Goal: Task Accomplishment & Management: Manage account settings

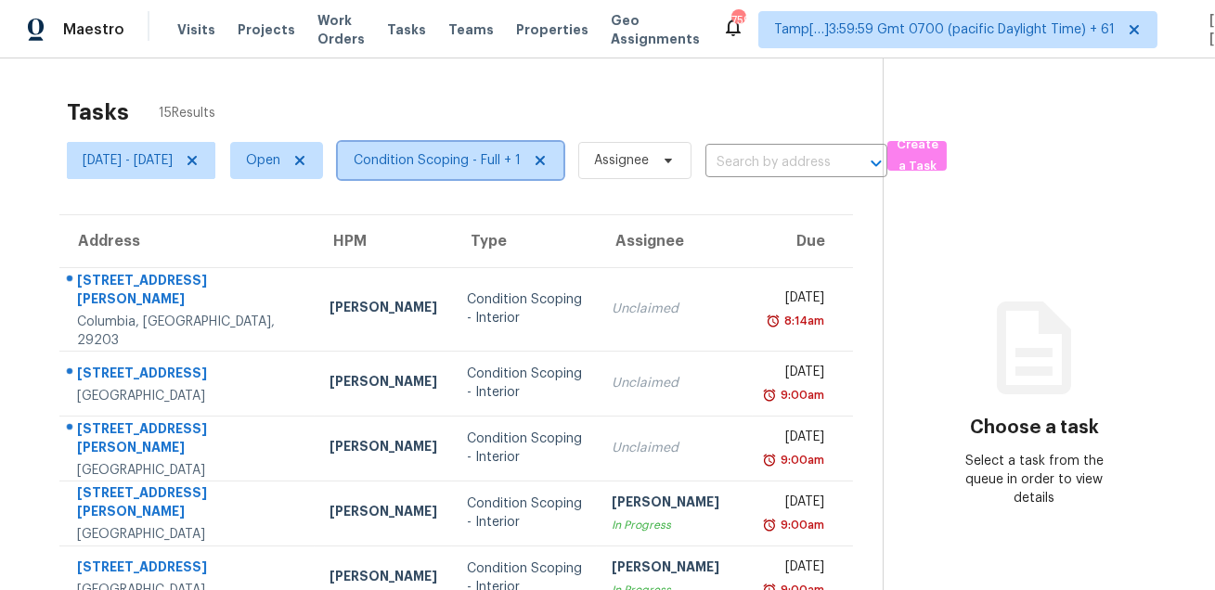
click at [484, 175] on span "Condition Scoping - Full + 1" at bounding box center [451, 160] width 226 height 37
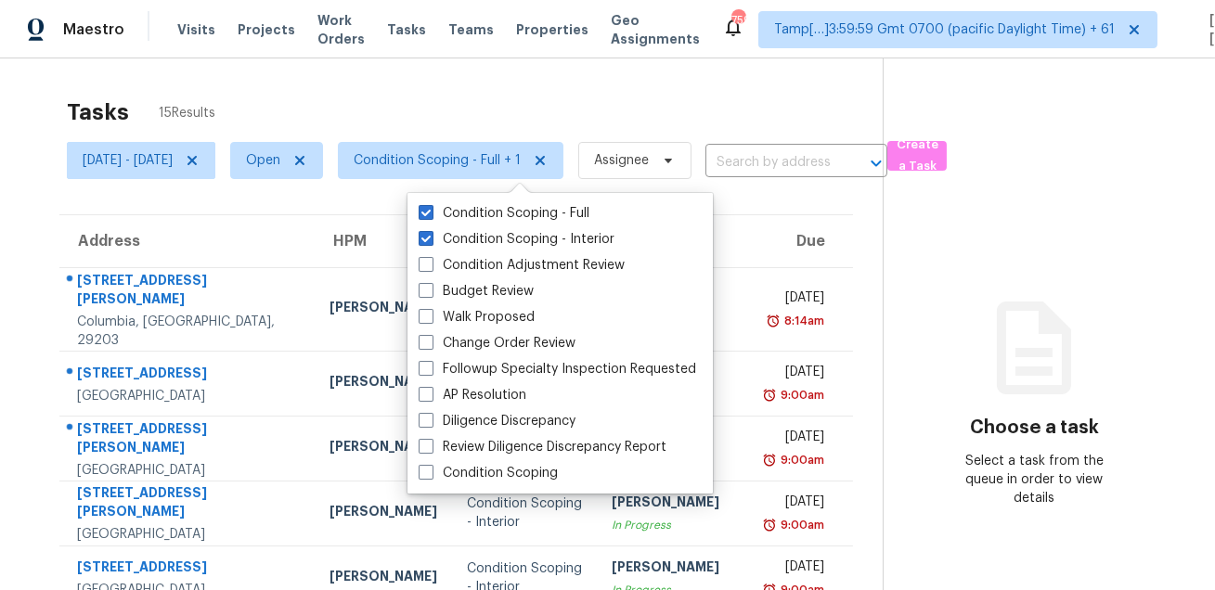
click at [404, 100] on div "Tasks 15 Results" at bounding box center [475, 112] width 816 height 48
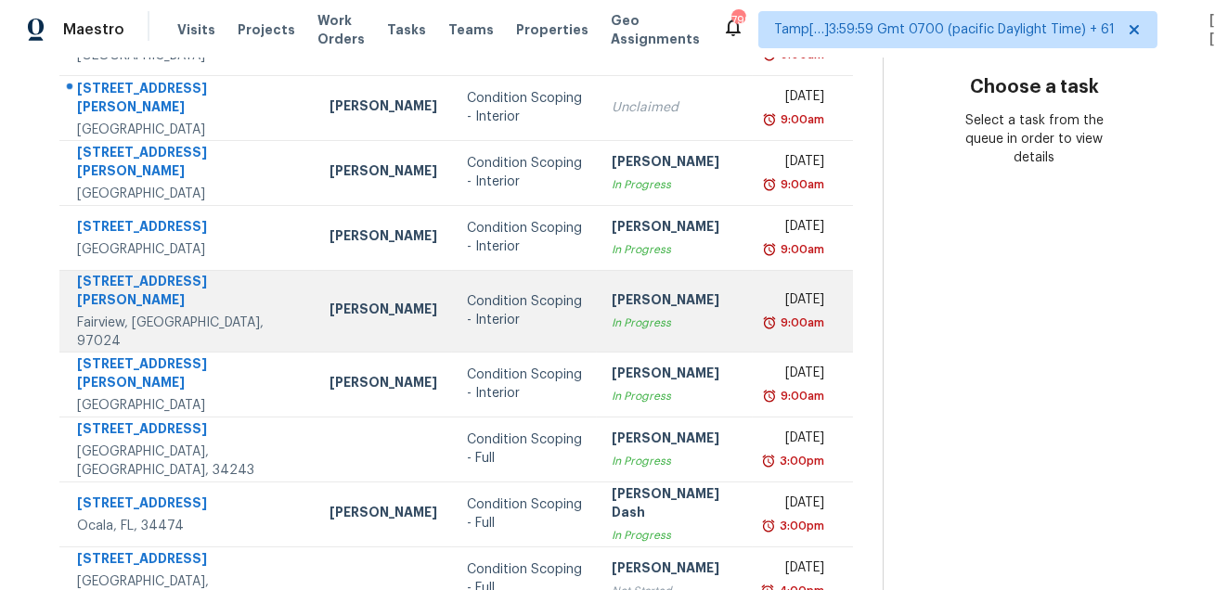
scroll to position [376, 0]
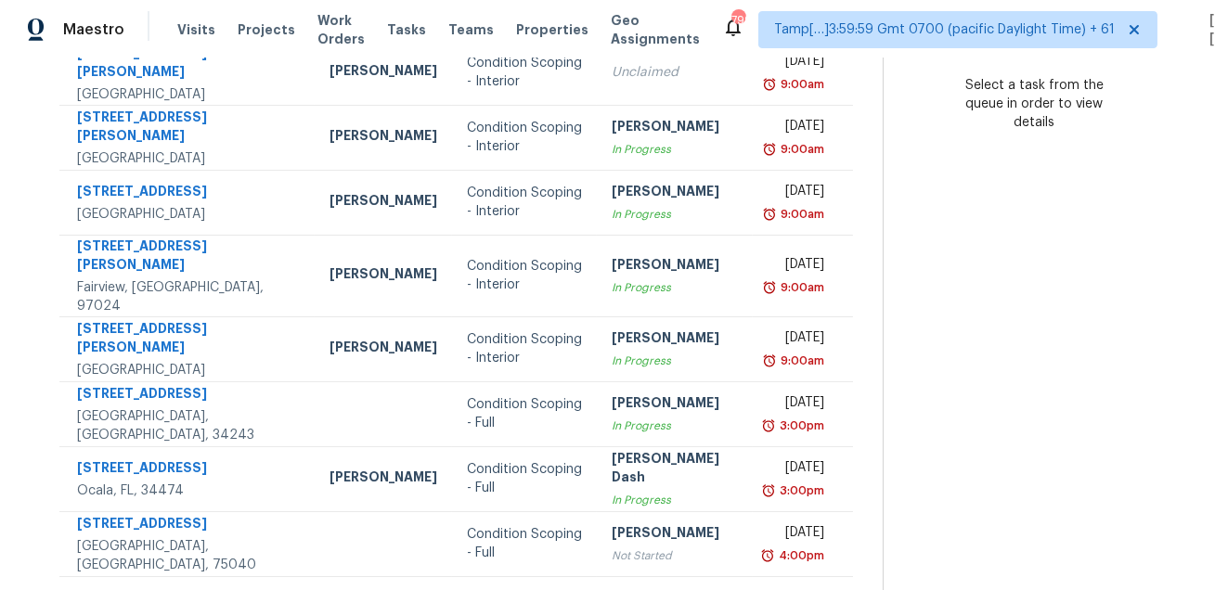
click at [511, 590] on icon at bounding box center [509, 600] width 6 height 10
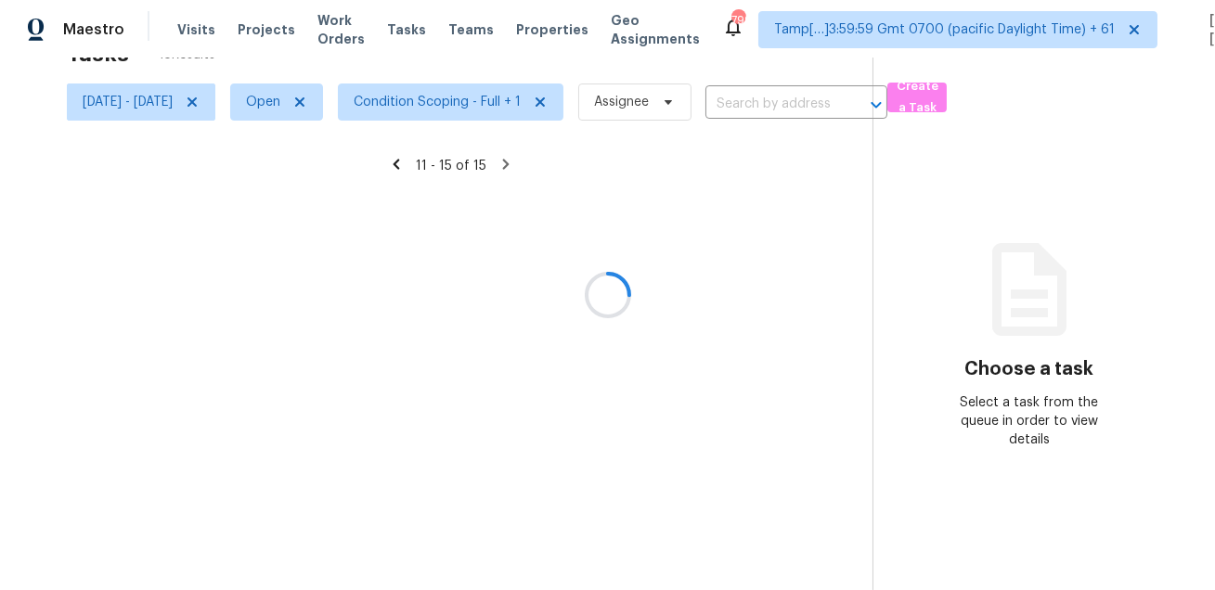
scroll to position [58, 0]
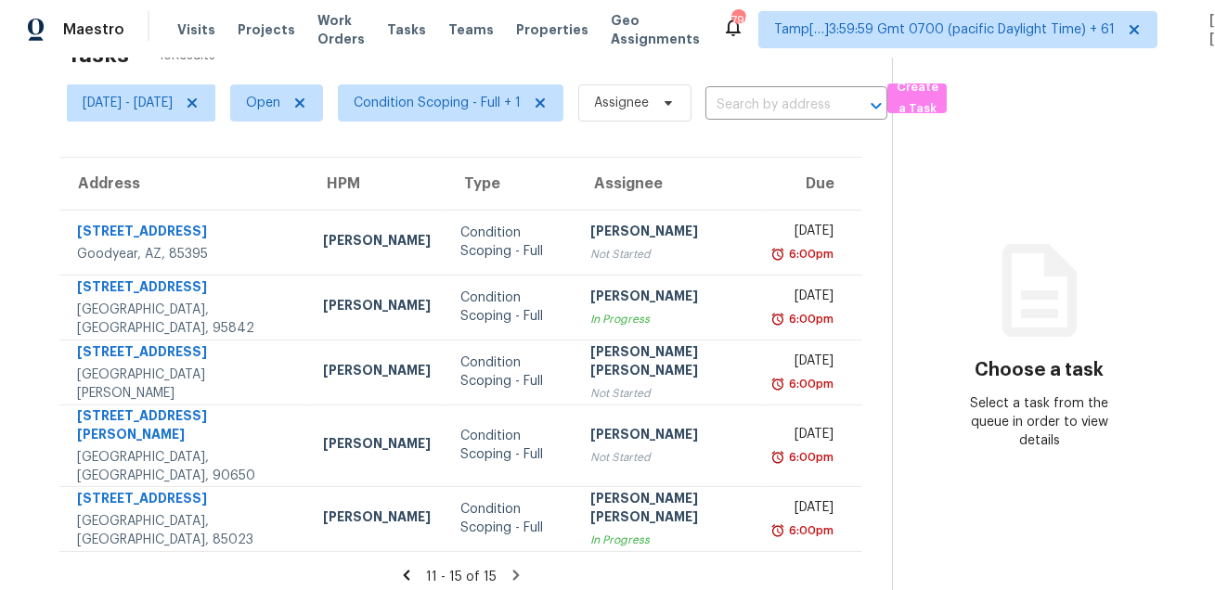
click at [406, 570] on icon at bounding box center [406, 575] width 6 height 10
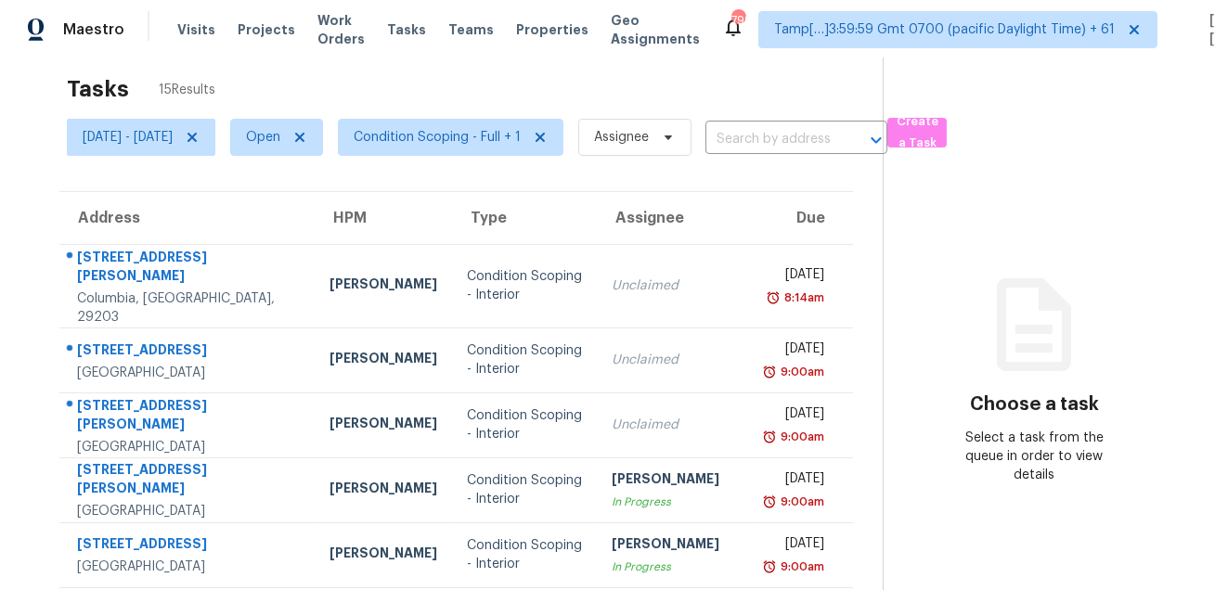
scroll to position [0, 0]
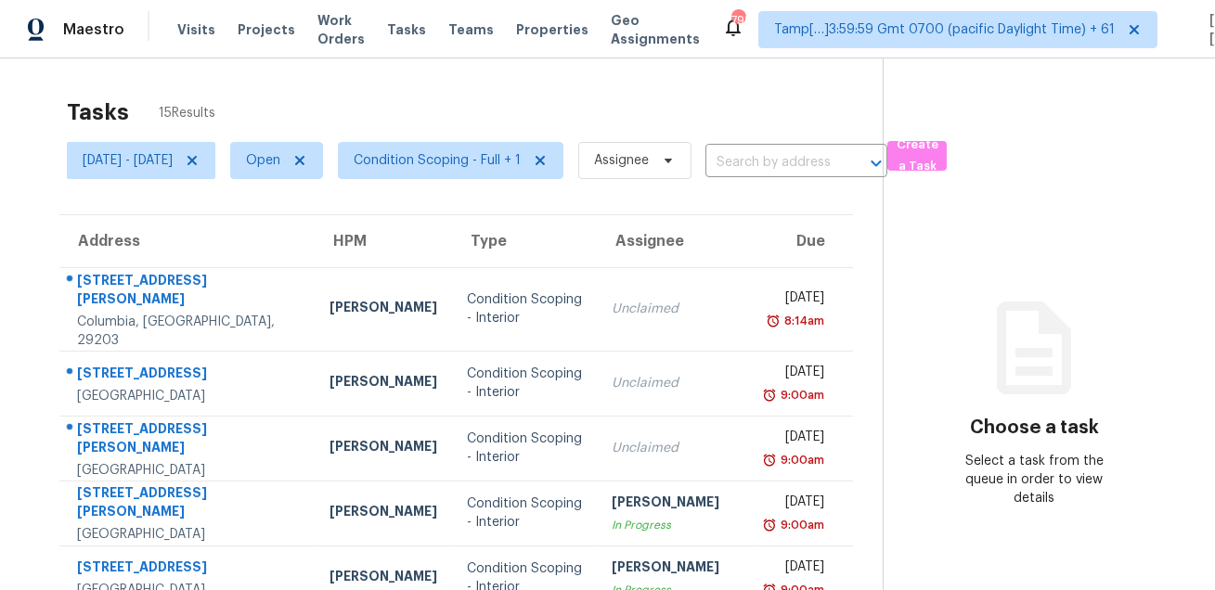
click at [616, 96] on div "Tasks 15 Results" at bounding box center [475, 112] width 816 height 48
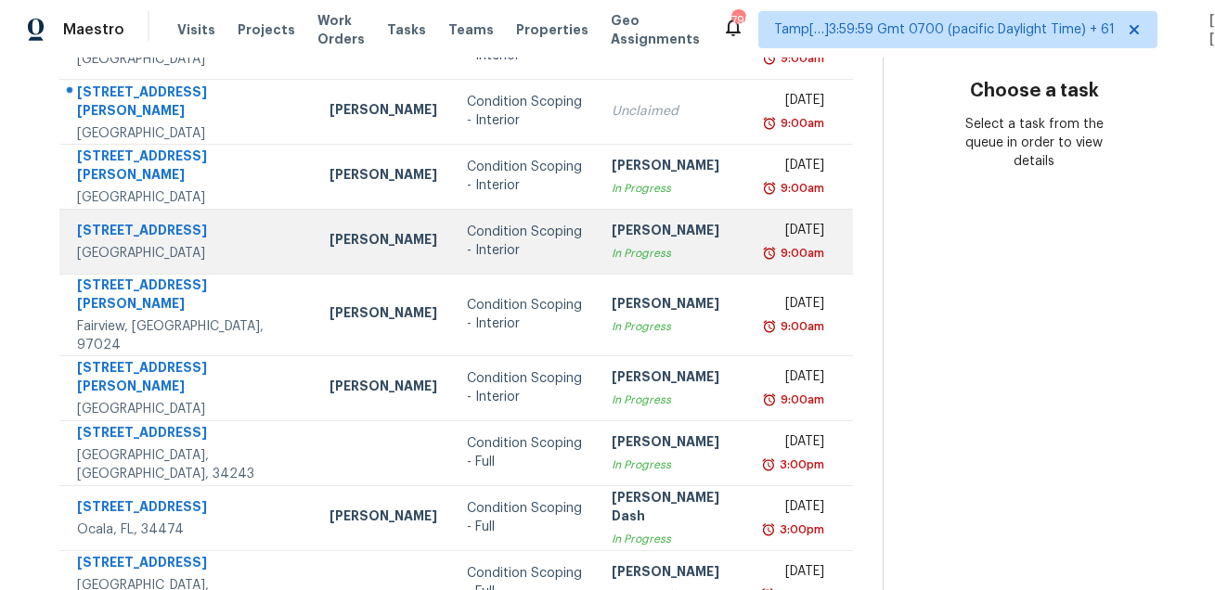
scroll to position [376, 0]
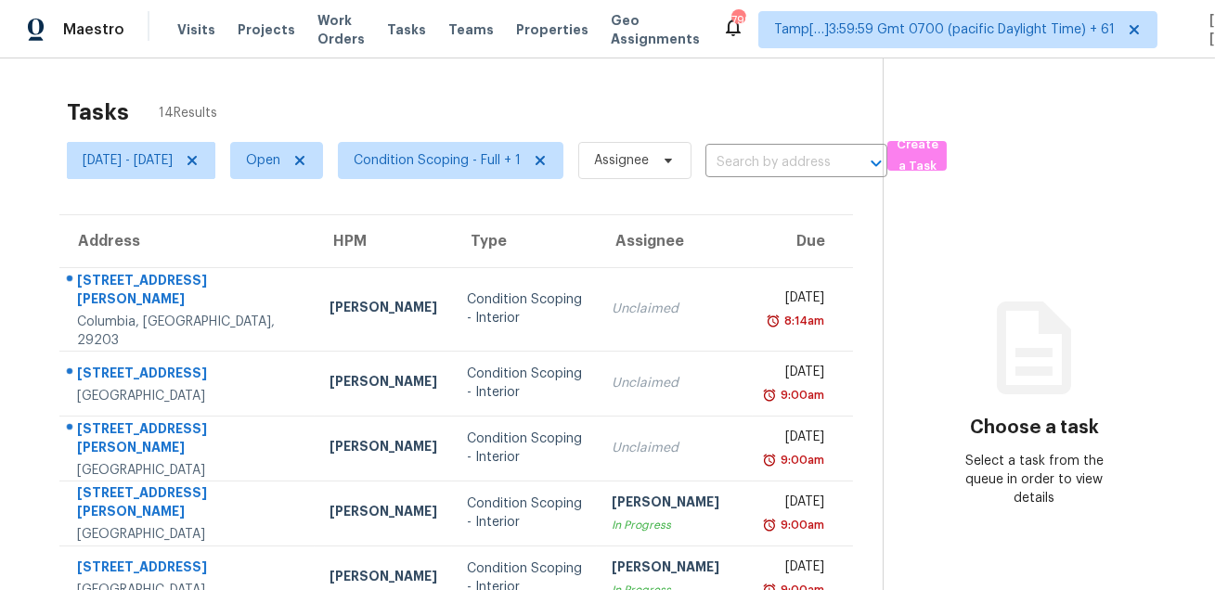
click at [577, 85] on div "Tasks 14 Results [DATE] - [DATE] Open Condition Scoping - Full + 1 Assignee ​ C…" at bounding box center [607, 530] width 1215 height 944
click at [451, 59] on div "Tasks 14 Results Mon, Aug 18 - Mon, Aug 18 Open Condition Scoping - Full + 1 As…" at bounding box center [607, 530] width 1215 height 944
click at [665, 122] on div "Tasks 14 Results" at bounding box center [475, 112] width 816 height 48
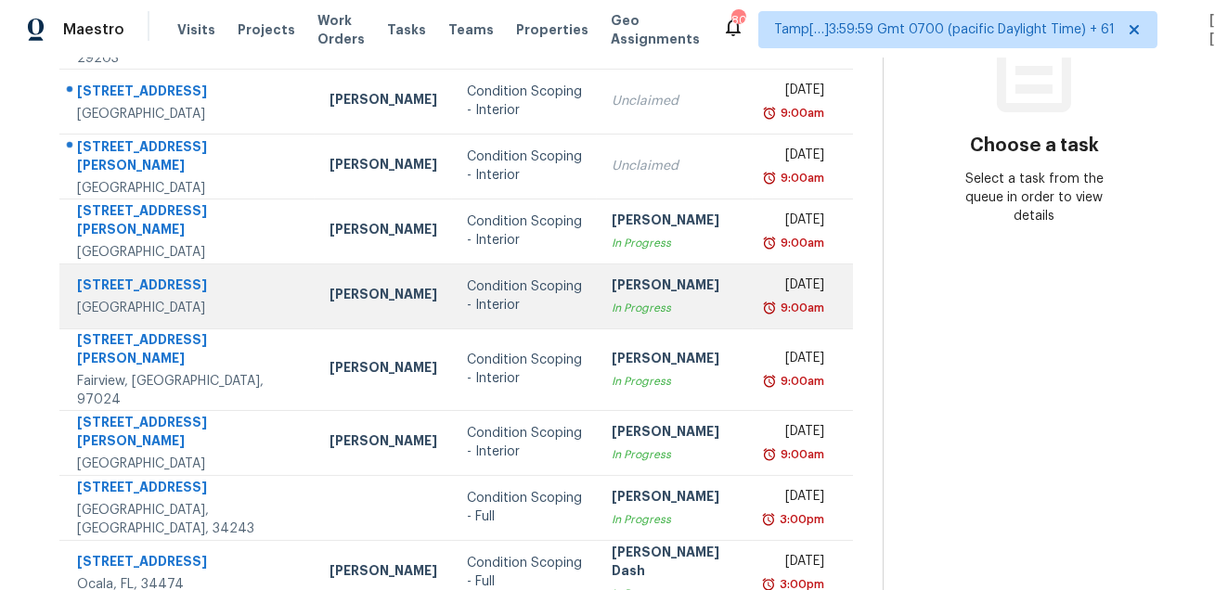
scroll to position [265, 0]
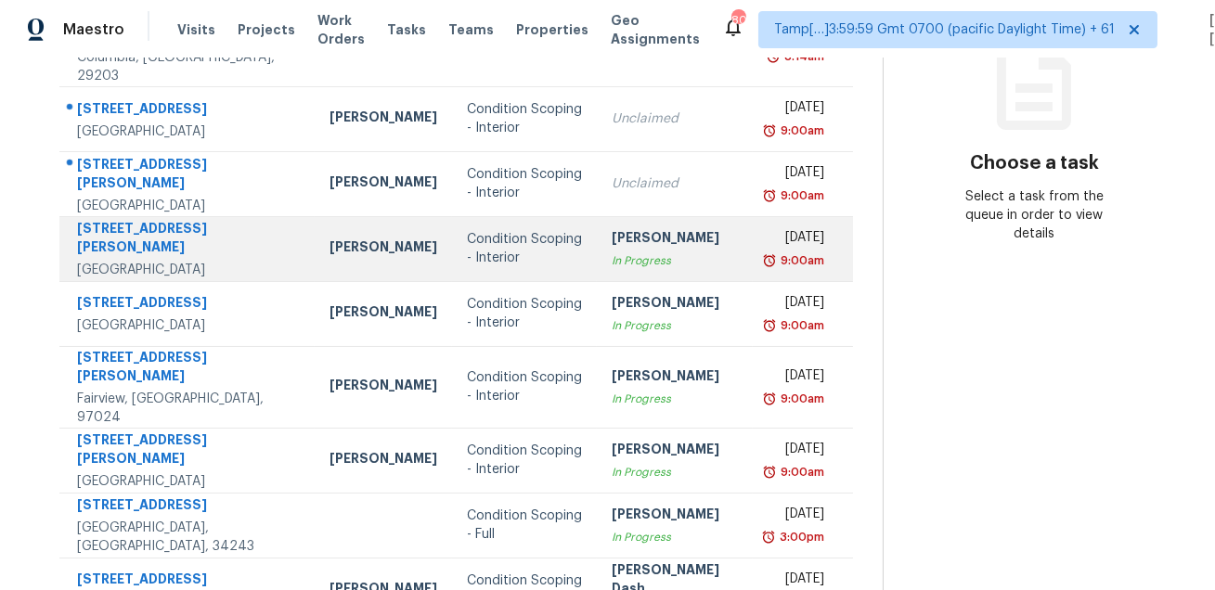
click at [535, 231] on div "Condition Scoping - Interior" at bounding box center [525, 248] width 116 height 37
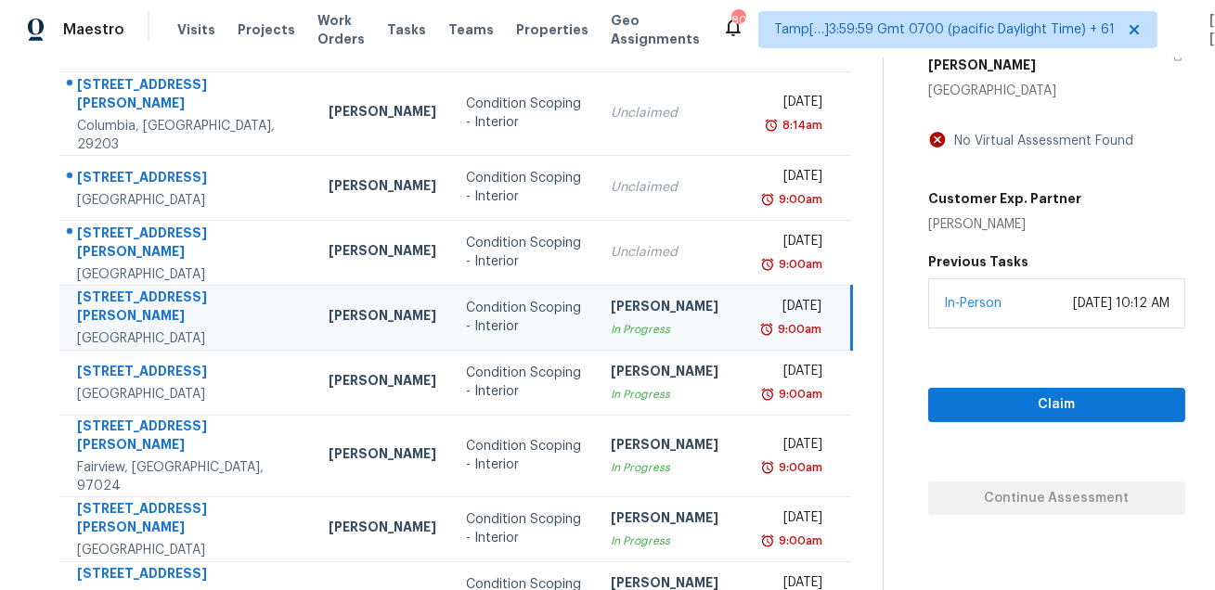
scroll to position [141, 0]
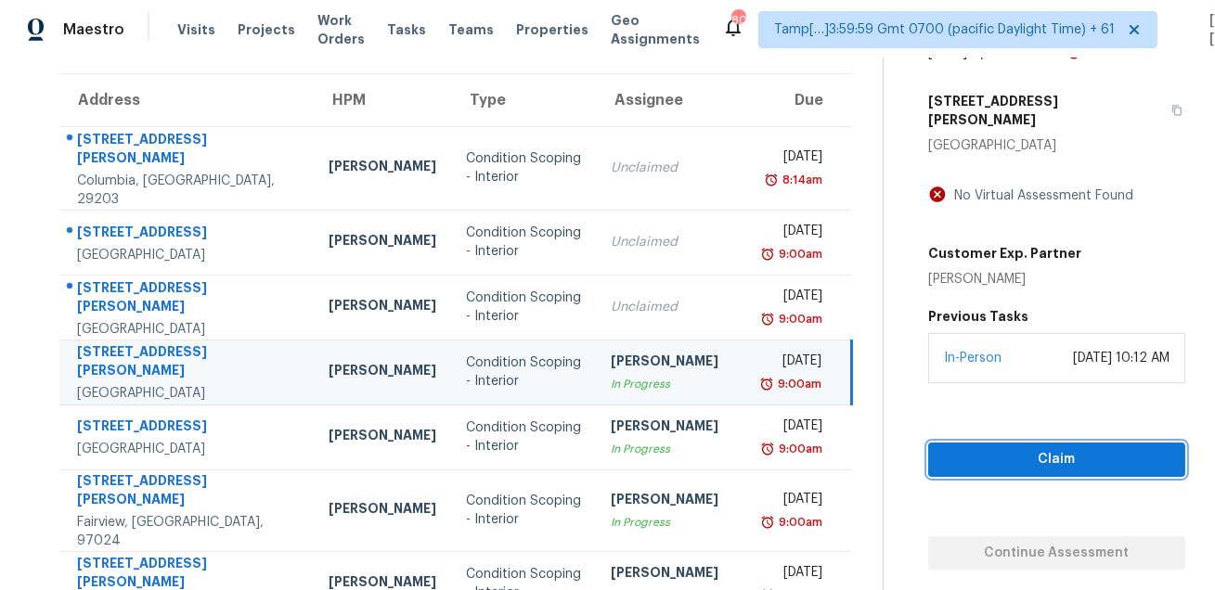
click at [1004, 472] on span "Claim" at bounding box center [1056, 459] width 227 height 23
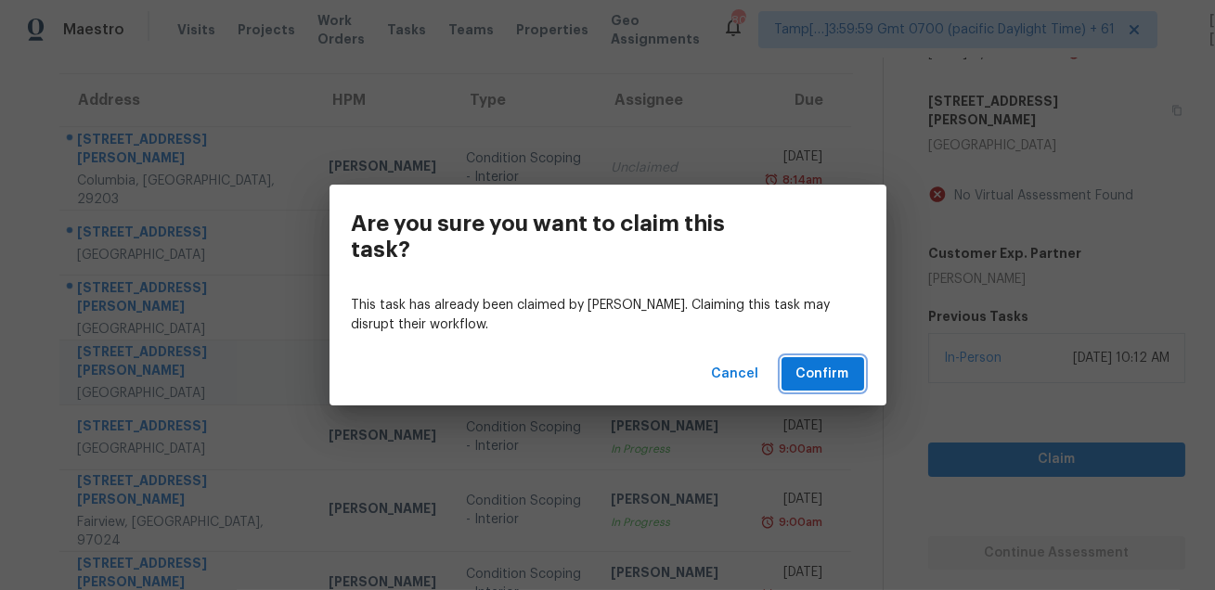
click at [823, 375] on span "Confirm" at bounding box center [823, 374] width 53 height 23
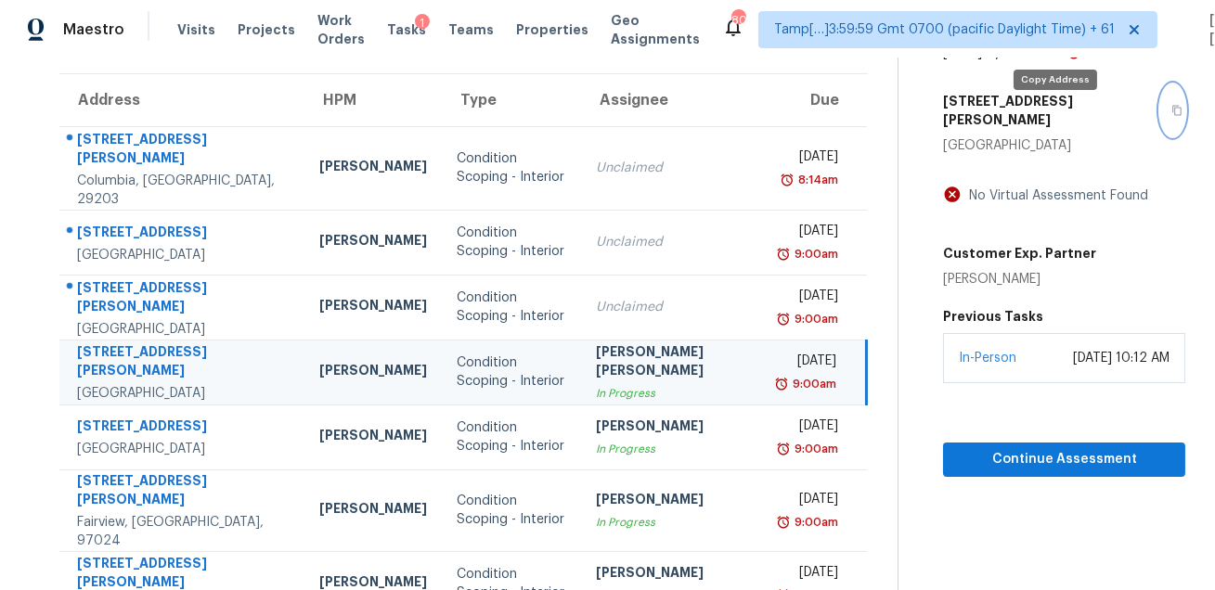
click at [1172, 116] on icon "button" at bounding box center [1177, 110] width 11 height 11
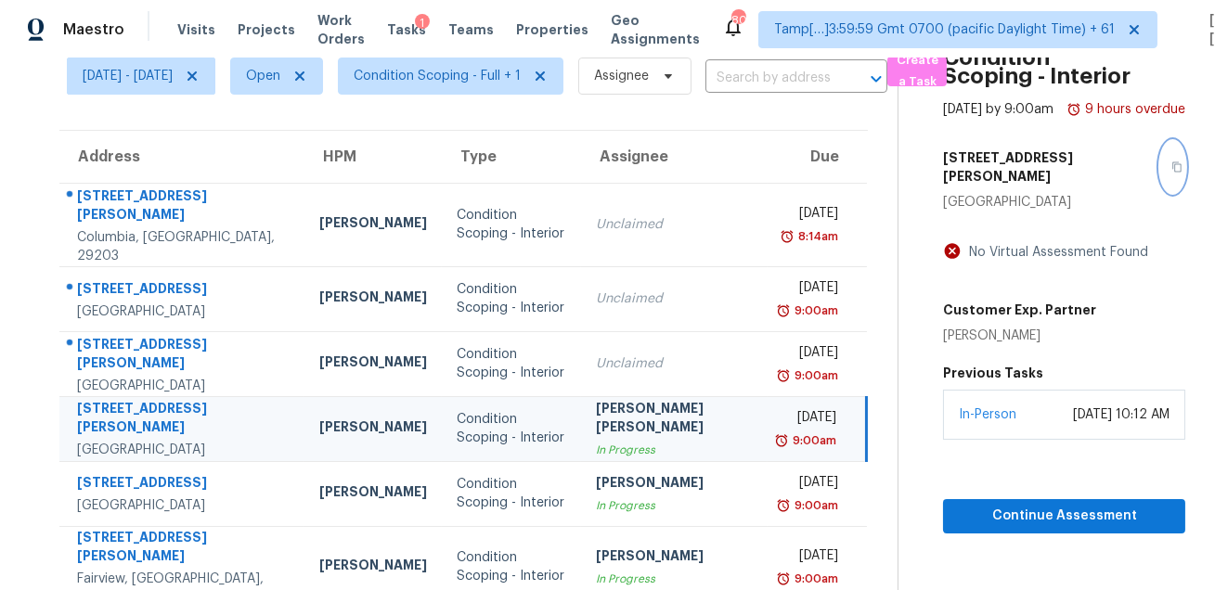
scroll to position [118, 0]
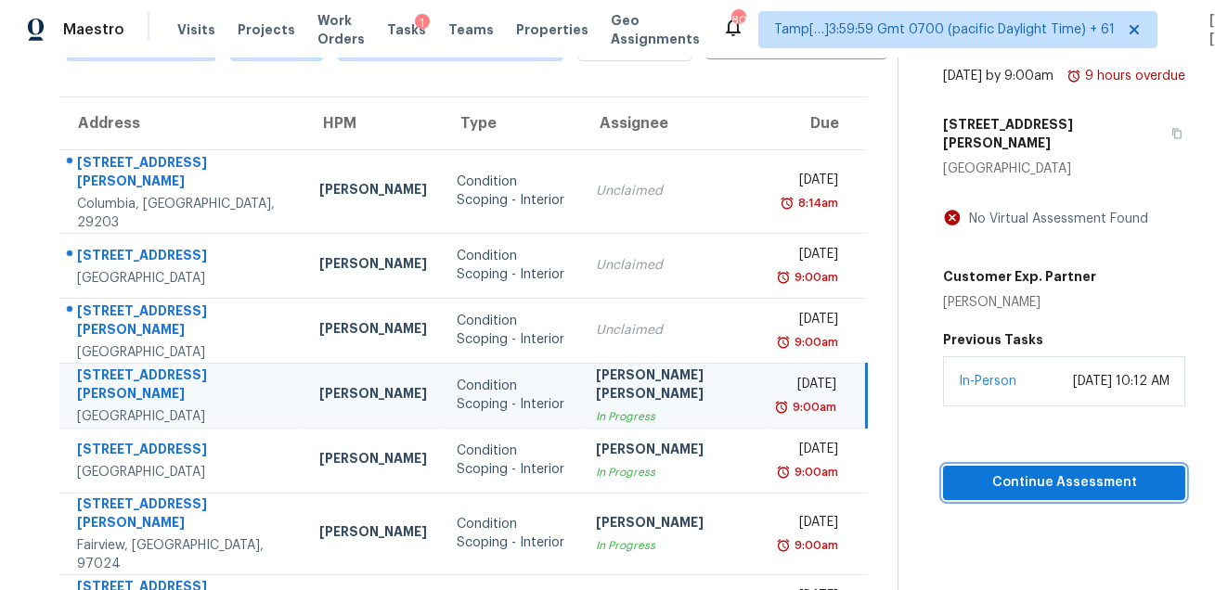
click at [1015, 495] on span "Continue Assessment" at bounding box center [1064, 483] width 213 height 23
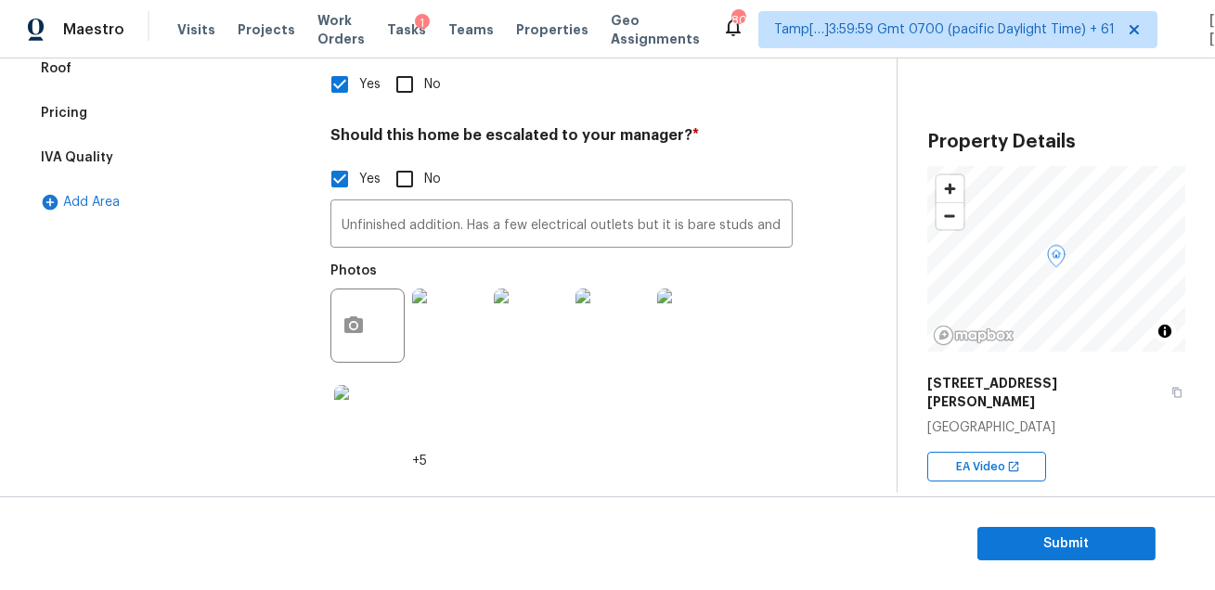
scroll to position [373, 0]
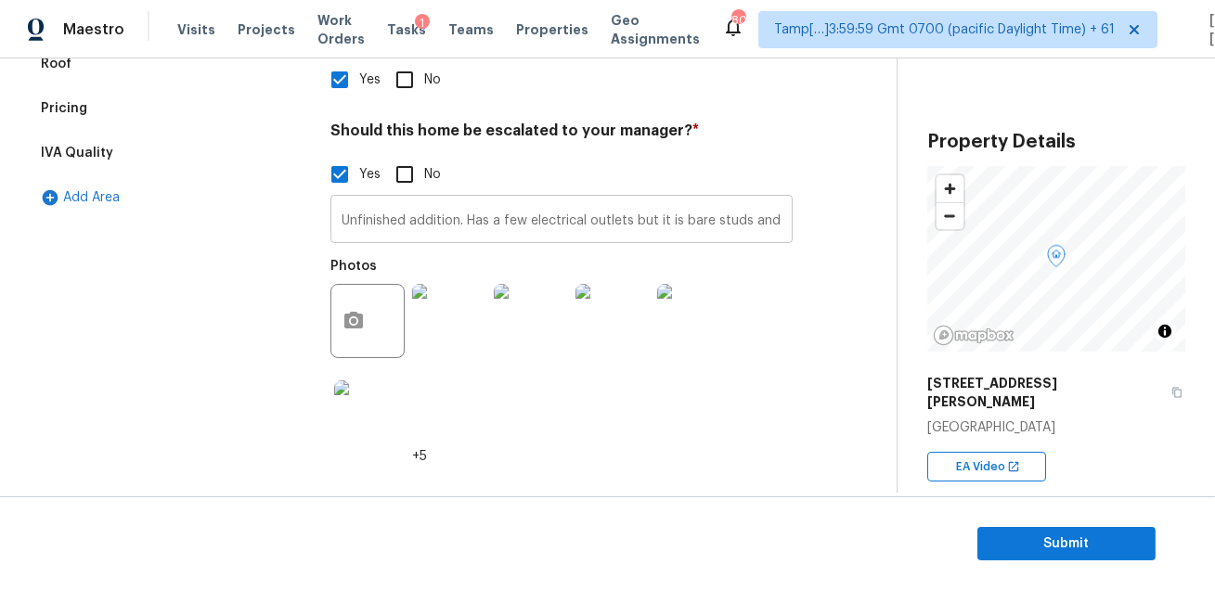
click at [581, 227] on input "Unfinished addition. Has a few electrical outlets but it is bare studs and exte…" at bounding box center [561, 222] width 462 height 44
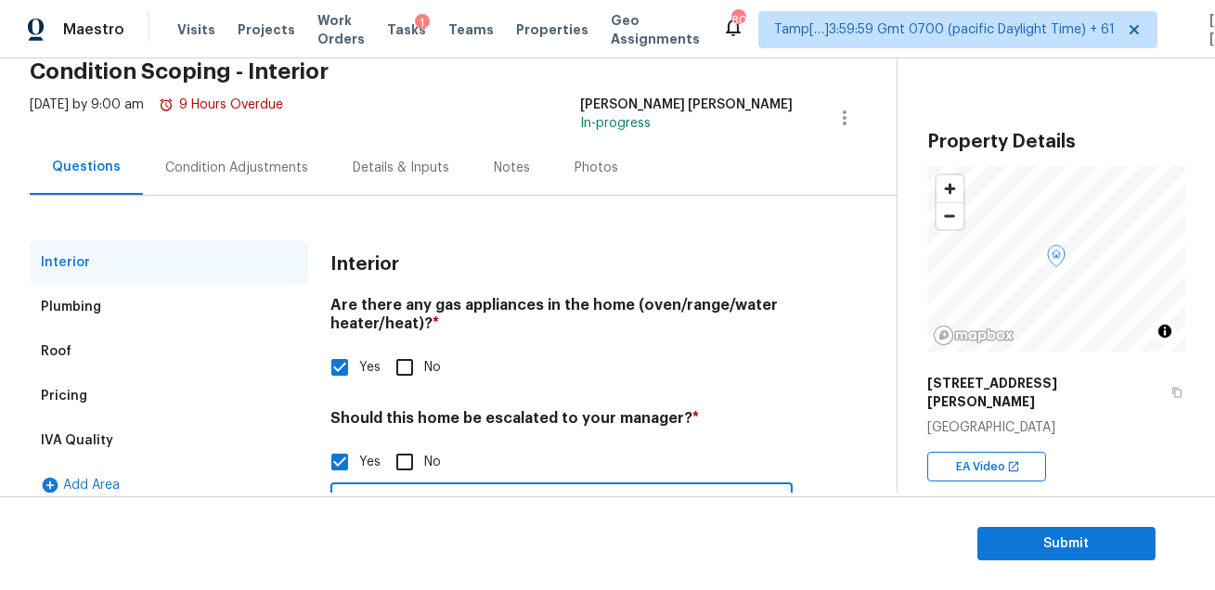
scroll to position [0, 0]
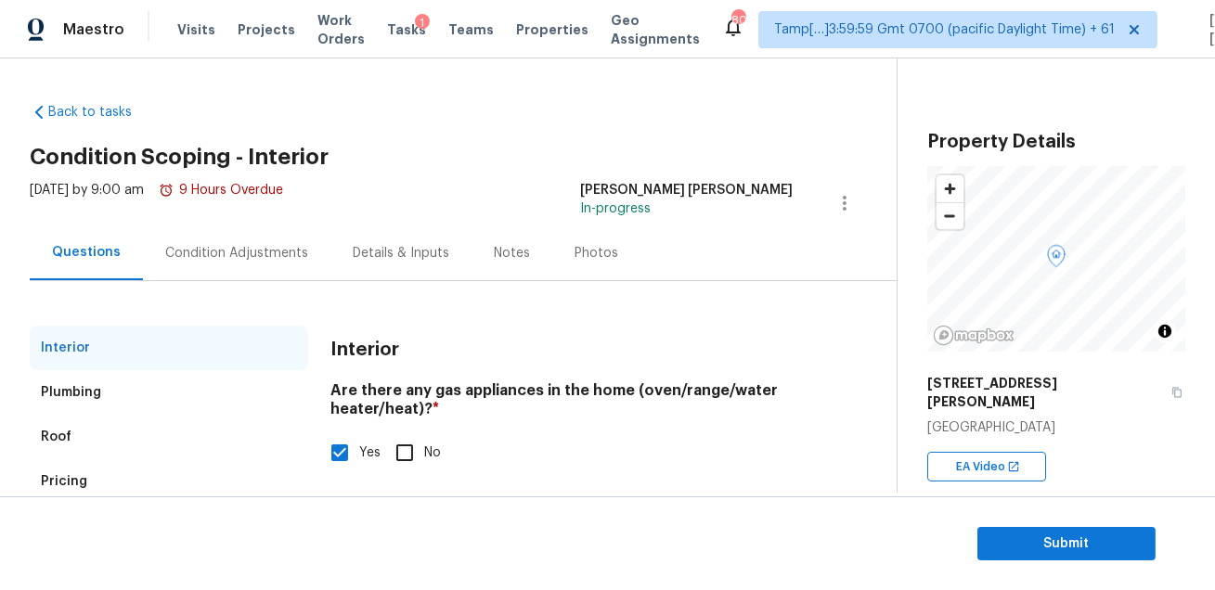
click at [236, 242] on div "Condition Adjustments" at bounding box center [237, 253] width 188 height 55
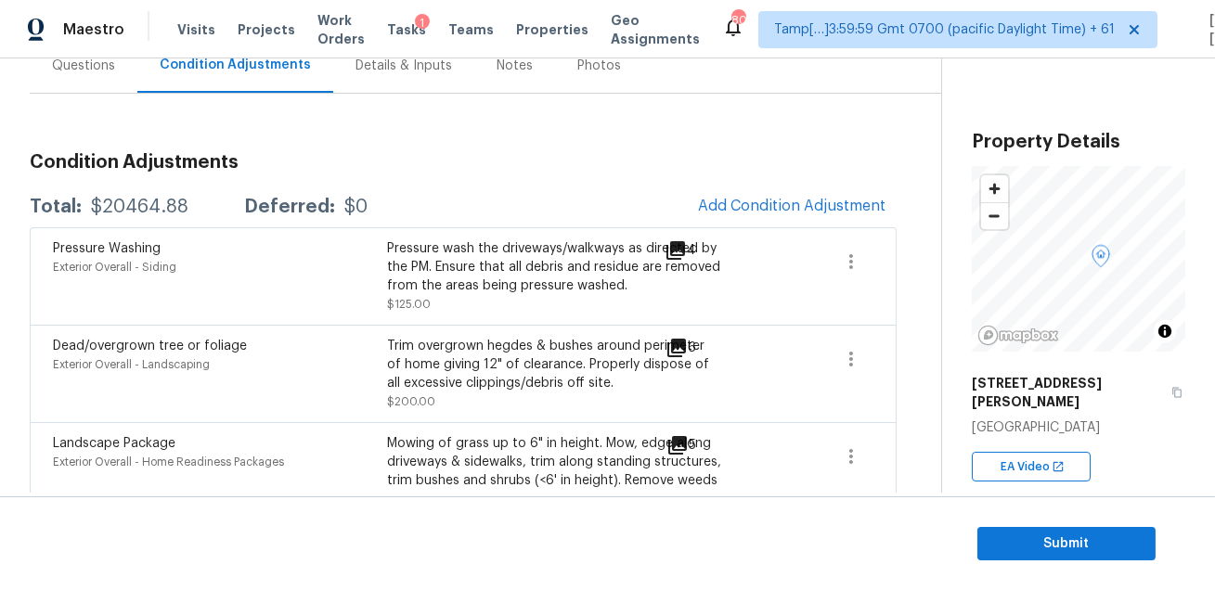
scroll to position [6, 0]
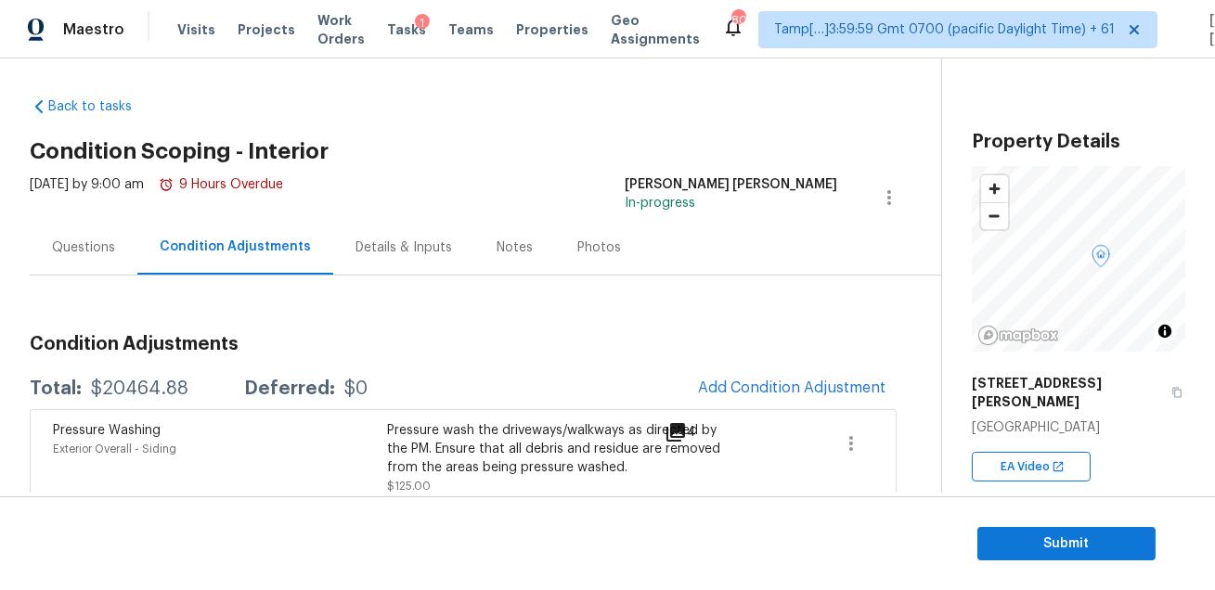
click at [66, 240] on div "Questions" at bounding box center [83, 248] width 63 height 19
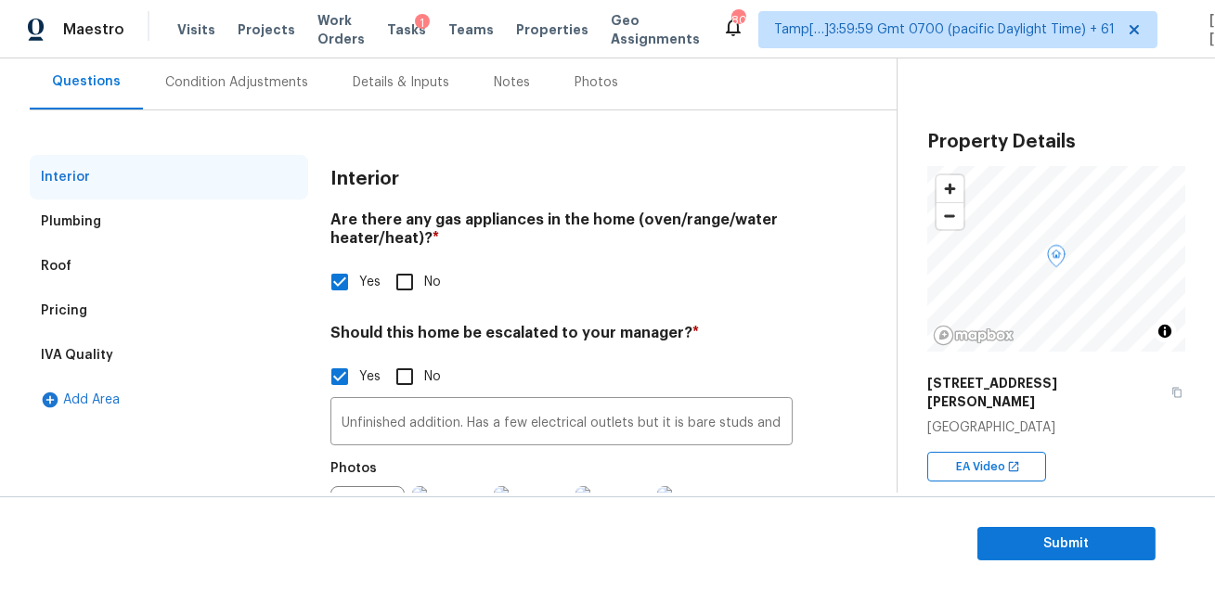
scroll to position [176, 0]
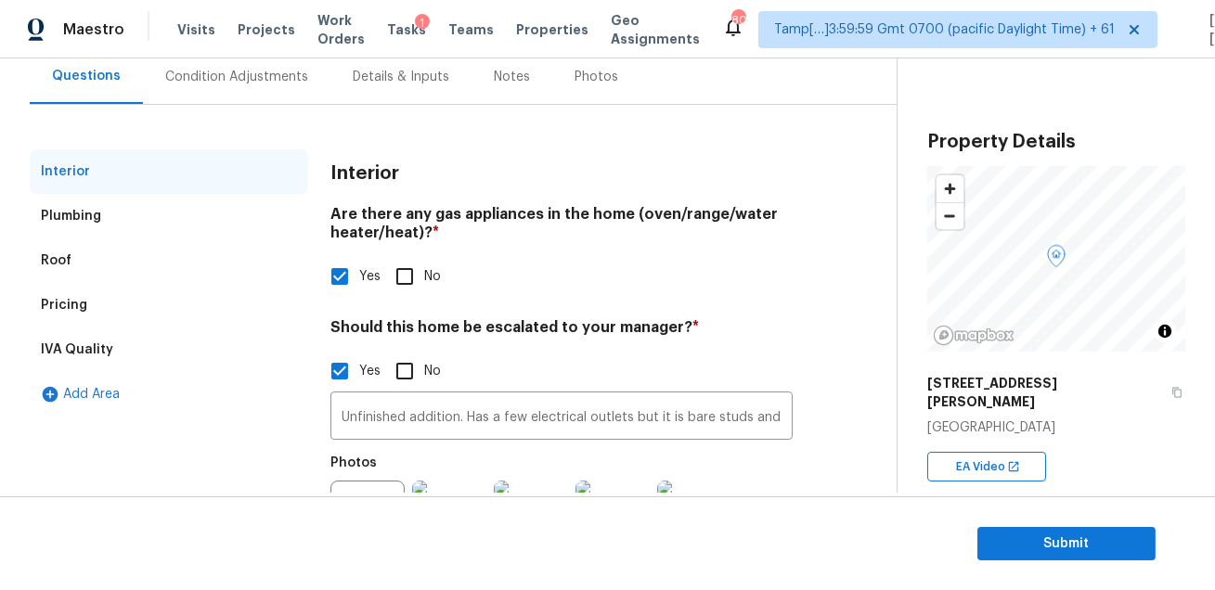
click at [133, 209] on div "Plumbing" at bounding box center [169, 216] width 279 height 45
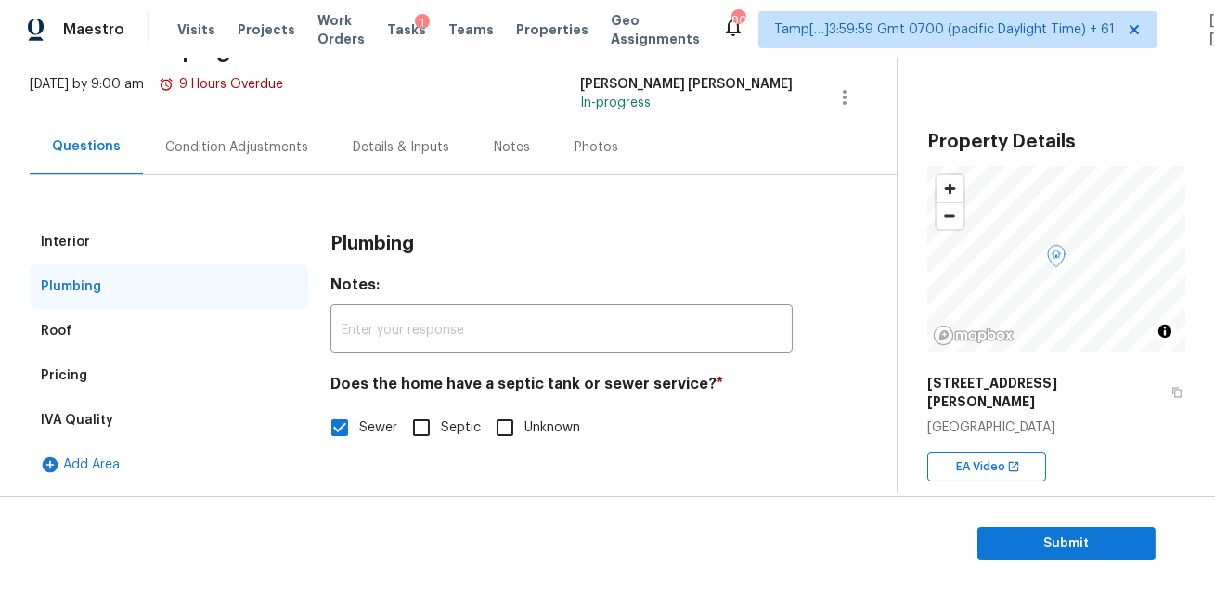
scroll to position [105, 0]
click at [137, 322] on div "Roof" at bounding box center [169, 332] width 279 height 45
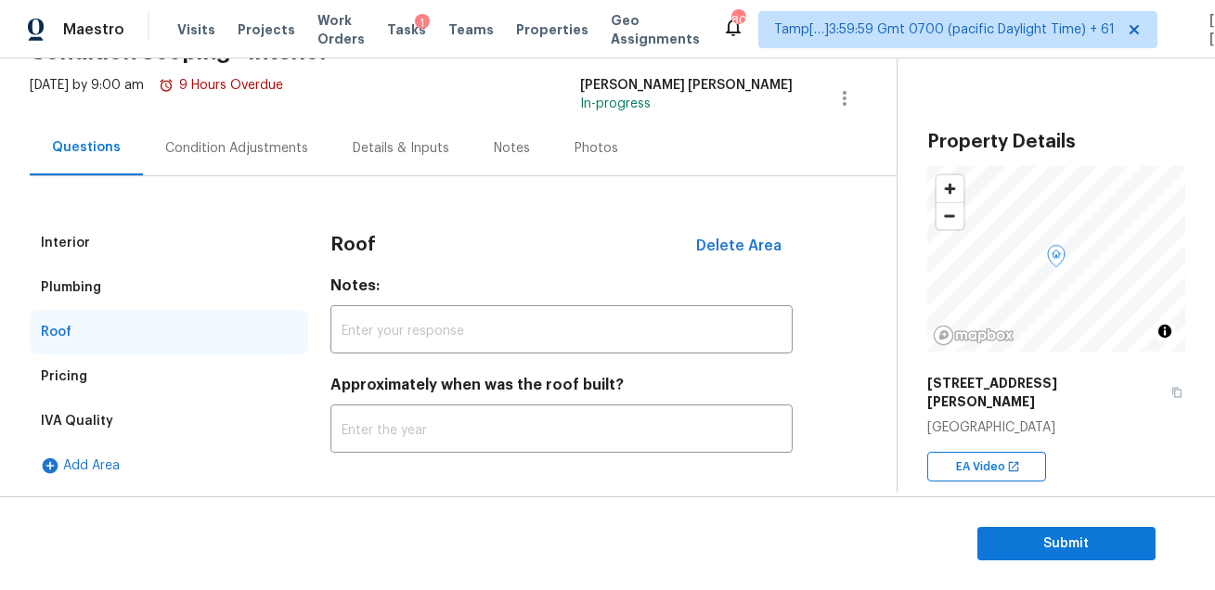
click at [145, 370] on div "Pricing" at bounding box center [169, 377] width 279 height 45
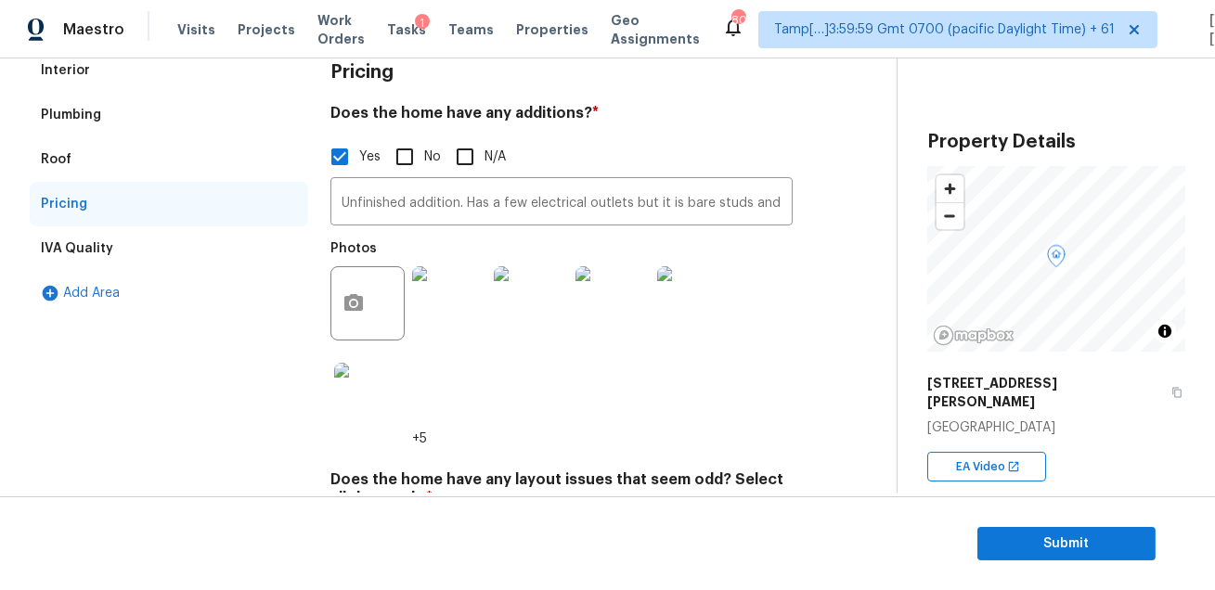
scroll to position [311, 0]
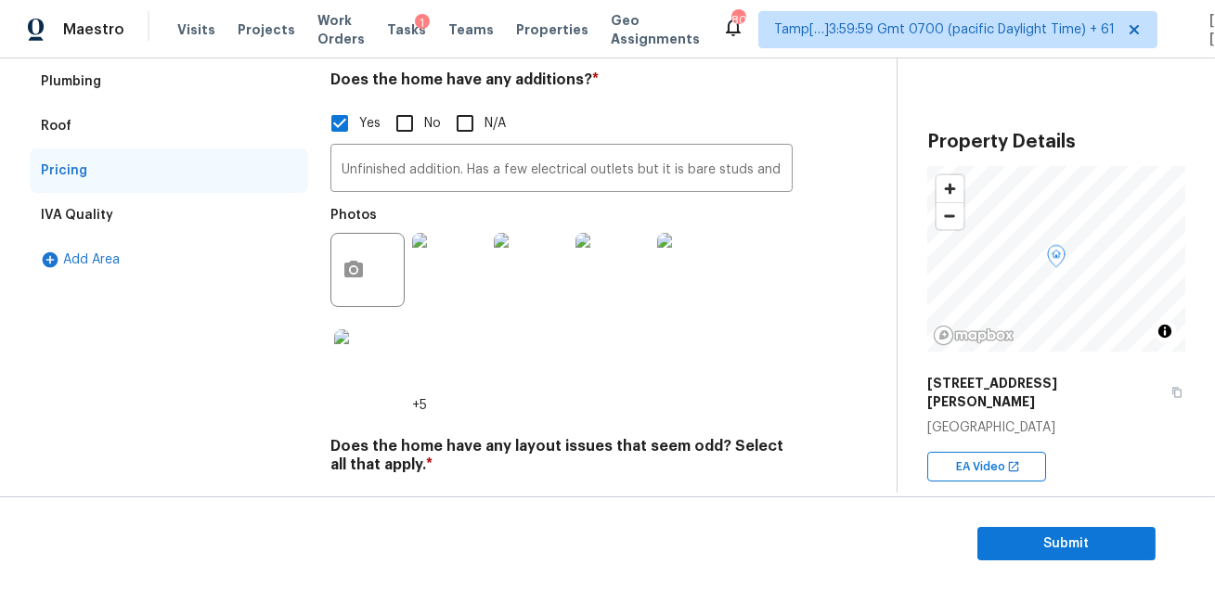
click at [736, 416] on div "Pricing Does the home have any additions? * Yes No N/A Unfinished addition. Has…" at bounding box center [561, 531] width 462 height 1033
click at [604, 413] on div "Photos +5" at bounding box center [561, 306] width 462 height 217
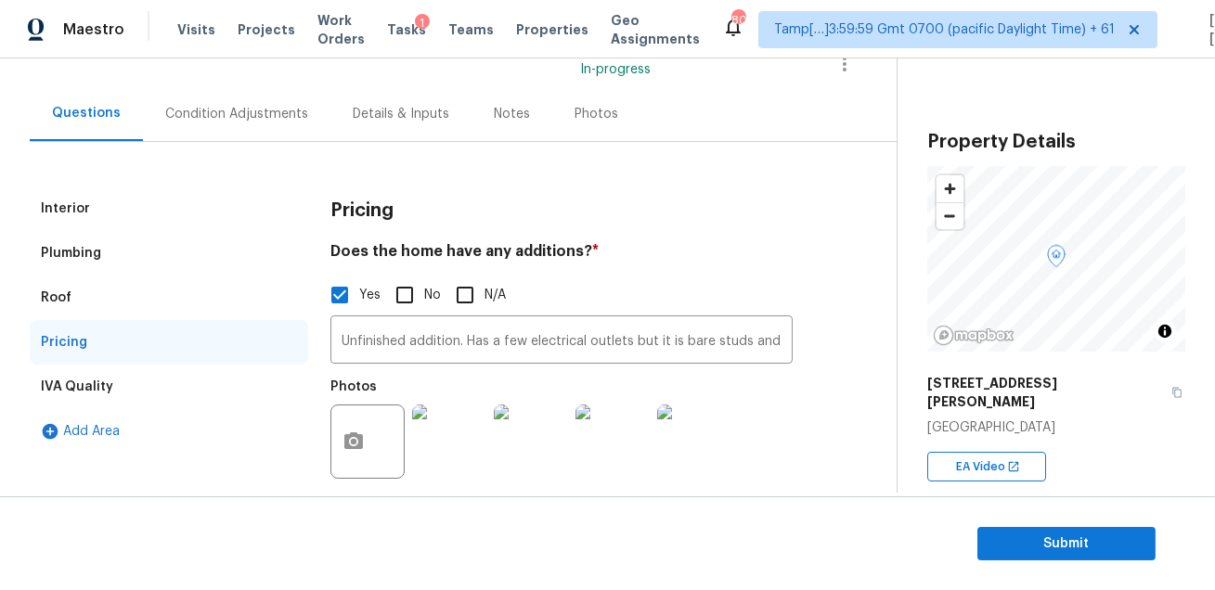
scroll to position [0, 0]
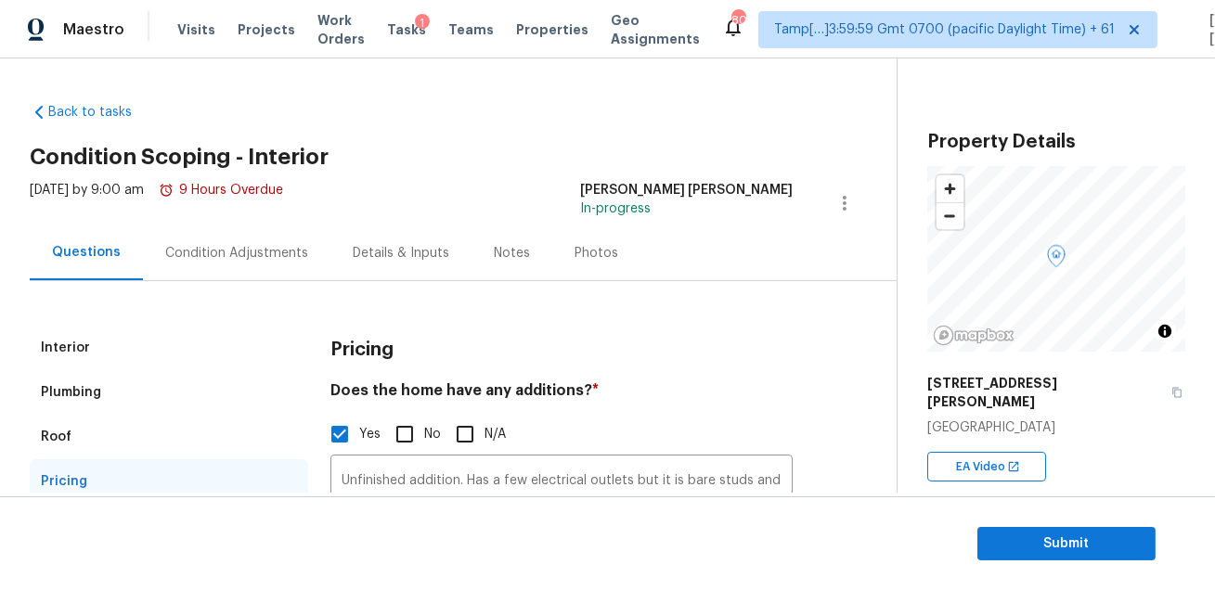
click at [224, 261] on div "Condition Adjustments" at bounding box center [236, 253] width 143 height 19
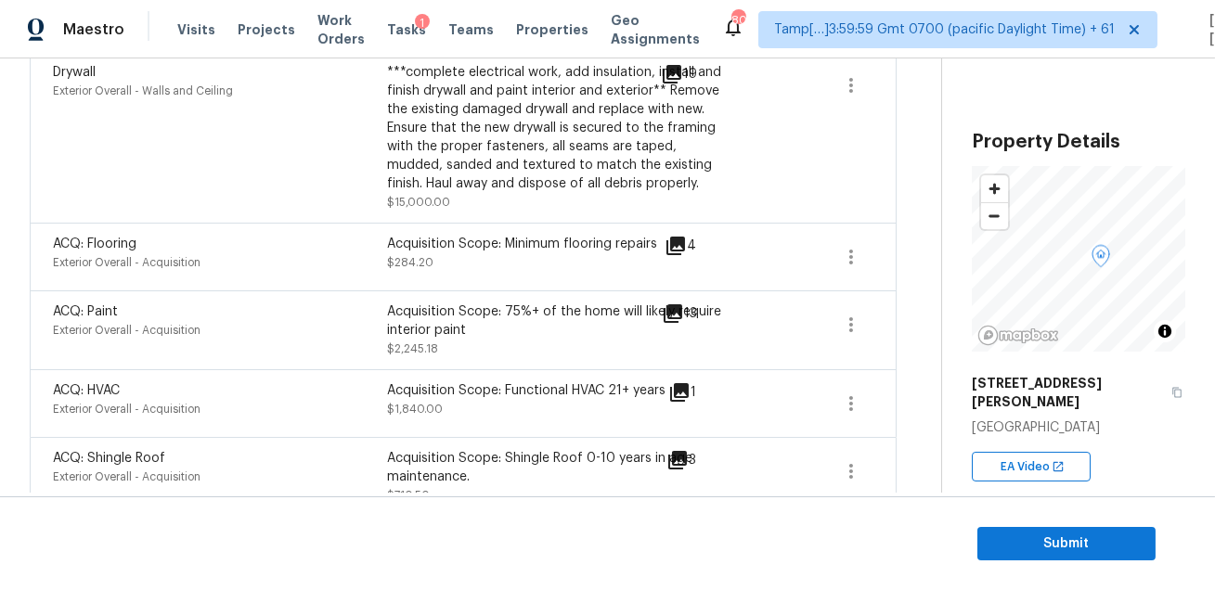
scroll to position [761, 0]
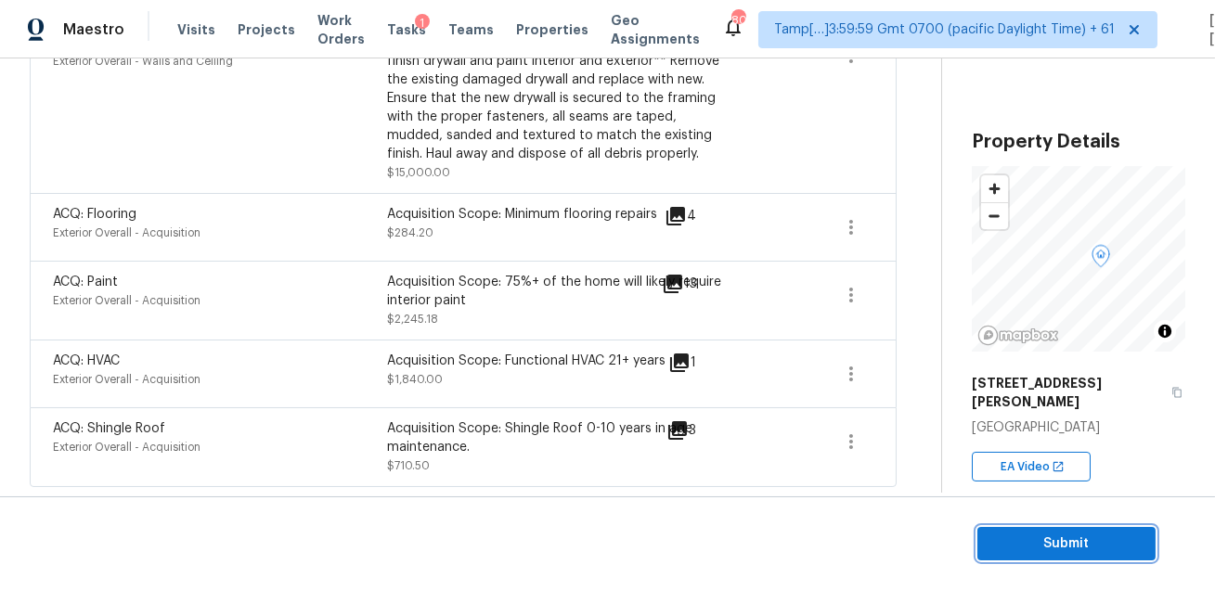
click at [1022, 537] on span "Submit" at bounding box center [1066, 544] width 149 height 23
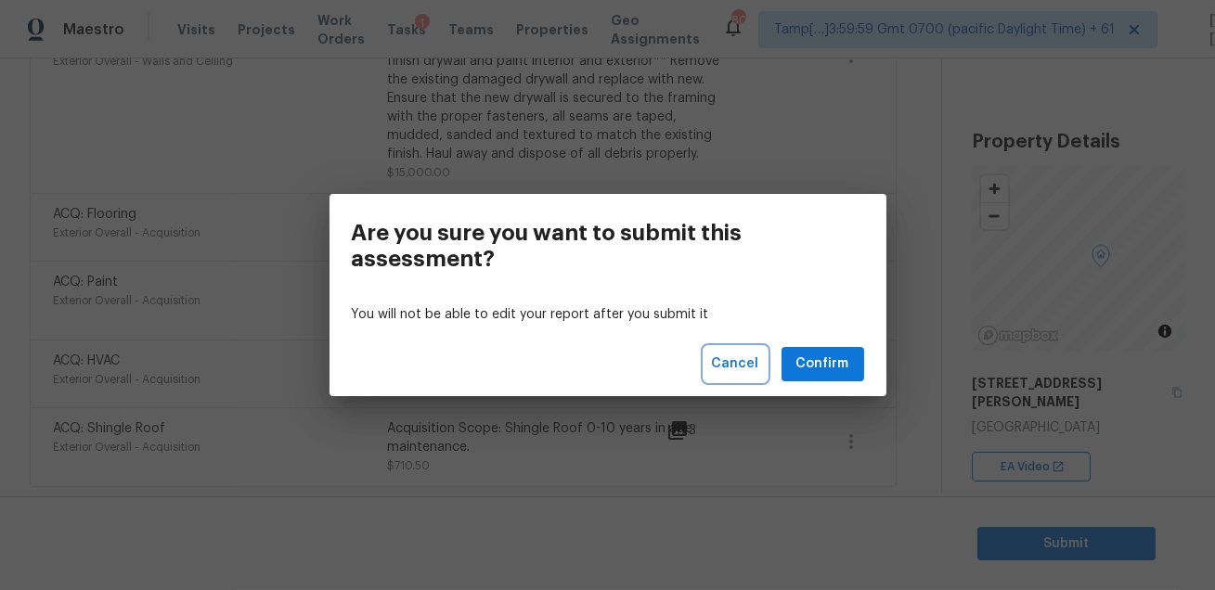
click at [720, 354] on span "Cancel" at bounding box center [735, 364] width 47 height 23
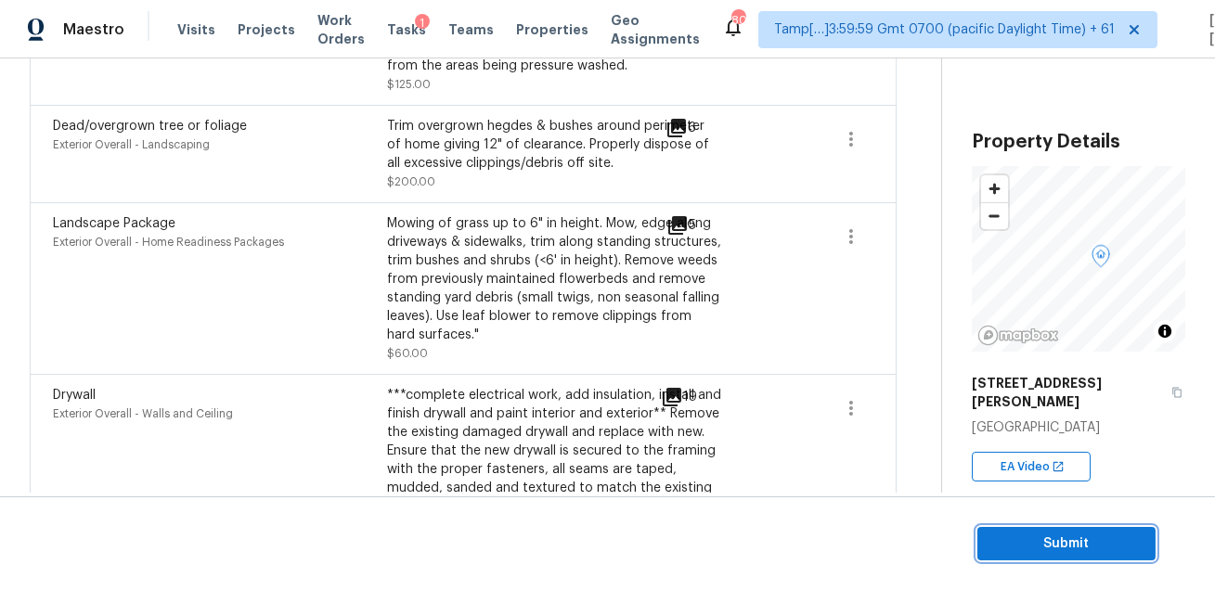
scroll to position [0, 0]
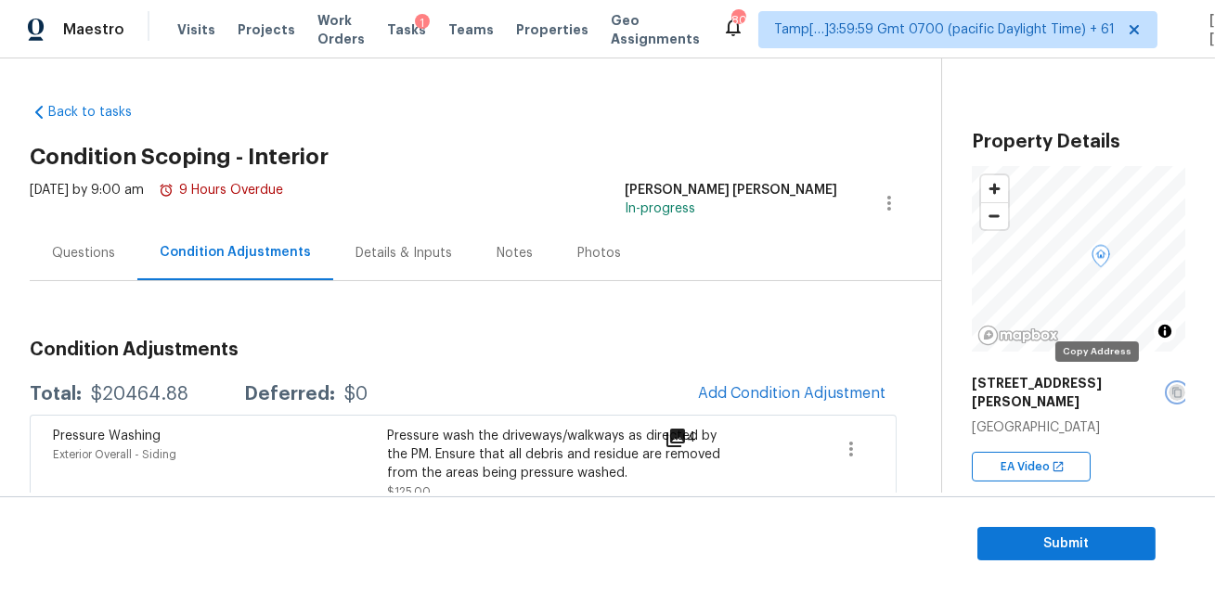
click at [1172, 388] on icon "button" at bounding box center [1177, 392] width 11 height 11
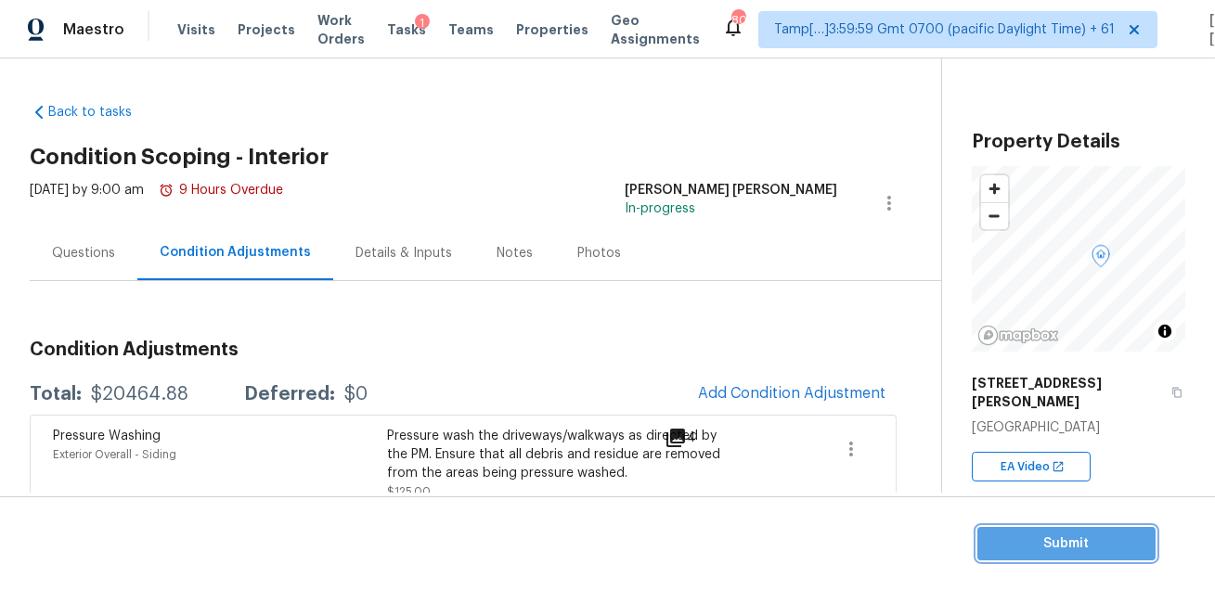
click at [1047, 535] on span "Submit" at bounding box center [1066, 544] width 149 height 23
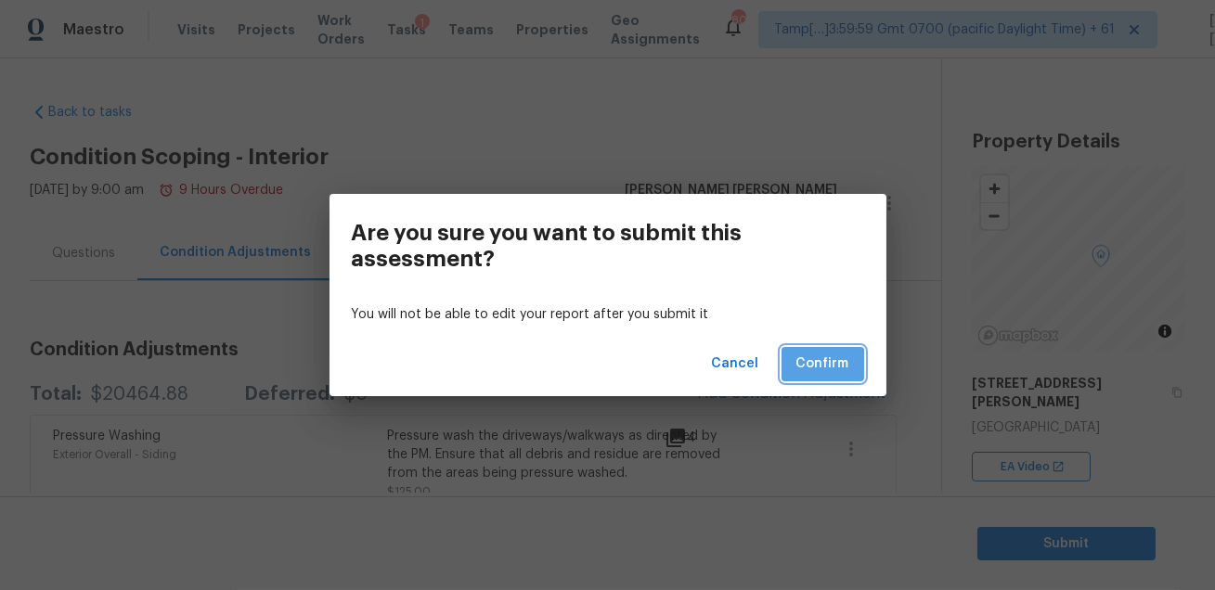
click at [823, 366] on span "Confirm" at bounding box center [823, 364] width 53 height 23
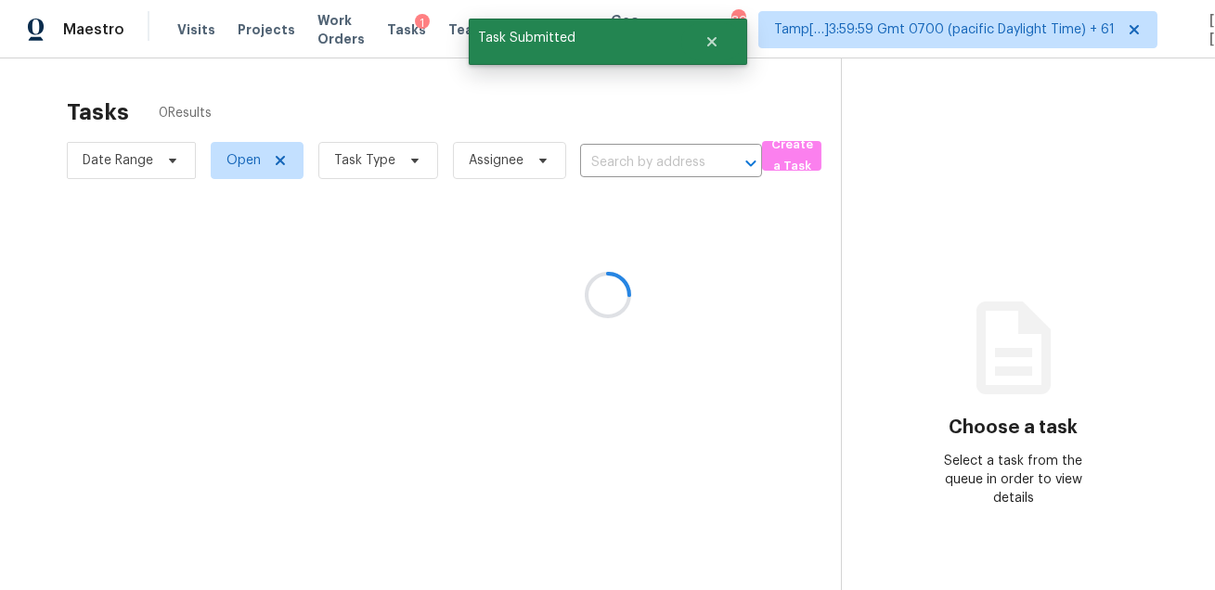
click at [611, 115] on div at bounding box center [607, 295] width 1215 height 590
click at [715, 45] on icon "Close" at bounding box center [710, 41] width 9 height 9
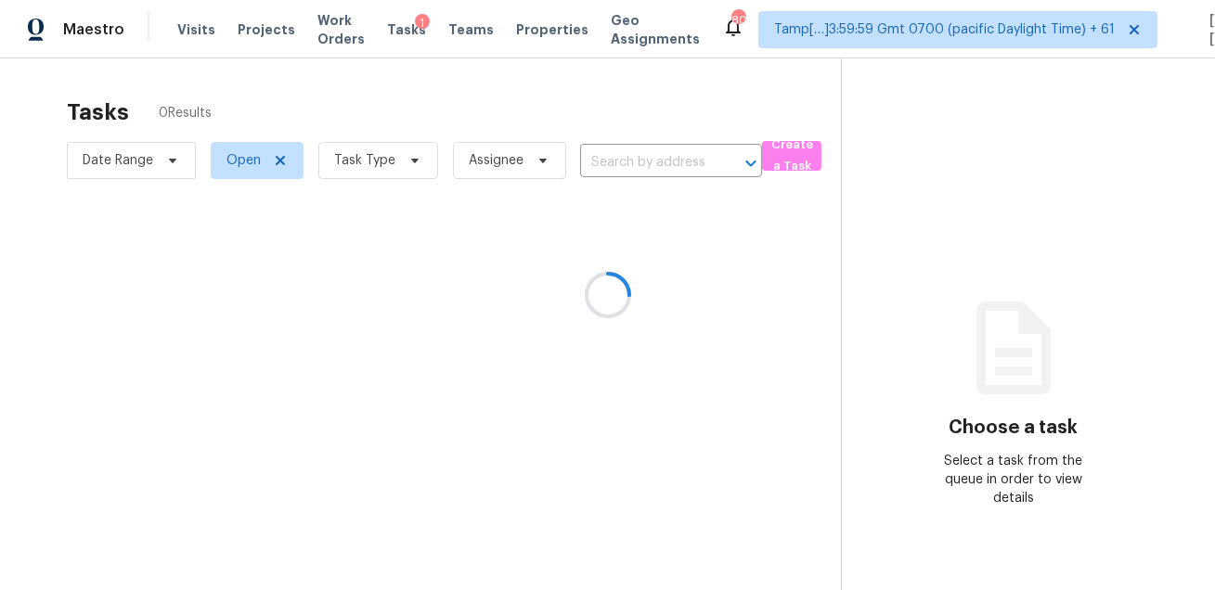
click at [516, 94] on div at bounding box center [607, 295] width 1215 height 590
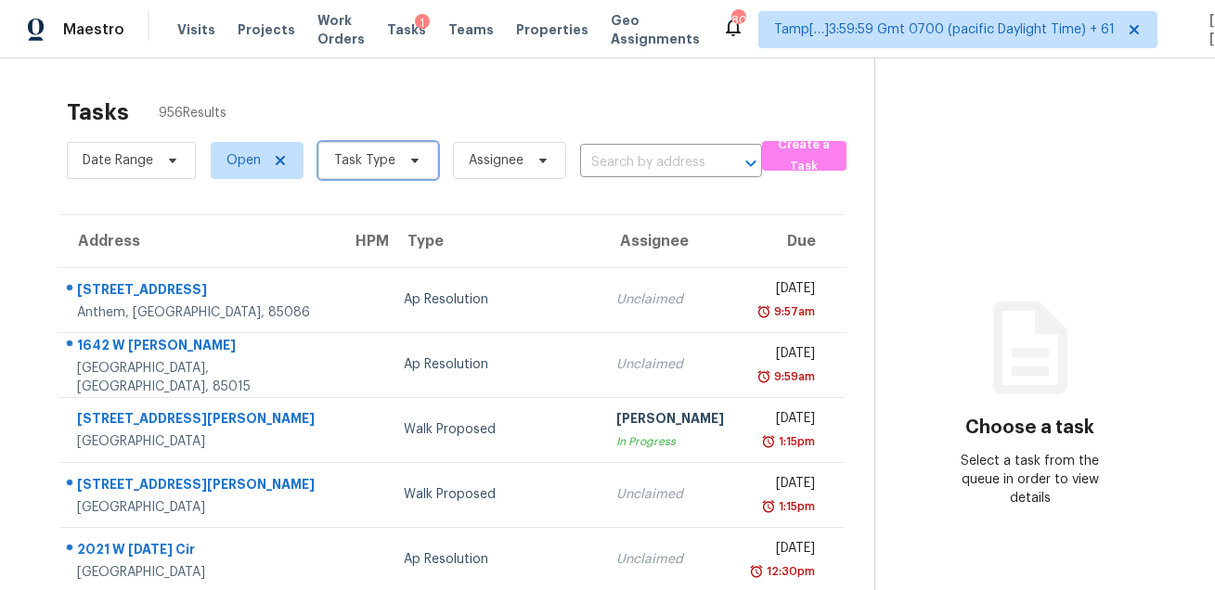
click at [386, 149] on span "Task Type" at bounding box center [378, 160] width 120 height 37
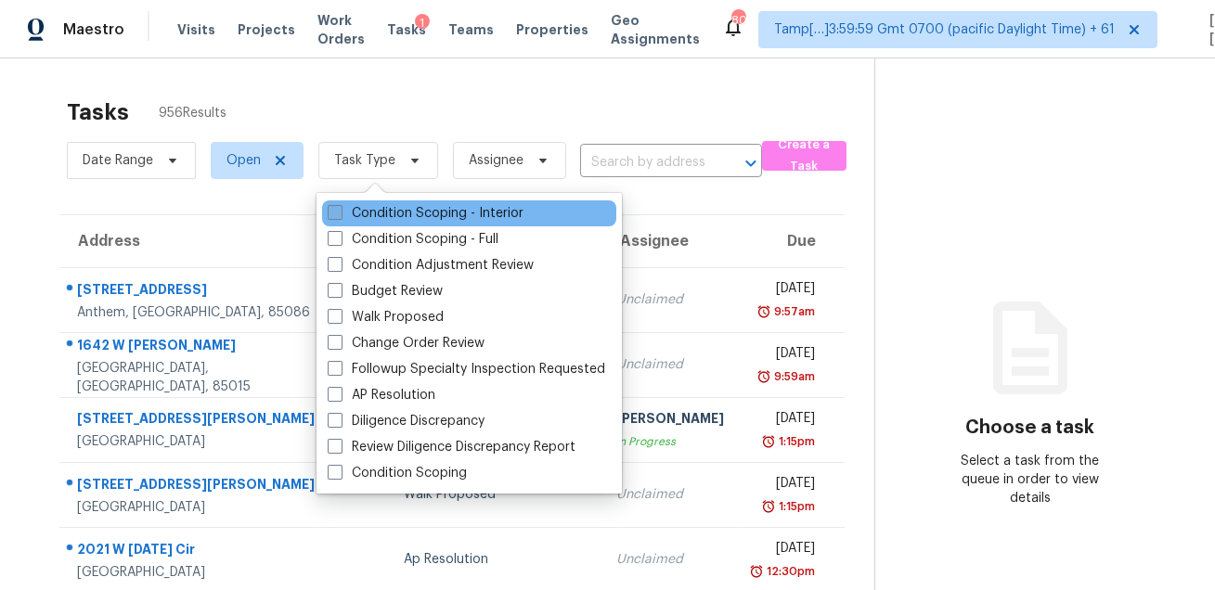
click at [360, 217] on label "Condition Scoping - Interior" at bounding box center [426, 213] width 196 height 19
click at [340, 216] on input "Condition Scoping - Interior" at bounding box center [334, 210] width 12 height 12
checkbox input "true"
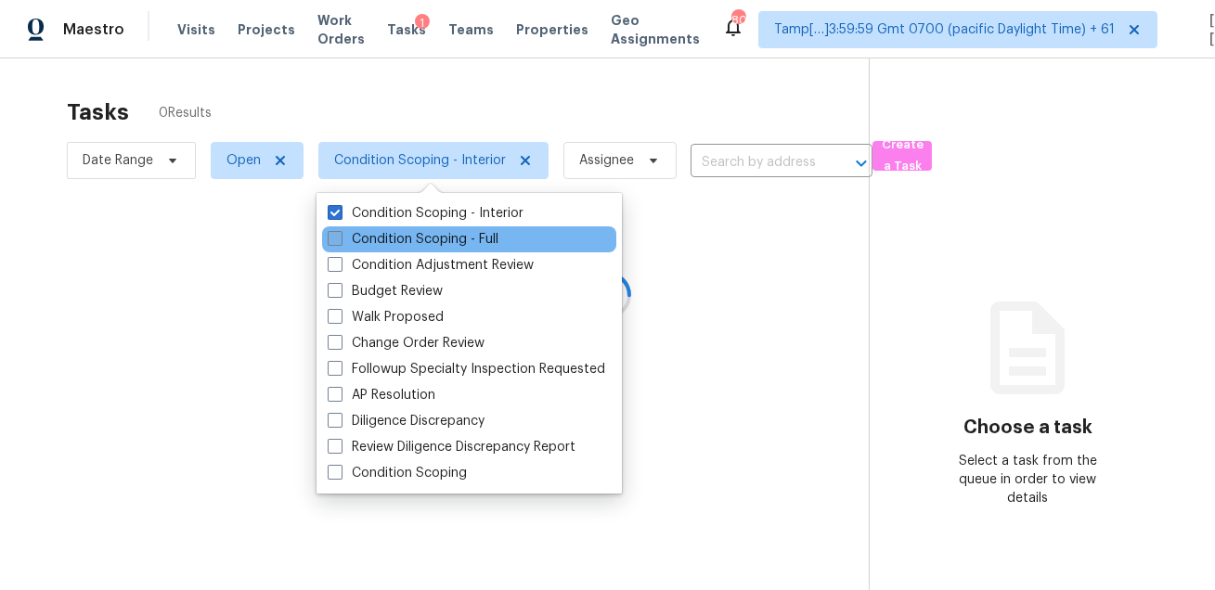
click at [356, 231] on label "Condition Scoping - Full" at bounding box center [413, 239] width 171 height 19
click at [340, 231] on input "Condition Scoping - Full" at bounding box center [334, 236] width 12 height 12
checkbox input "true"
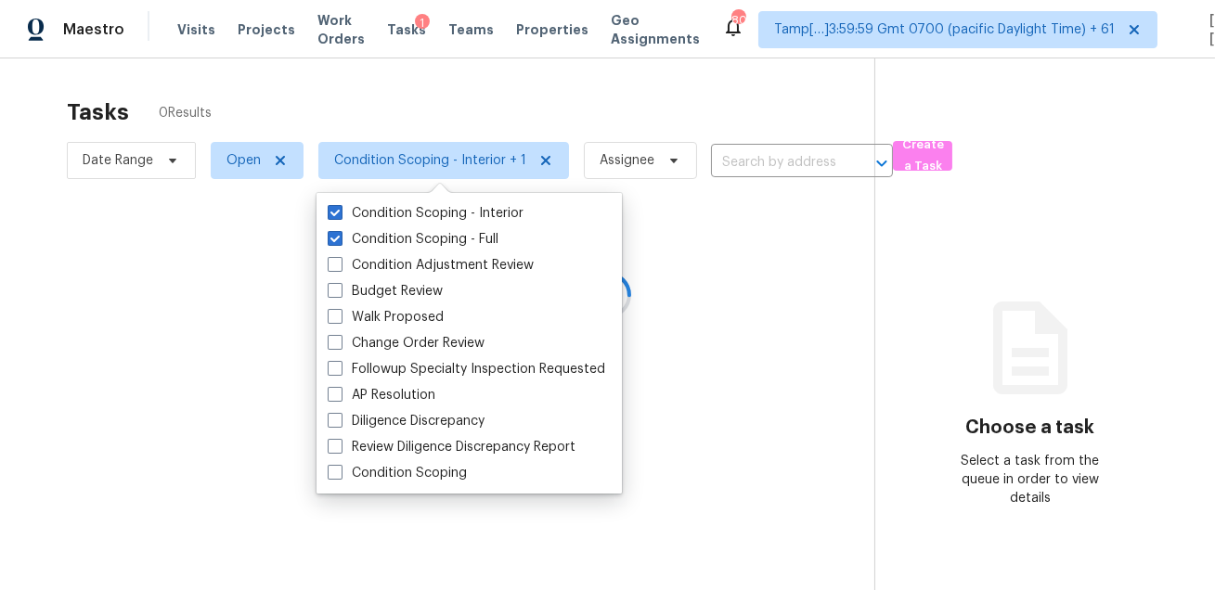
click at [371, 87] on div at bounding box center [607, 295] width 1215 height 590
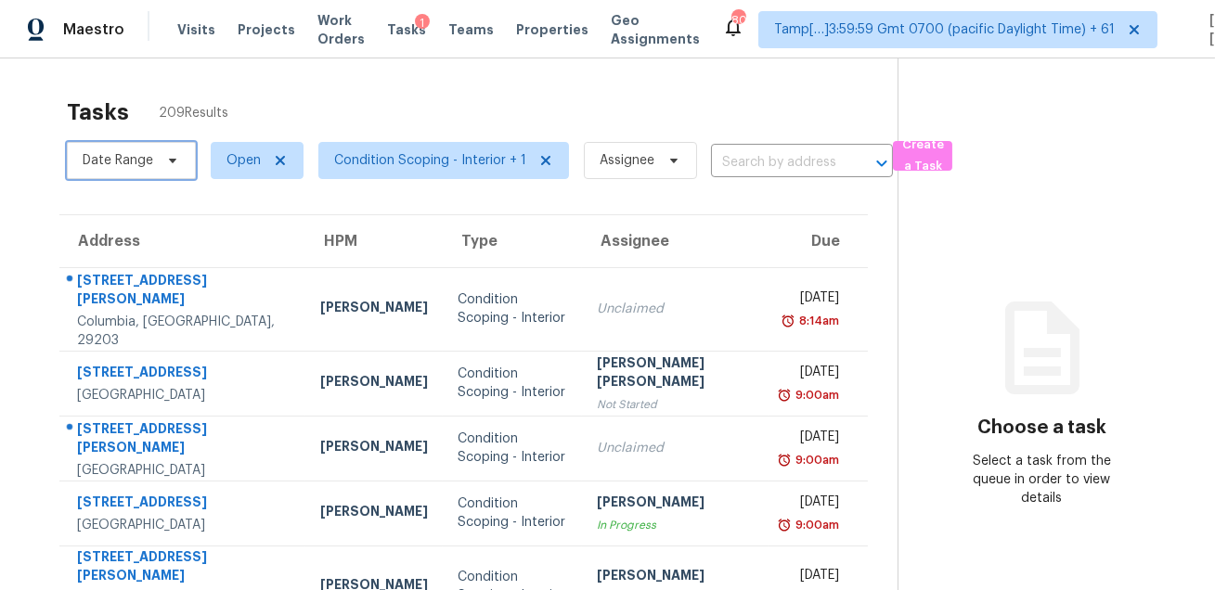
click at [151, 163] on span "Date Range" at bounding box center [118, 160] width 71 height 19
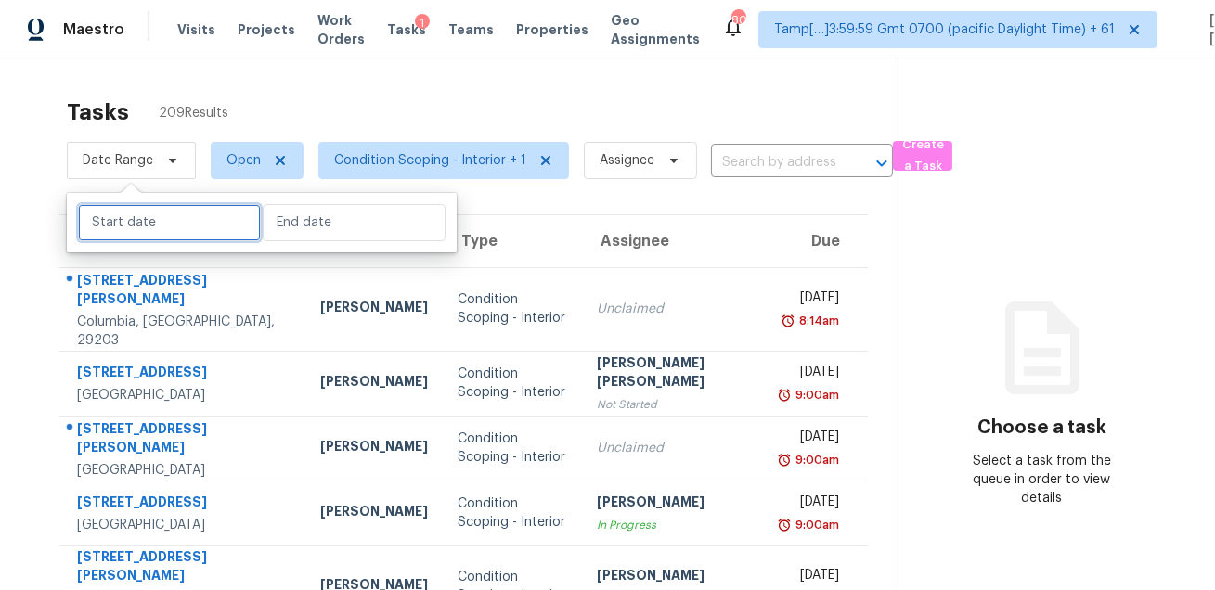
click at [145, 217] on input "text" at bounding box center [169, 222] width 183 height 37
select select "7"
select select "2025"
select select "8"
select select "2025"
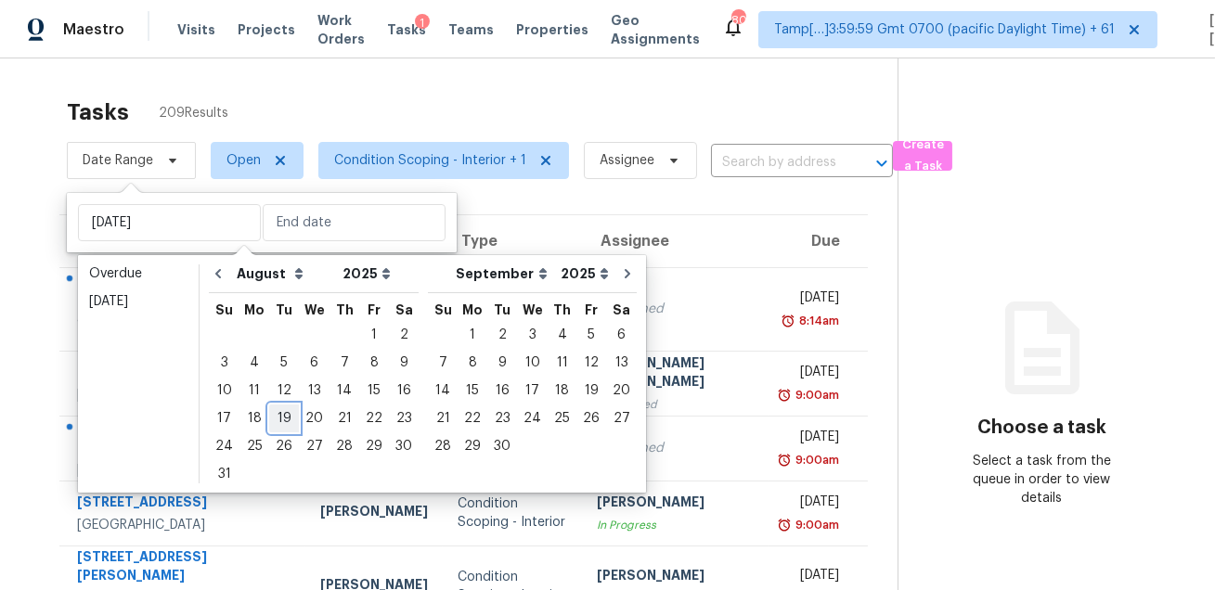
click at [284, 414] on div "19" at bounding box center [284, 419] width 30 height 26
type input "Tue, Aug 19"
click at [284, 414] on div "19" at bounding box center [284, 419] width 30 height 26
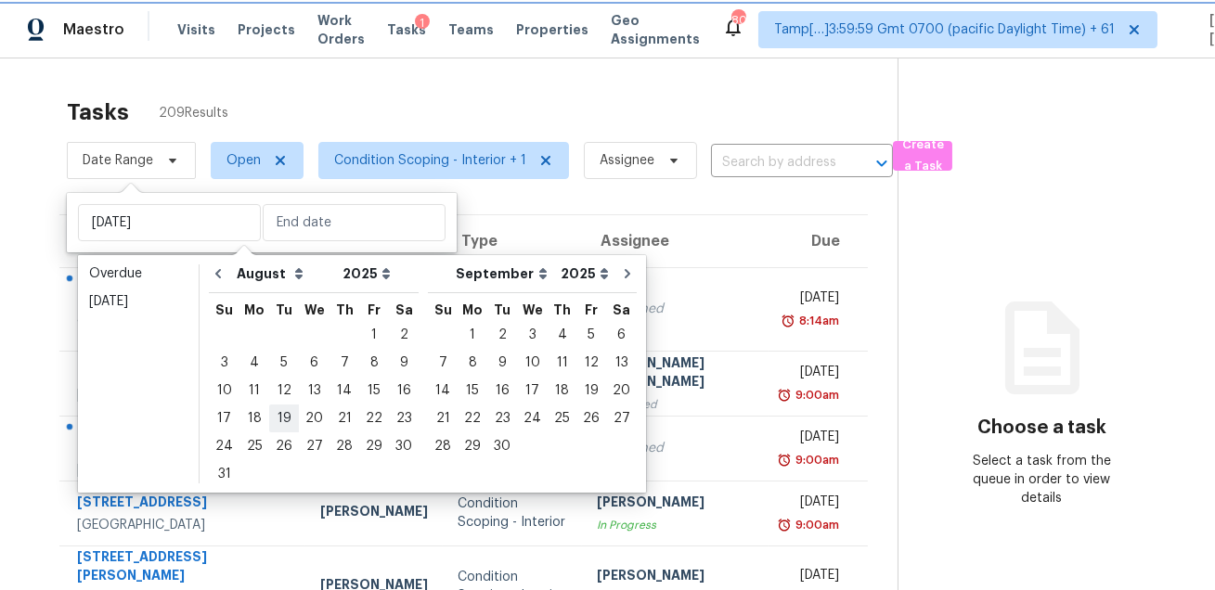
type input "Tue, Aug 19"
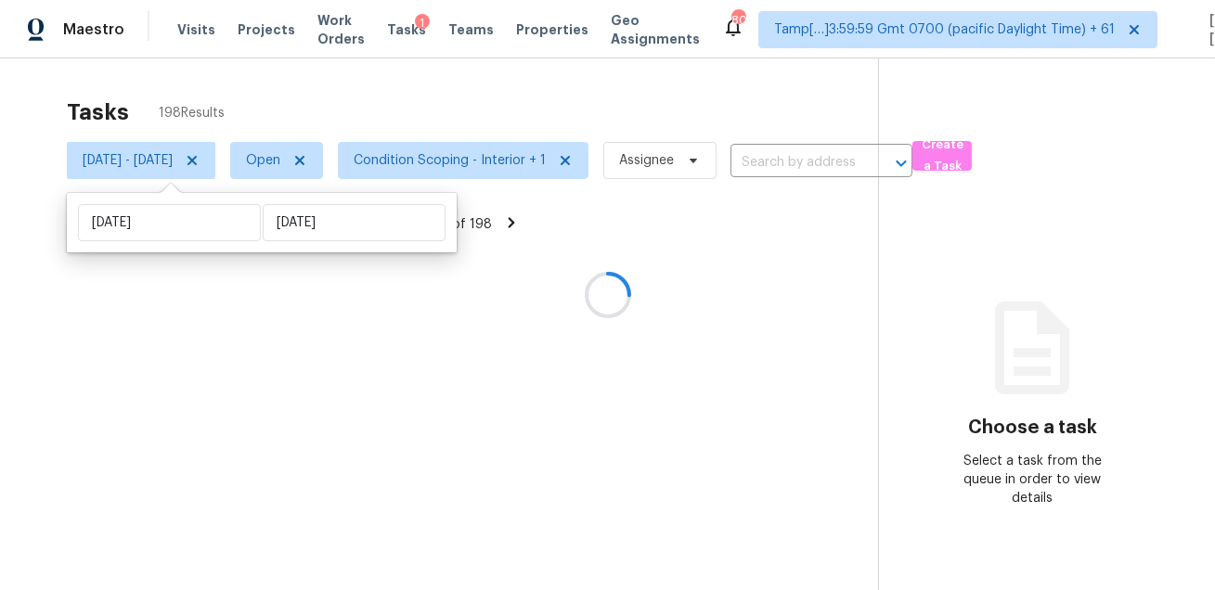
click at [512, 99] on div at bounding box center [607, 295] width 1215 height 590
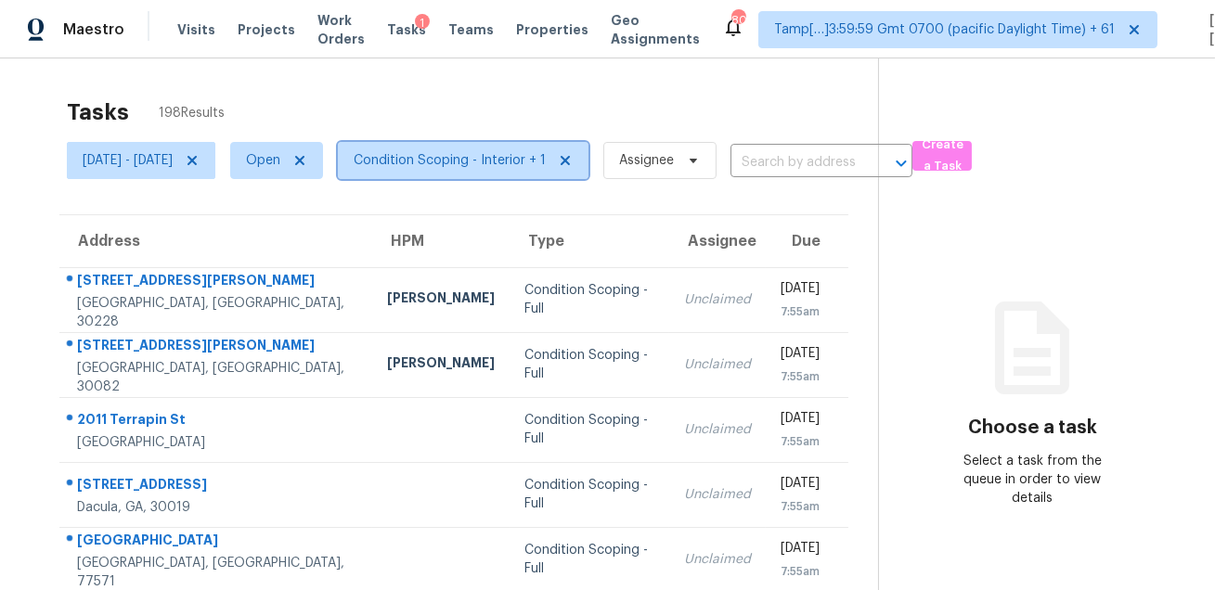
click at [487, 170] on span "Condition Scoping - Interior + 1" at bounding box center [463, 160] width 251 height 37
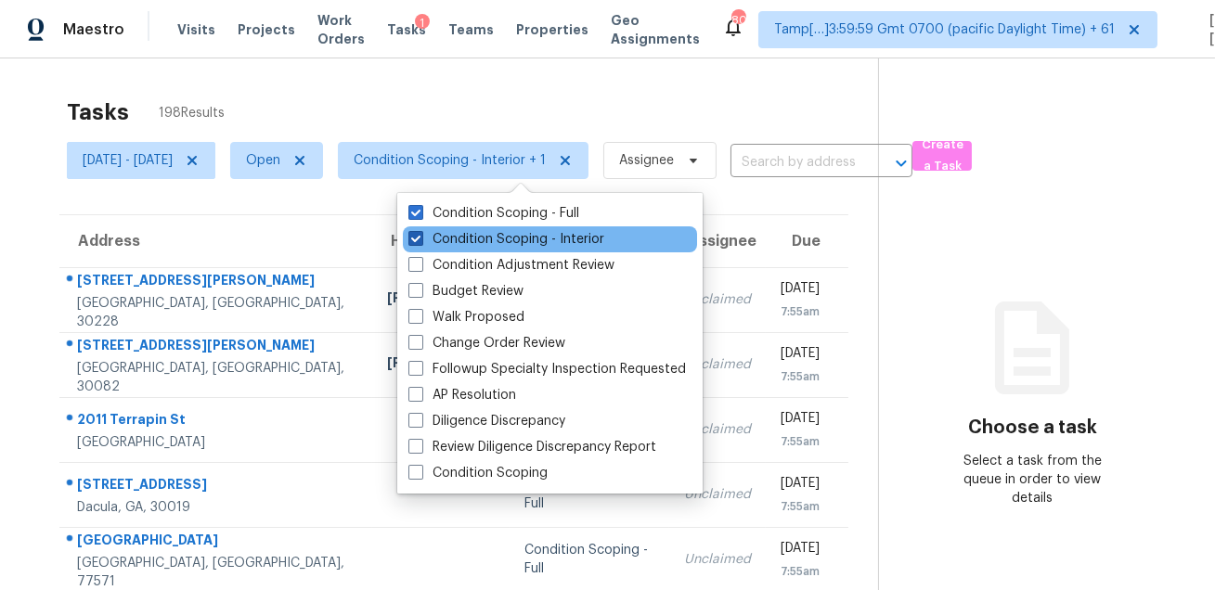
click at [473, 234] on label "Condition Scoping - Interior" at bounding box center [506, 239] width 196 height 19
click at [421, 234] on input "Condition Scoping - Interior" at bounding box center [414, 236] width 12 height 12
checkbox input "false"
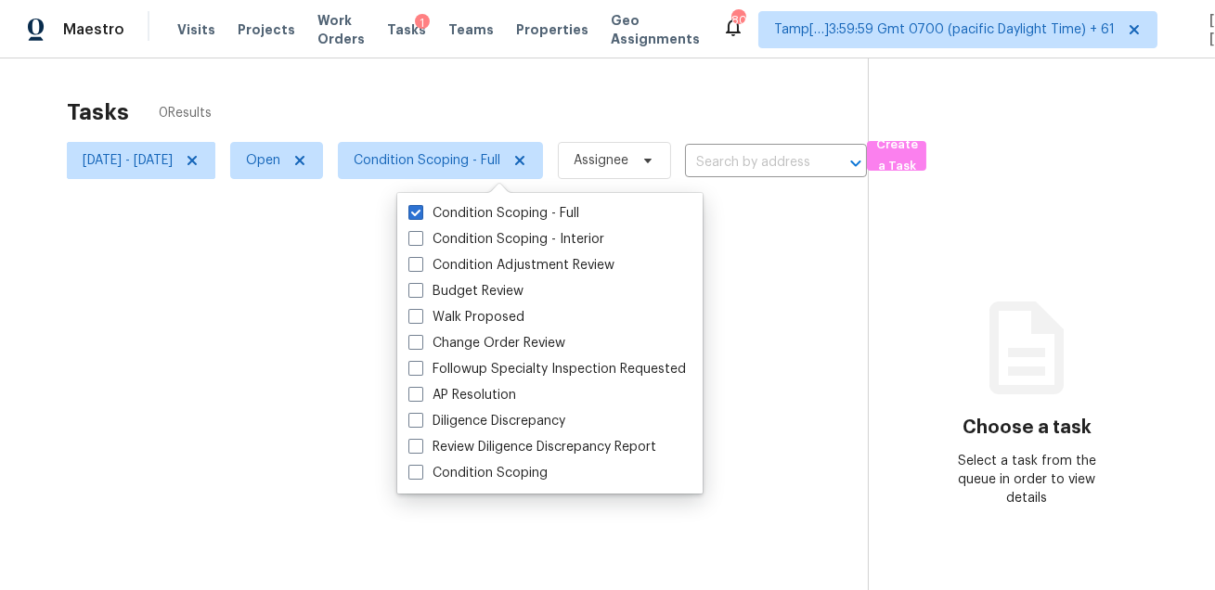
click at [529, 104] on div at bounding box center [607, 295] width 1215 height 590
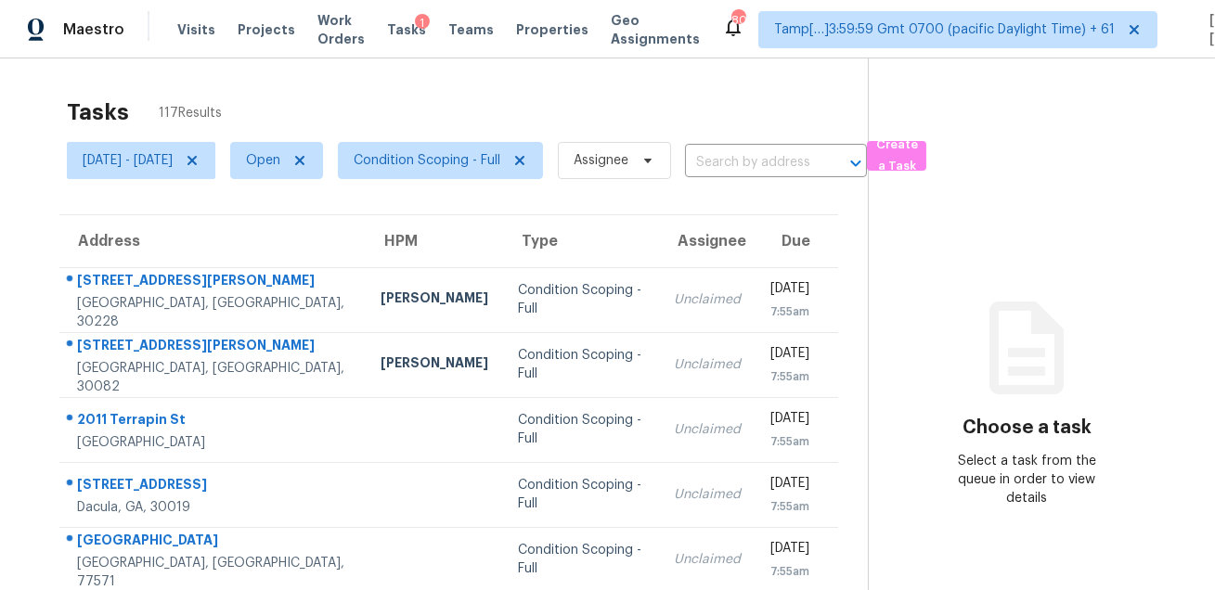
click at [651, 92] on div "Tasks 117 Results" at bounding box center [467, 112] width 801 height 48
click at [427, 168] on span "Condition Scoping - Full" at bounding box center [427, 160] width 147 height 19
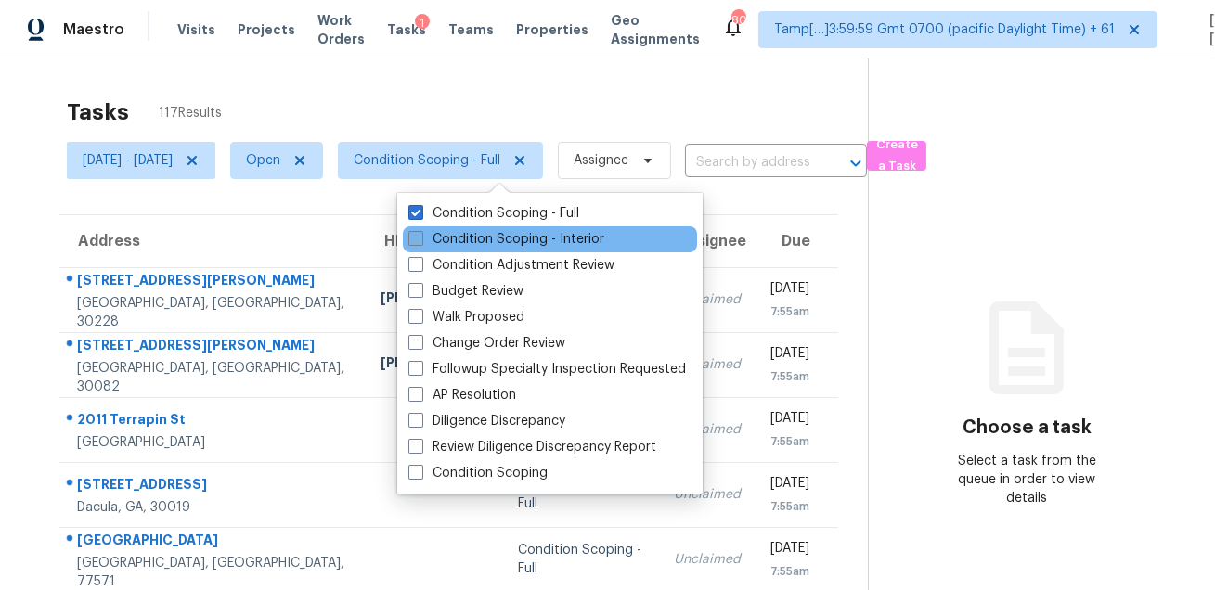
click at [434, 240] on label "Condition Scoping - Interior" at bounding box center [506, 239] width 196 height 19
click at [421, 240] on input "Condition Scoping - Interior" at bounding box center [414, 236] width 12 height 12
checkbox input "true"
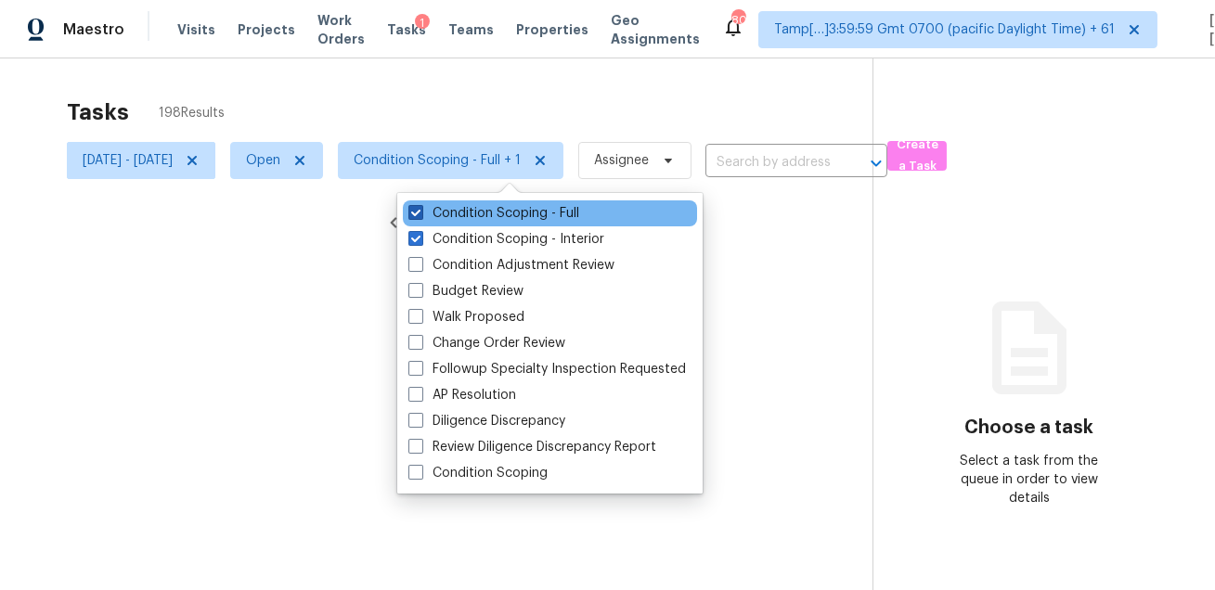
click at [447, 220] on label "Condition Scoping - Full" at bounding box center [493, 213] width 171 height 19
click at [421, 216] on input "Condition Scoping - Full" at bounding box center [414, 210] width 12 height 12
checkbox input "false"
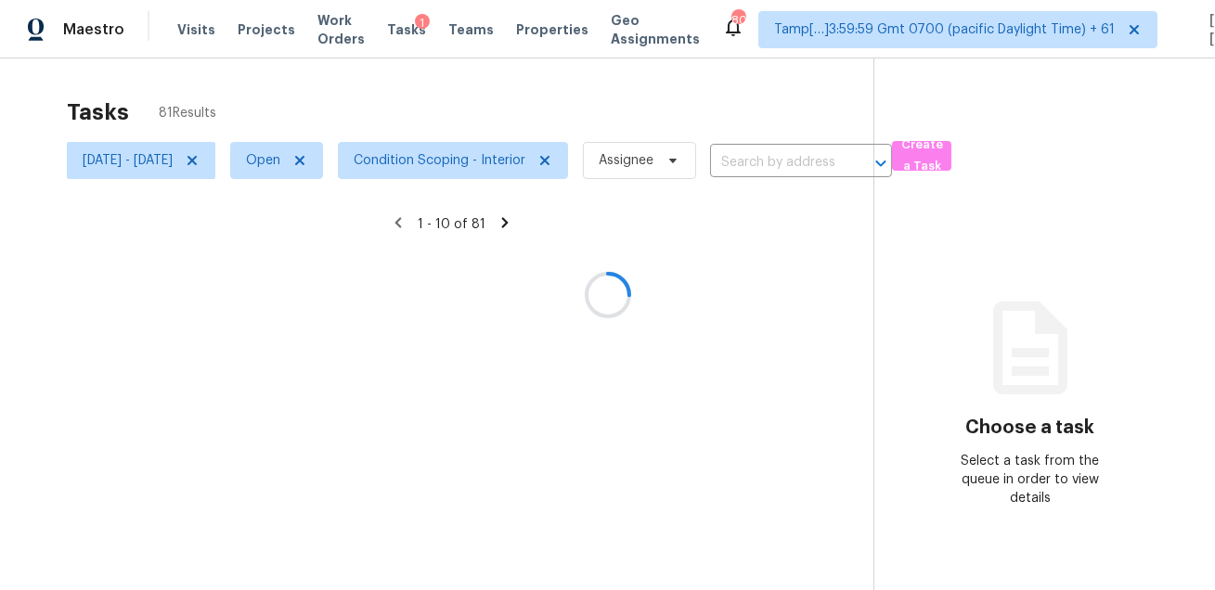
click at [477, 81] on div at bounding box center [607, 295] width 1215 height 590
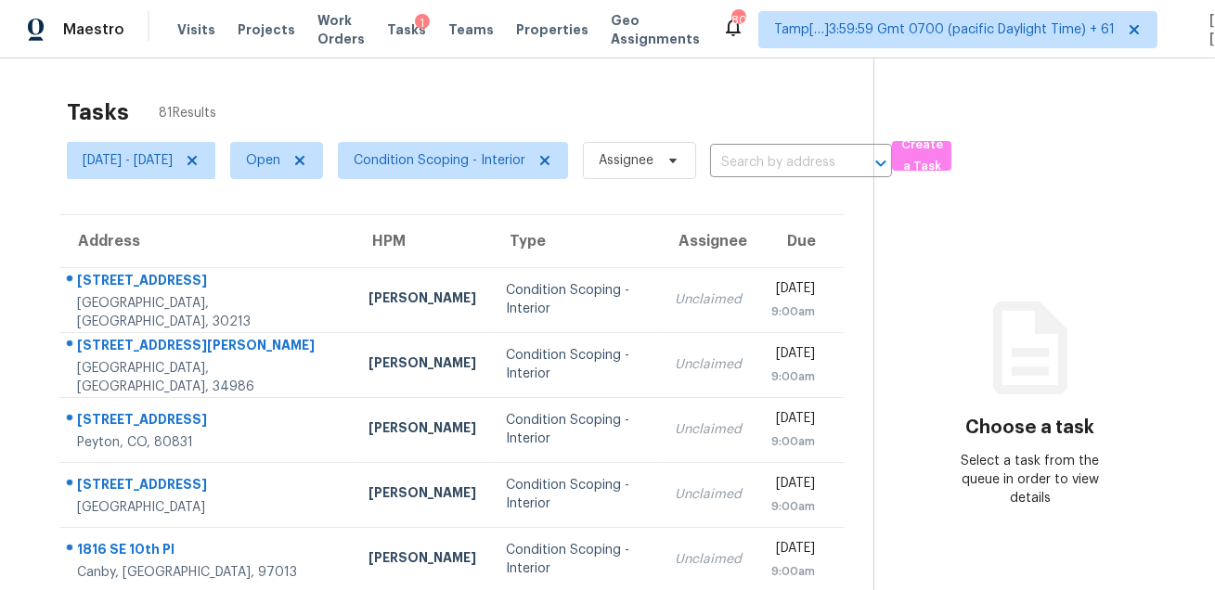
click at [567, 112] on div "Tasks 81 Results" at bounding box center [470, 112] width 807 height 48
click at [432, 148] on span "Condition Scoping - Interior" at bounding box center [453, 160] width 230 height 37
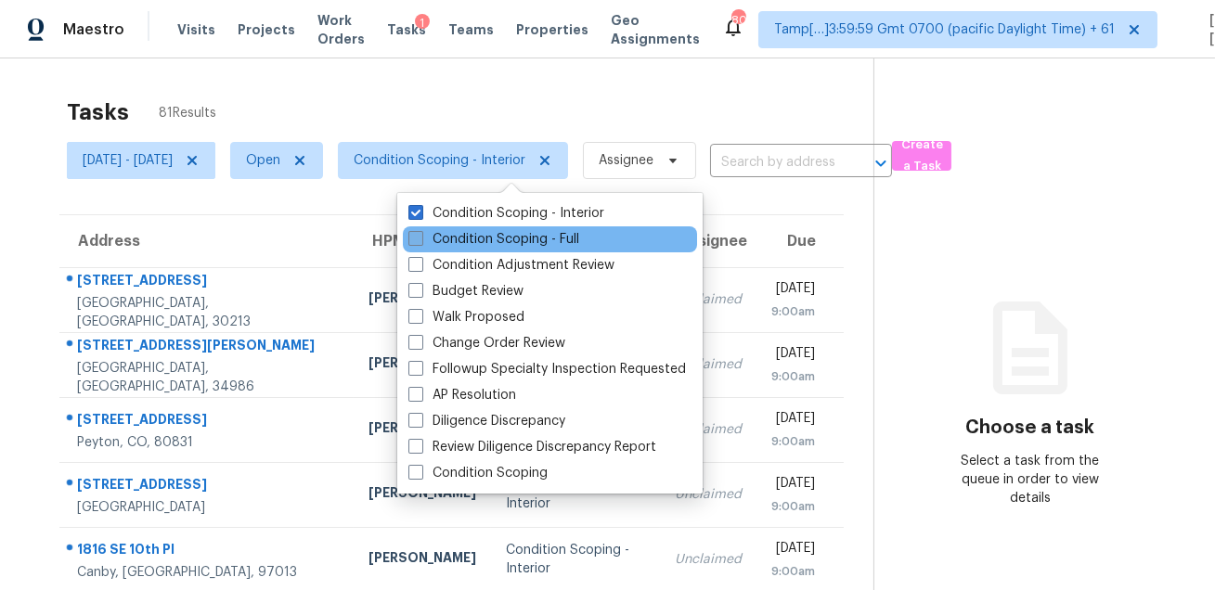
click at [443, 232] on label "Condition Scoping - Full" at bounding box center [493, 239] width 171 height 19
click at [421, 232] on input "Condition Scoping - Full" at bounding box center [414, 236] width 12 height 12
checkbox input "true"
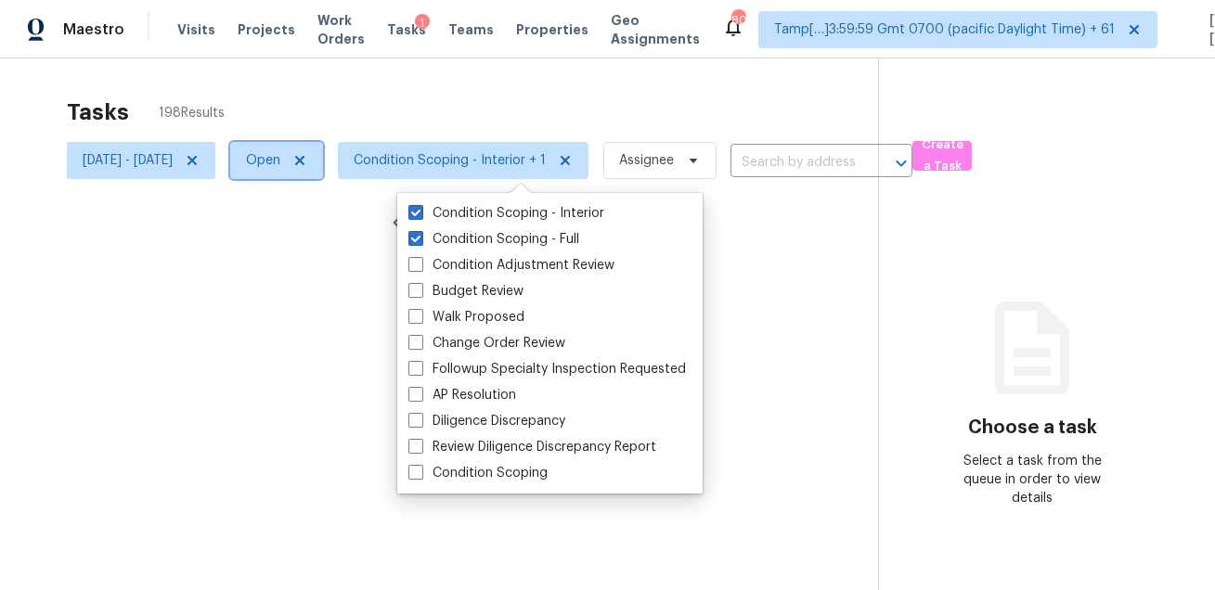
click at [280, 164] on span "Open" at bounding box center [263, 160] width 34 height 19
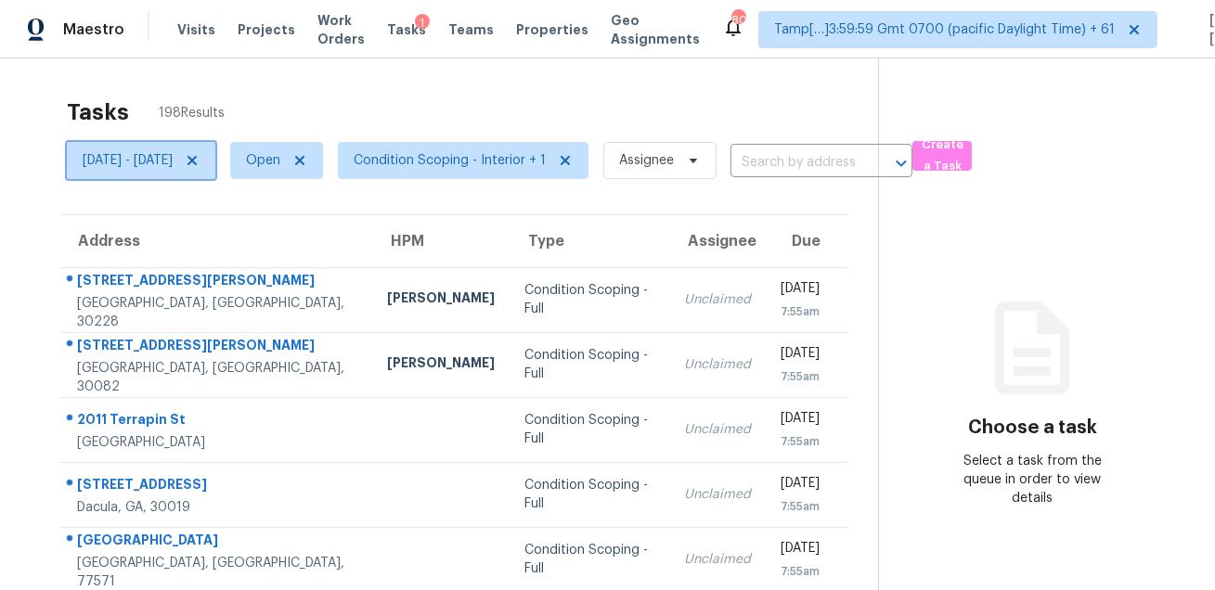
click at [200, 162] on icon at bounding box center [192, 160] width 15 height 15
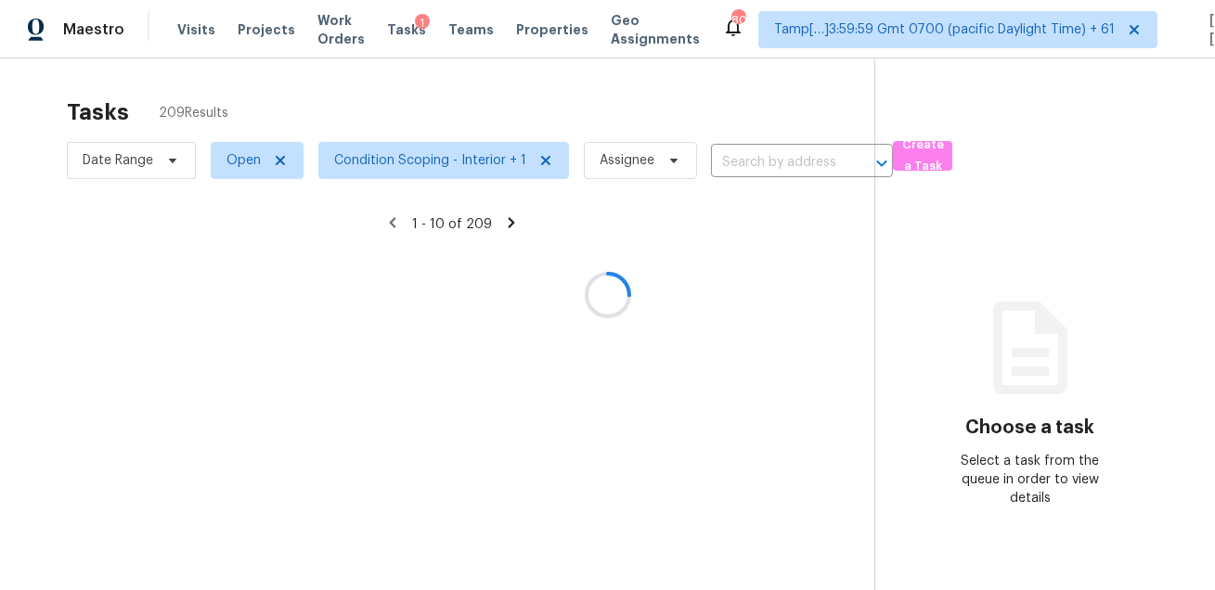
click at [309, 106] on div at bounding box center [607, 295] width 1215 height 590
click at [244, 161] on div at bounding box center [607, 295] width 1215 height 590
click at [316, 92] on div at bounding box center [607, 295] width 1215 height 590
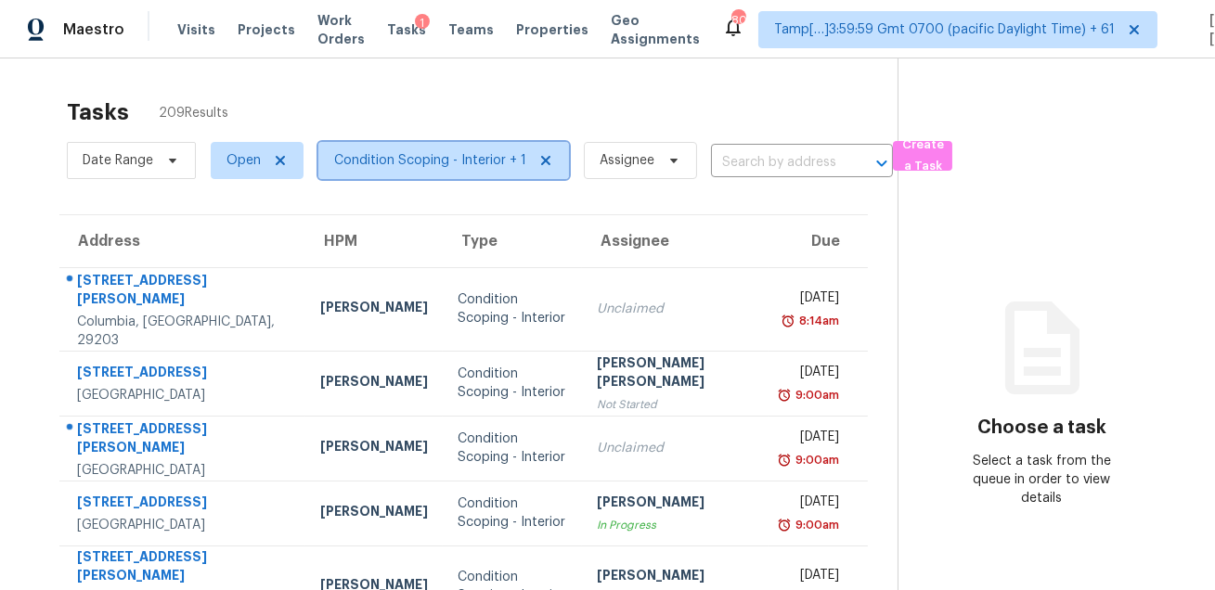
click at [396, 160] on span "Condition Scoping - Interior + 1" at bounding box center [430, 160] width 192 height 19
click at [242, 166] on span "Open" at bounding box center [244, 160] width 34 height 19
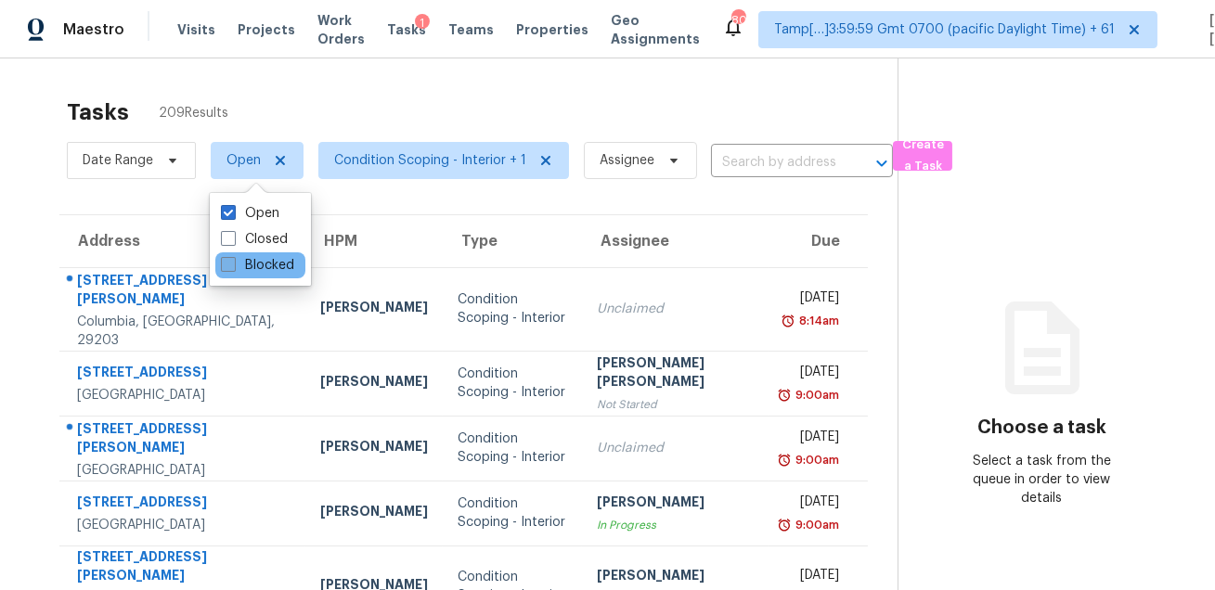
click at [240, 269] on label "Blocked" at bounding box center [257, 265] width 73 height 19
click at [233, 268] on input "Blocked" at bounding box center [227, 262] width 12 height 12
checkbox input "true"
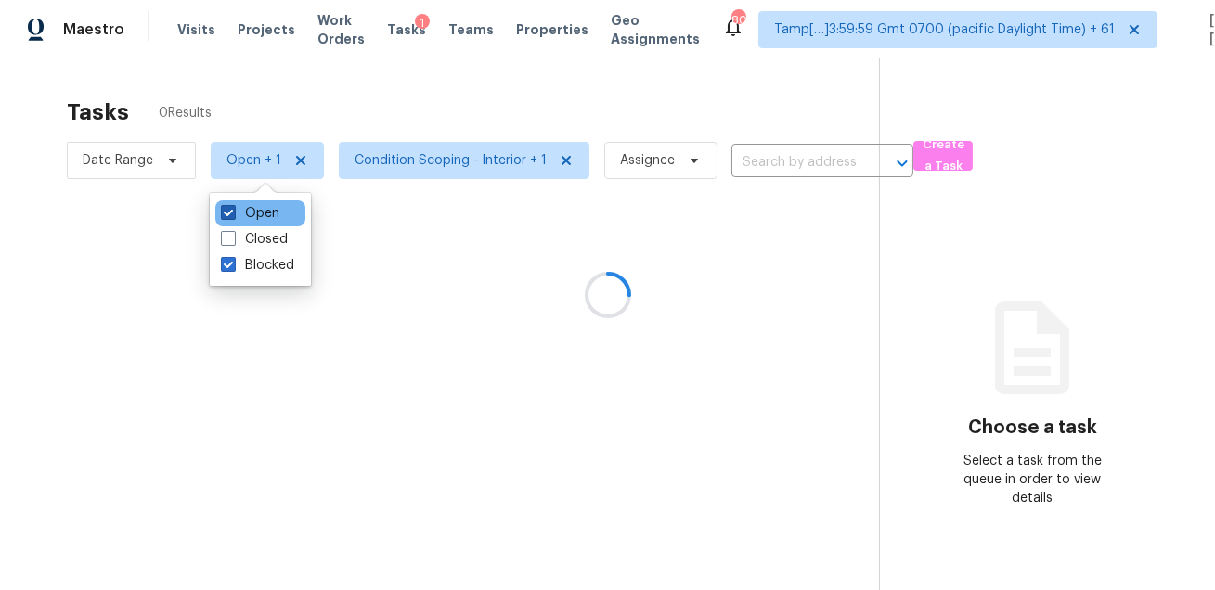
click at [247, 204] on label "Open" at bounding box center [250, 213] width 58 height 19
click at [233, 204] on input "Open" at bounding box center [227, 210] width 12 height 12
checkbox input "false"
click at [361, 94] on div at bounding box center [607, 295] width 1215 height 590
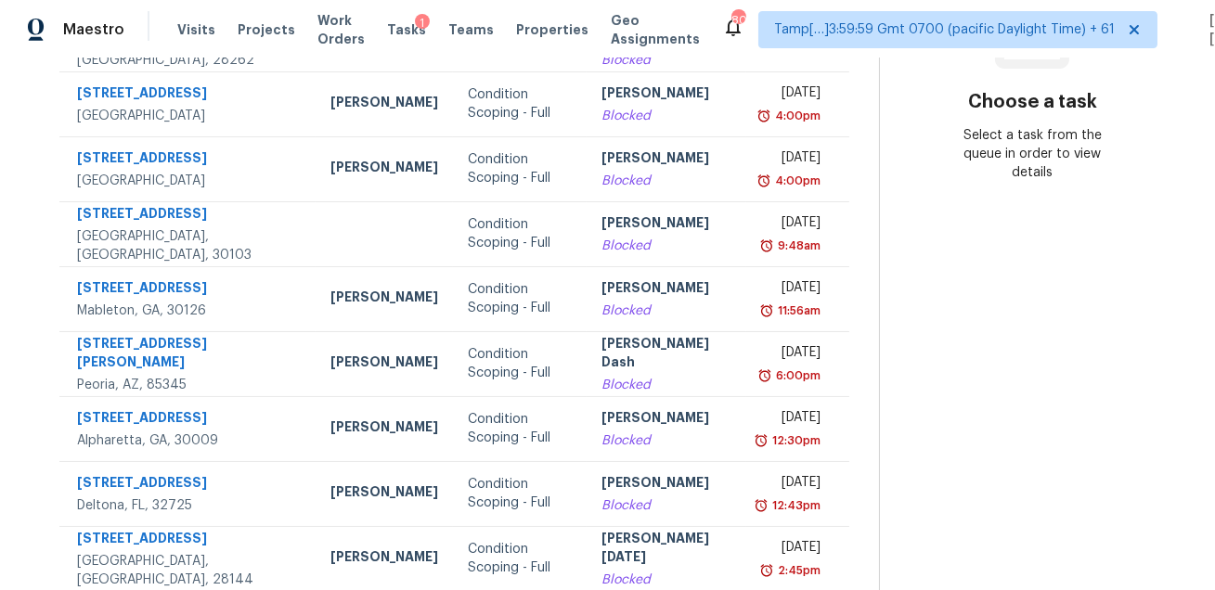
scroll to position [376, 0]
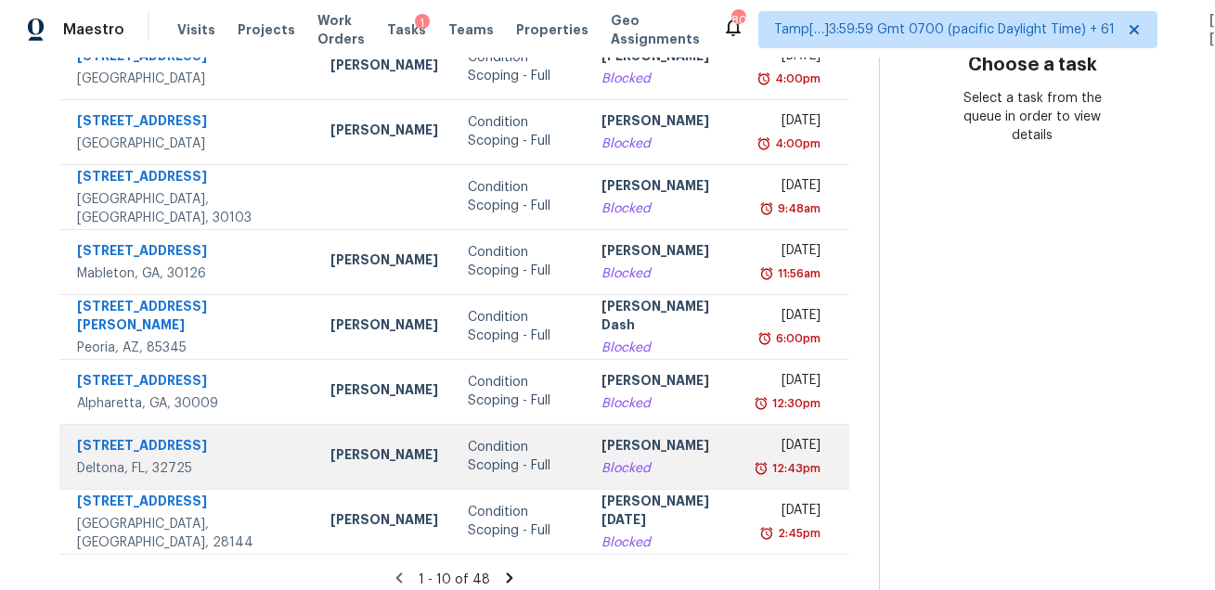
click at [531, 471] on td "Condition Scoping - Full" at bounding box center [520, 456] width 134 height 65
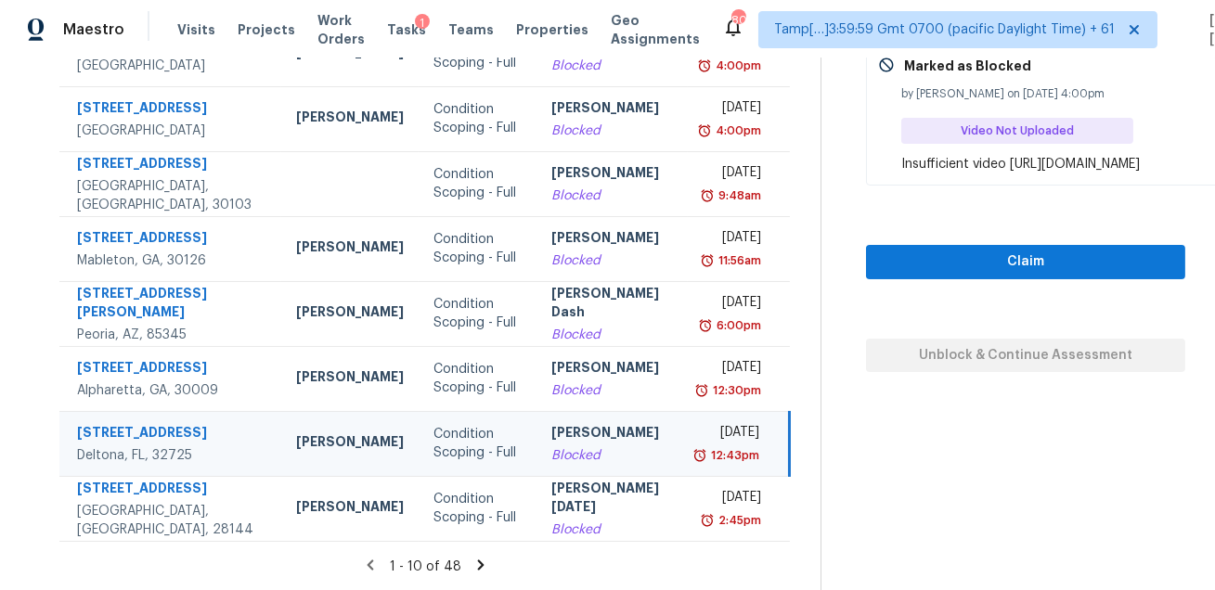
click at [503, 561] on section "Tasks 48 Results Date Range Blocked Condition Scoping - Interior + 1 Assignee ​…" at bounding box center [425, 151] width 791 height 879
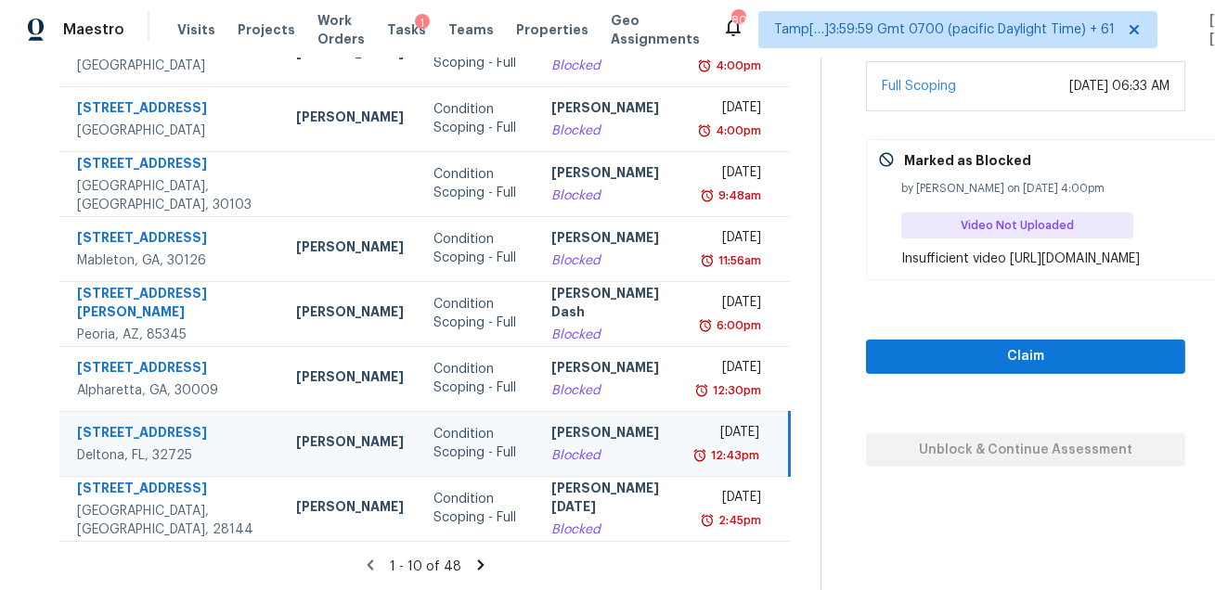
scroll to position [392, 0]
click at [473, 569] on icon at bounding box center [481, 564] width 17 height 17
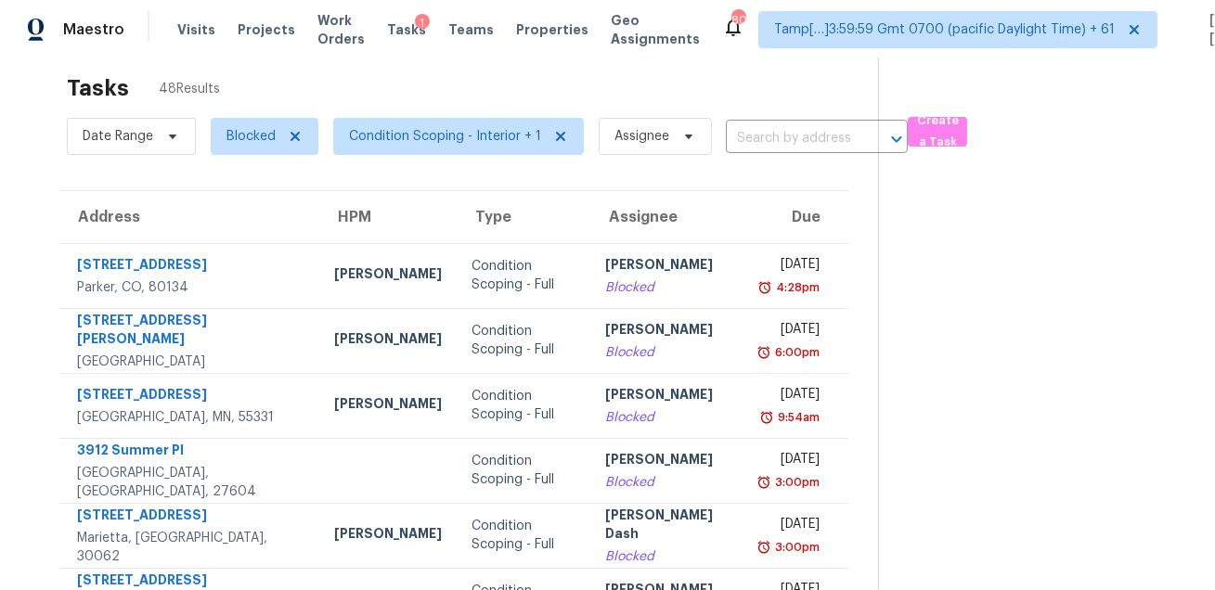
scroll to position [376, 0]
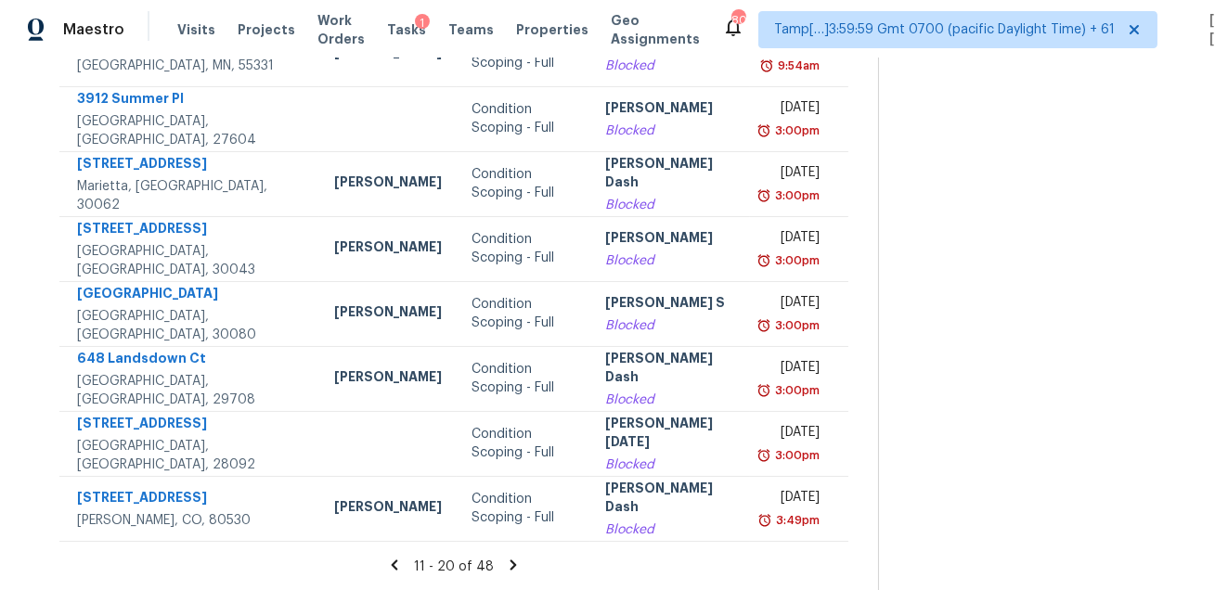
click at [505, 564] on icon at bounding box center [513, 565] width 17 height 17
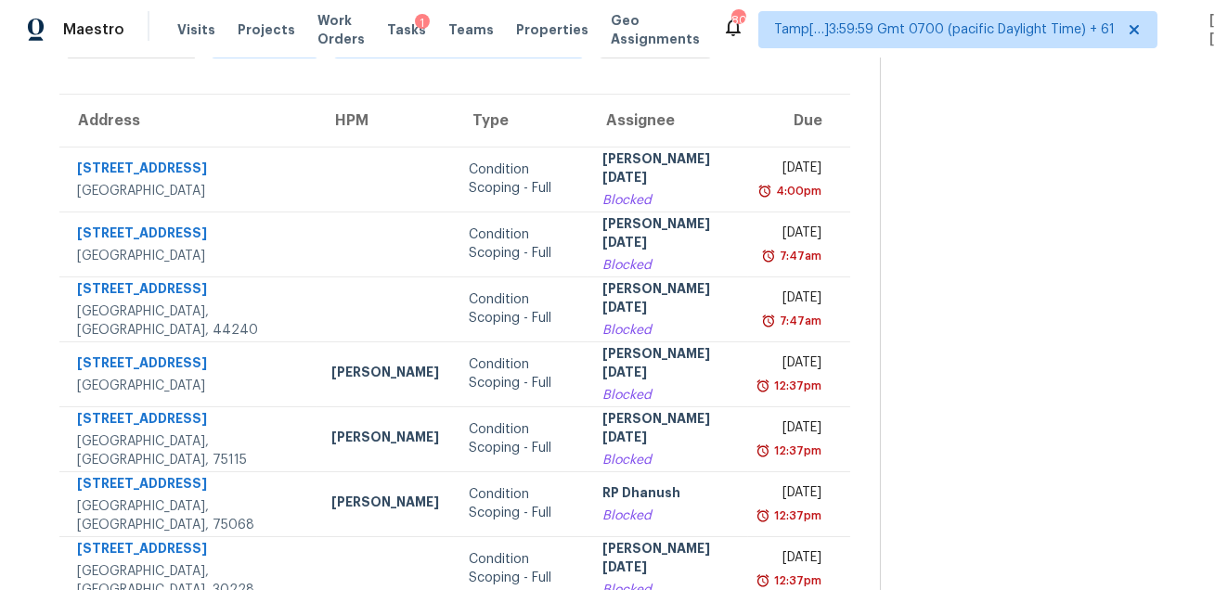
scroll to position [116, 0]
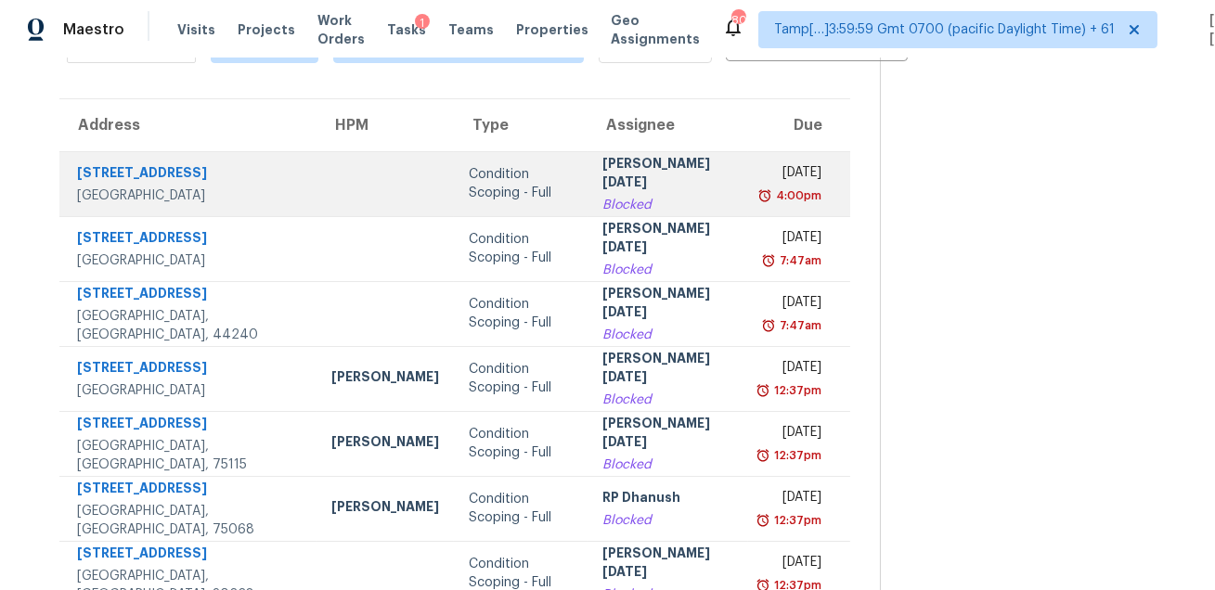
click at [674, 178] on div "Prabhu Raja" at bounding box center [668, 175] width 130 height 42
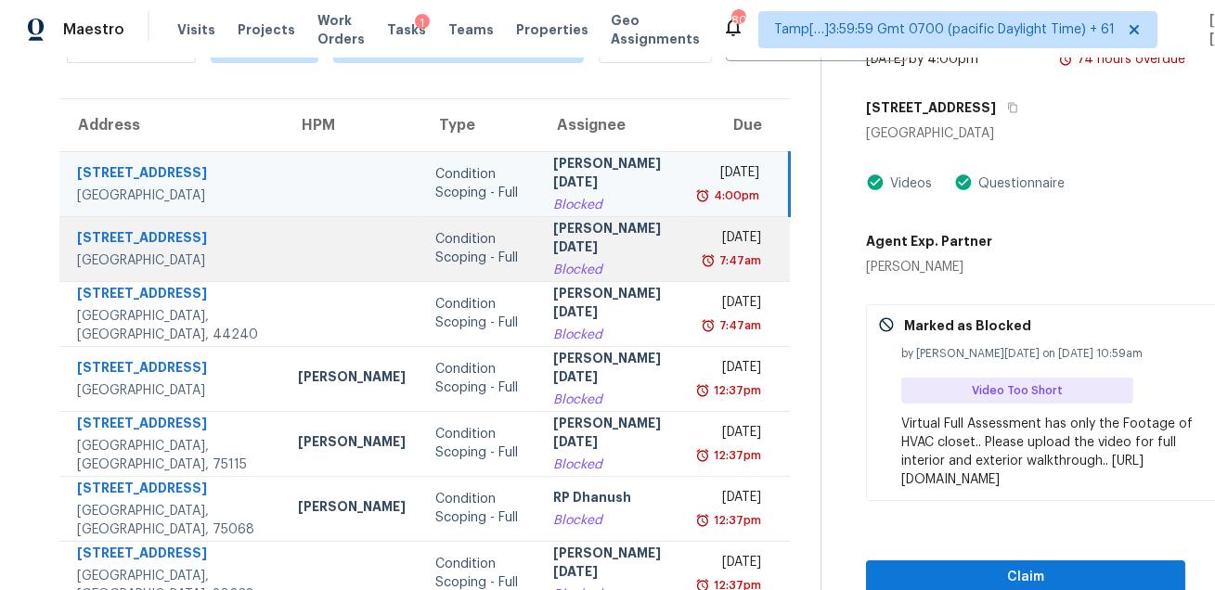
click at [623, 228] on div "Prabhu Raja" at bounding box center [614, 240] width 122 height 42
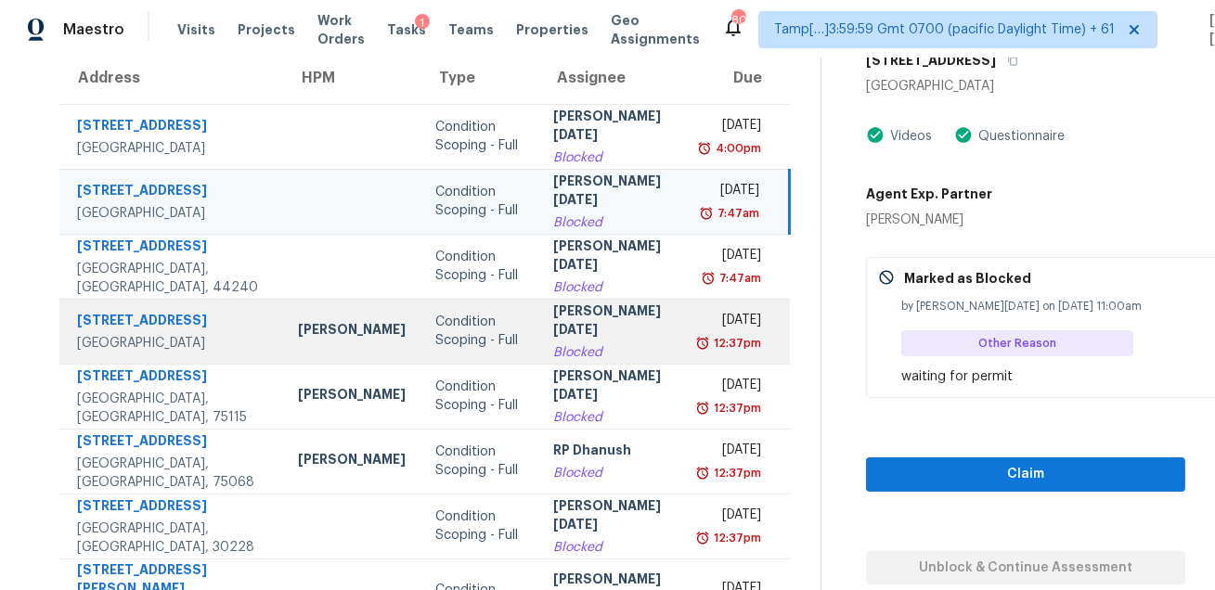
scroll to position [162, 0]
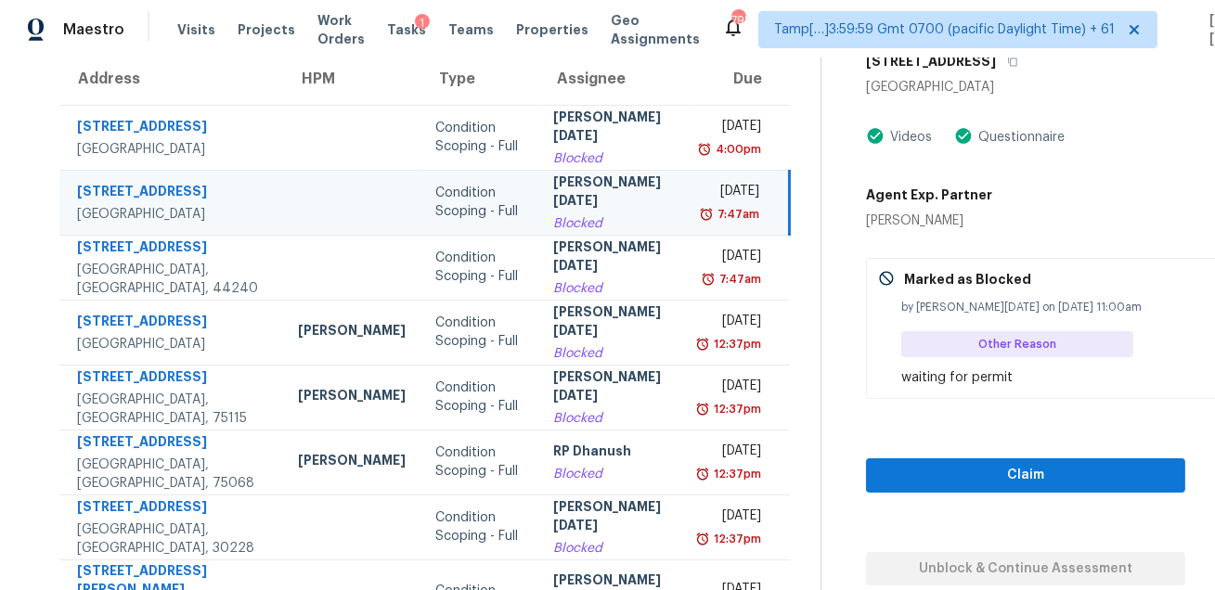
click at [589, 223] on div "Blocked" at bounding box center [614, 223] width 122 height 19
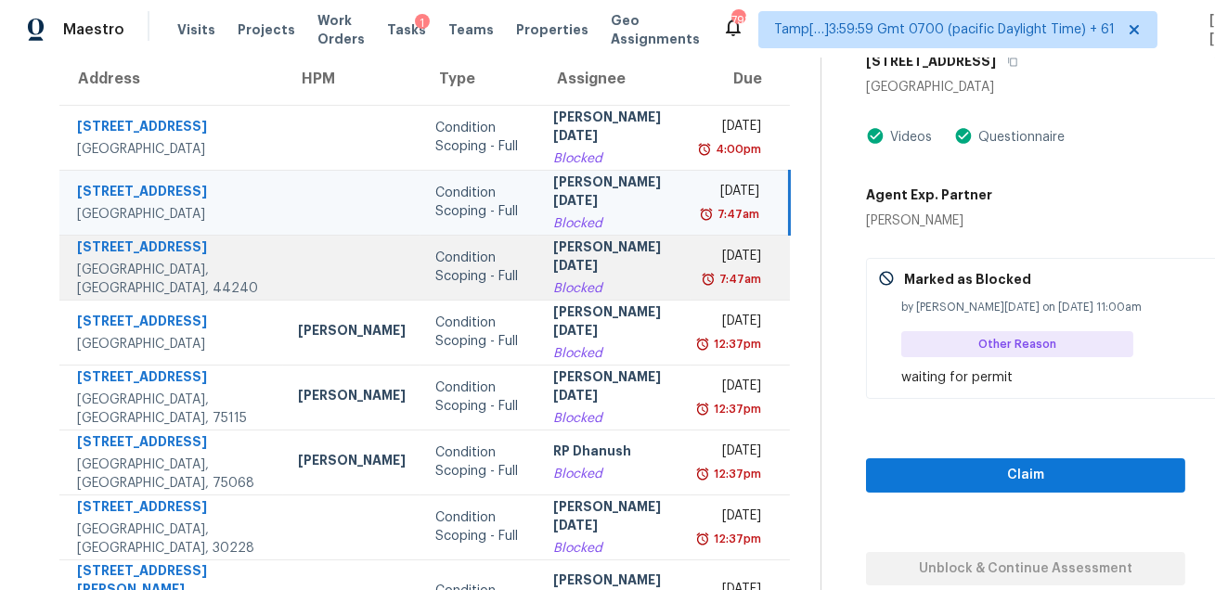
click at [584, 266] on div "Prabhu Raja" at bounding box center [614, 259] width 122 height 42
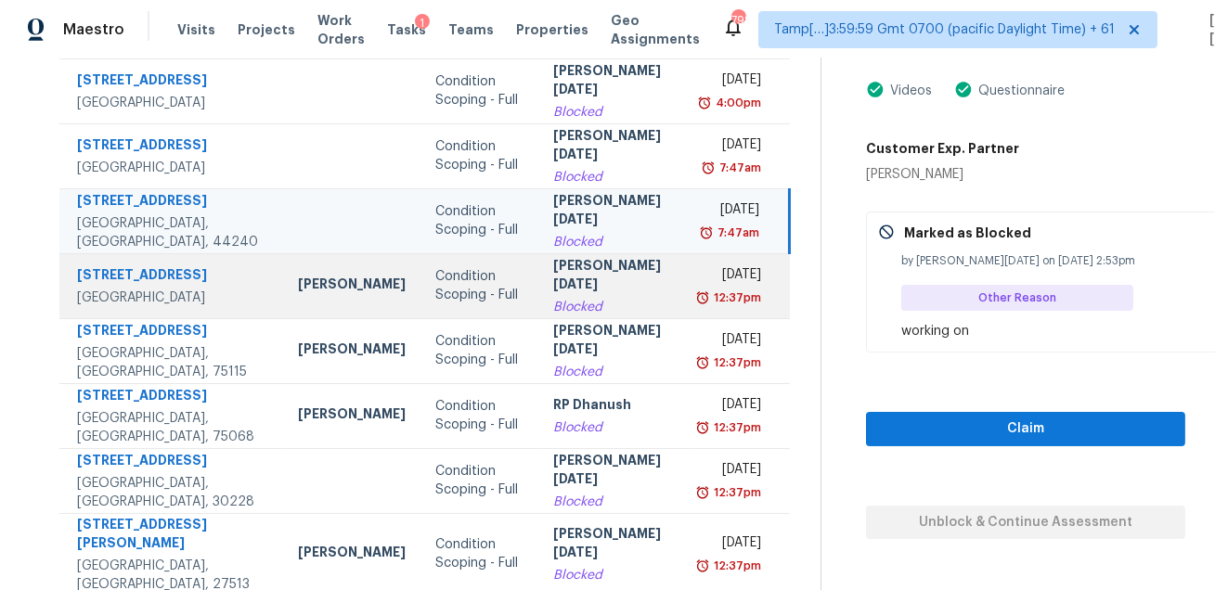
scroll to position [213, 0]
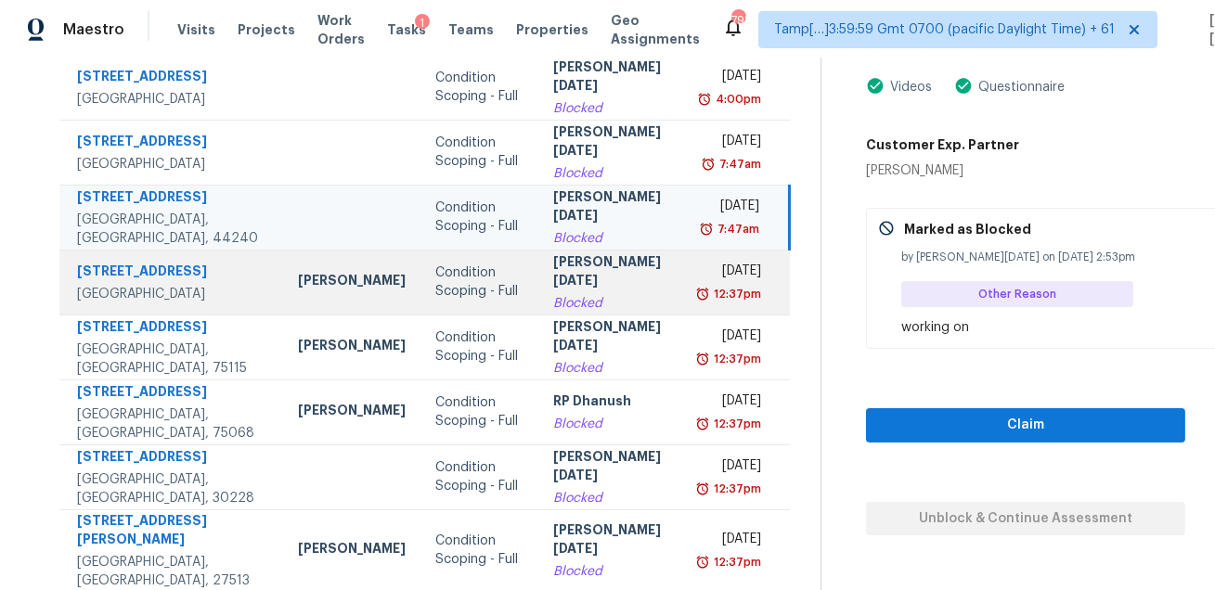
click at [592, 291] on div "Prabhu Raja" at bounding box center [614, 274] width 122 height 42
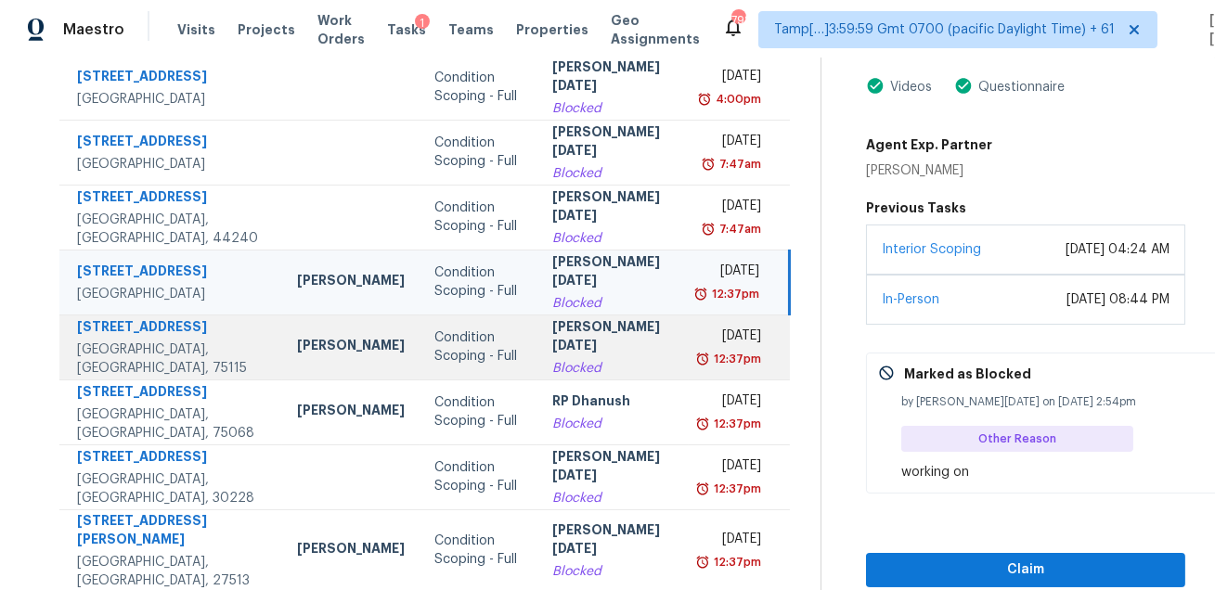
click at [579, 337] on div "Prabhu Raja" at bounding box center [613, 339] width 122 height 42
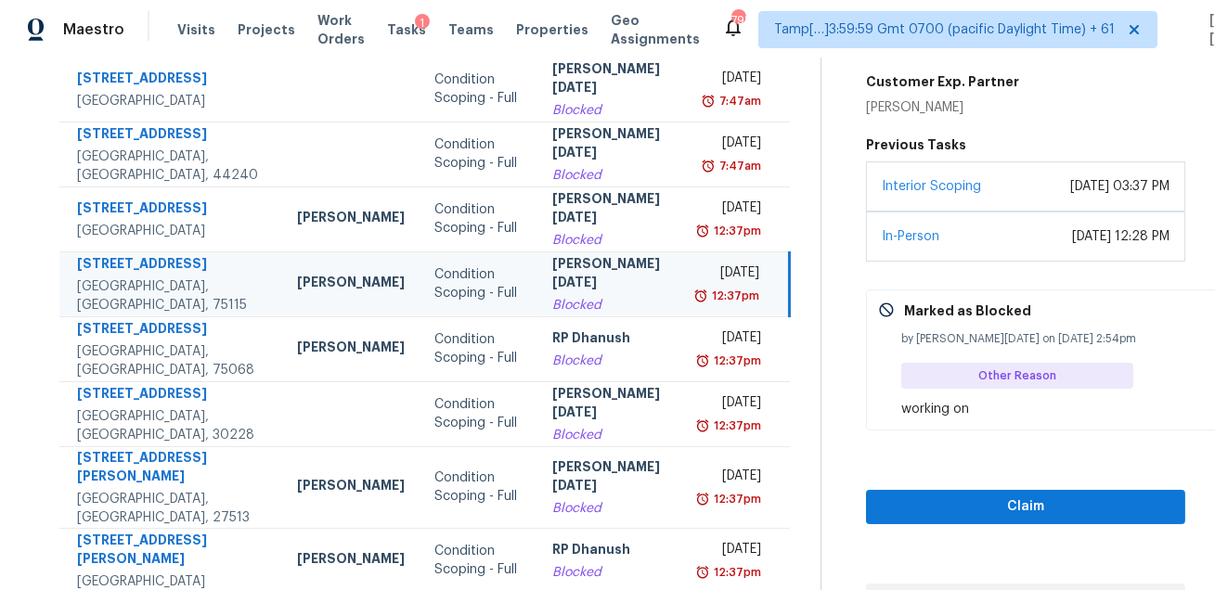
scroll to position [312, 0]
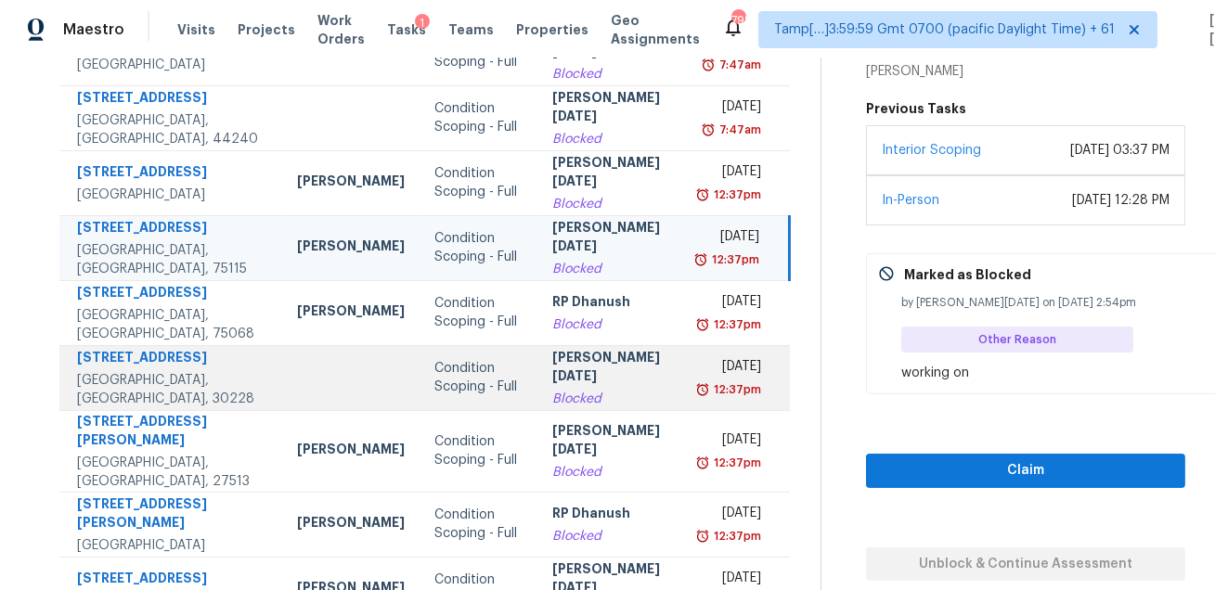
click at [585, 390] on div "Blocked" at bounding box center [613, 399] width 122 height 19
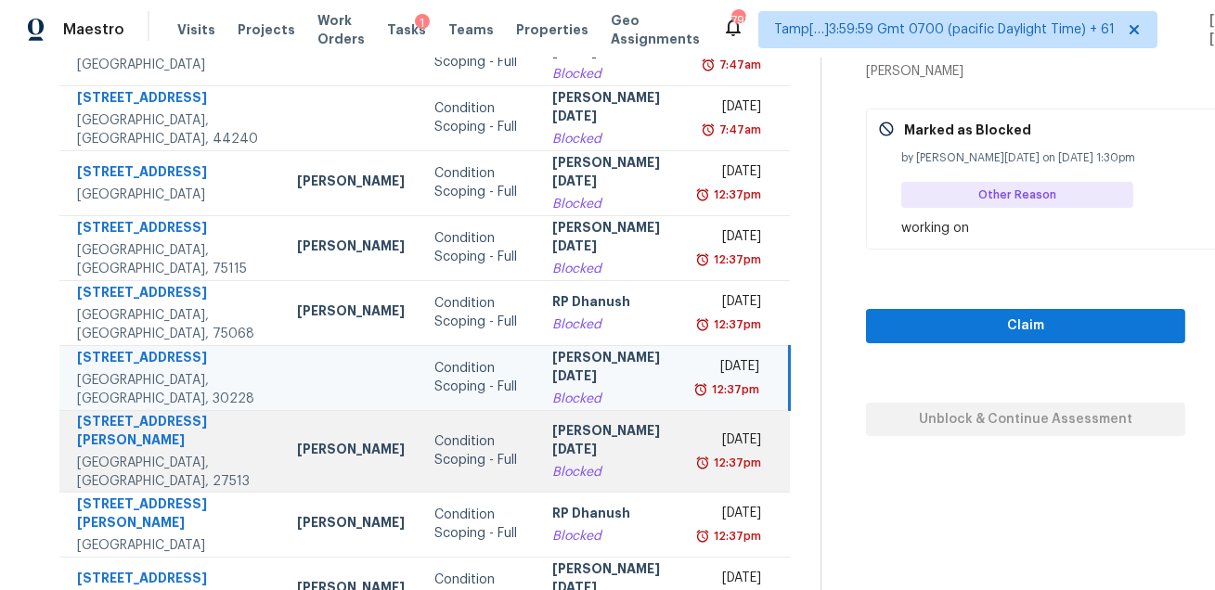
click at [589, 436] on div "Prabhu Raja" at bounding box center [613, 442] width 122 height 42
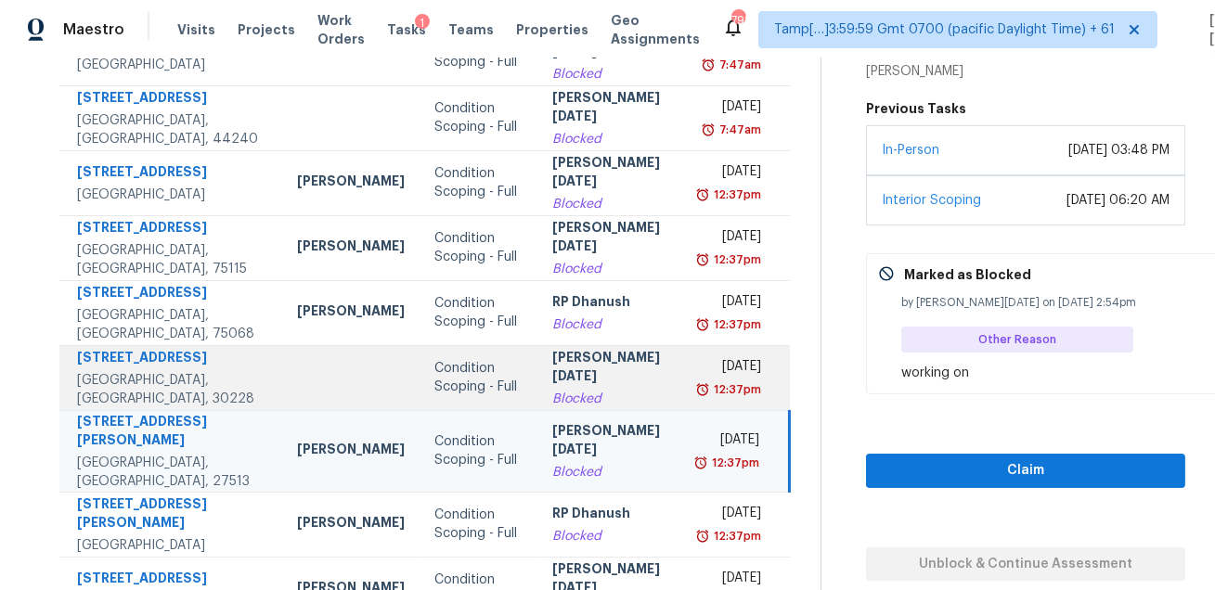
scroll to position [376, 0]
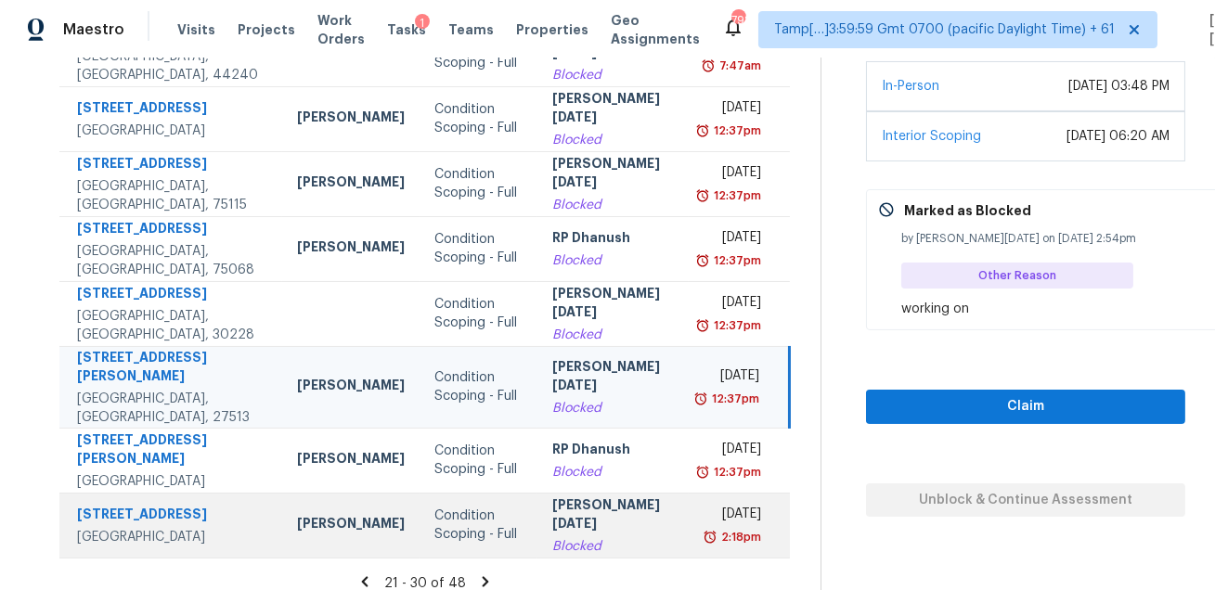
click at [594, 498] on div "Prabhu Raja" at bounding box center [613, 517] width 122 height 42
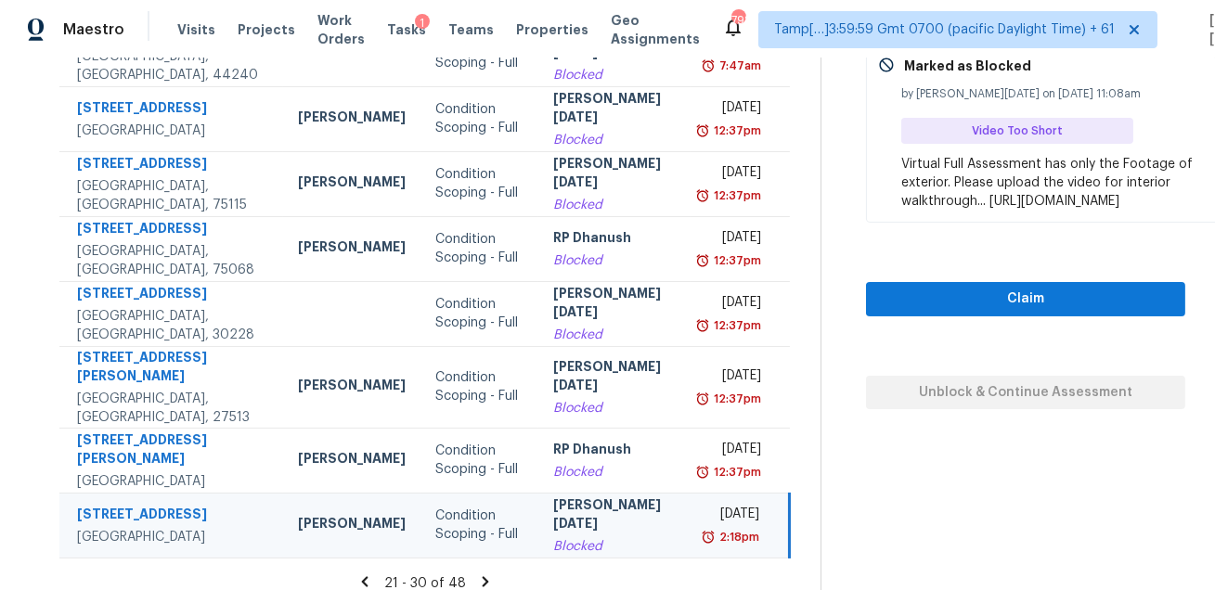
click at [477, 574] on icon at bounding box center [485, 582] width 17 height 17
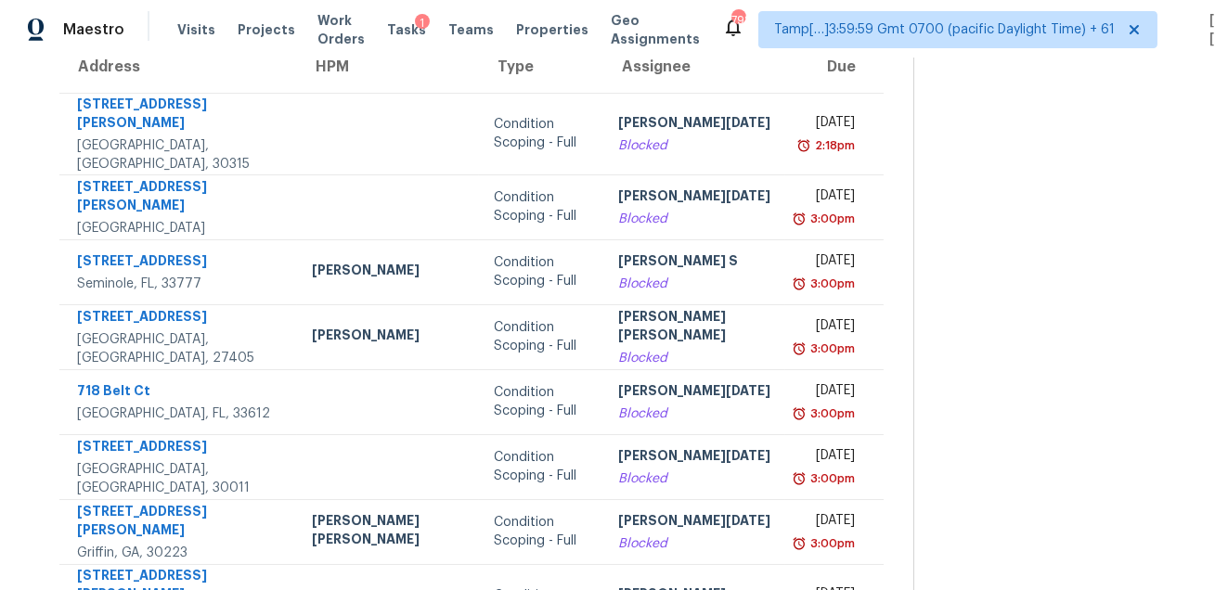
scroll to position [172, 0]
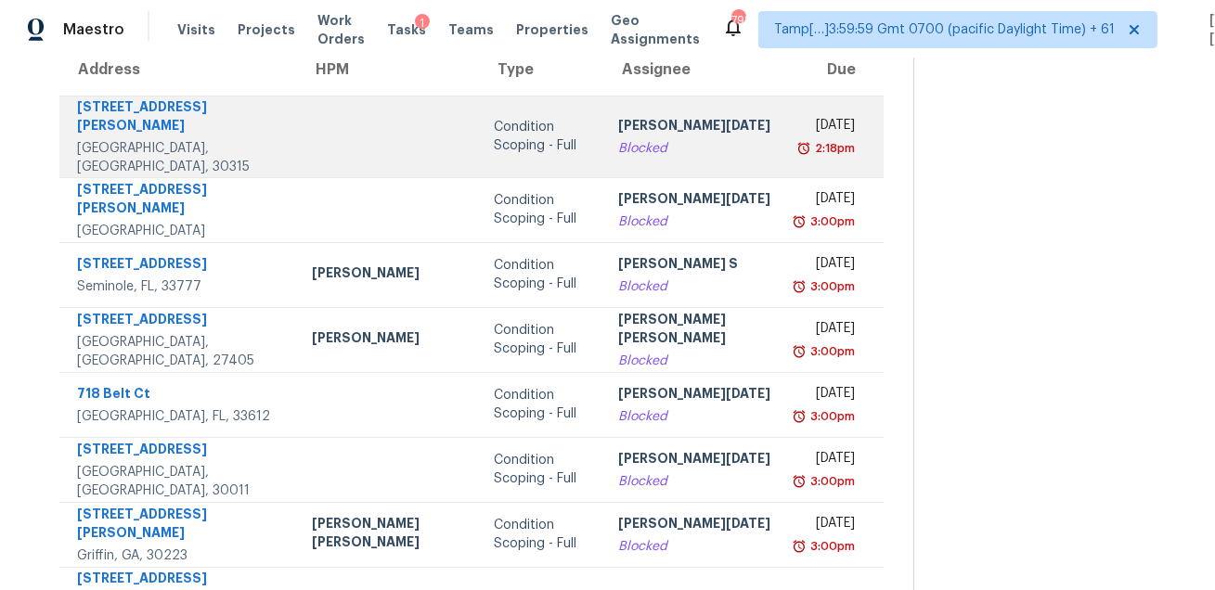
click at [618, 120] on div "Prabhu Raja" at bounding box center [694, 127] width 152 height 23
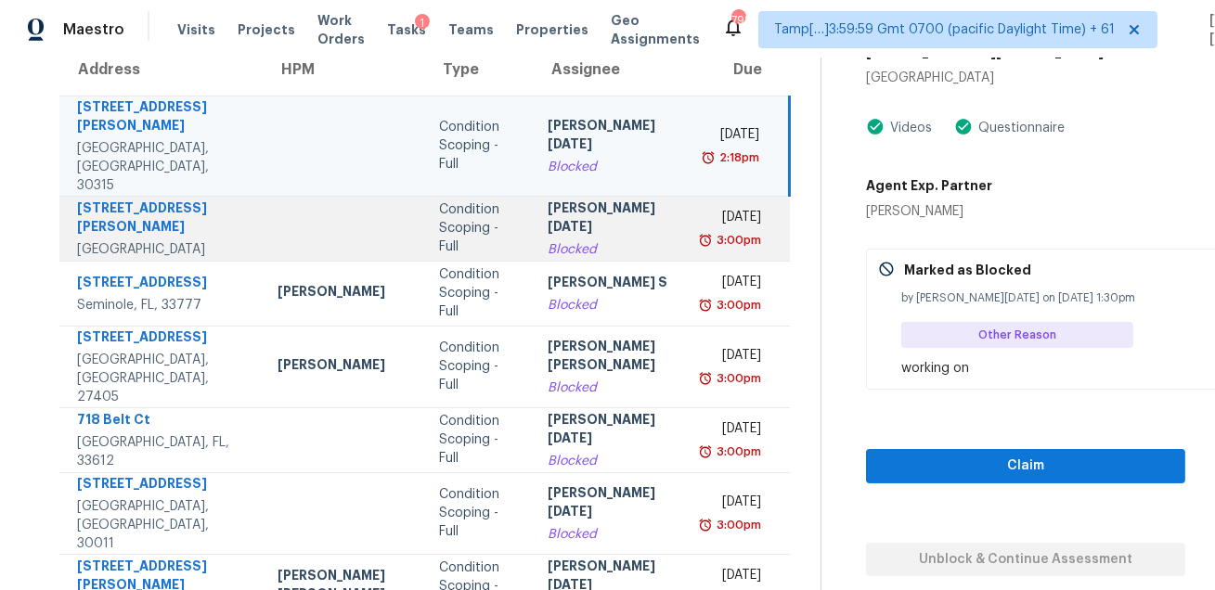
click at [553, 196] on td "Prabhu Raja Blocked" at bounding box center [614, 228] width 162 height 65
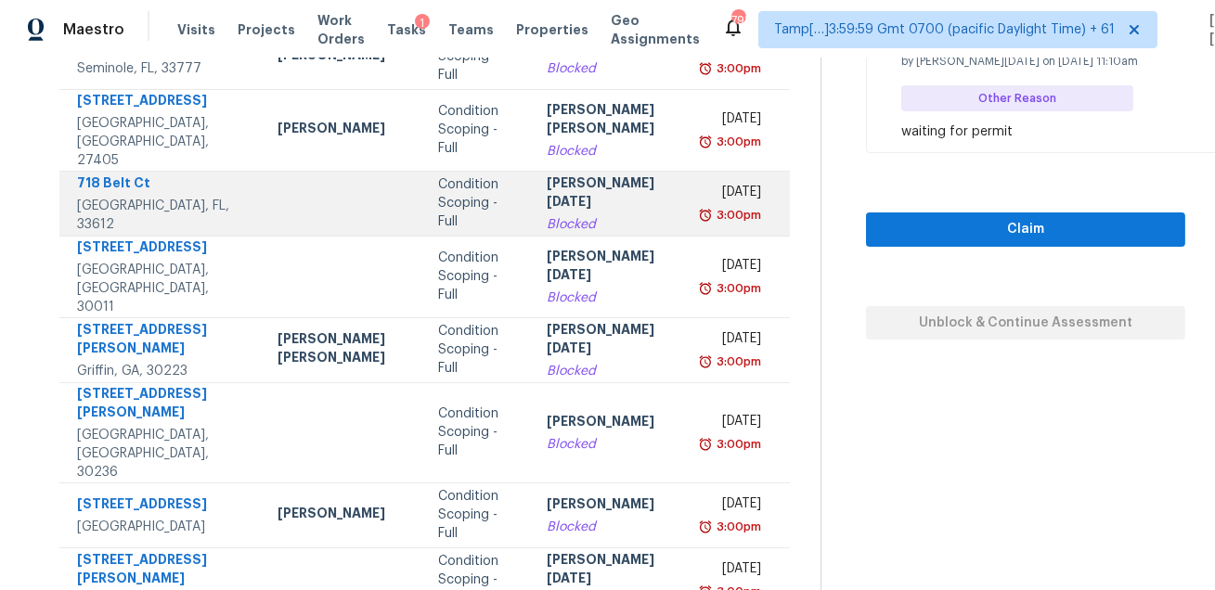
click at [534, 205] on td "Prabhu Raja Blocked" at bounding box center [613, 203] width 162 height 65
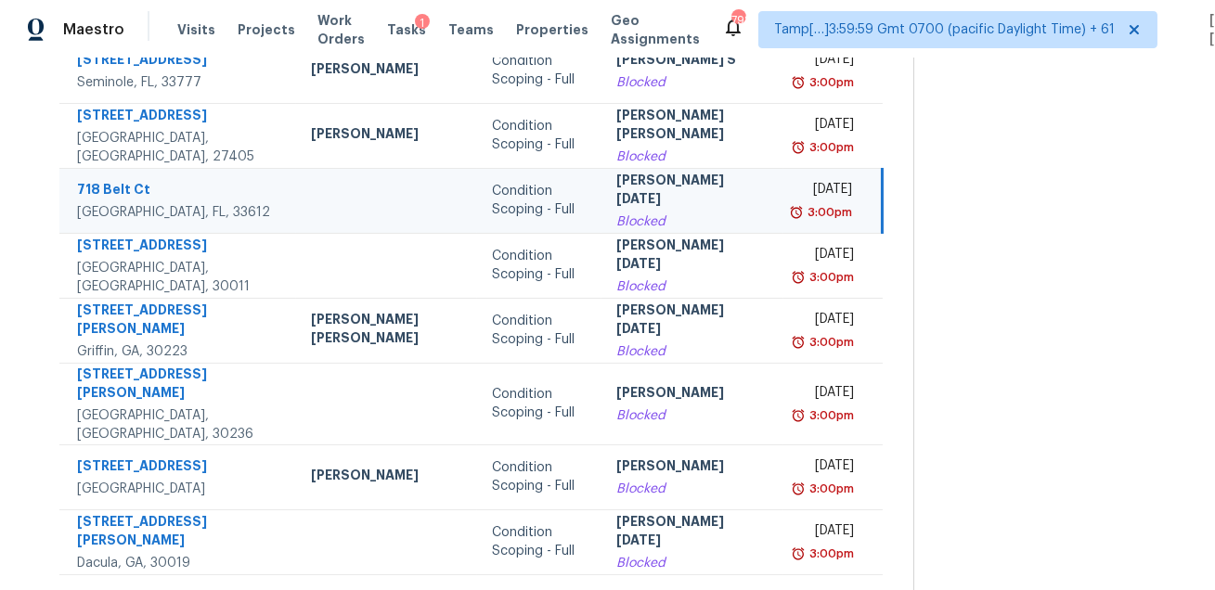
scroll to position [408, 0]
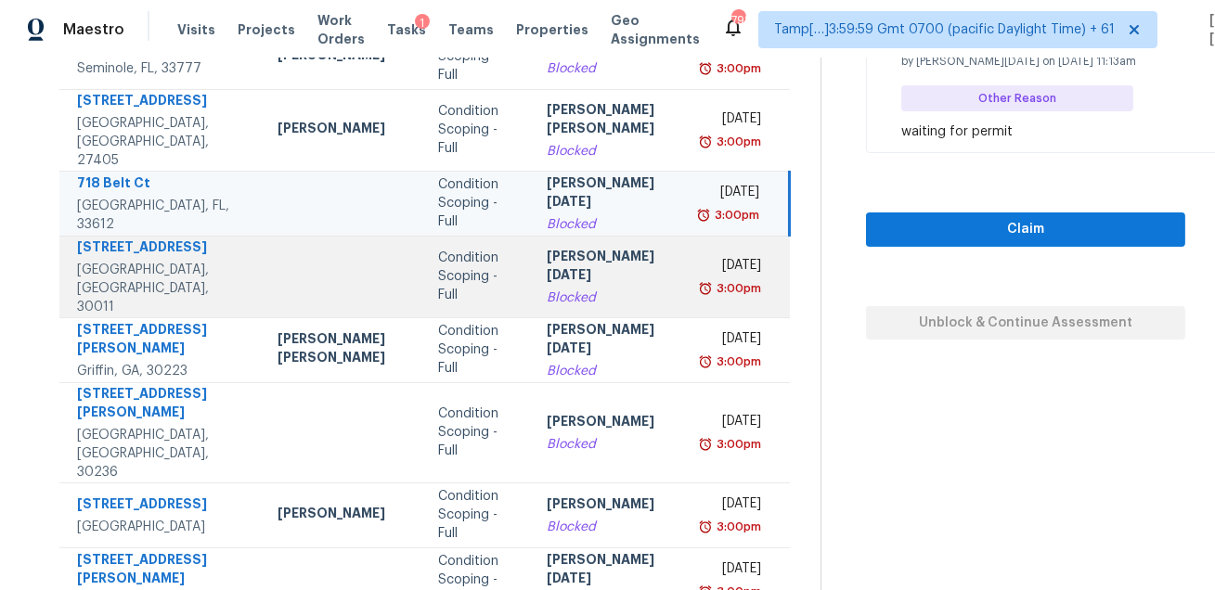
click at [532, 236] on td "Prabhu Raja Blocked" at bounding box center [613, 277] width 162 height 82
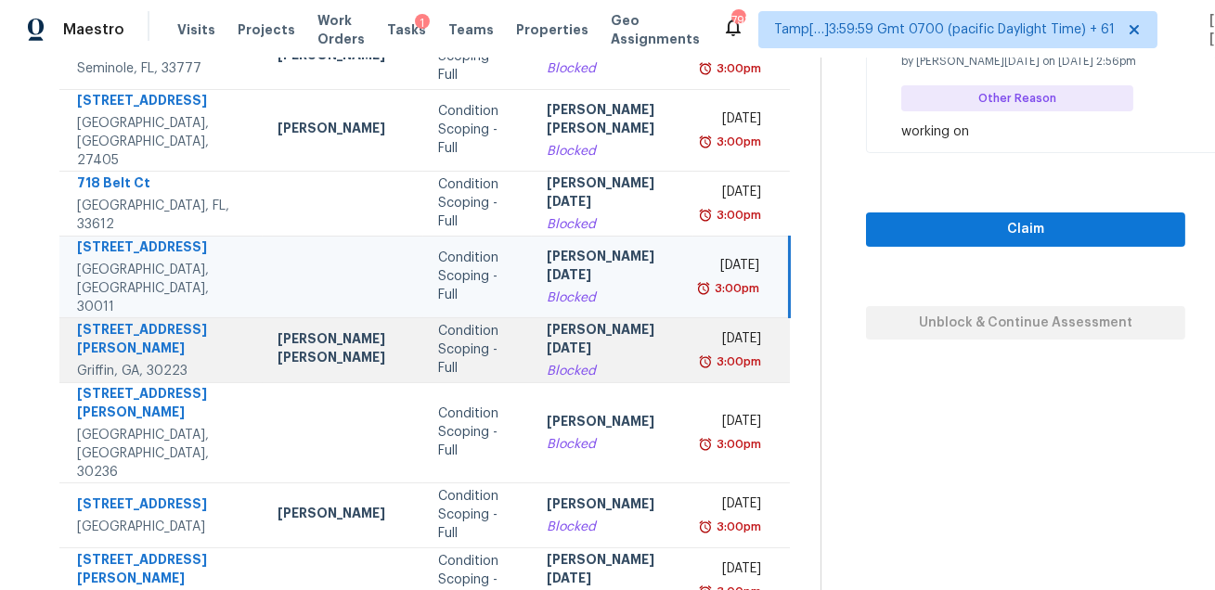
click at [515, 318] on td "Condition Scoping - Full" at bounding box center [477, 350] width 109 height 65
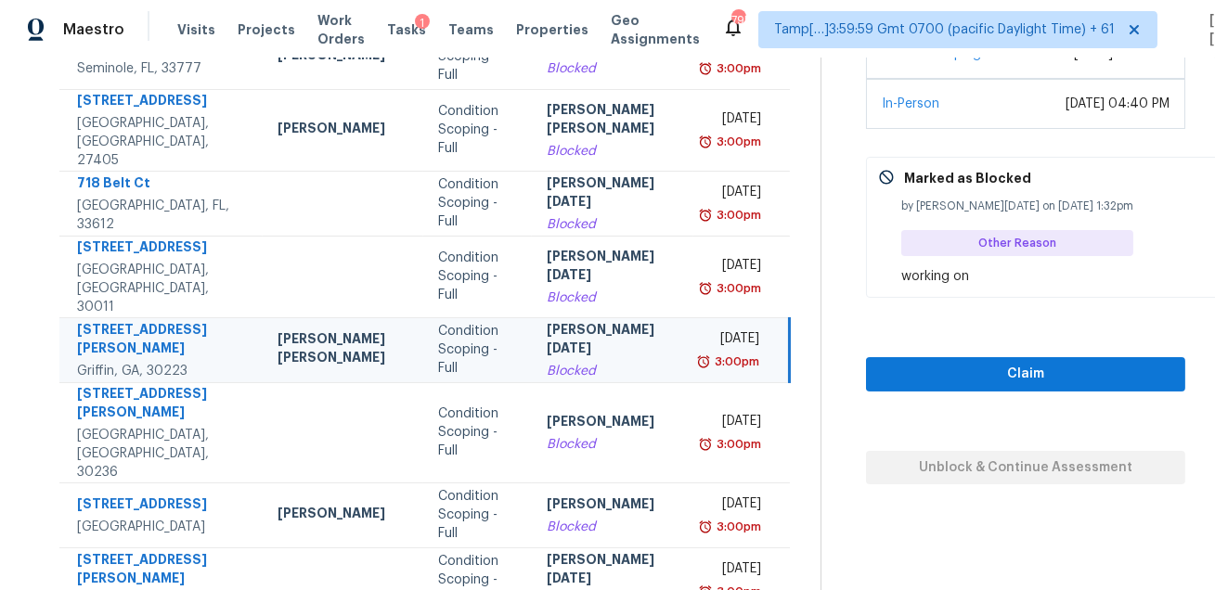
click at [941, 276] on div "working on" at bounding box center [1058, 276] width 315 height 19
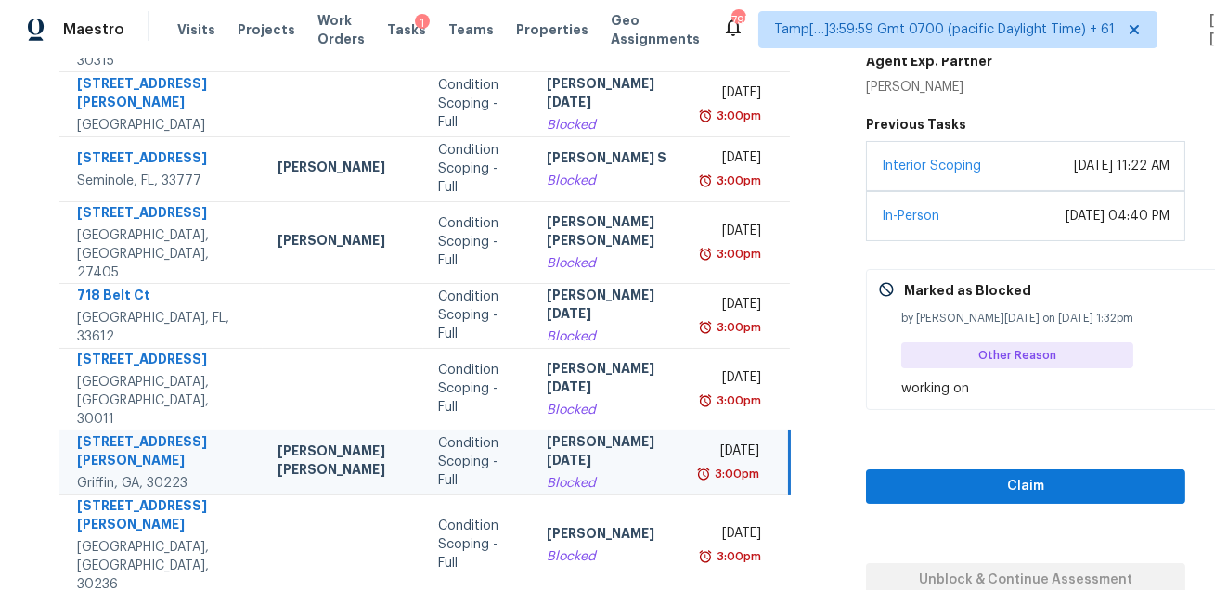
scroll to position [0, 0]
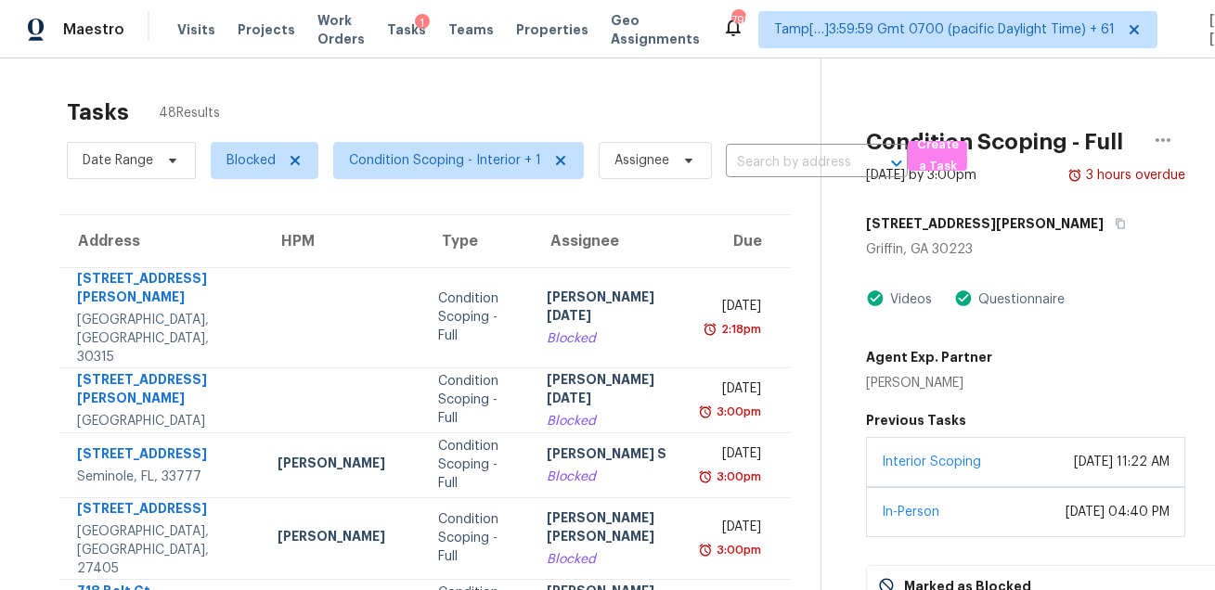
click at [675, 134] on div "Tasks 48 Results" at bounding box center [444, 112] width 754 height 48
click at [246, 156] on span "Blocked" at bounding box center [251, 160] width 49 height 19
click at [241, 264] on label "Open" at bounding box center [250, 265] width 58 height 19
click at [233, 264] on input "Open" at bounding box center [227, 262] width 12 height 12
checkbox input "true"
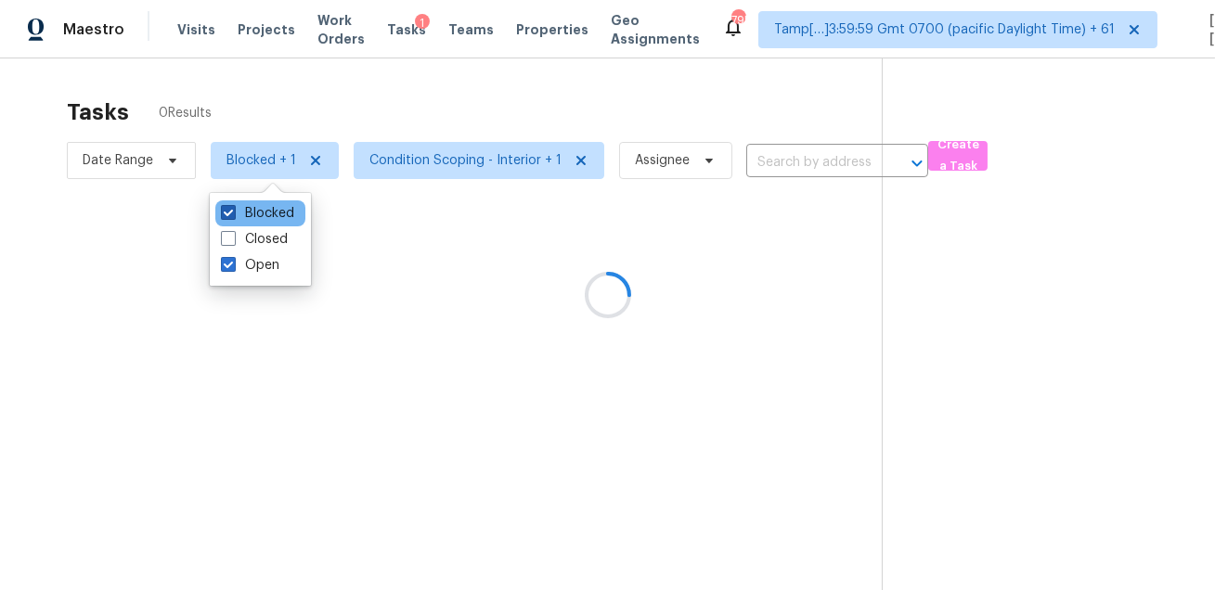
click at [252, 208] on label "Blocked" at bounding box center [257, 213] width 73 height 19
click at [233, 208] on input "Blocked" at bounding box center [227, 210] width 12 height 12
checkbox input "false"
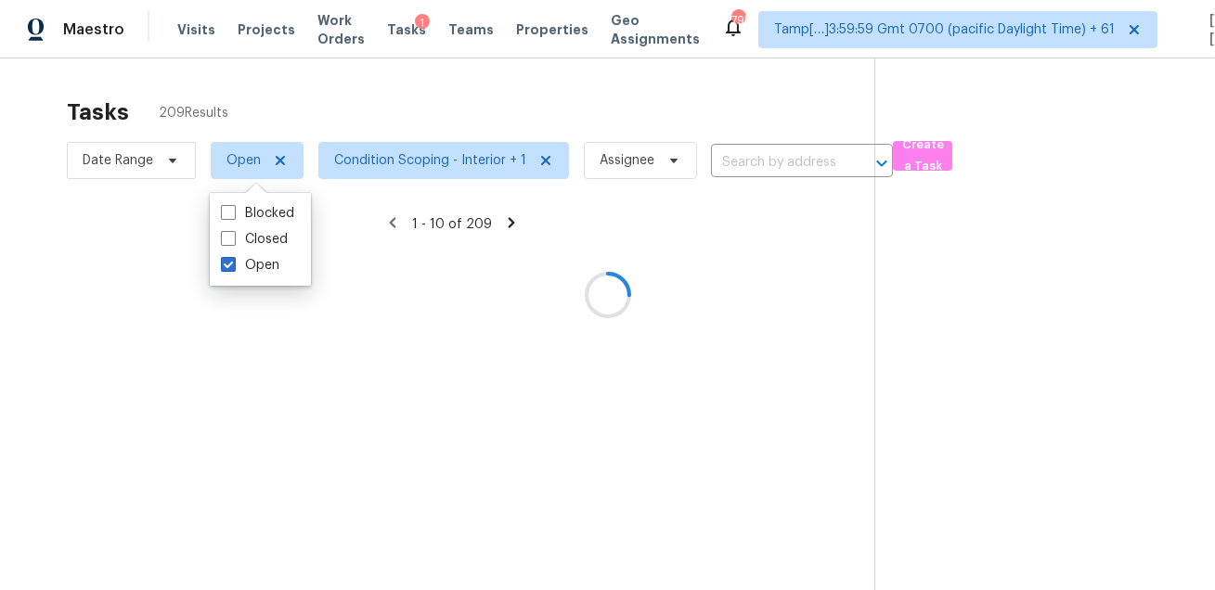
click at [408, 97] on div at bounding box center [607, 295] width 1215 height 590
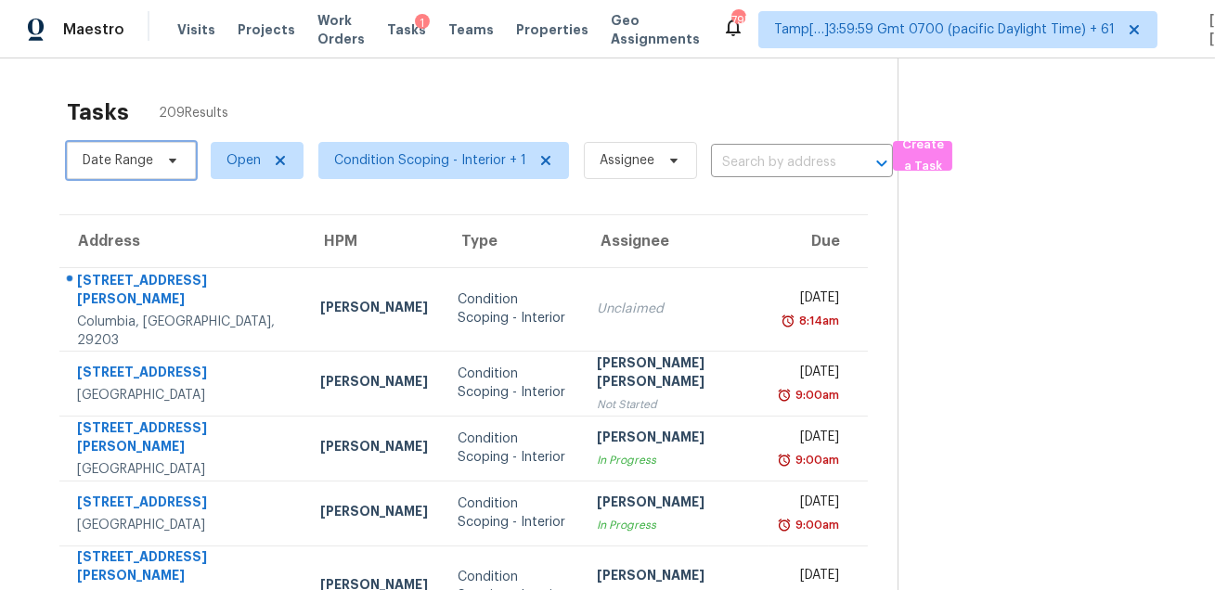
click at [142, 163] on span "Date Range" at bounding box center [118, 160] width 71 height 19
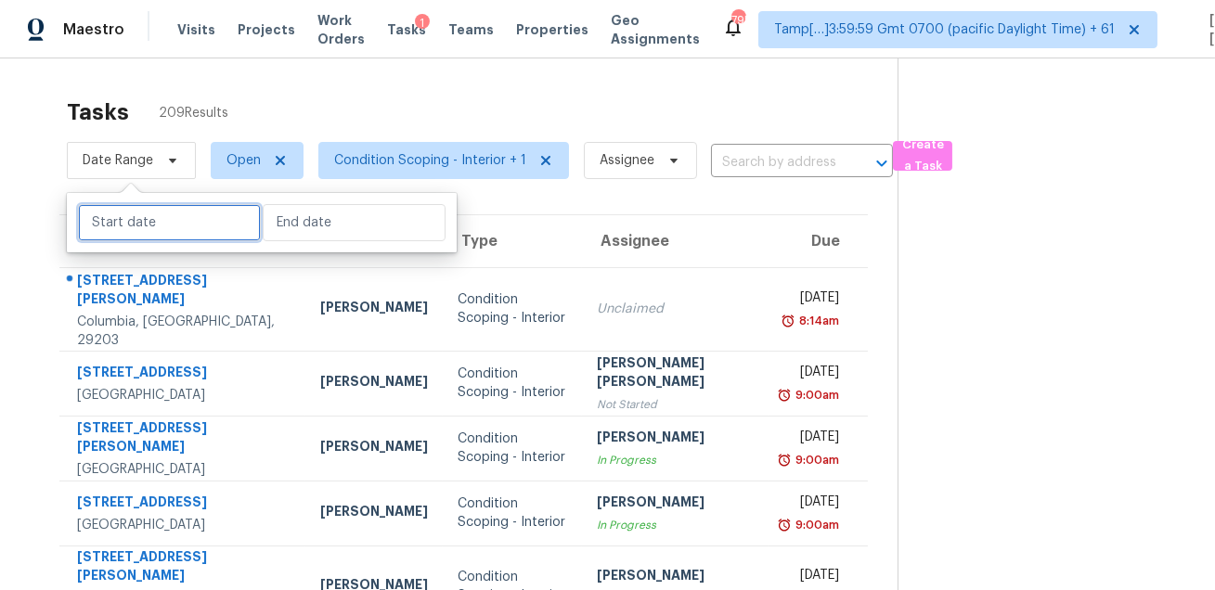
click at [147, 222] on input "text" at bounding box center [169, 222] width 183 height 37
select select "7"
select select "2025"
select select "8"
select select "2025"
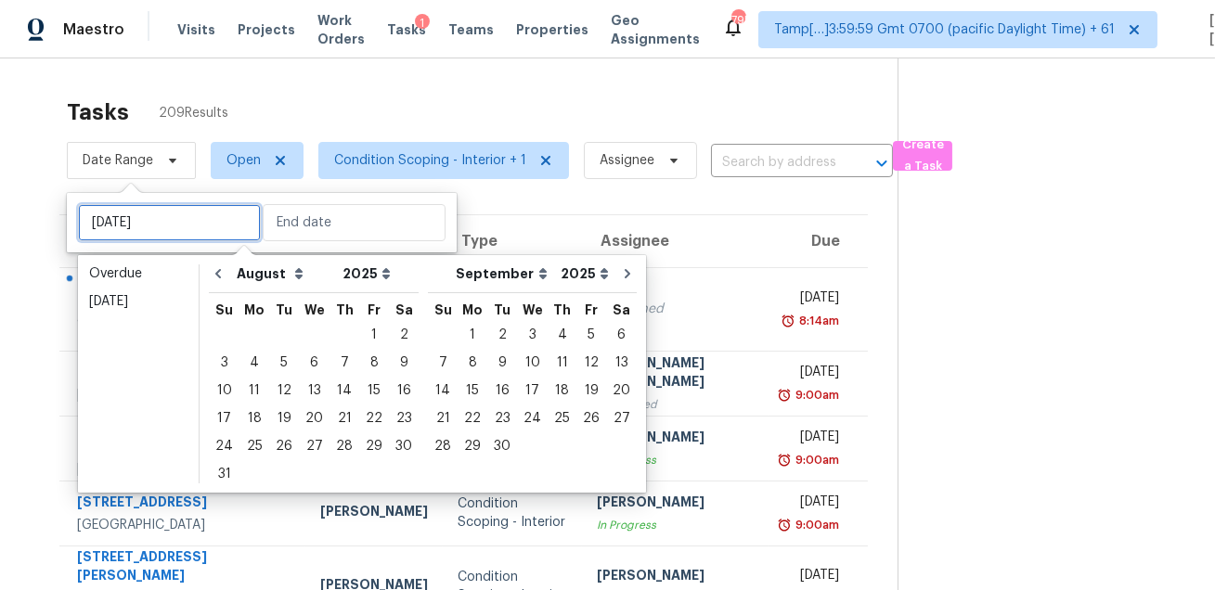
type input "Wed, Aug 06"
click at [499, 99] on div "Tasks 209 Results" at bounding box center [482, 112] width 831 height 48
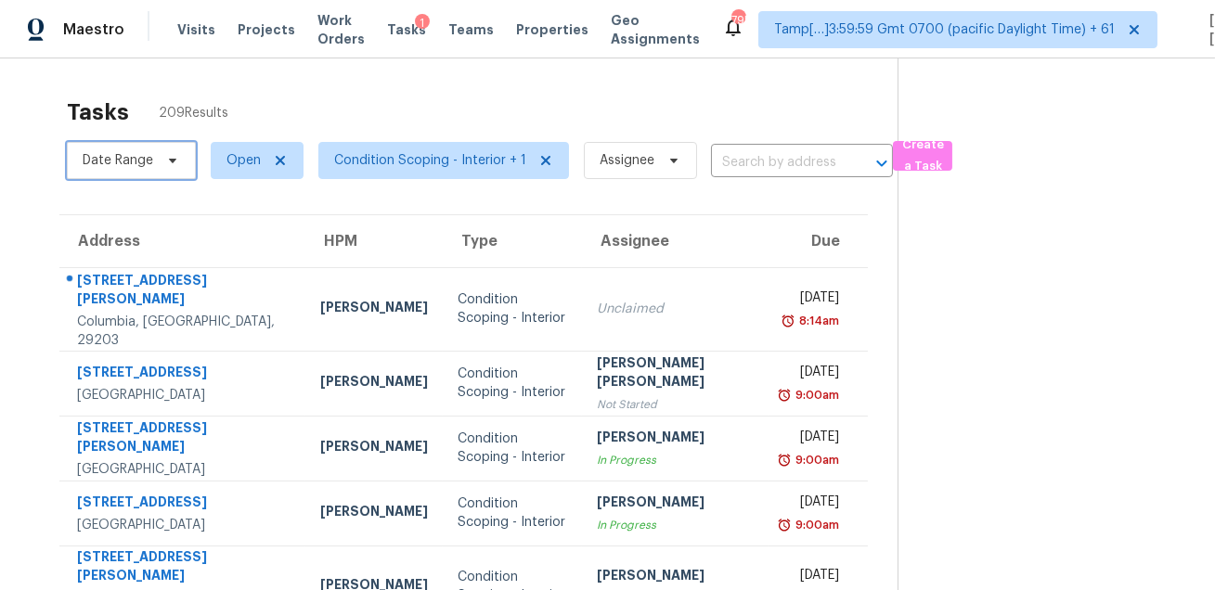
click at [149, 148] on span "Date Range" at bounding box center [131, 160] width 129 height 37
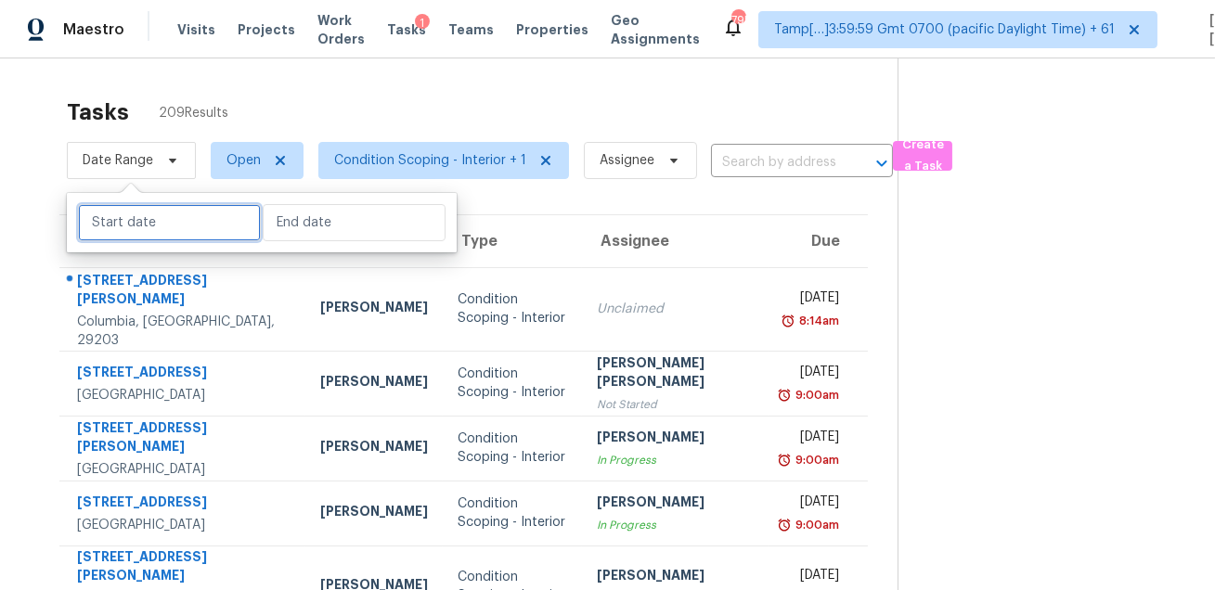
click at [196, 230] on input "text" at bounding box center [169, 222] width 183 height 37
select select "7"
select select "2025"
select select "8"
select select "2025"
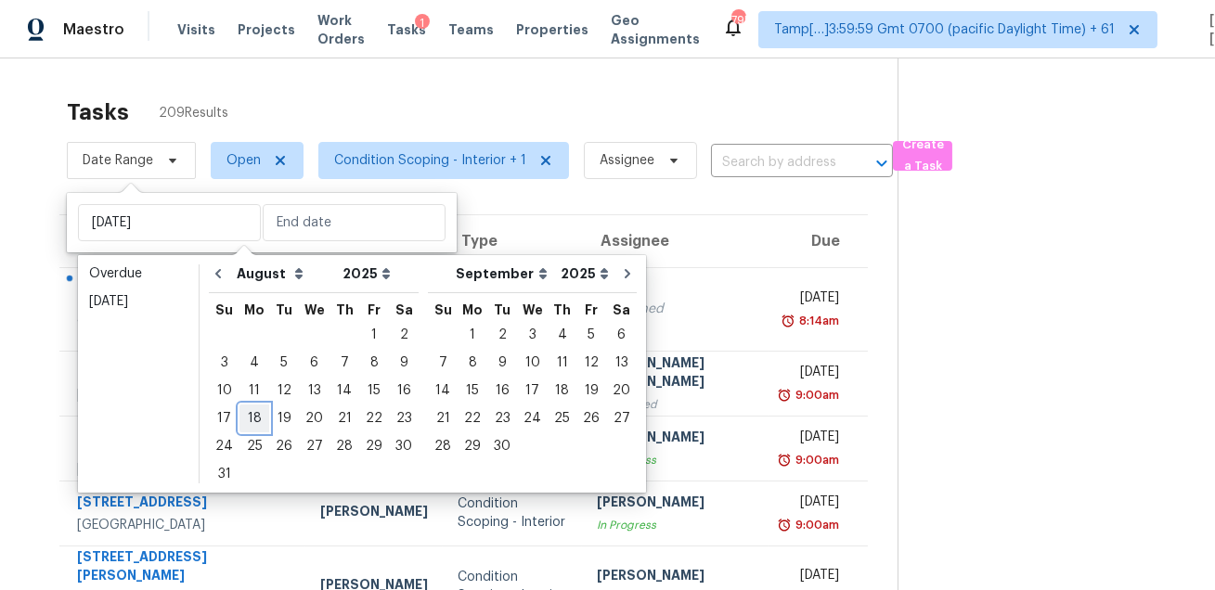
click at [250, 418] on div "18" at bounding box center [255, 419] width 30 height 26
type input "Mon, Aug 18"
click at [250, 418] on div "18" at bounding box center [255, 419] width 30 height 26
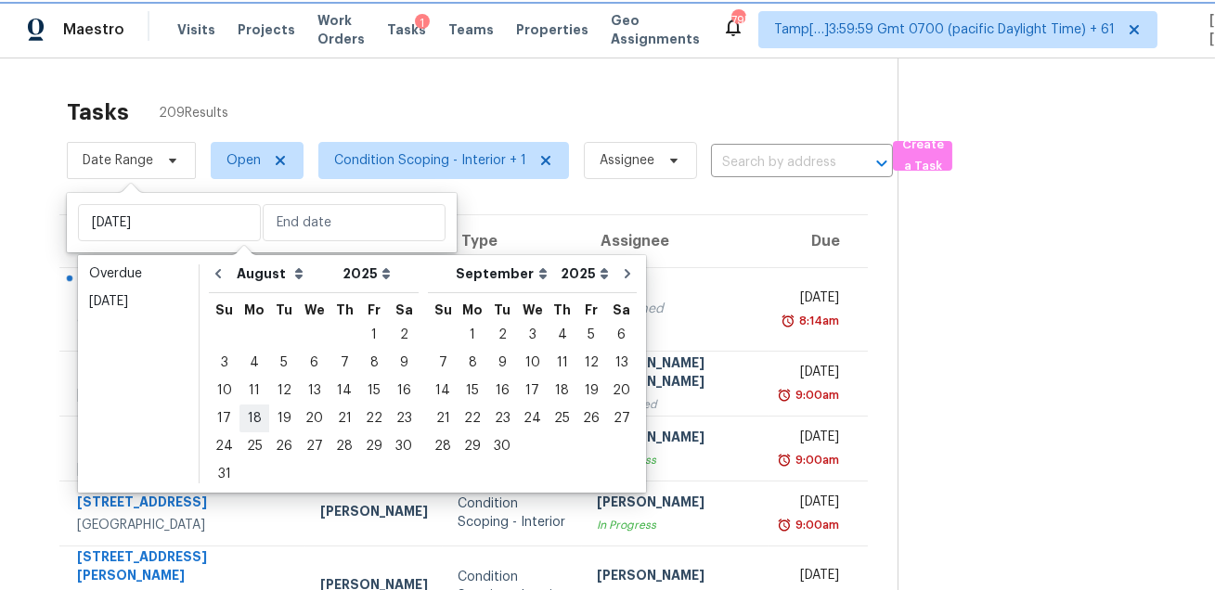
type input "Mon, Aug 18"
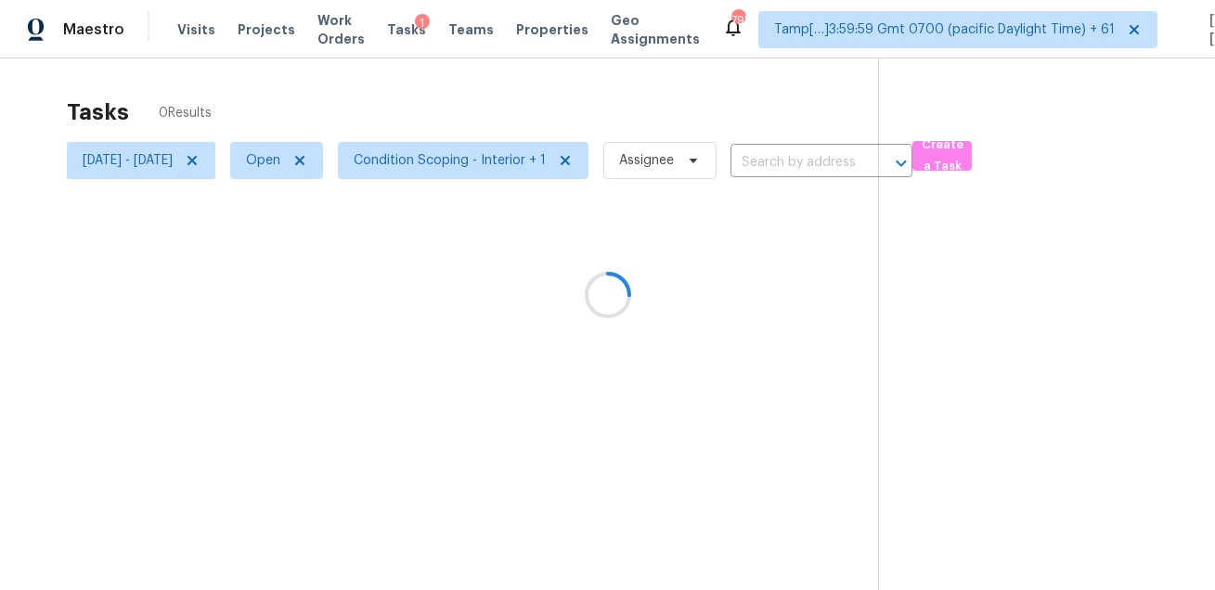
click at [424, 101] on div at bounding box center [607, 295] width 1215 height 590
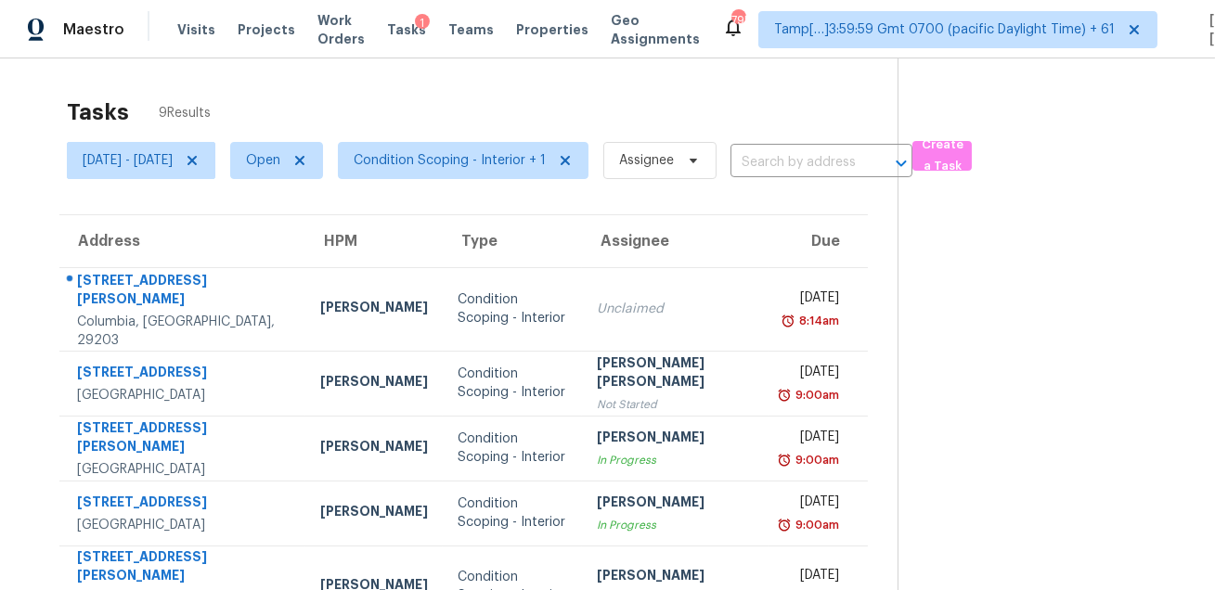
click at [487, 90] on div "Tasks 9 Results" at bounding box center [482, 112] width 831 height 48
click at [482, 153] on span "Condition Scoping - Interior + 1" at bounding box center [450, 160] width 192 height 19
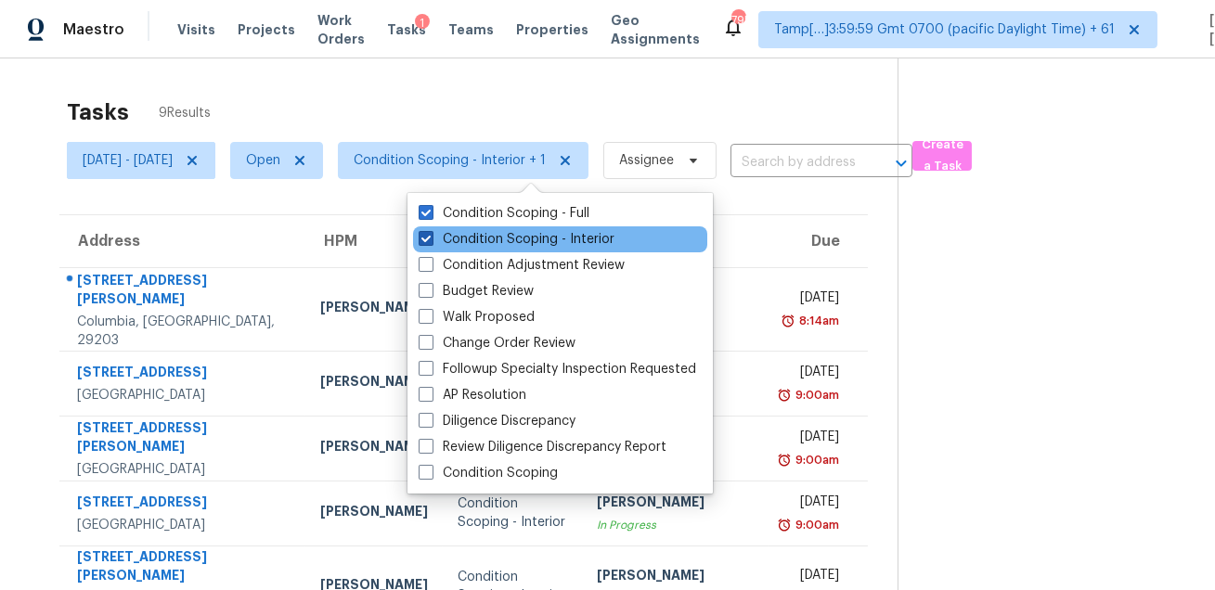
click at [473, 238] on label "Condition Scoping - Interior" at bounding box center [517, 239] width 196 height 19
click at [431, 238] on input "Condition Scoping - Interior" at bounding box center [425, 236] width 12 height 12
checkbox input "false"
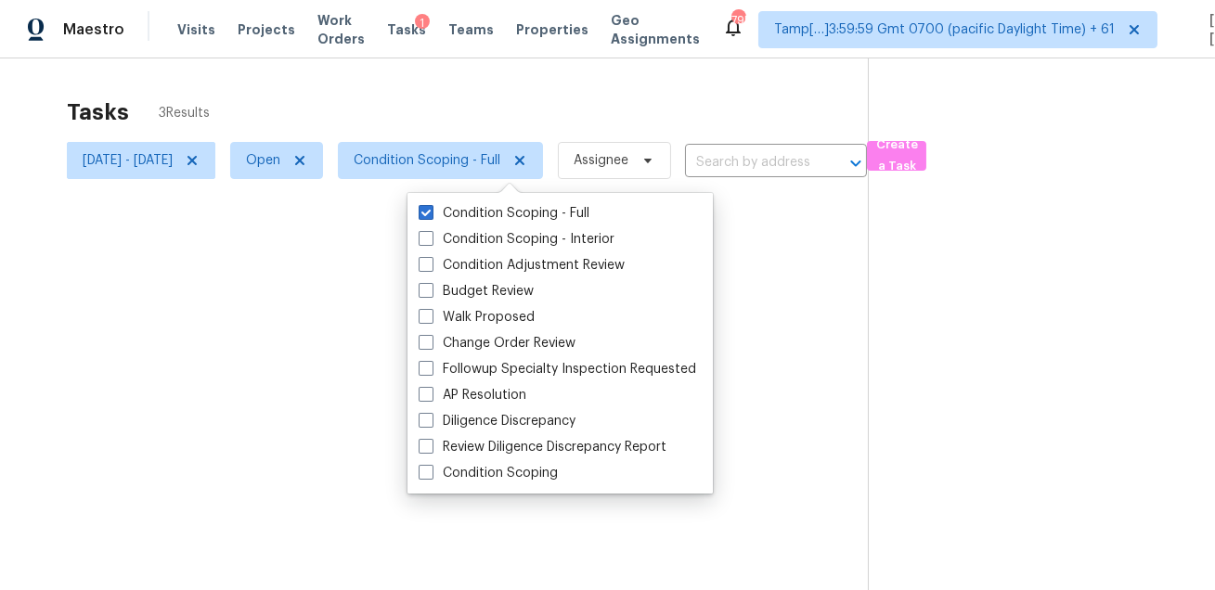
click at [486, 123] on div at bounding box center [607, 295] width 1215 height 590
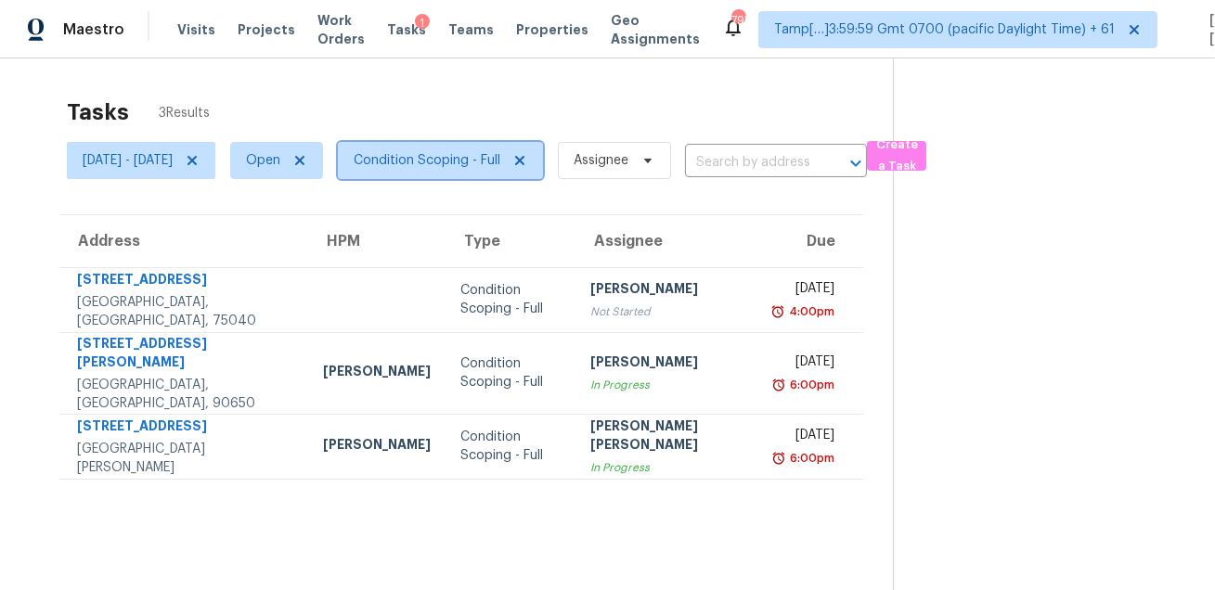
click at [491, 160] on span "Condition Scoping - Full" at bounding box center [427, 160] width 147 height 19
click at [508, 104] on div "Tasks 3 Results" at bounding box center [480, 112] width 826 height 48
click at [473, 151] on span "Condition Scoping - Full" at bounding box center [427, 160] width 147 height 19
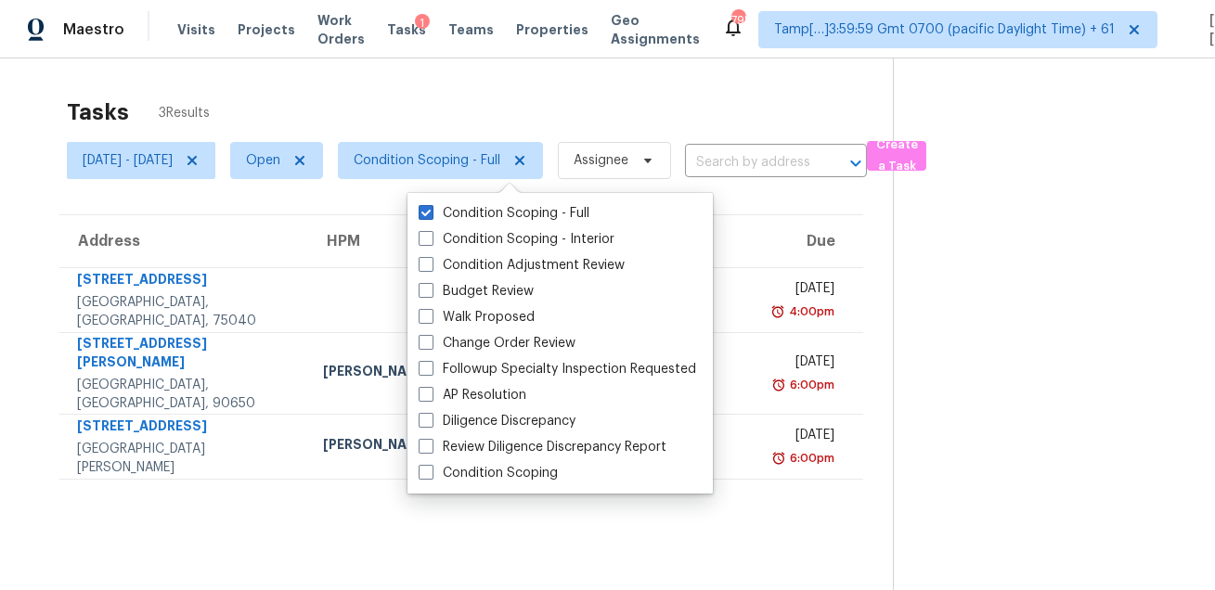
click at [491, 111] on div "Tasks 3 Results" at bounding box center [480, 112] width 826 height 48
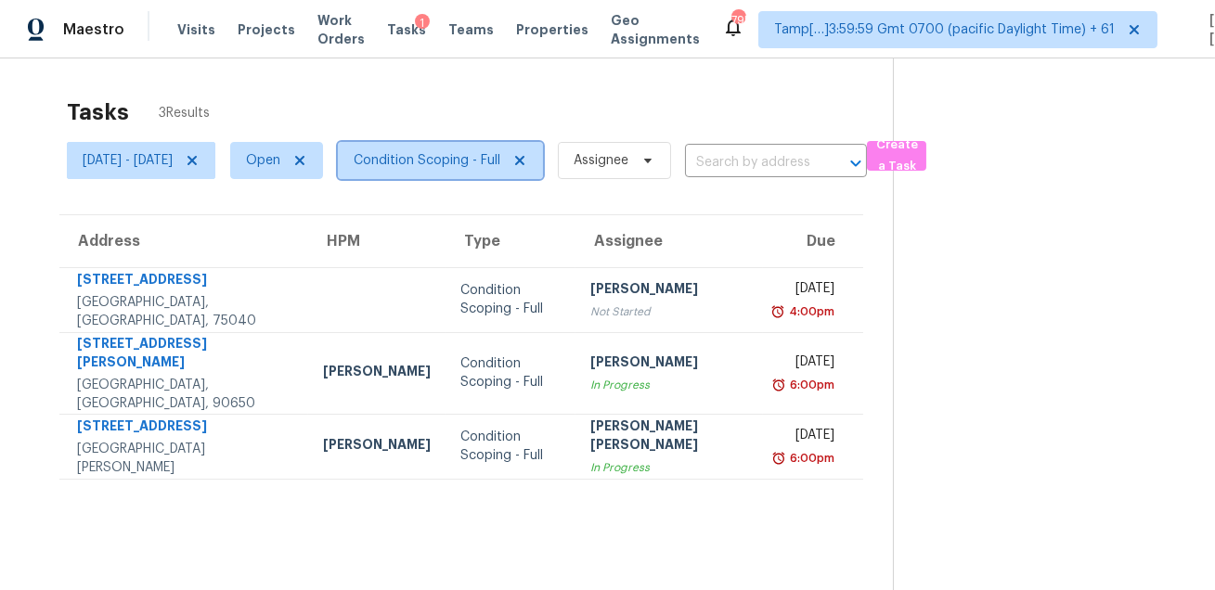
click at [462, 166] on span "Condition Scoping - Full" at bounding box center [427, 160] width 147 height 19
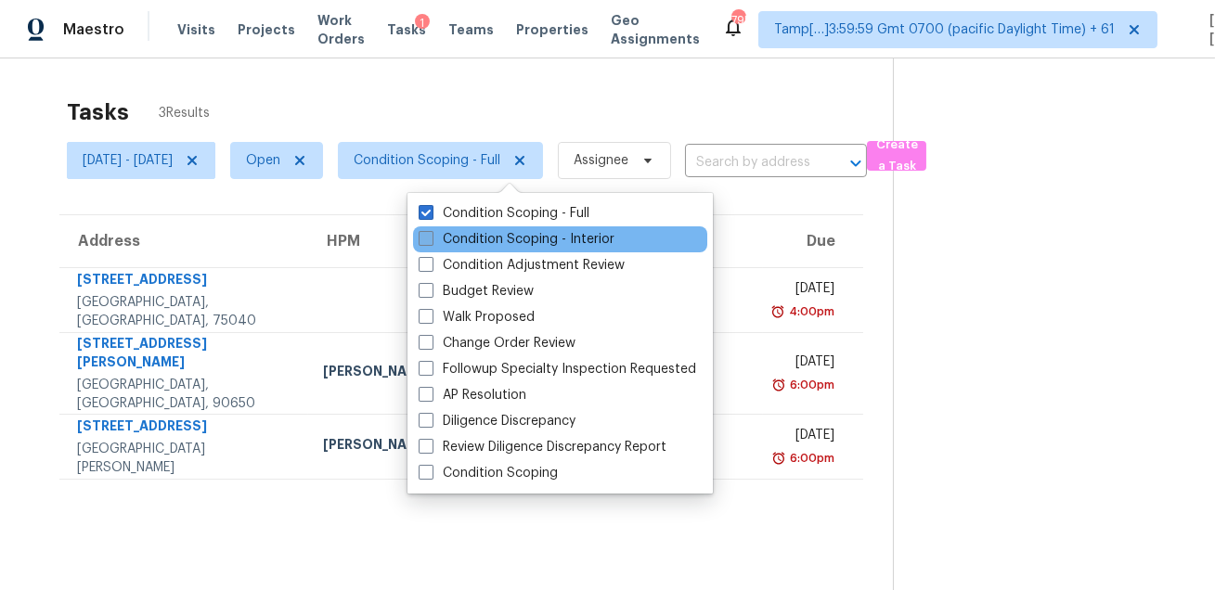
click at [438, 237] on label "Condition Scoping - Interior" at bounding box center [517, 239] width 196 height 19
click at [431, 237] on input "Condition Scoping - Interior" at bounding box center [425, 236] width 12 height 12
checkbox input "true"
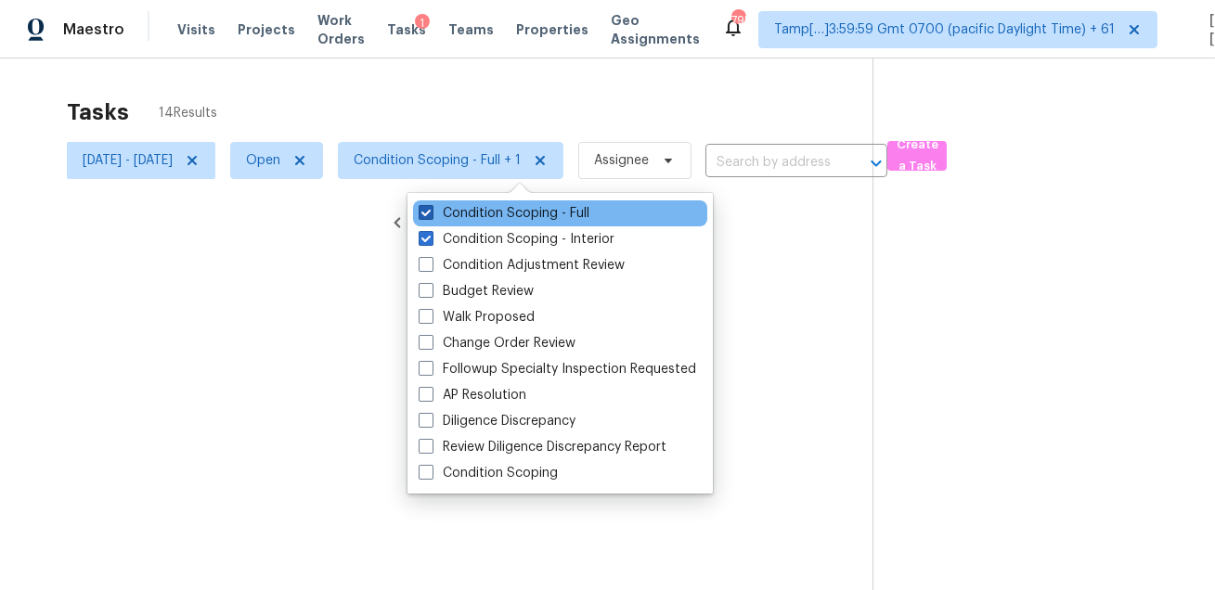
click at [450, 214] on label "Condition Scoping - Full" at bounding box center [504, 213] width 171 height 19
click at [431, 214] on input "Condition Scoping - Full" at bounding box center [425, 210] width 12 height 12
checkbox input "false"
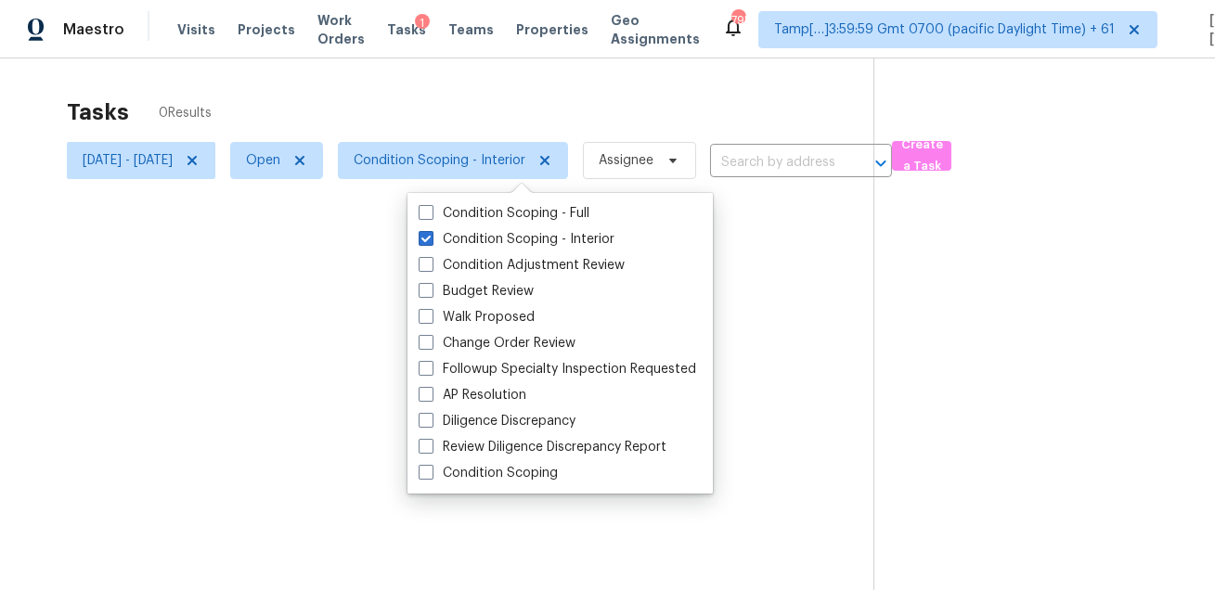
click at [459, 112] on div at bounding box center [607, 295] width 1215 height 590
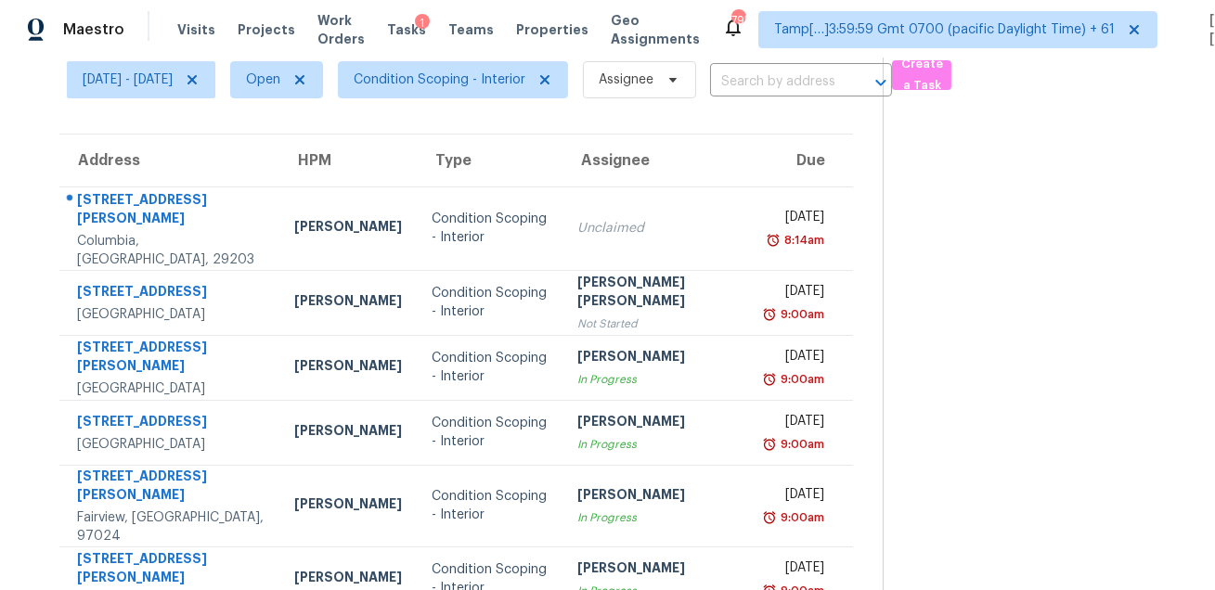
scroll to position [39, 0]
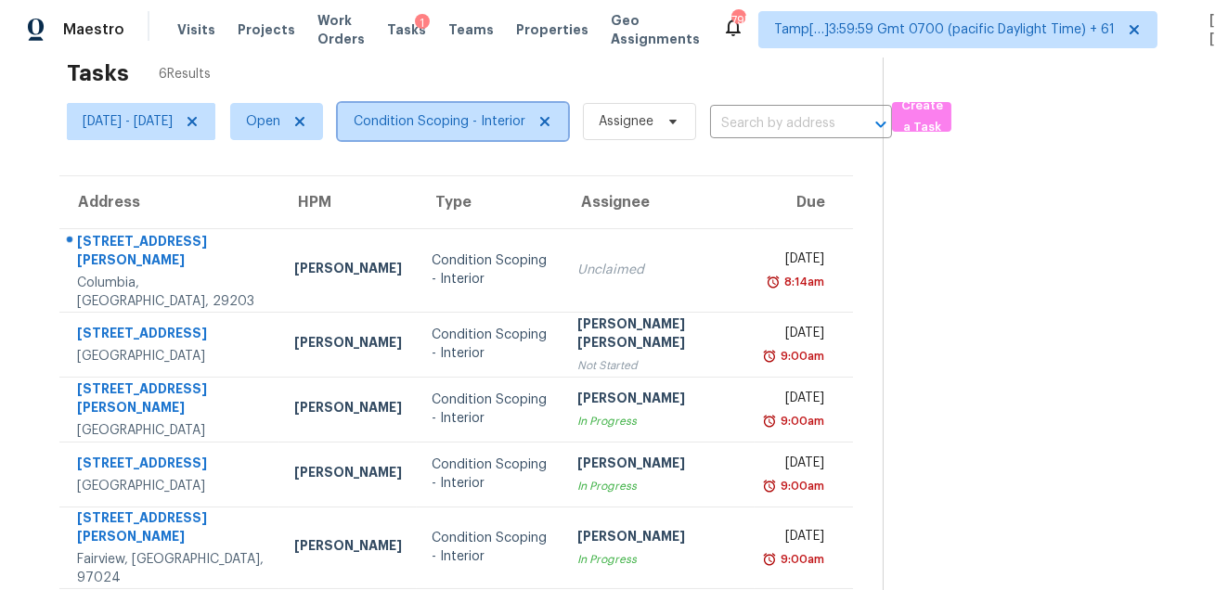
click at [499, 117] on span "Condition Scoping - Interior" at bounding box center [440, 121] width 172 height 19
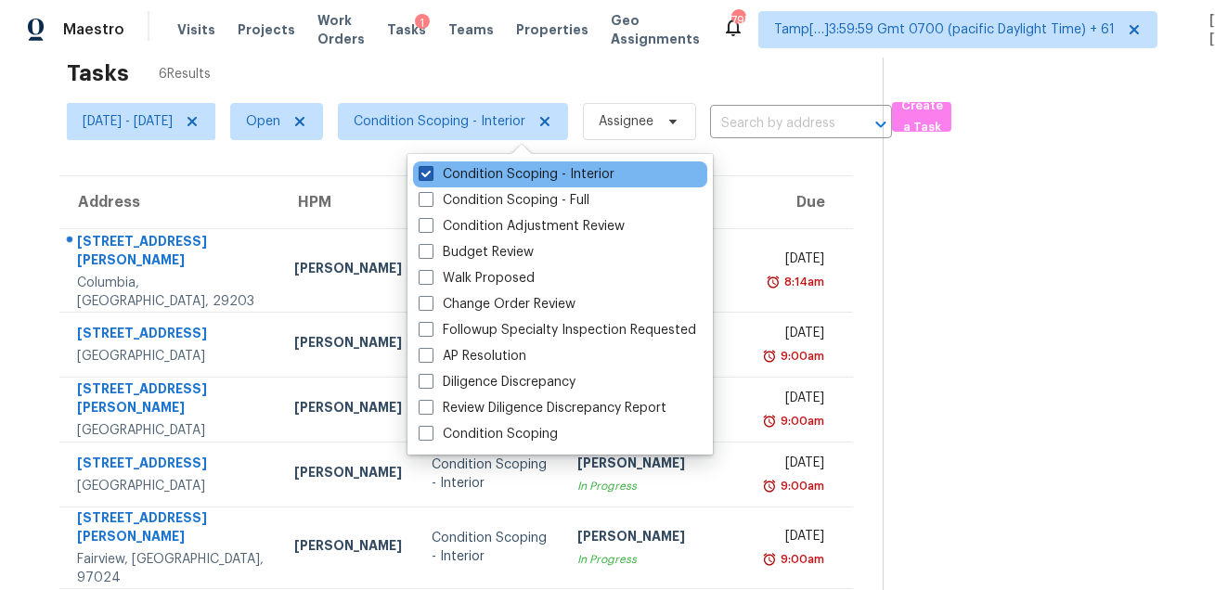
click at [489, 170] on label "Condition Scoping - Interior" at bounding box center [517, 174] width 196 height 19
click at [431, 170] on input "Condition Scoping - Interior" at bounding box center [425, 171] width 12 height 12
checkbox input "false"
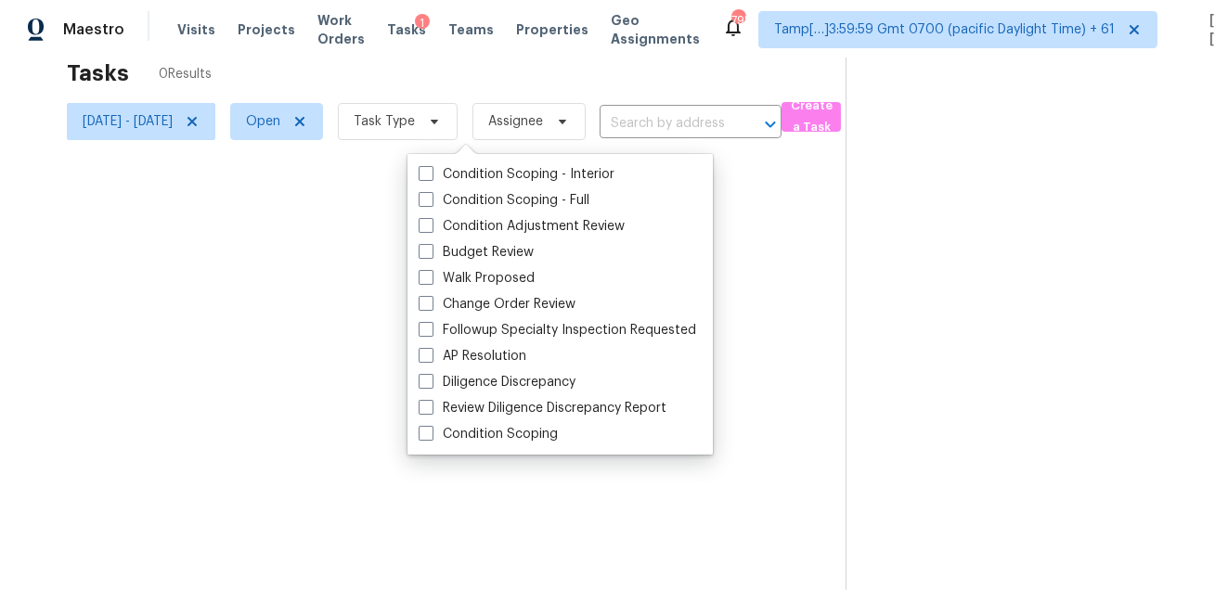
click at [489, 88] on div at bounding box center [607, 295] width 1215 height 590
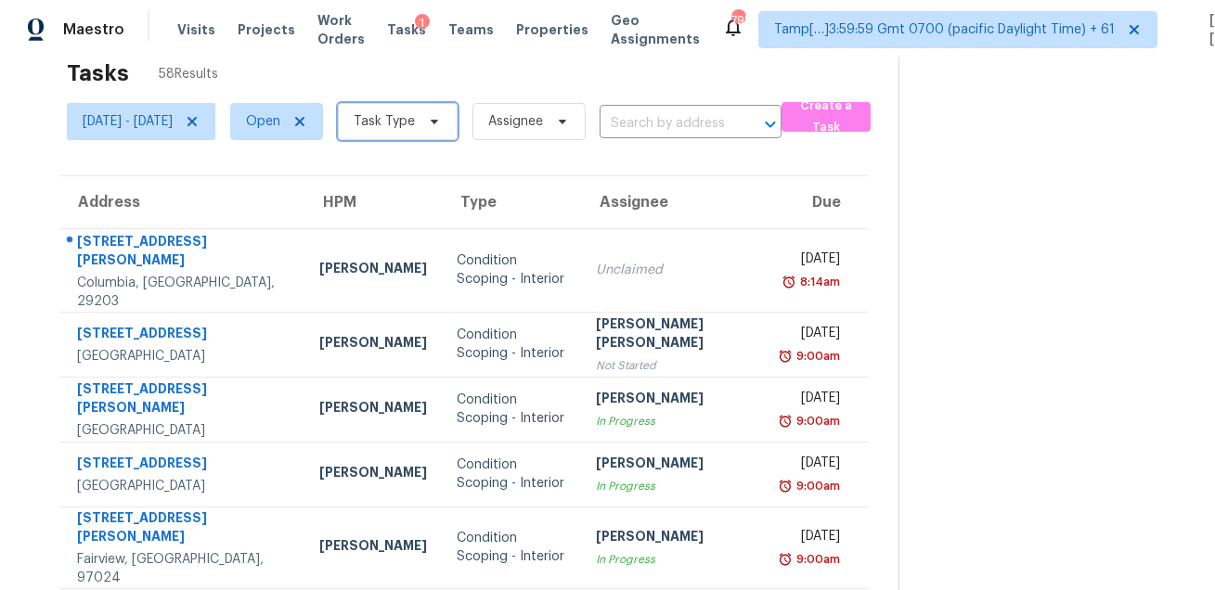
click at [458, 123] on span "Task Type" at bounding box center [398, 121] width 120 height 37
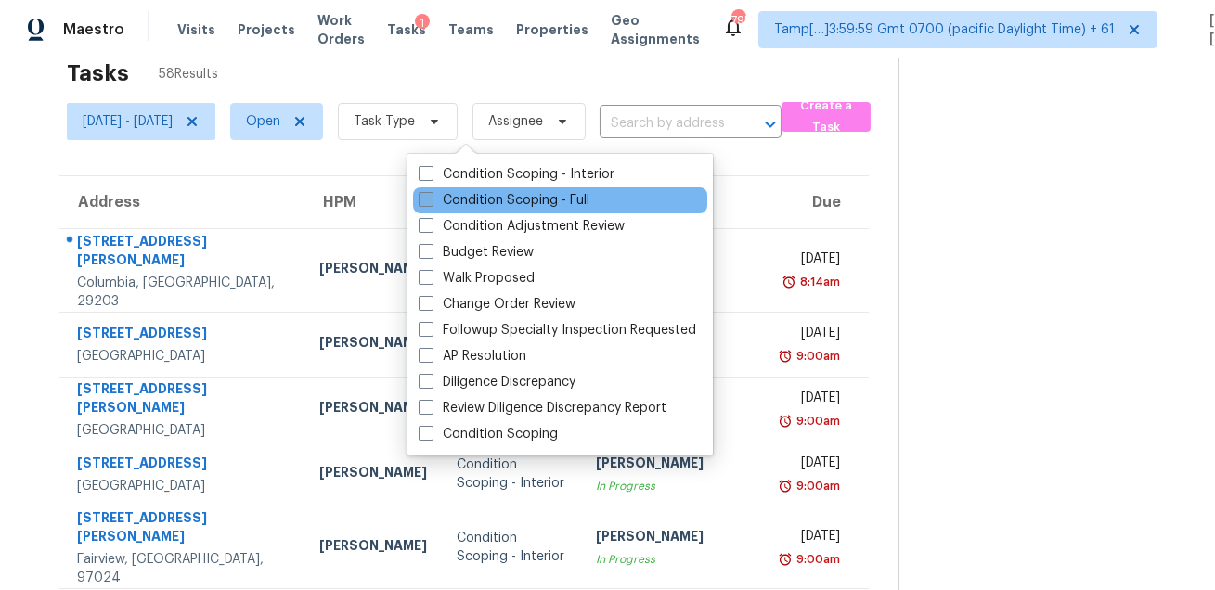
click at [460, 200] on label "Condition Scoping - Full" at bounding box center [504, 200] width 171 height 19
click at [431, 200] on input "Condition Scoping - Full" at bounding box center [425, 197] width 12 height 12
checkbox input "true"
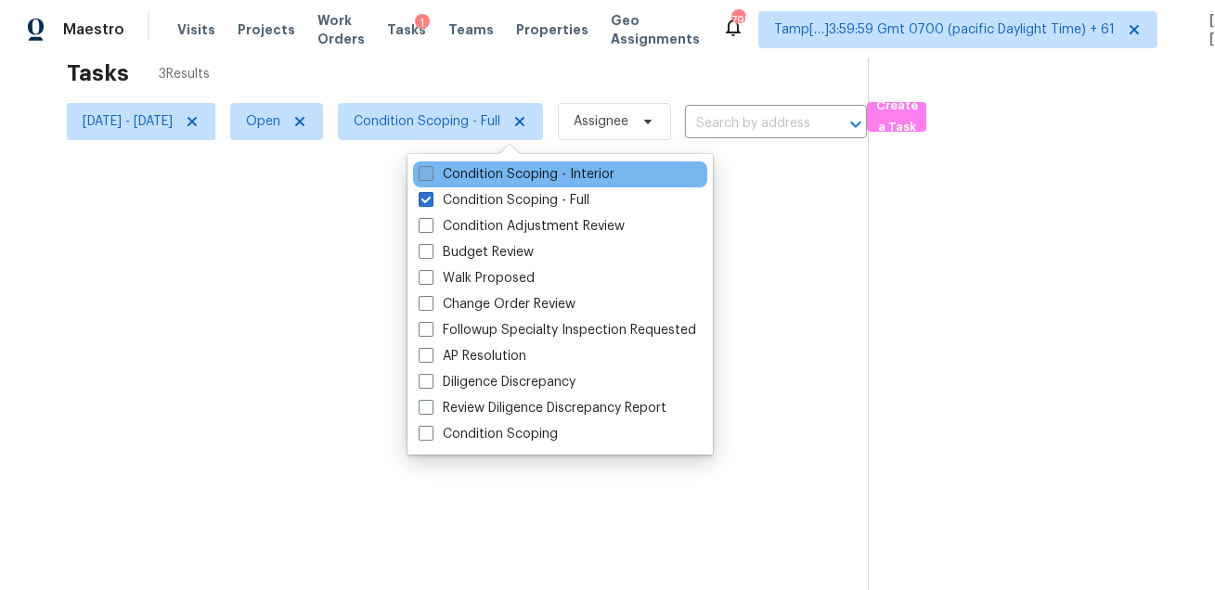
click at [460, 175] on label "Condition Scoping - Interior" at bounding box center [517, 174] width 196 height 19
click at [431, 175] on input "Condition Scoping - Interior" at bounding box center [425, 171] width 12 height 12
checkbox input "true"
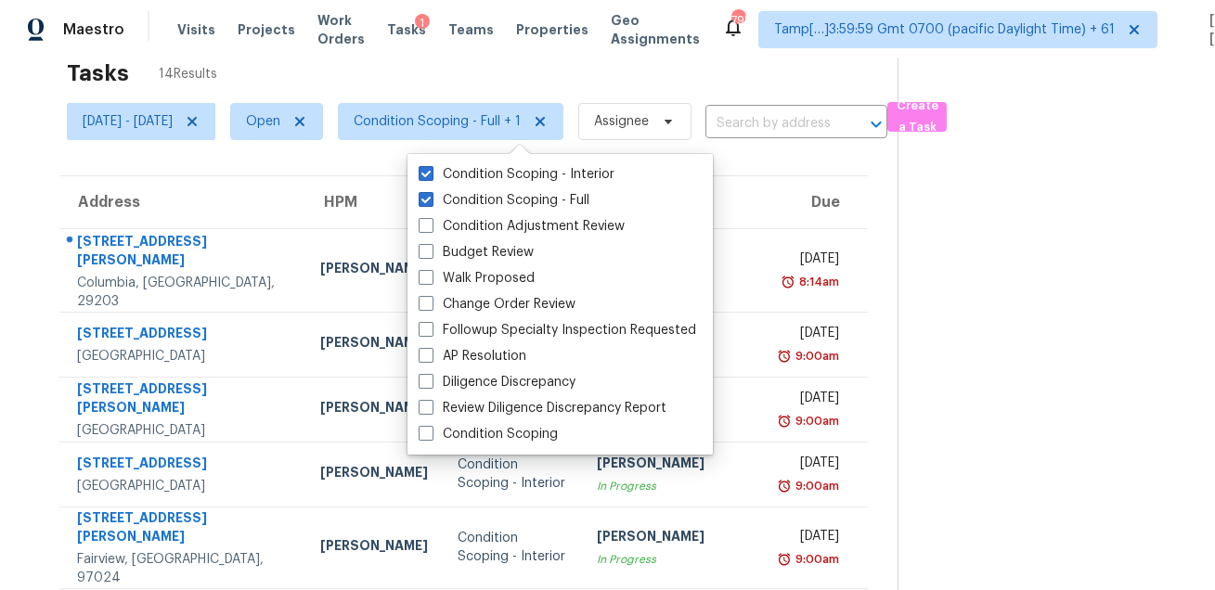
click at [469, 64] on div "Tasks 14 Results" at bounding box center [482, 73] width 831 height 48
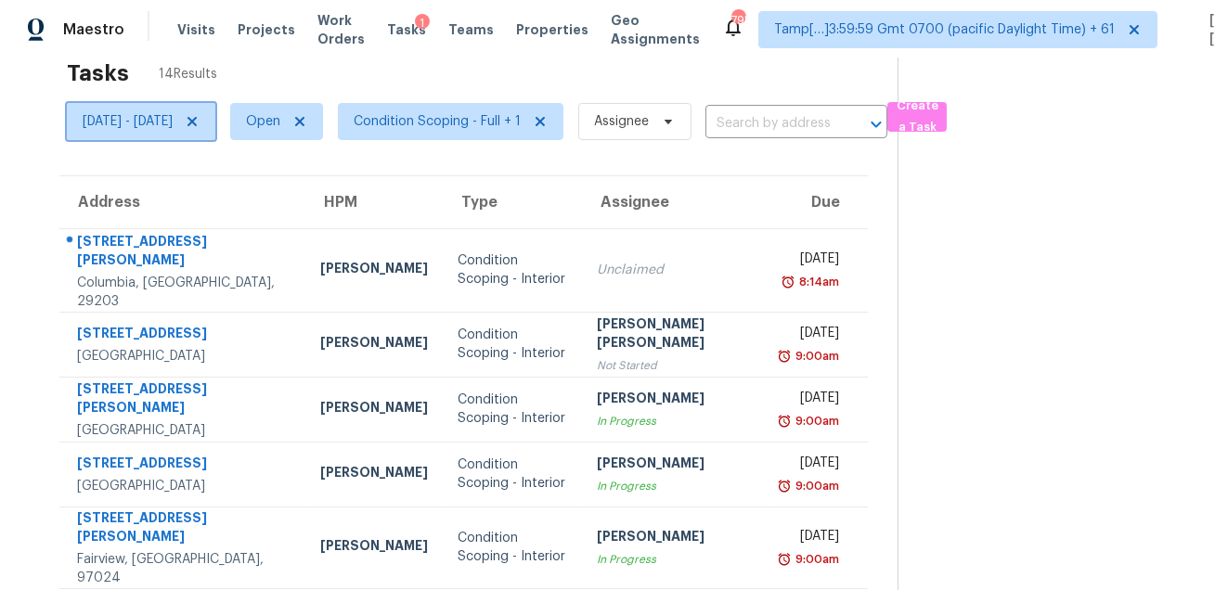
click at [197, 121] on icon at bounding box center [192, 121] width 9 height 9
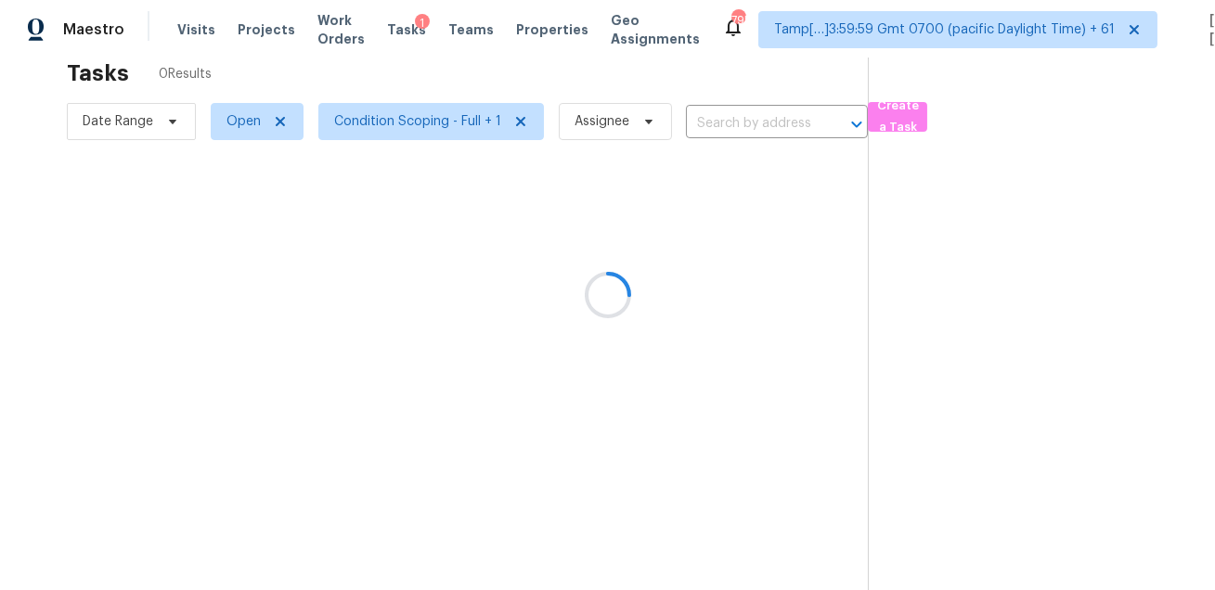
click at [358, 73] on div at bounding box center [607, 295] width 1215 height 590
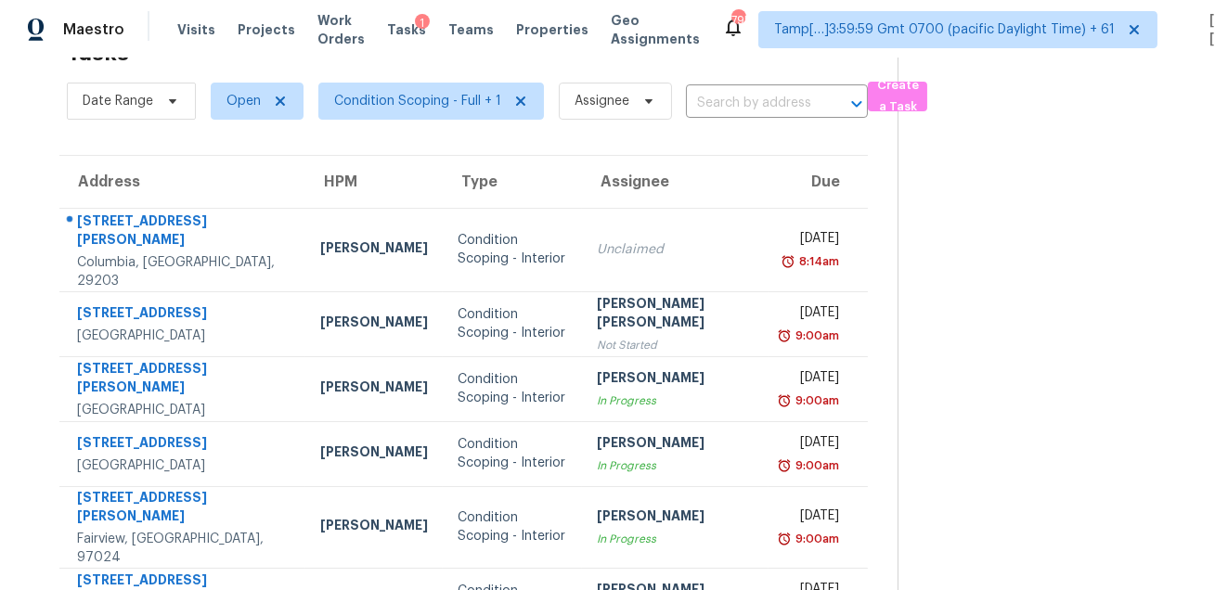
scroll to position [58, 0]
click at [166, 104] on icon at bounding box center [172, 102] width 15 height 15
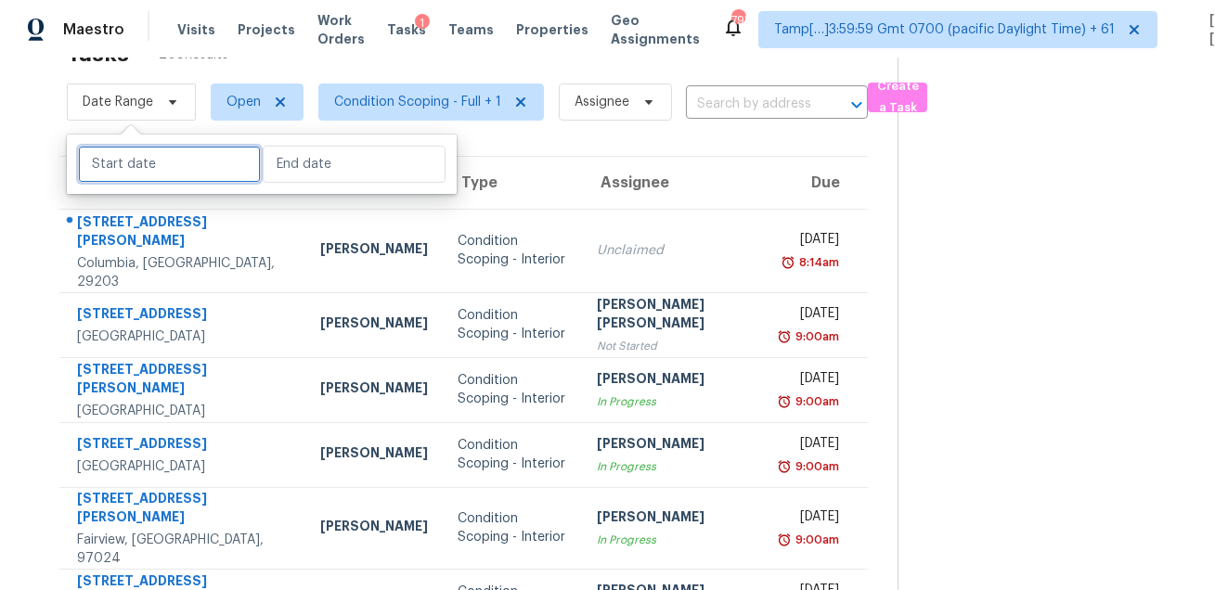
click at [166, 180] on input "text" at bounding box center [169, 164] width 183 height 37
select select "7"
select select "2025"
select select "8"
select select "2025"
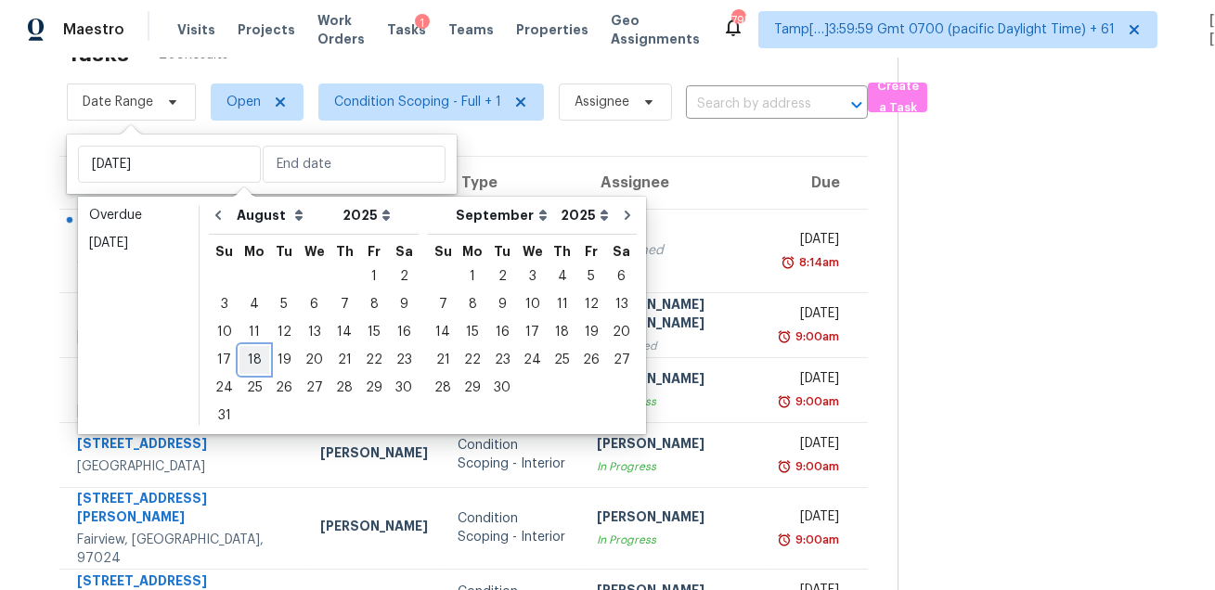
click at [252, 359] on div "18" at bounding box center [255, 360] width 30 height 26
type input "Mon, Aug 18"
click at [252, 359] on div "18" at bounding box center [255, 360] width 30 height 26
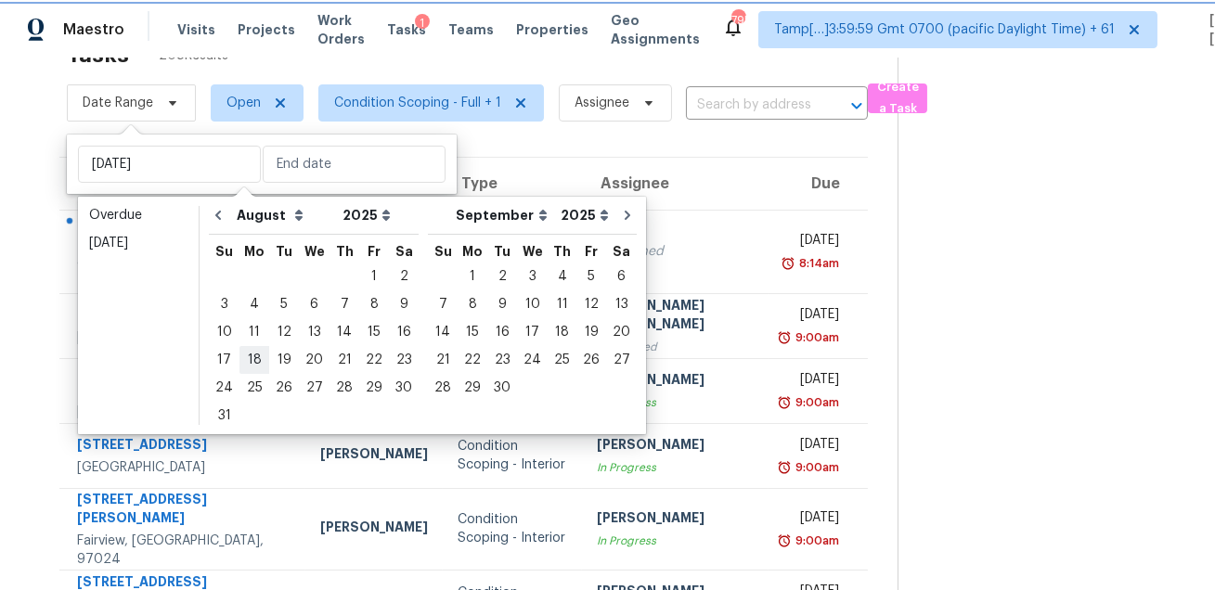
type input "Mon, Aug 18"
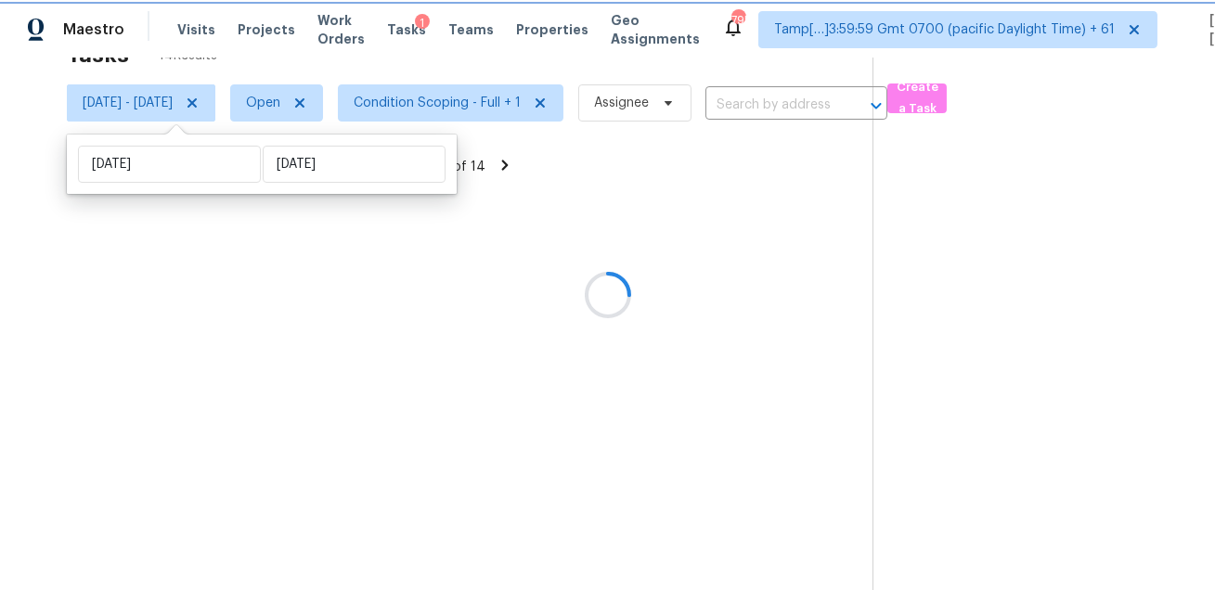
scroll to position [58, 0]
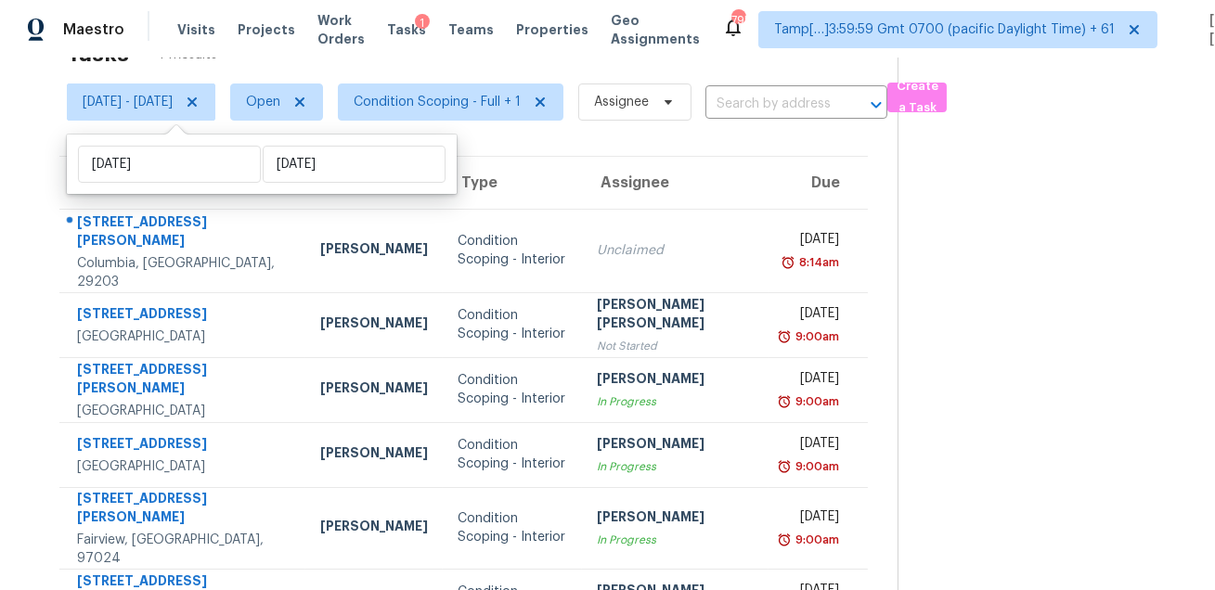
click at [584, 65] on div "Tasks 14 Results" at bounding box center [482, 54] width 831 height 48
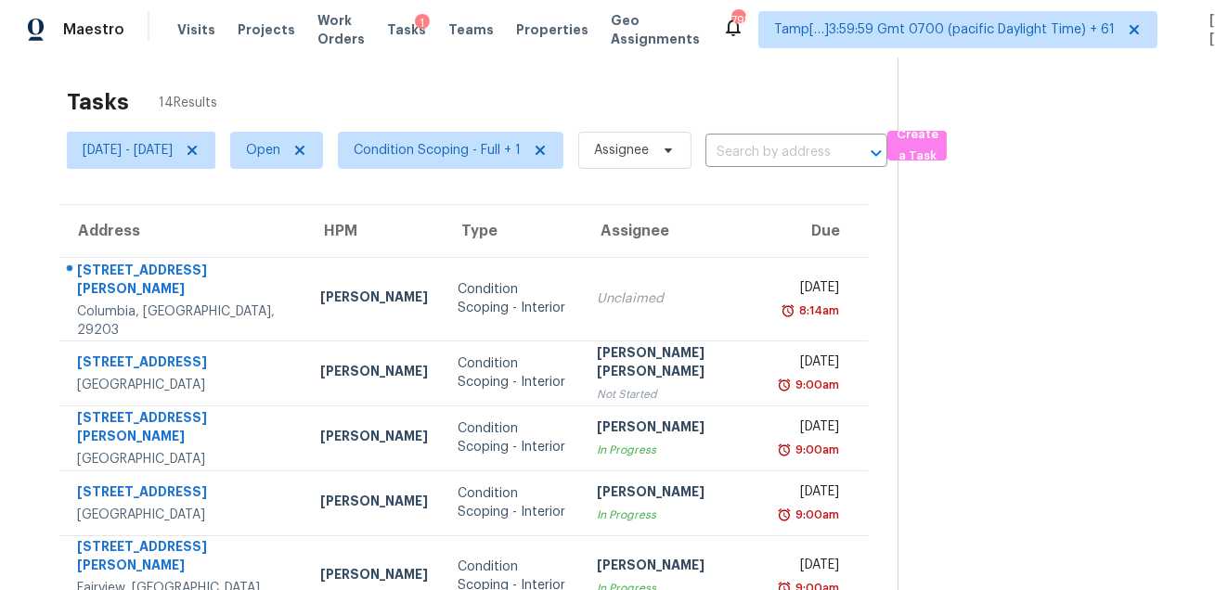
click at [921, 345] on section at bounding box center [1042, 496] width 288 height 896
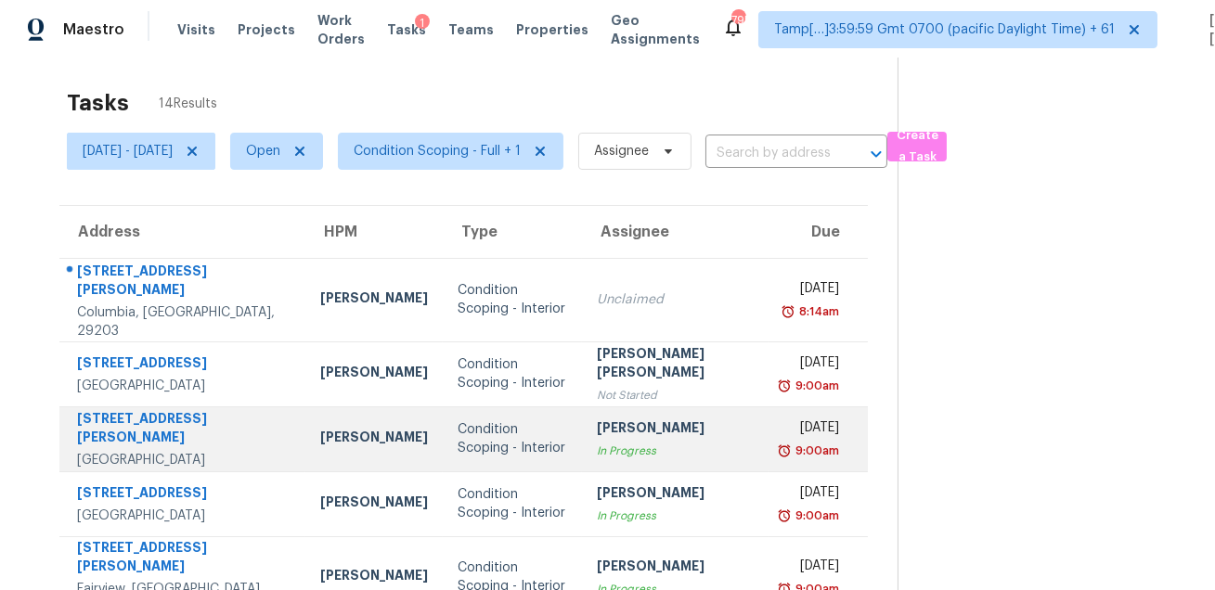
scroll to position [0, 0]
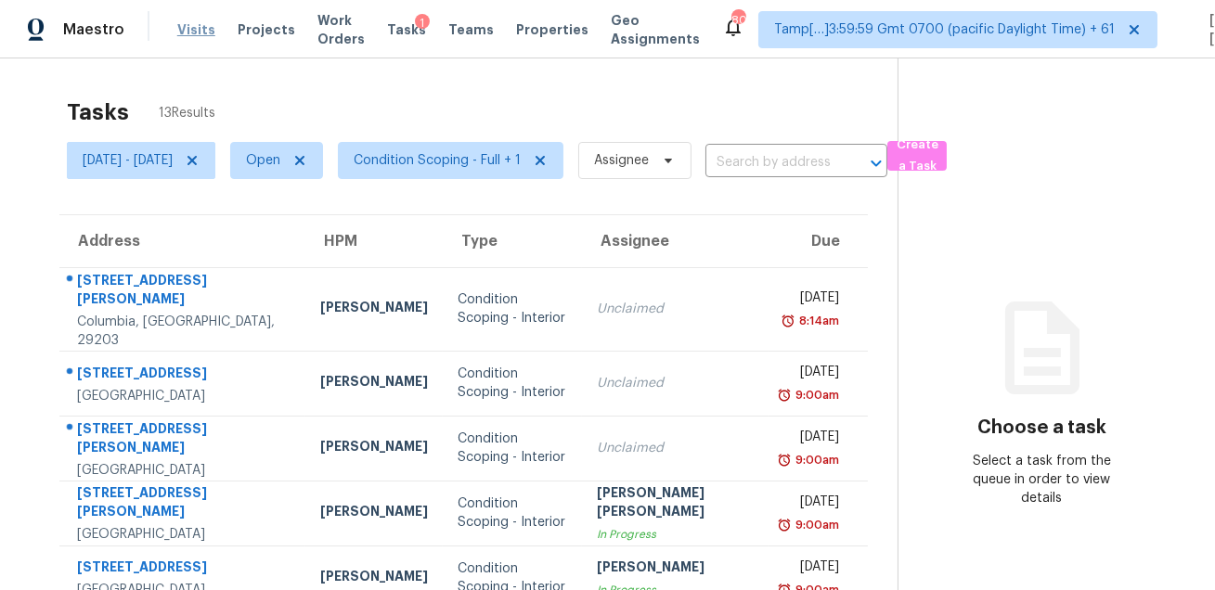
click at [187, 30] on span "Visits" at bounding box center [196, 29] width 38 height 19
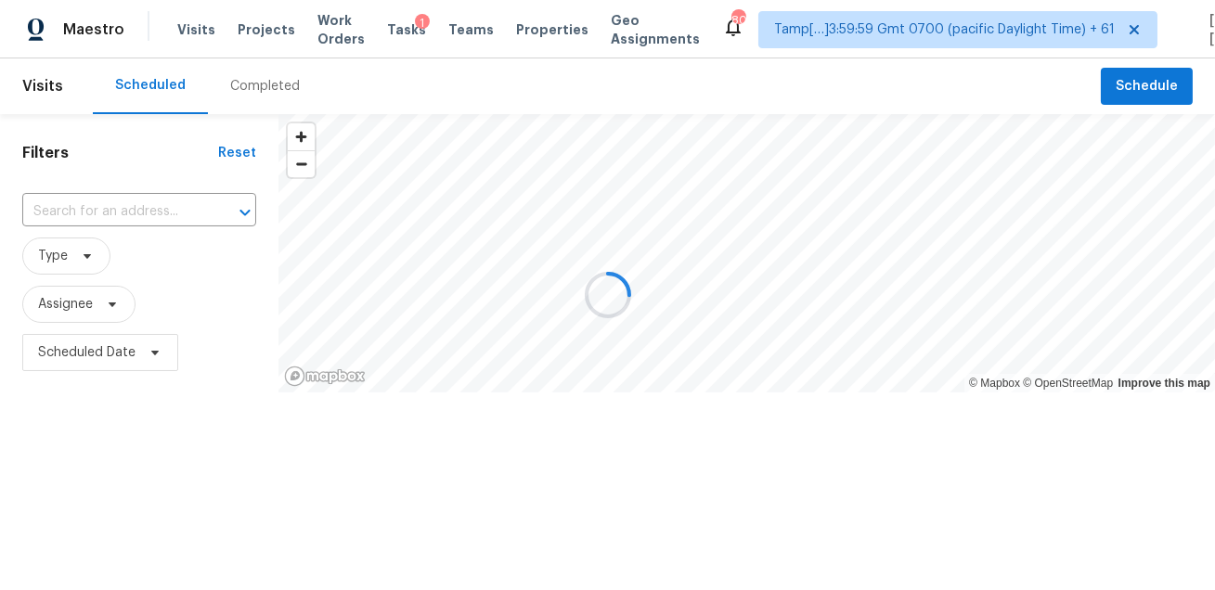
click at [233, 95] on div "Completed" at bounding box center [265, 86] width 70 height 19
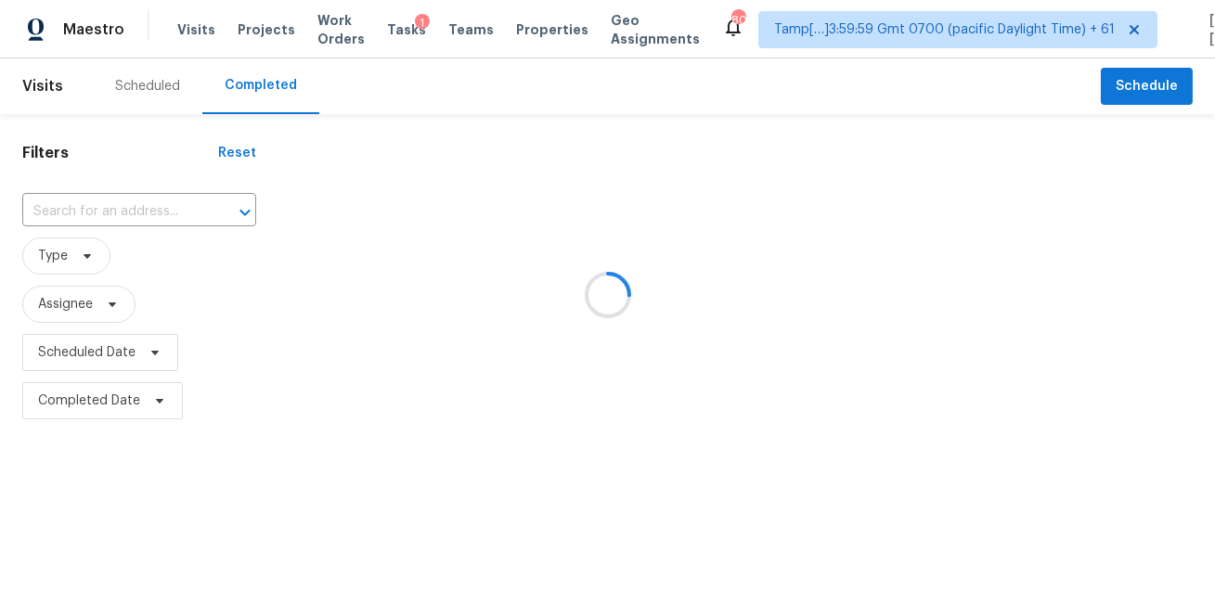
click at [260, 86] on div at bounding box center [607, 295] width 1215 height 590
click at [123, 221] on div at bounding box center [607, 295] width 1215 height 590
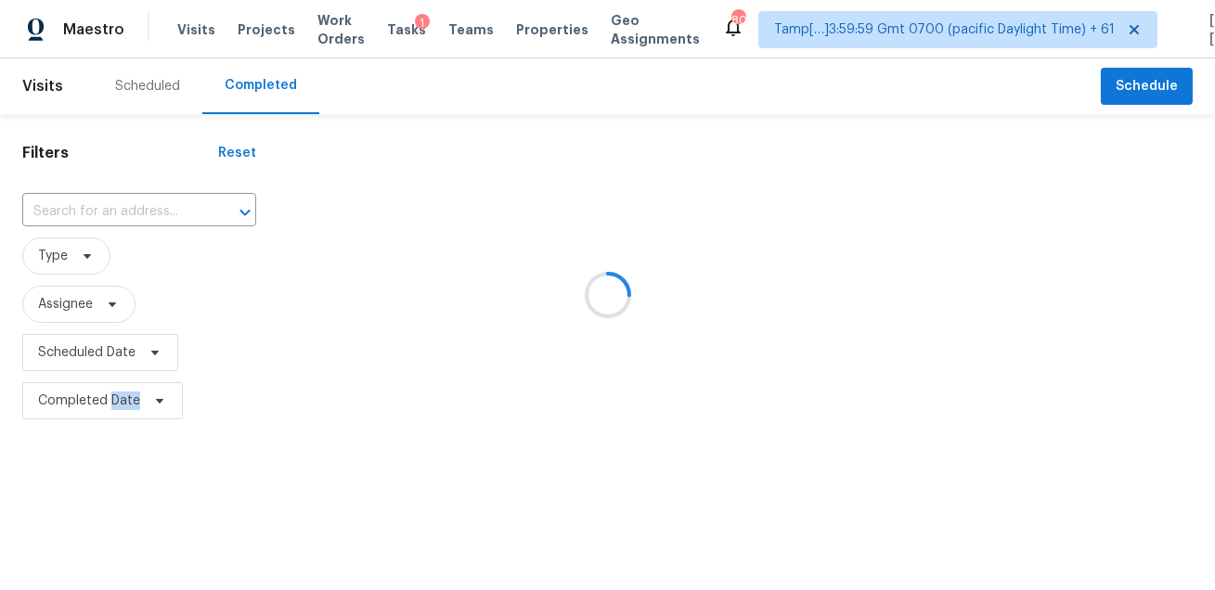
click at [123, 221] on div at bounding box center [607, 295] width 1215 height 590
click at [120, 220] on div at bounding box center [607, 295] width 1215 height 590
click at [130, 208] on div at bounding box center [607, 295] width 1215 height 590
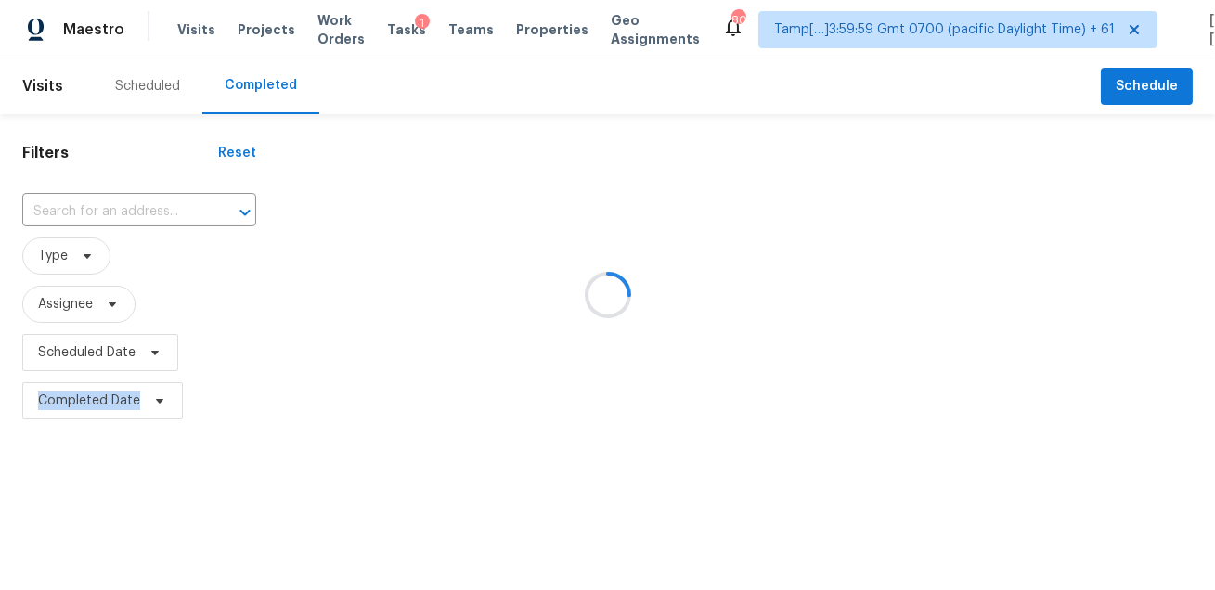
click at [130, 208] on div at bounding box center [607, 295] width 1215 height 590
click at [474, 99] on div at bounding box center [607, 295] width 1215 height 590
click at [349, 78] on div at bounding box center [607, 295] width 1215 height 590
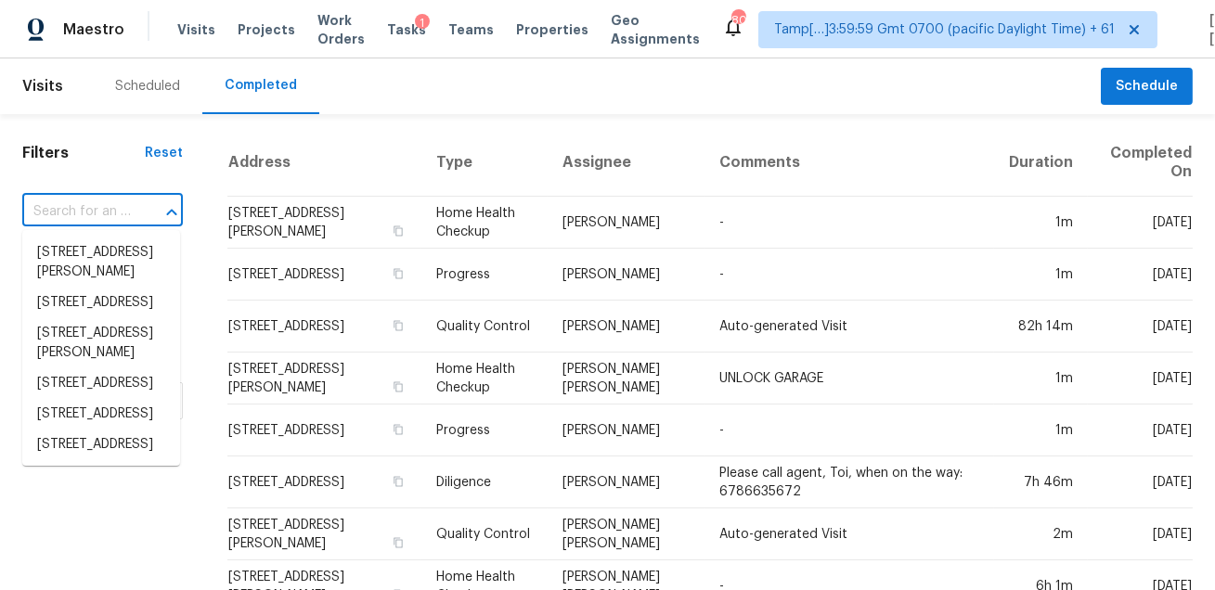
click at [100, 199] on input "text" at bounding box center [76, 212] width 109 height 29
paste input "1202 Amthor Ave, Copperas Cove, TX 76522"
type input "1202 Amthor Ave, Copperas Cove, TX 76522"
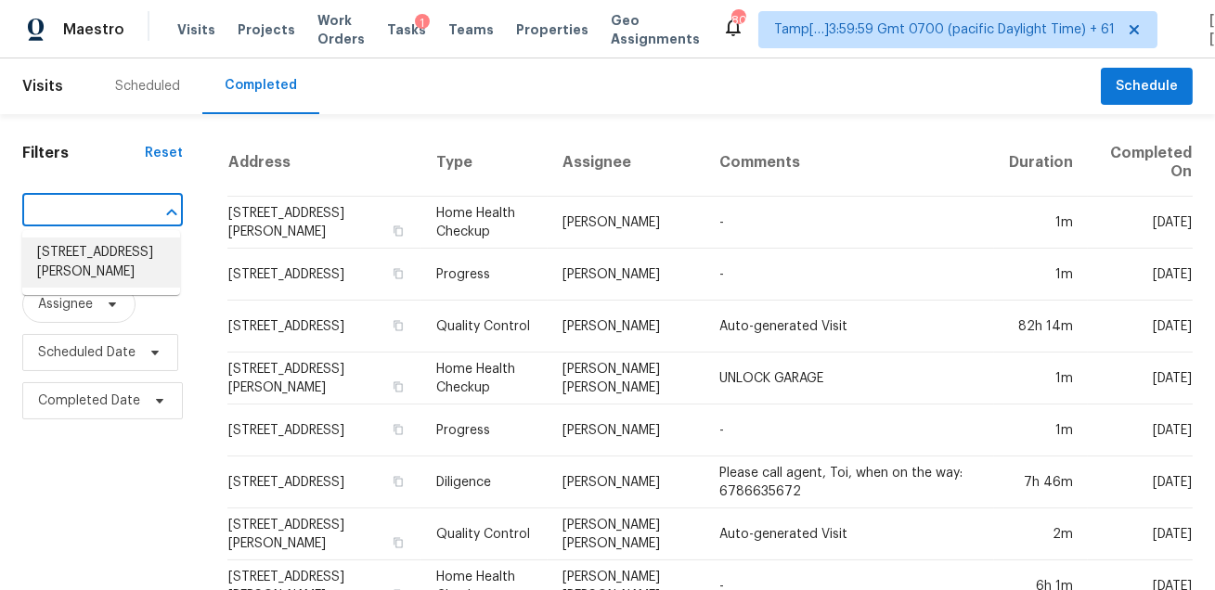
click at [97, 258] on li "1202 Amthor Ave, Copperas Cove, TX 76522" at bounding box center [101, 263] width 158 height 50
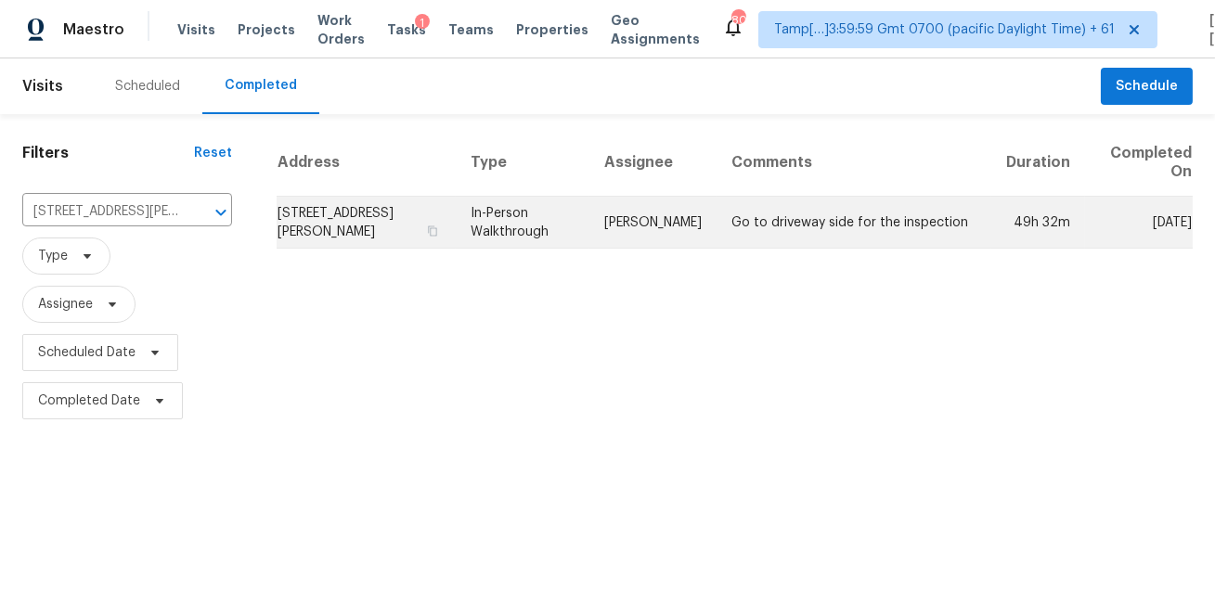
click at [607, 227] on td "Nelson Figueroa" at bounding box center [653, 223] width 127 height 52
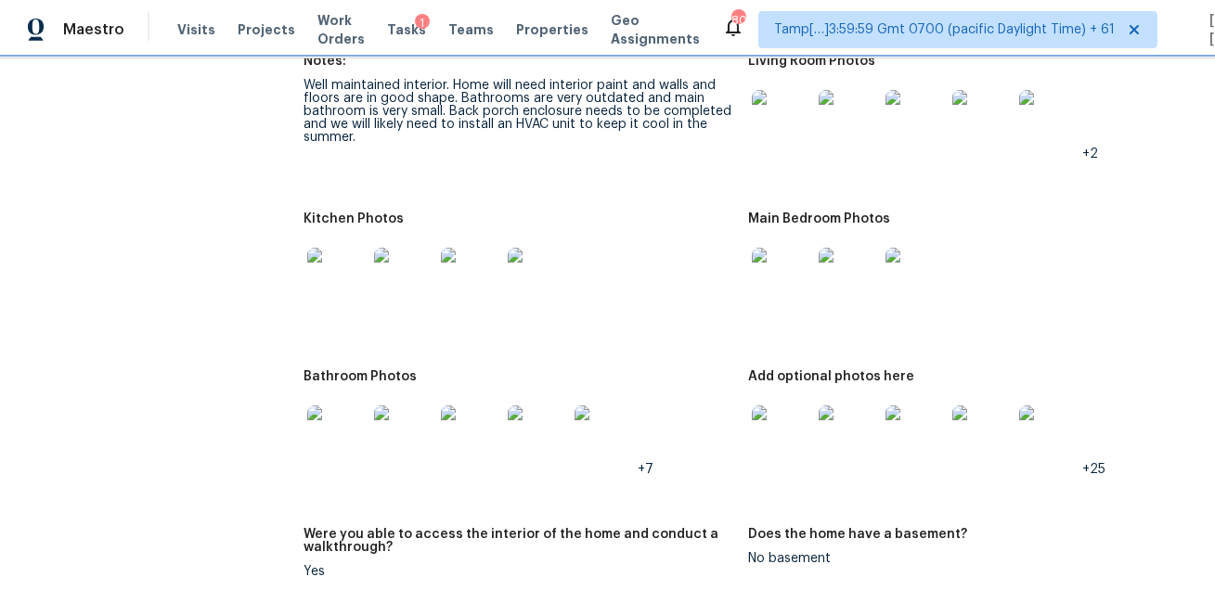
scroll to position [2000, 0]
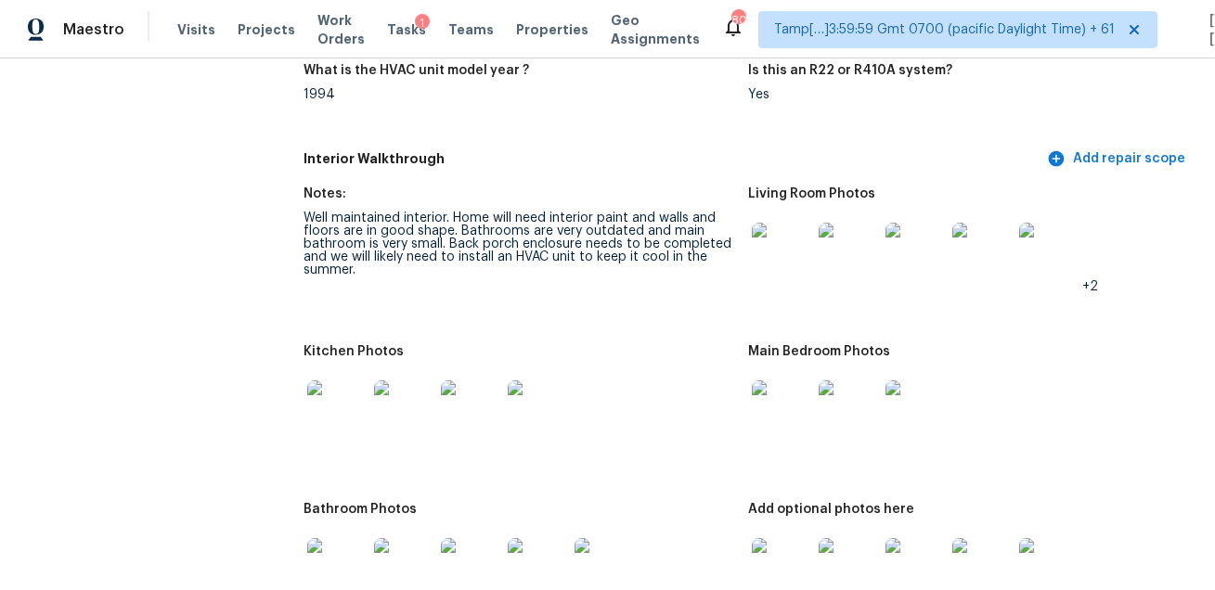
click at [774, 254] on img at bounding box center [781, 252] width 59 height 59
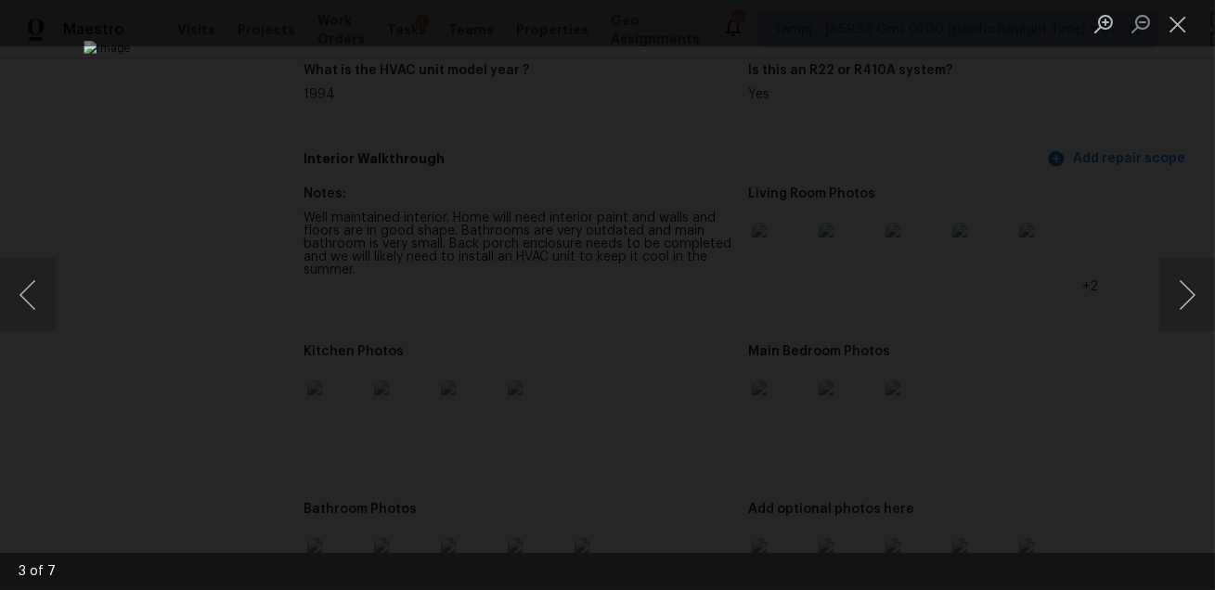
click at [1075, 317] on div "Lightbox" at bounding box center [607, 295] width 1215 height 590
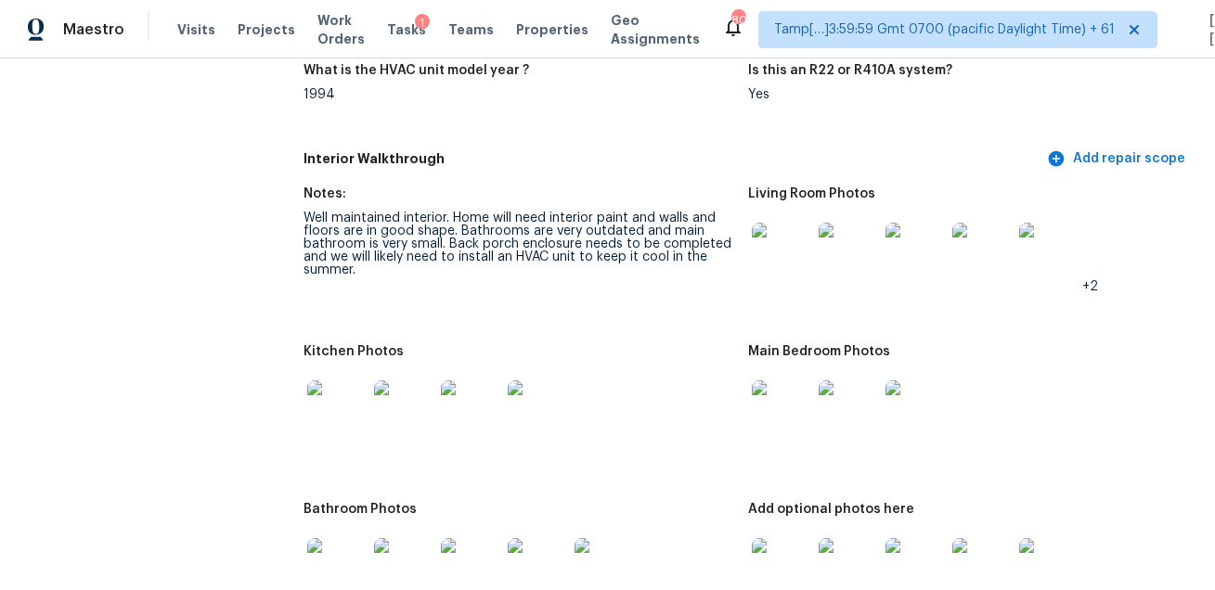
click at [346, 403] on img at bounding box center [336, 410] width 59 height 59
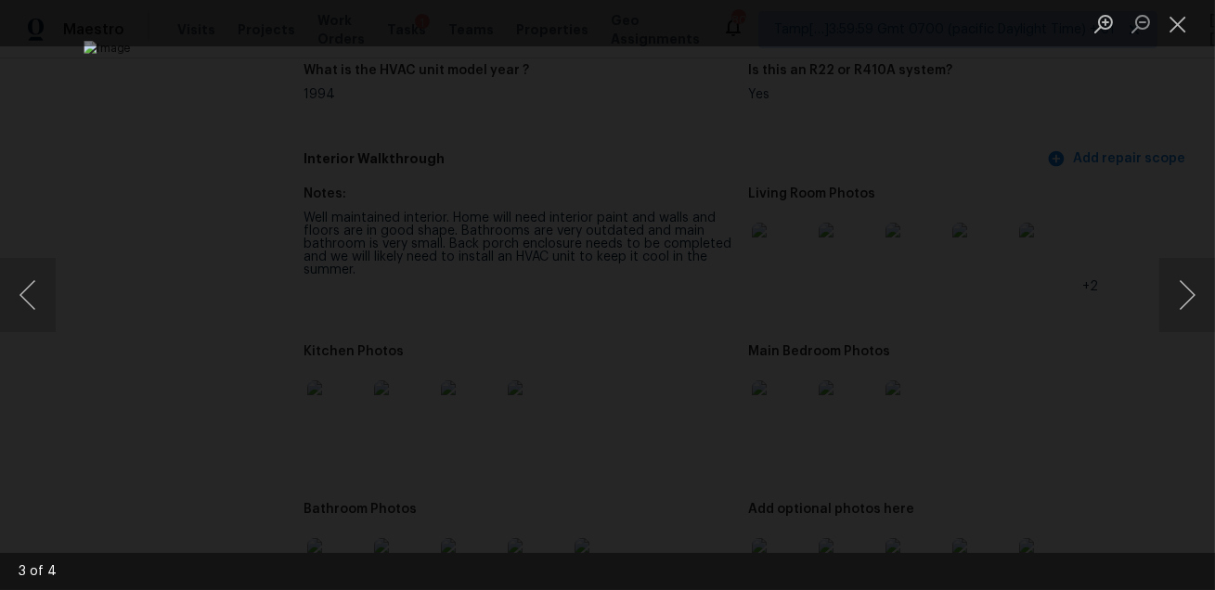
click at [1119, 408] on div "Lightbox" at bounding box center [607, 295] width 1215 height 590
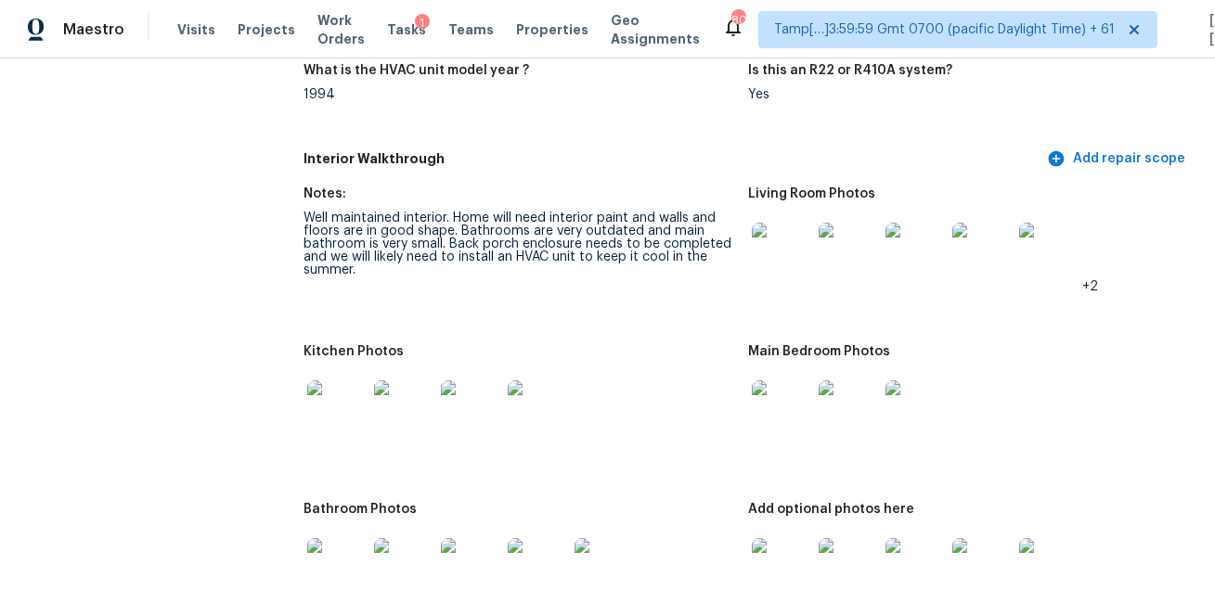
click at [791, 409] on img at bounding box center [781, 410] width 59 height 59
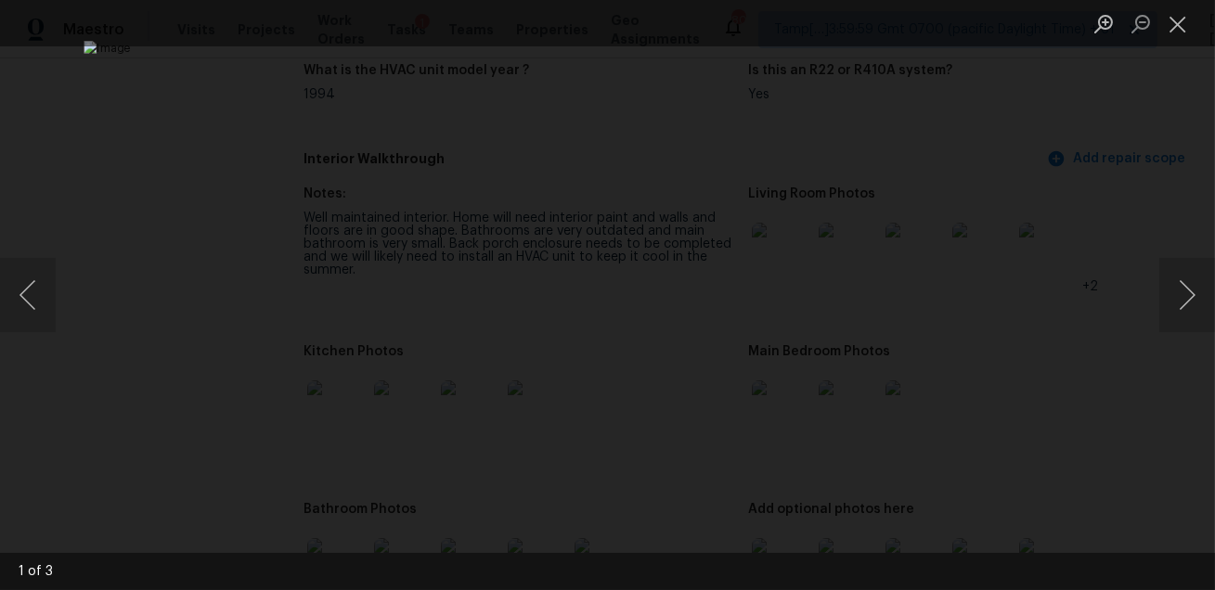
click at [1106, 406] on div "Lightbox" at bounding box center [607, 295] width 1215 height 590
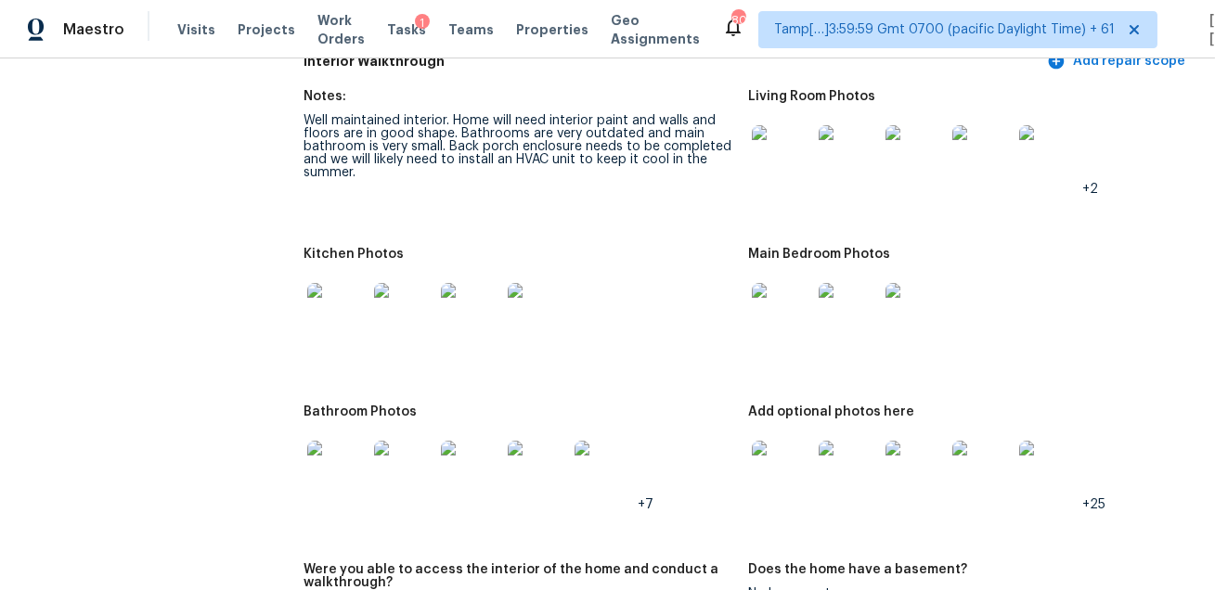
scroll to position [2165, 0]
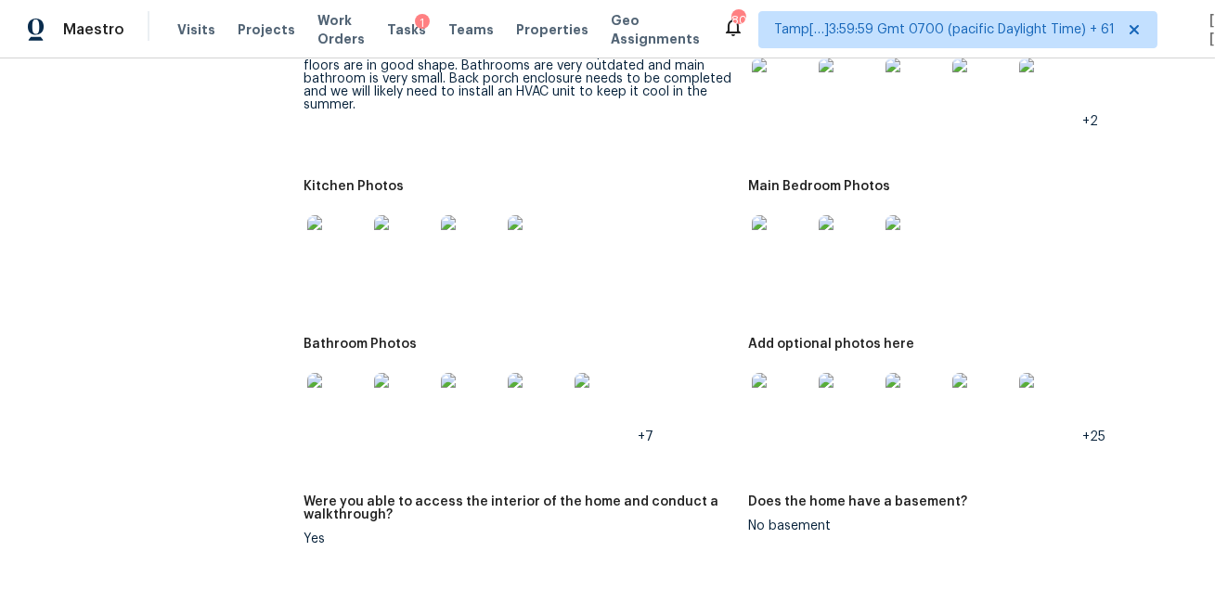
click at [346, 398] on img at bounding box center [336, 402] width 59 height 59
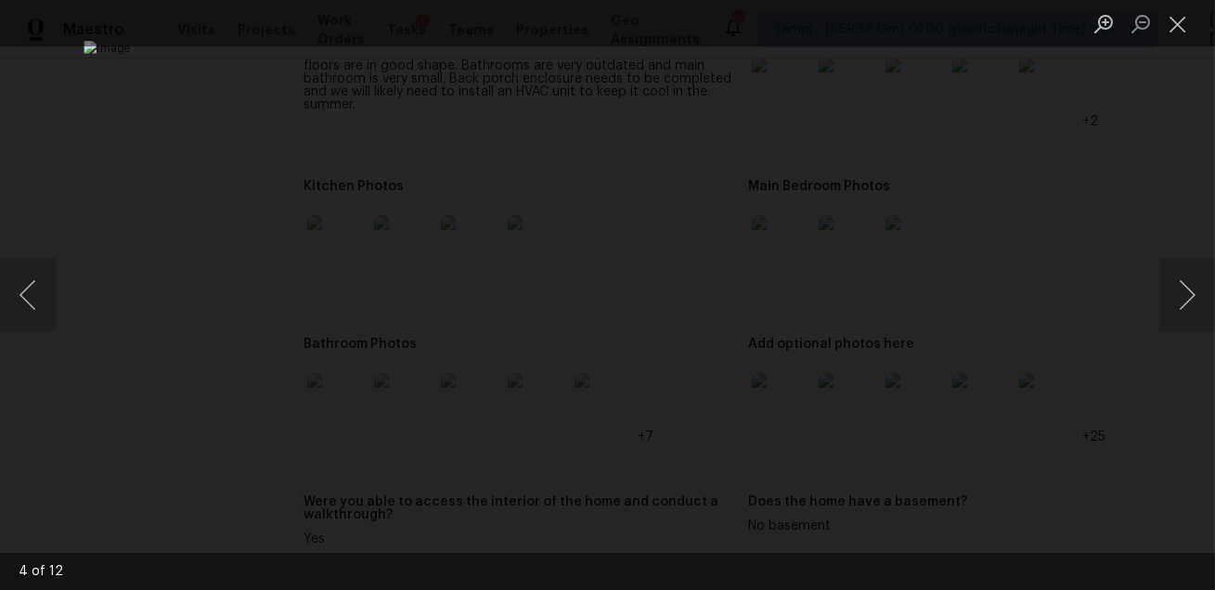
click at [1067, 402] on div "Lightbox" at bounding box center [607, 295] width 1215 height 590
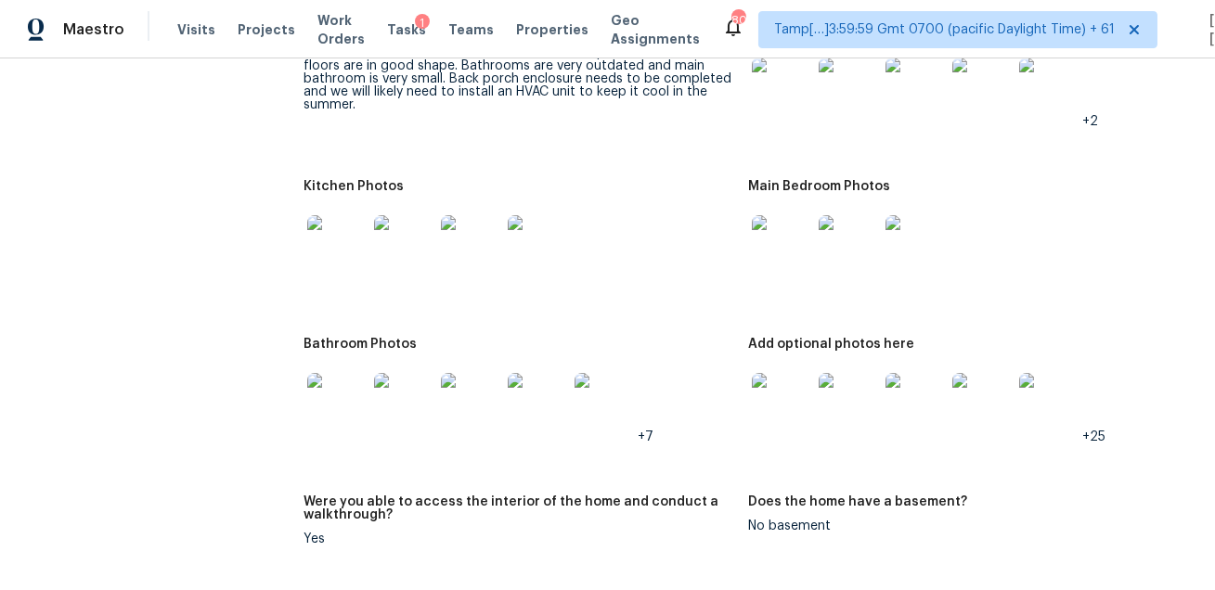
click at [785, 399] on img at bounding box center [781, 402] width 59 height 59
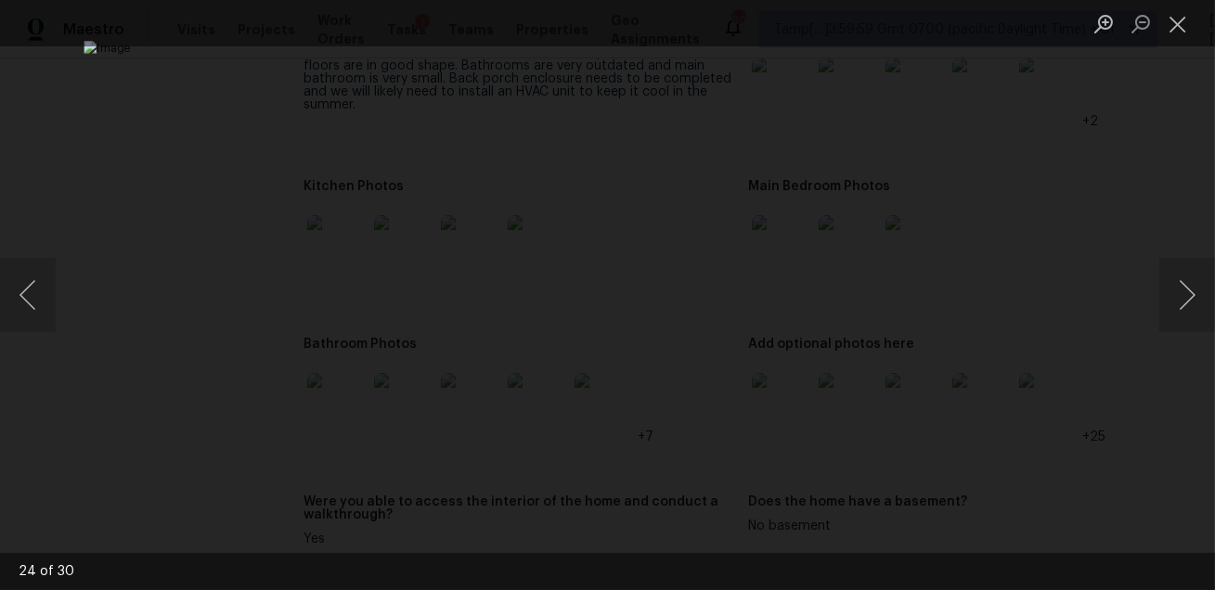
click at [1130, 356] on div "Lightbox" at bounding box center [607, 295] width 1215 height 590
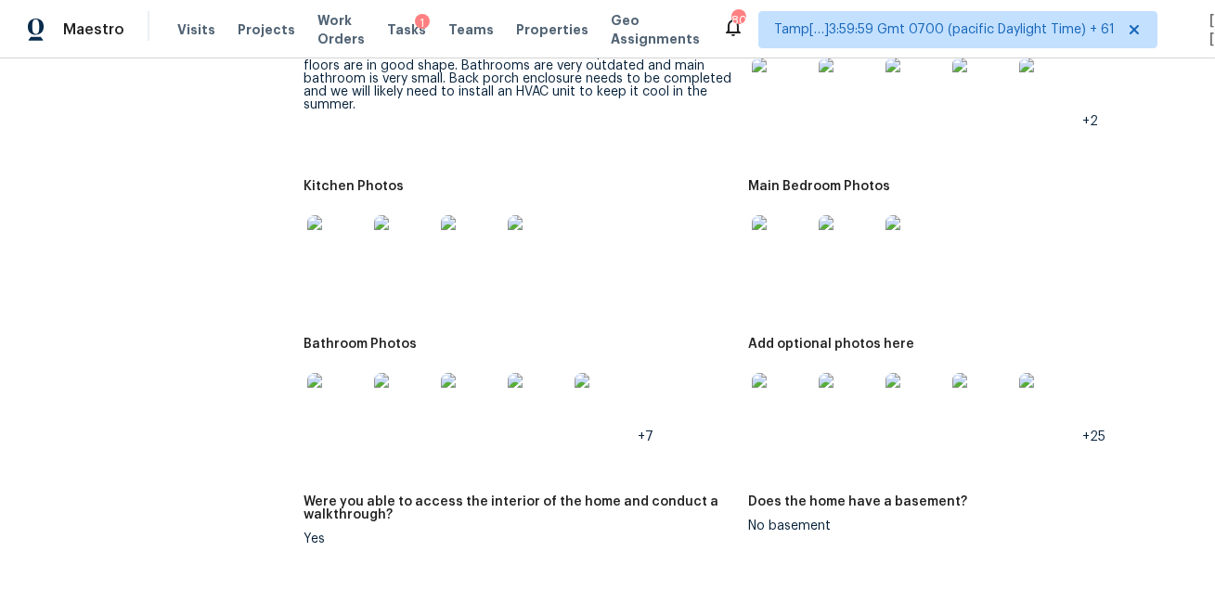
click at [694, 276] on div at bounding box center [519, 245] width 430 height 82
click at [686, 282] on div at bounding box center [519, 245] width 430 height 82
click at [682, 243] on div at bounding box center [519, 245] width 430 height 82
click at [643, 343] on div "Bathroom Photos" at bounding box center [519, 350] width 430 height 24
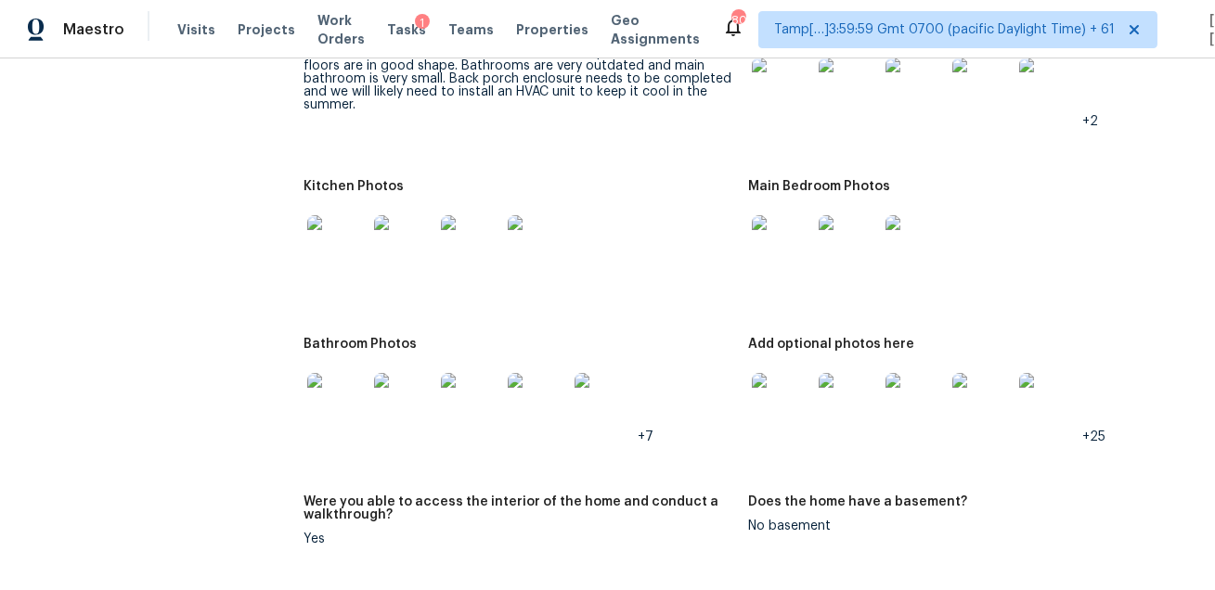
click at [694, 402] on div "+7" at bounding box center [519, 403] width 430 height 82
click at [601, 279] on div at bounding box center [519, 245] width 430 height 82
click at [532, 299] on figure "Kitchen Photos" at bounding box center [526, 248] width 445 height 136
click at [540, 253] on img at bounding box center [537, 244] width 59 height 59
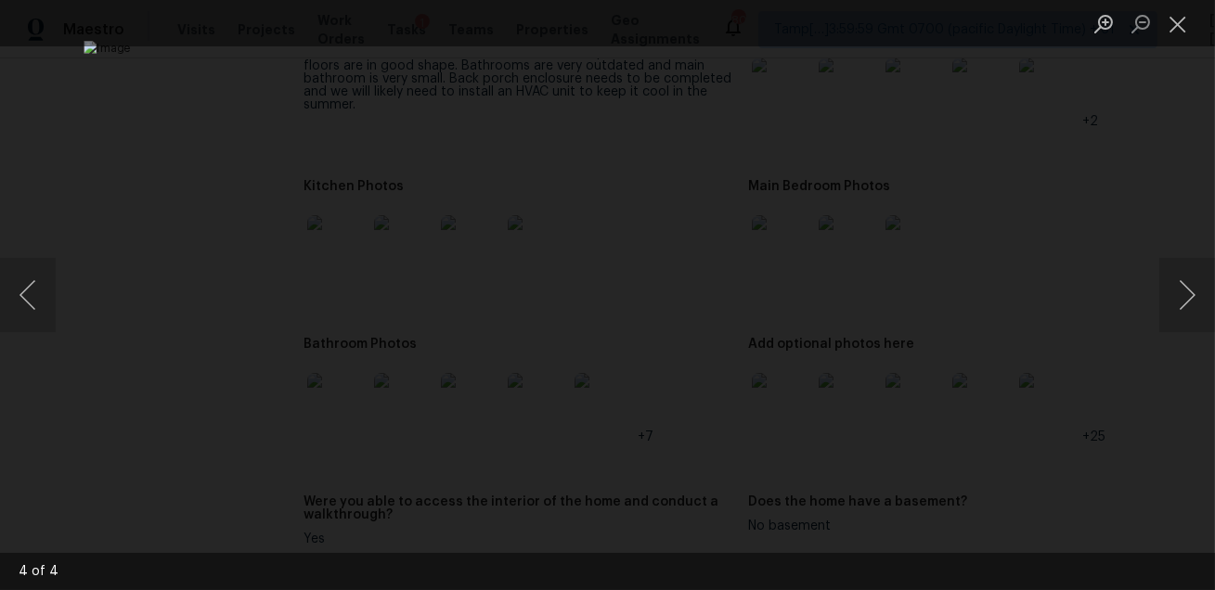
click at [1132, 307] on div "Lightbox" at bounding box center [607, 295] width 1215 height 590
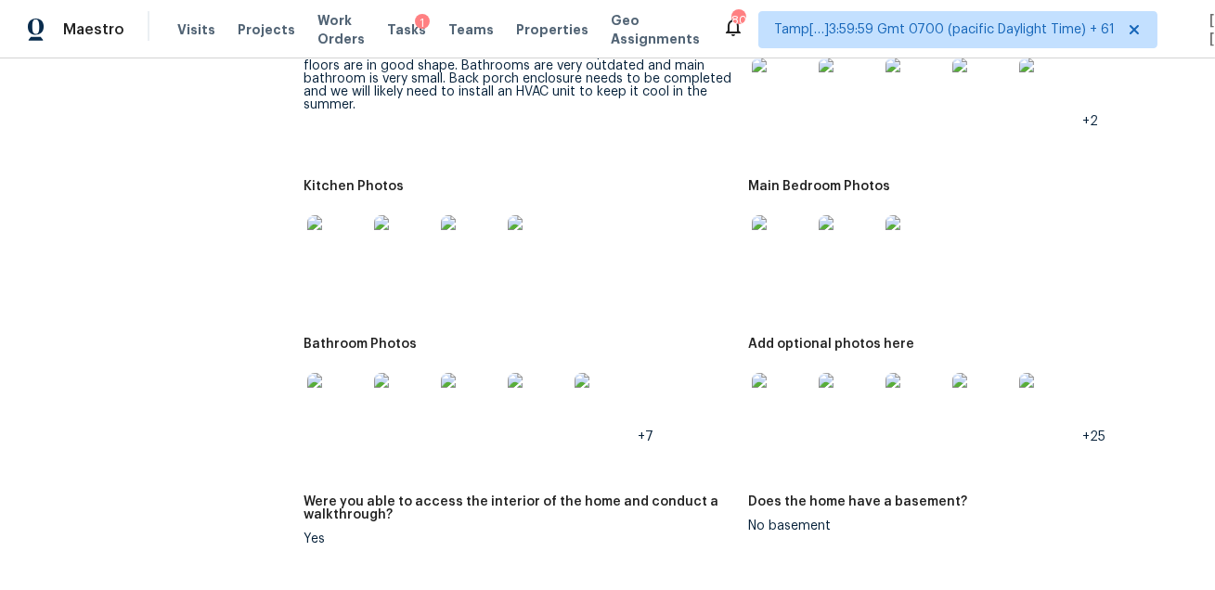
click at [613, 236] on div at bounding box center [519, 245] width 430 height 82
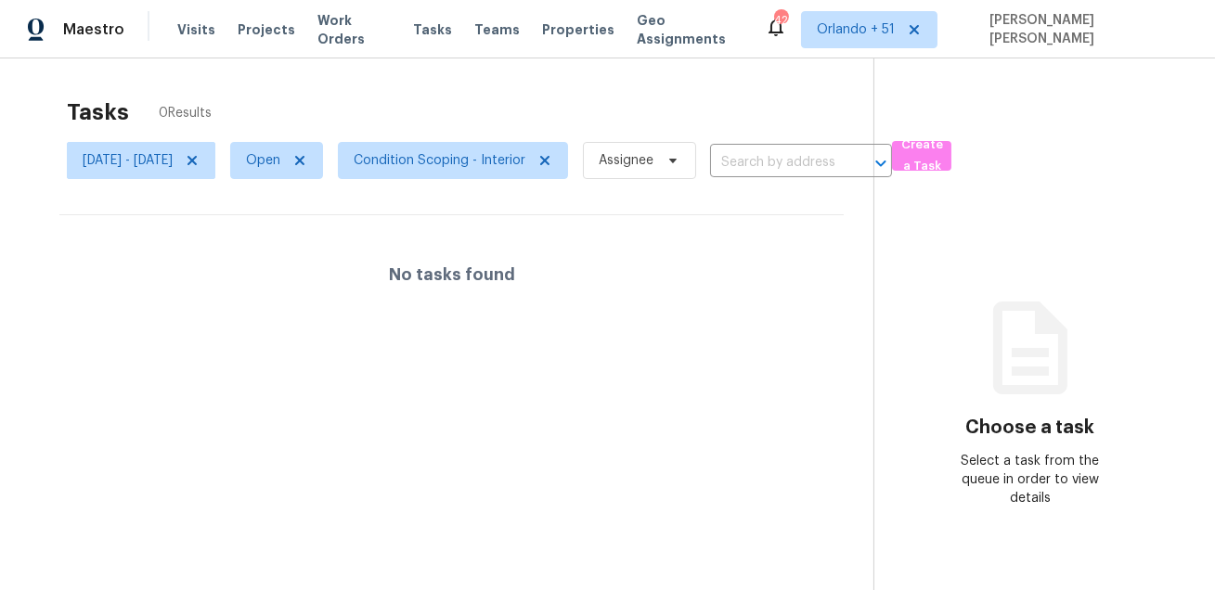
click at [605, 85] on div "Tasks 0 Results [DATE] - [DATE] Open Condition Scoping - Interior Assignee ​ Cr…" at bounding box center [607, 353] width 1215 height 590
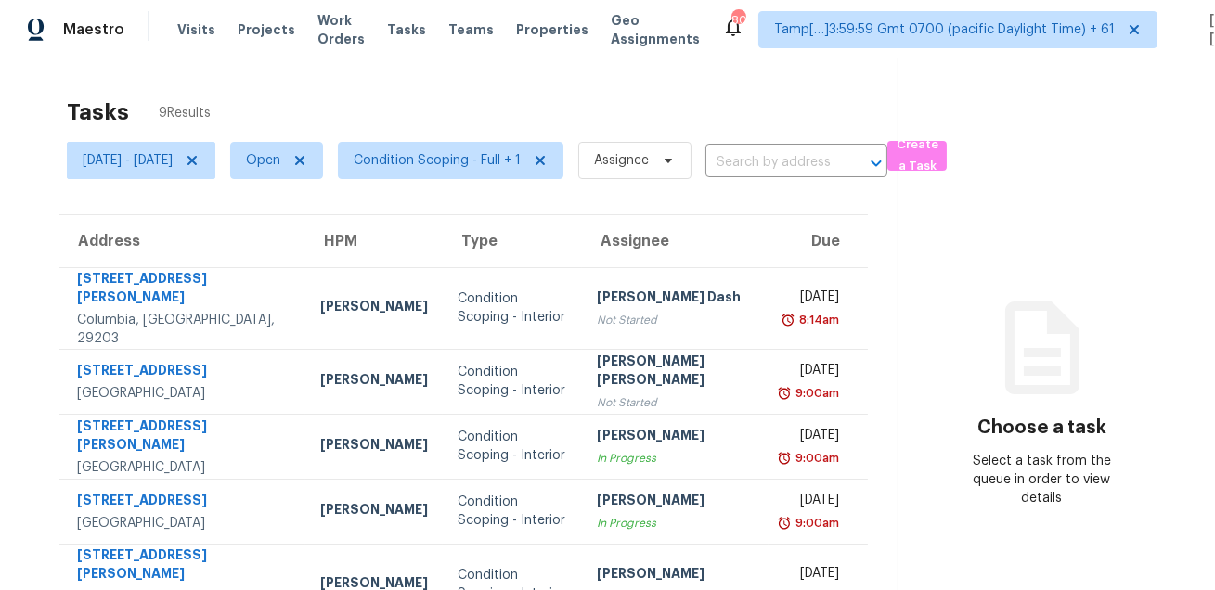
click at [621, 84] on div "Tasks 9 Results [DATE] - [DATE] Open Condition Scoping - Full + 1 Assignee ​ Cr…" at bounding box center [607, 488] width 1215 height 860
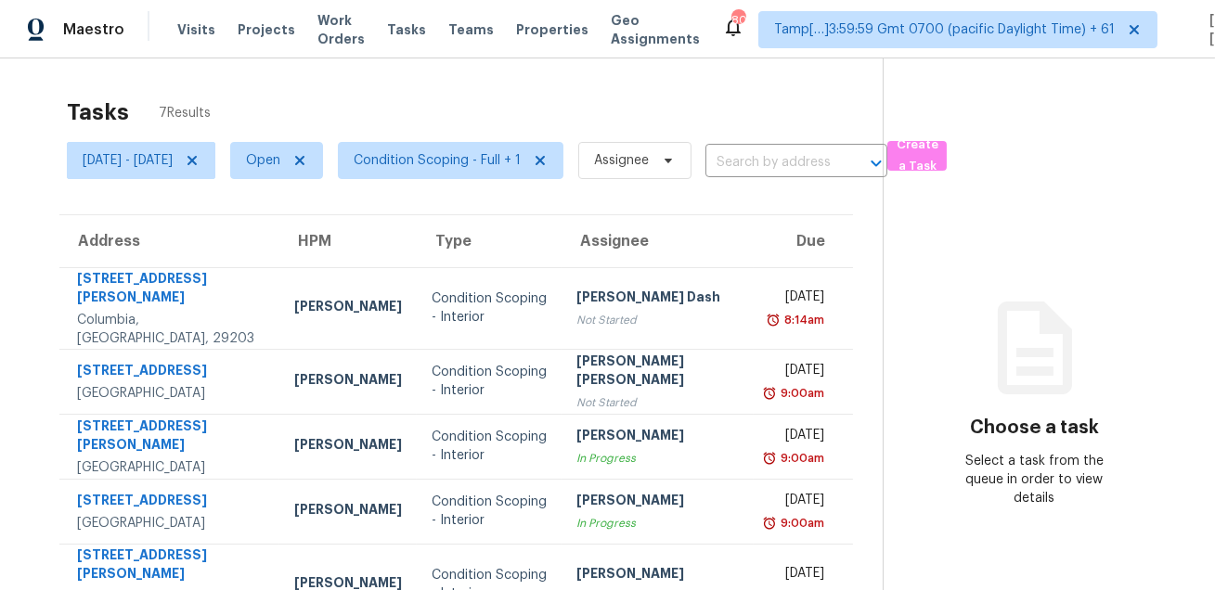
click at [498, 78] on div "Tasks 7 Results [DATE] - [DATE] Open Condition Scoping - Full + 1 Assignee ​ Cr…" at bounding box center [607, 414] width 1215 height 713
click at [677, 84] on div "Tasks 7 Results [DATE] - [DATE] Open Condition Scoping - Full + 1 Assignee ​ Cr…" at bounding box center [607, 414] width 1215 height 713
click at [428, 84] on div "Tasks 7 Results [DATE] - [DATE] Open Condition Scoping - Full + 1 Assignee ​ Cr…" at bounding box center [607, 414] width 1215 height 713
click at [660, 10] on div "Maestro Visits Projects Work Orders Tasks Teams Properties Geo Assignments 802 …" at bounding box center [607, 29] width 1215 height 58
click at [328, 118] on div "Tasks 7 Results" at bounding box center [475, 112] width 816 height 48
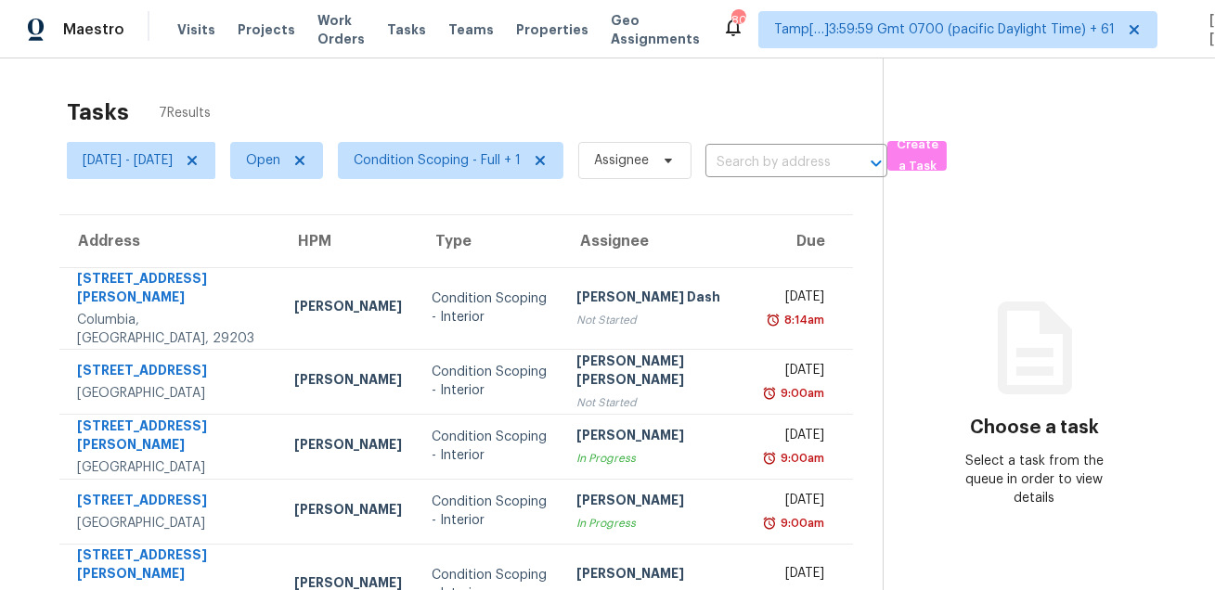
scroll to position [146, 0]
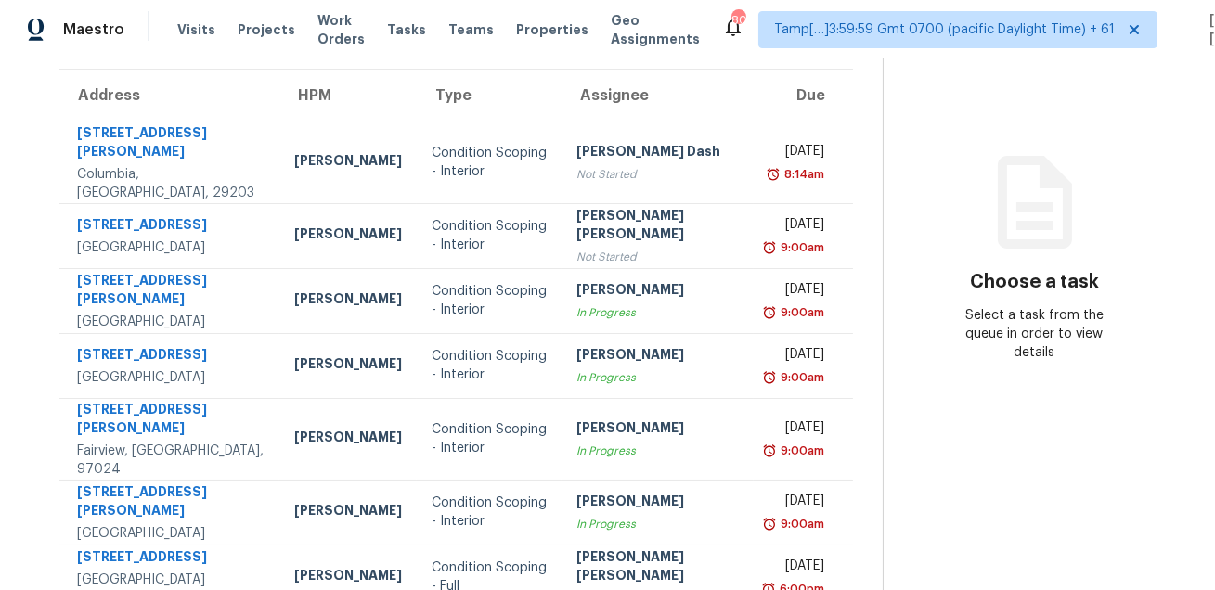
click at [1045, 147] on icon at bounding box center [1034, 202] width 111 height 111
click at [989, 182] on icon at bounding box center [1034, 202] width 111 height 111
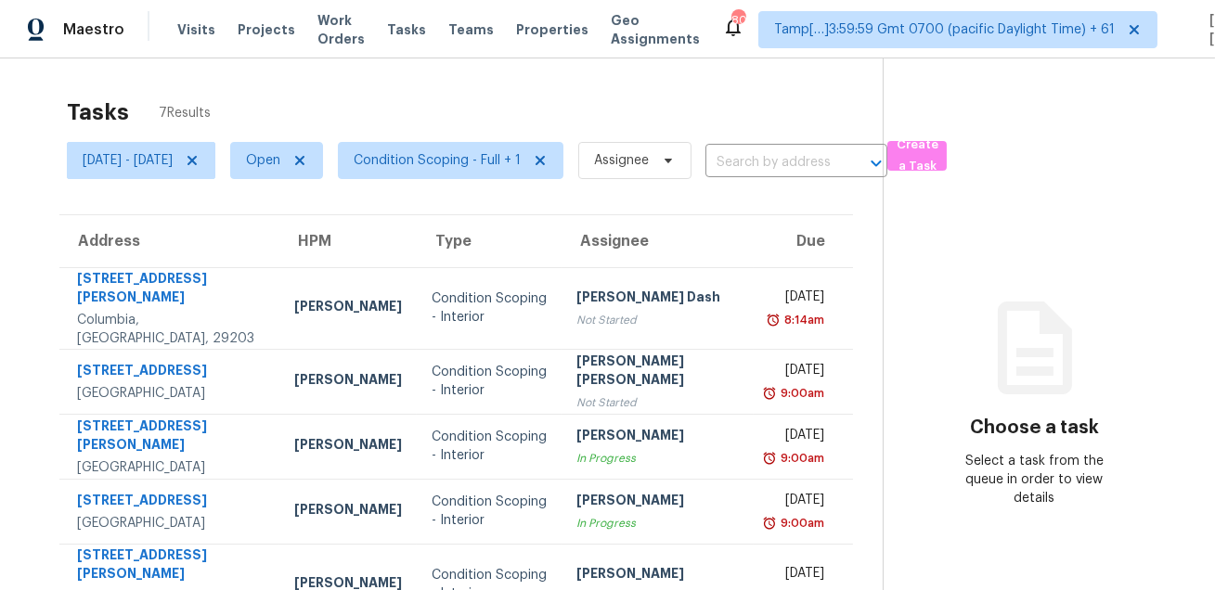
click at [571, 94] on div "Tasks 7 Results" at bounding box center [475, 112] width 816 height 48
click at [688, 107] on div "Tasks 7 Results" at bounding box center [475, 112] width 816 height 48
click at [215, 171] on span "[DATE] - [DATE]" at bounding box center [141, 160] width 149 height 37
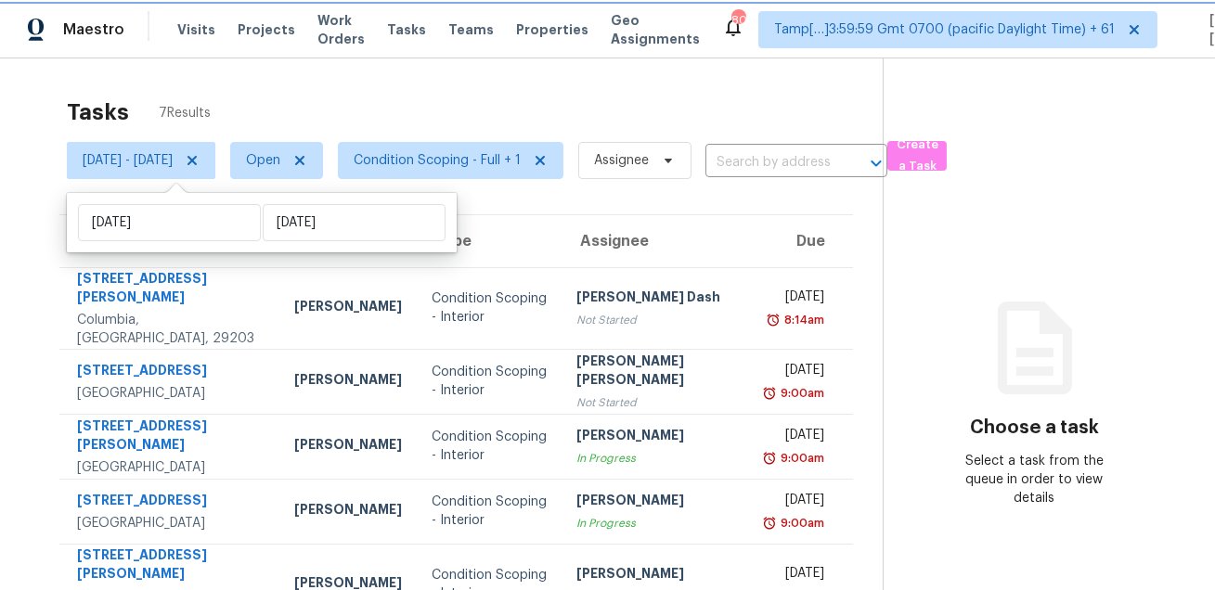
click at [200, 155] on icon at bounding box center [192, 160] width 15 height 15
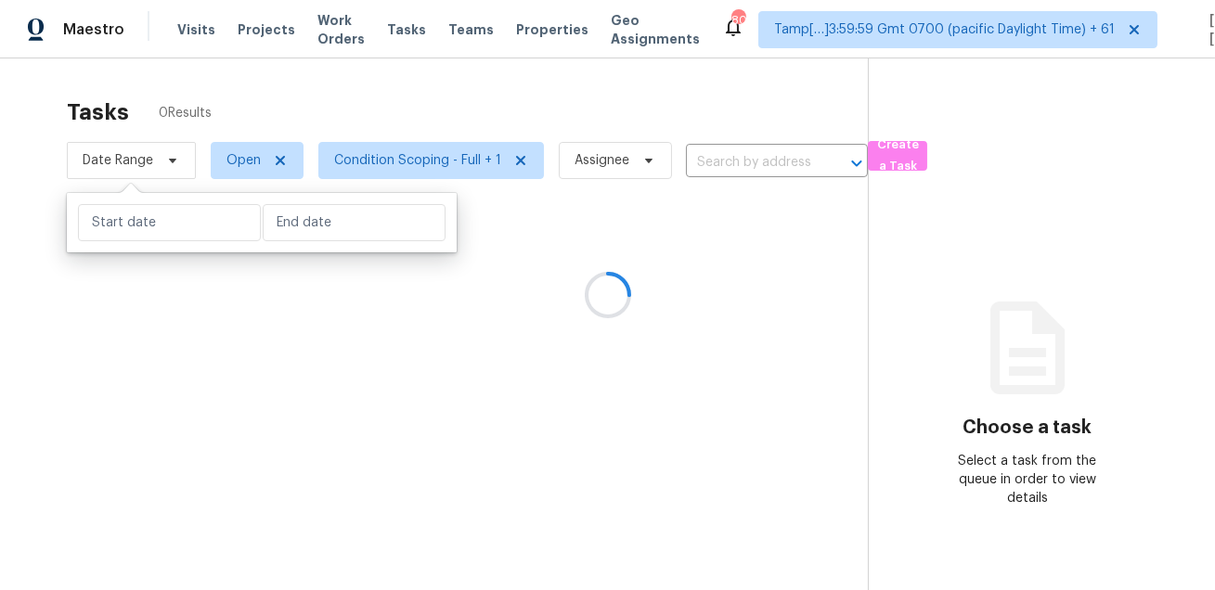
click at [421, 79] on div at bounding box center [607, 295] width 1215 height 590
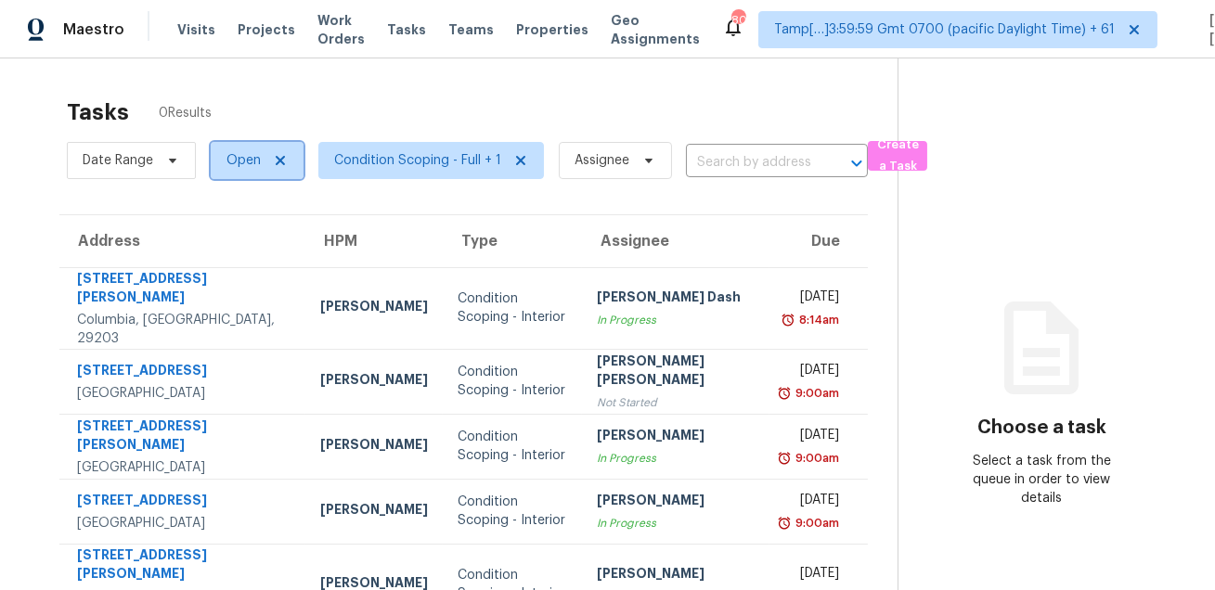
click at [240, 170] on span "Open" at bounding box center [257, 160] width 93 height 37
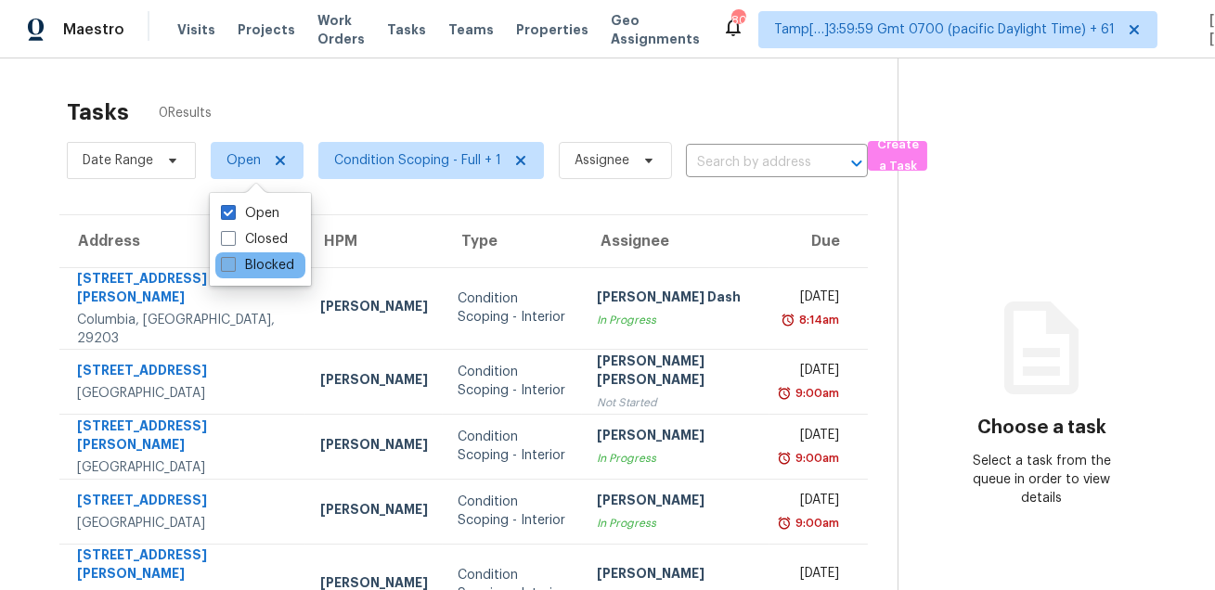
click at [237, 259] on label "Blocked" at bounding box center [257, 265] width 73 height 19
click at [233, 259] on input "Blocked" at bounding box center [227, 262] width 12 height 12
checkbox input "true"
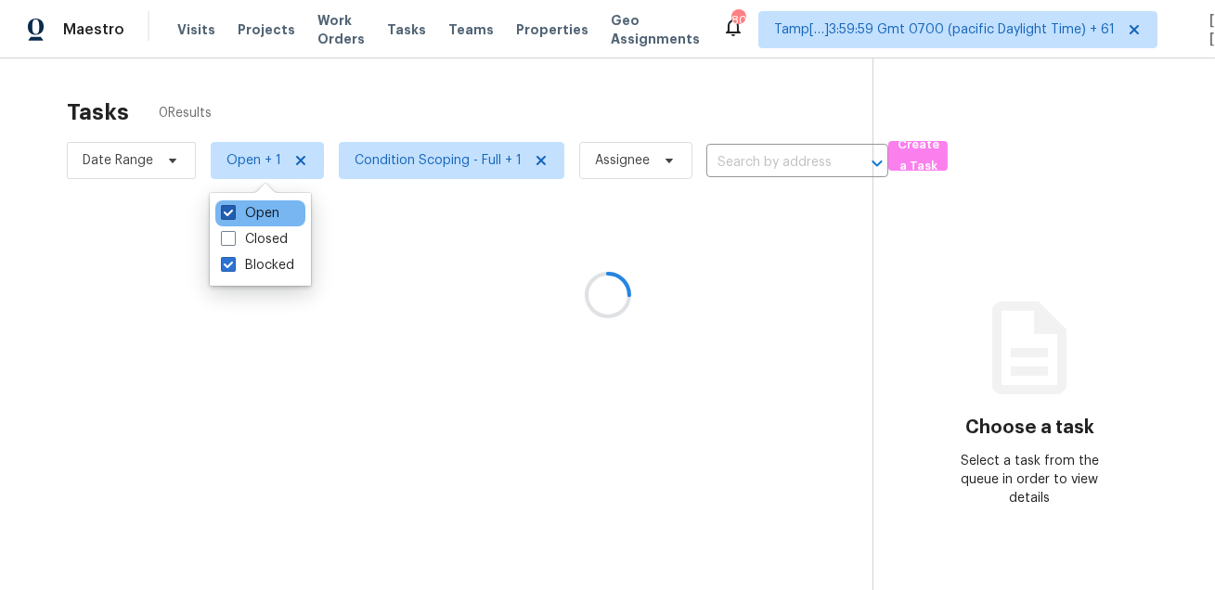
click at [244, 210] on label "Open" at bounding box center [250, 213] width 58 height 19
click at [233, 210] on input "Open" at bounding box center [227, 210] width 12 height 12
checkbox input "false"
click at [550, 85] on div at bounding box center [607, 295] width 1215 height 590
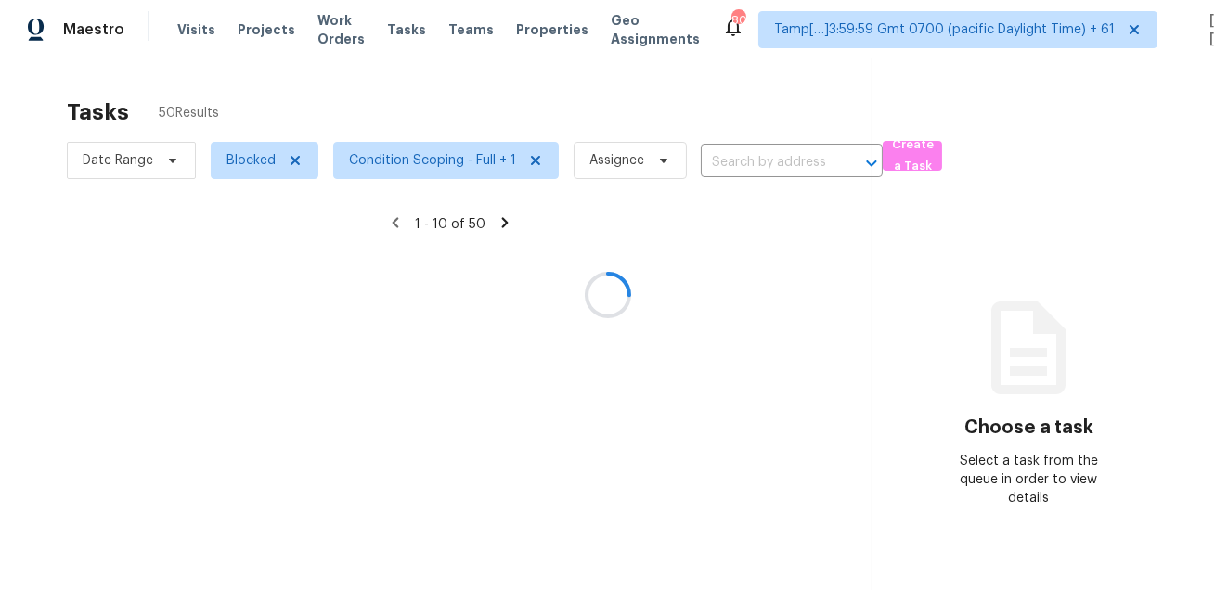
click at [638, 156] on div at bounding box center [607, 295] width 1215 height 590
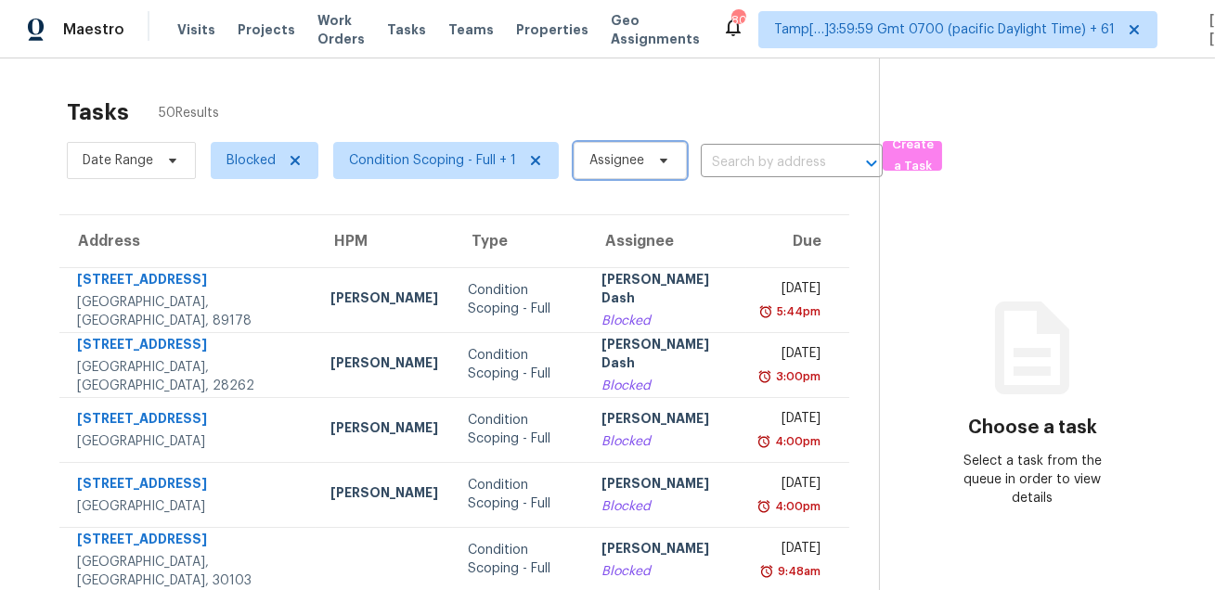
click at [638, 156] on span "Assignee" at bounding box center [617, 160] width 55 height 19
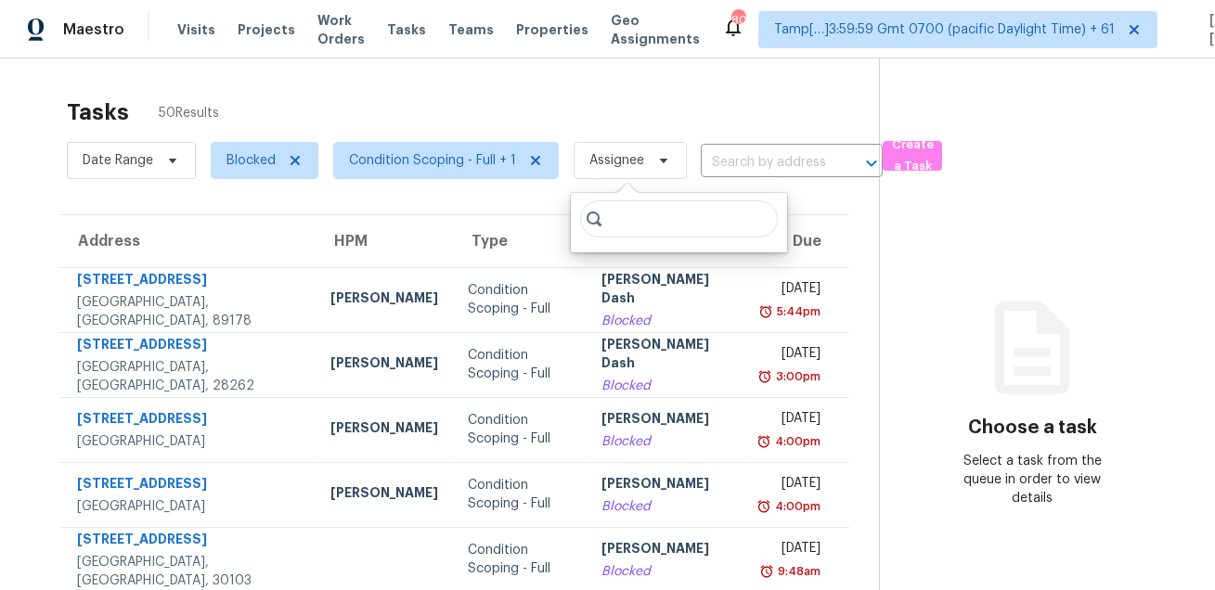
click at [577, 97] on div "Tasks 50 Results" at bounding box center [473, 112] width 812 height 48
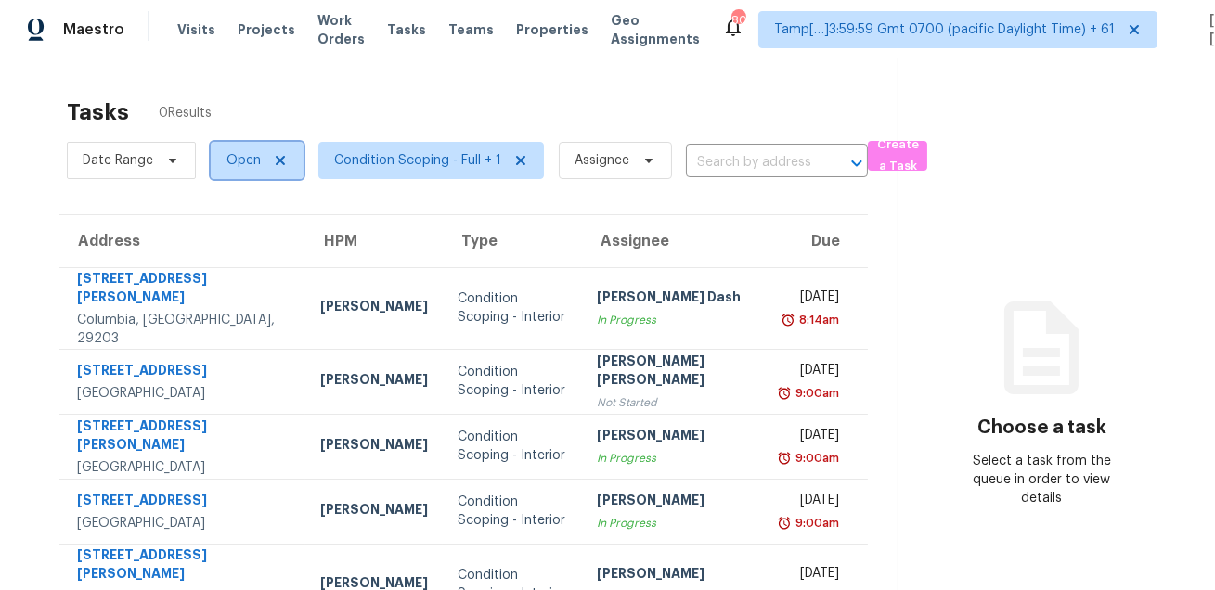
click at [252, 154] on span "Open" at bounding box center [244, 160] width 34 height 19
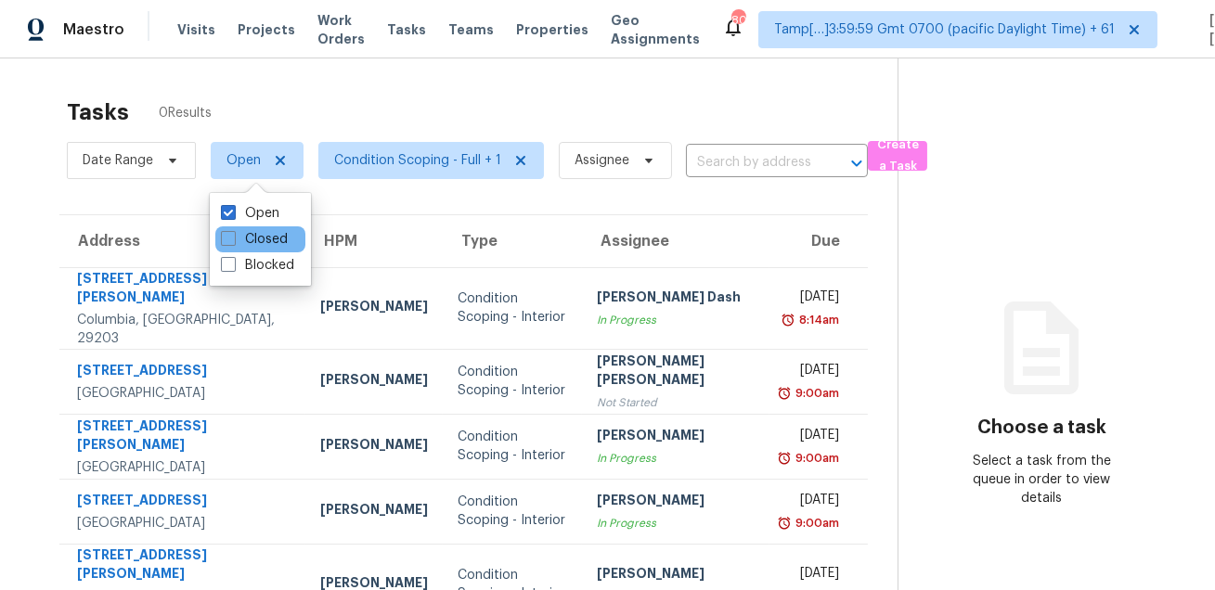
click at [234, 251] on div "Closed" at bounding box center [260, 240] width 90 height 26
click at [227, 276] on div "Blocked" at bounding box center [260, 266] width 90 height 26
click at [236, 263] on label "Blocked" at bounding box center [257, 265] width 73 height 19
click at [233, 263] on input "Blocked" at bounding box center [227, 262] width 12 height 12
checkbox input "true"
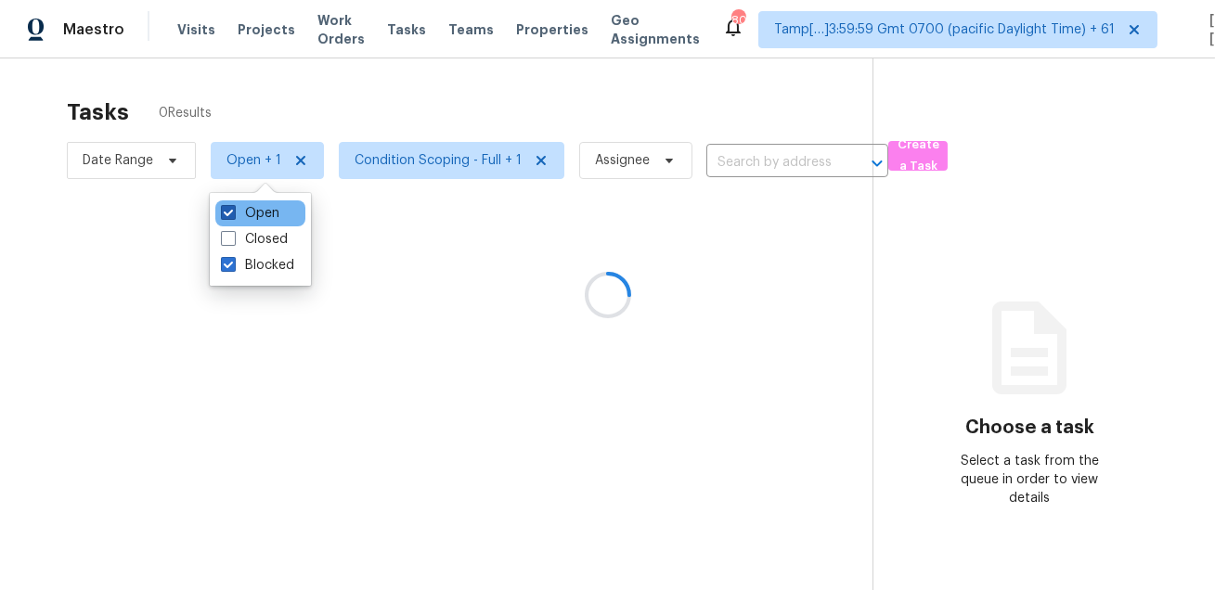
click at [242, 220] on label "Open" at bounding box center [250, 213] width 58 height 19
click at [233, 216] on input "Open" at bounding box center [227, 210] width 12 height 12
checkbox input "false"
click at [334, 106] on div at bounding box center [607, 295] width 1215 height 590
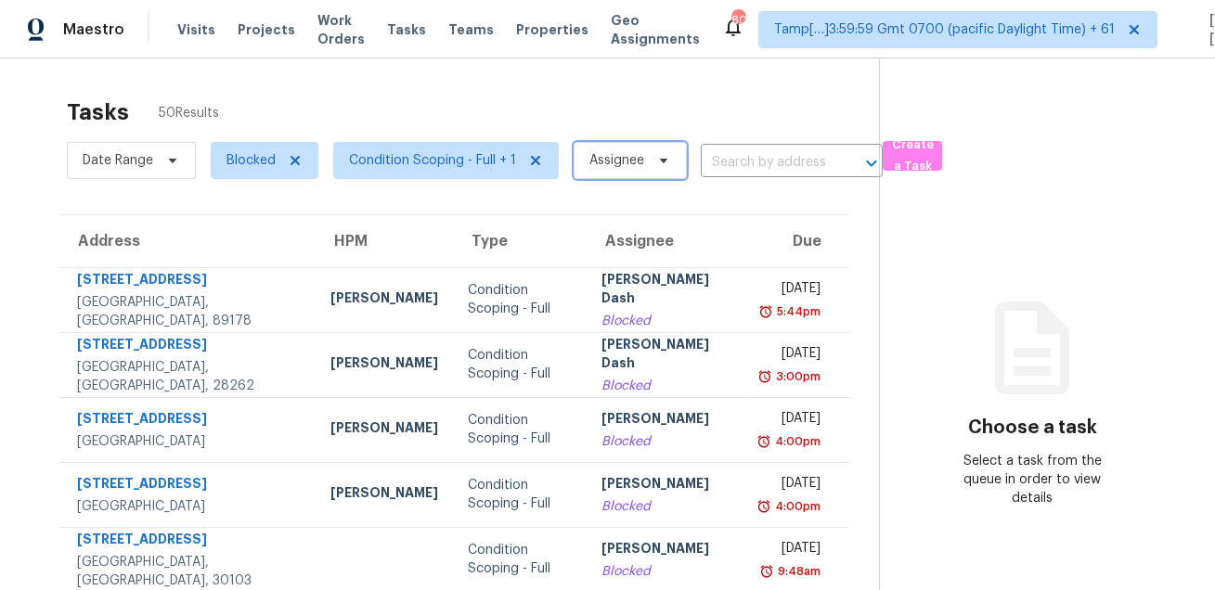
click at [606, 160] on span "Assignee" at bounding box center [617, 160] width 55 height 19
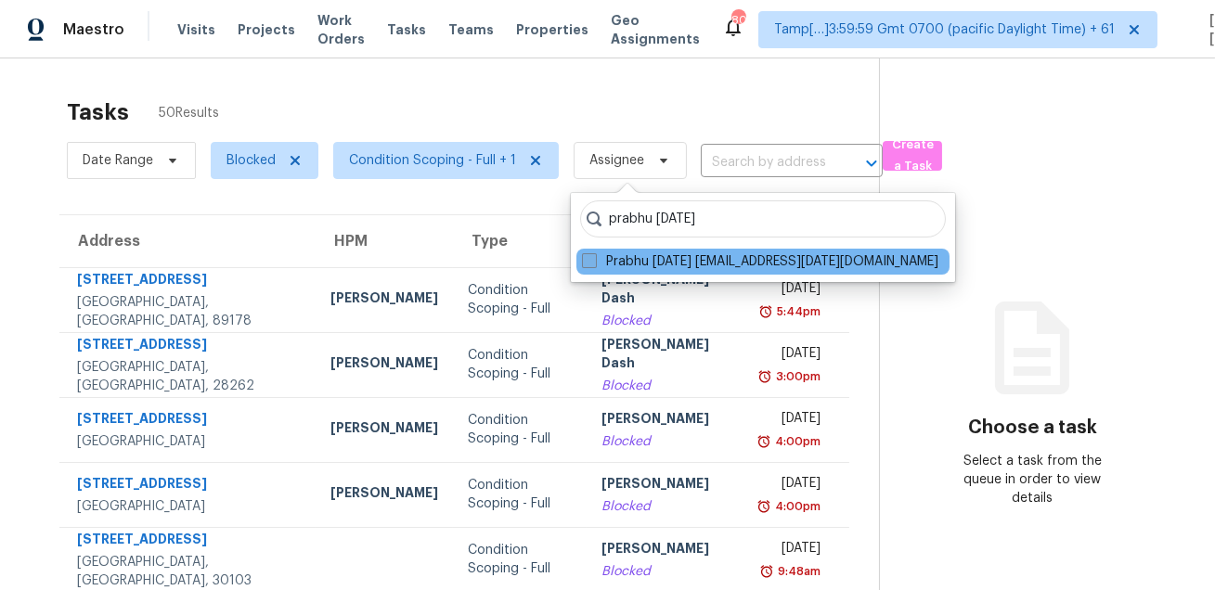
type input "prabhu raja"
click at [626, 264] on label "Prabhu Raja prabhu.raja@opendoor.com" at bounding box center [760, 262] width 356 height 19
click at [594, 264] on input "Prabhu Raja prabhu.raja@opendoor.com" at bounding box center [588, 259] width 12 height 12
checkbox input "true"
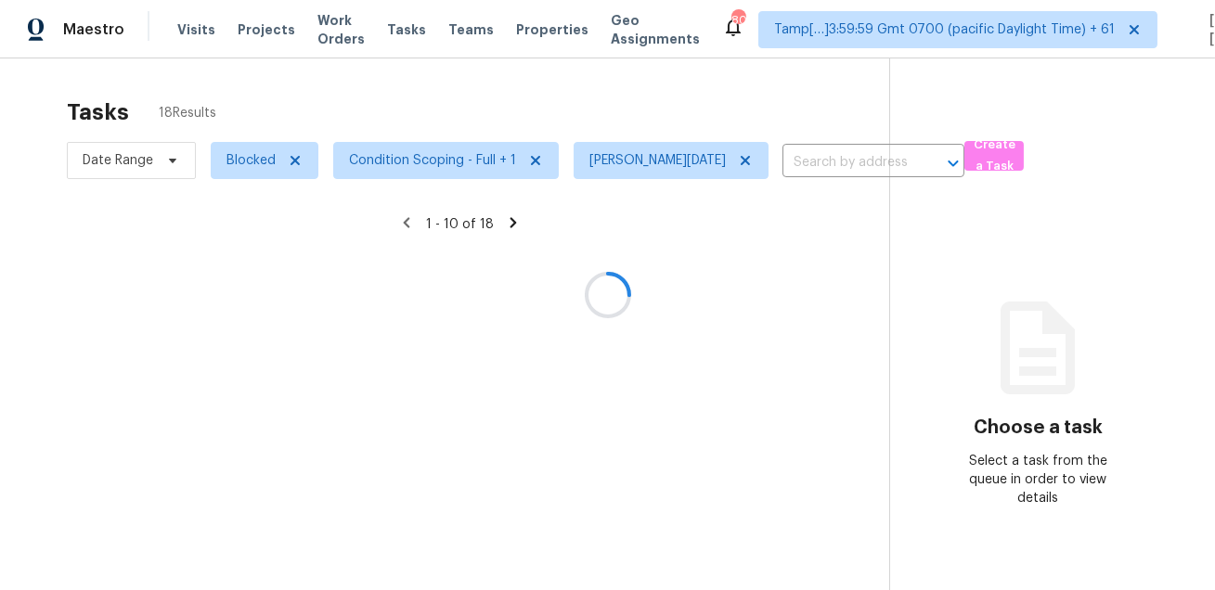
click at [659, 117] on div at bounding box center [607, 295] width 1215 height 590
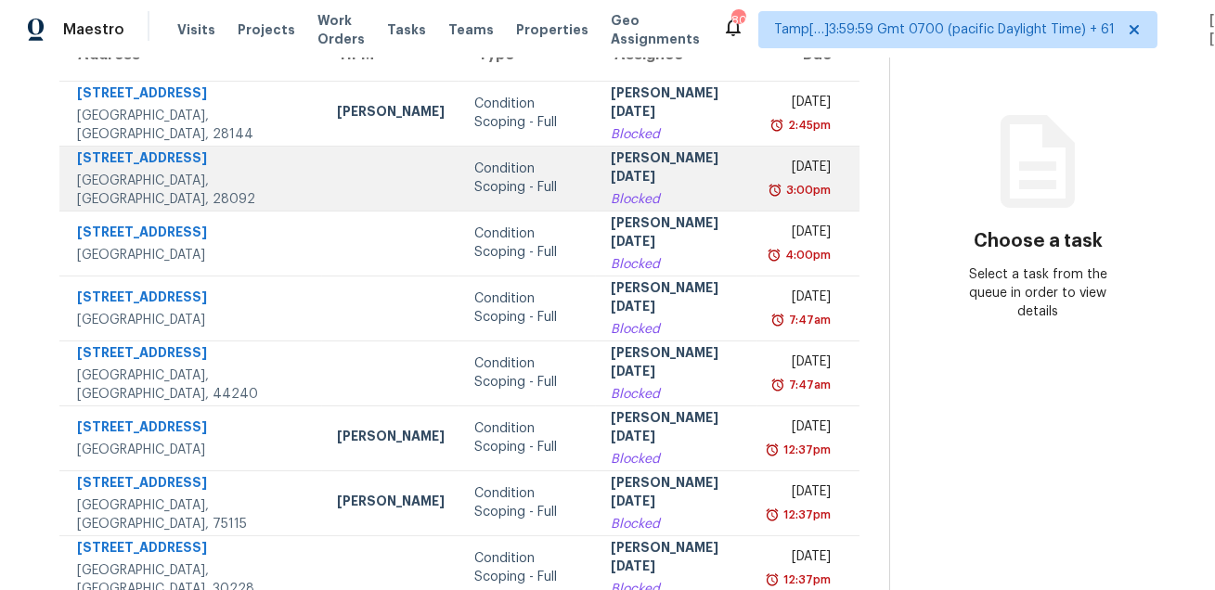
scroll to position [202, 0]
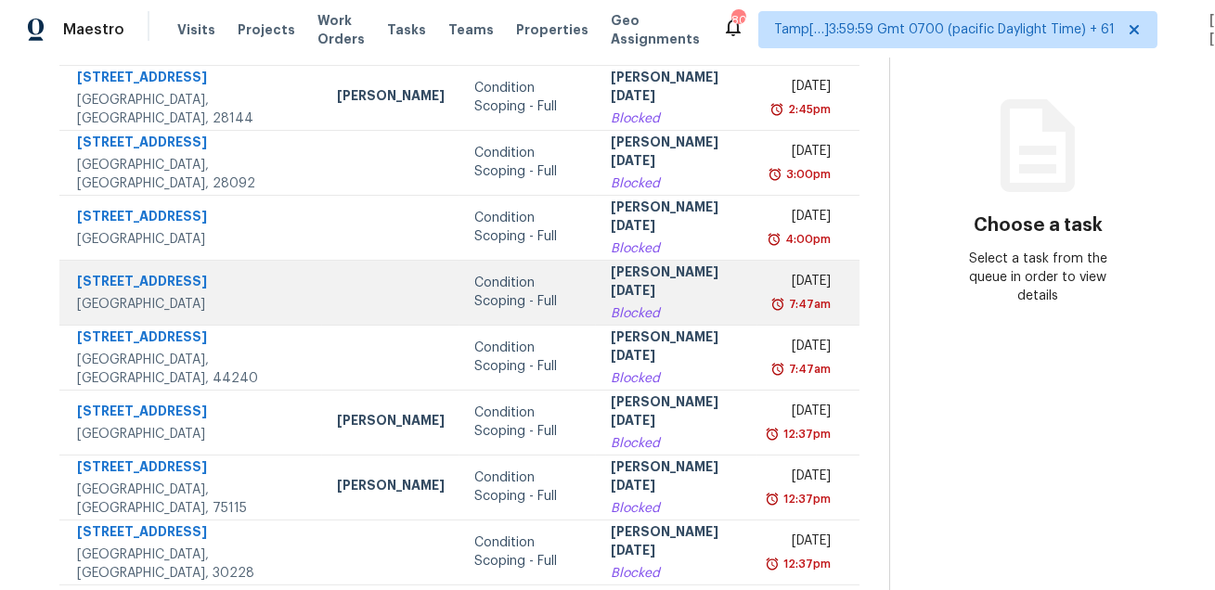
click at [370, 272] on td at bounding box center [390, 292] width 137 height 65
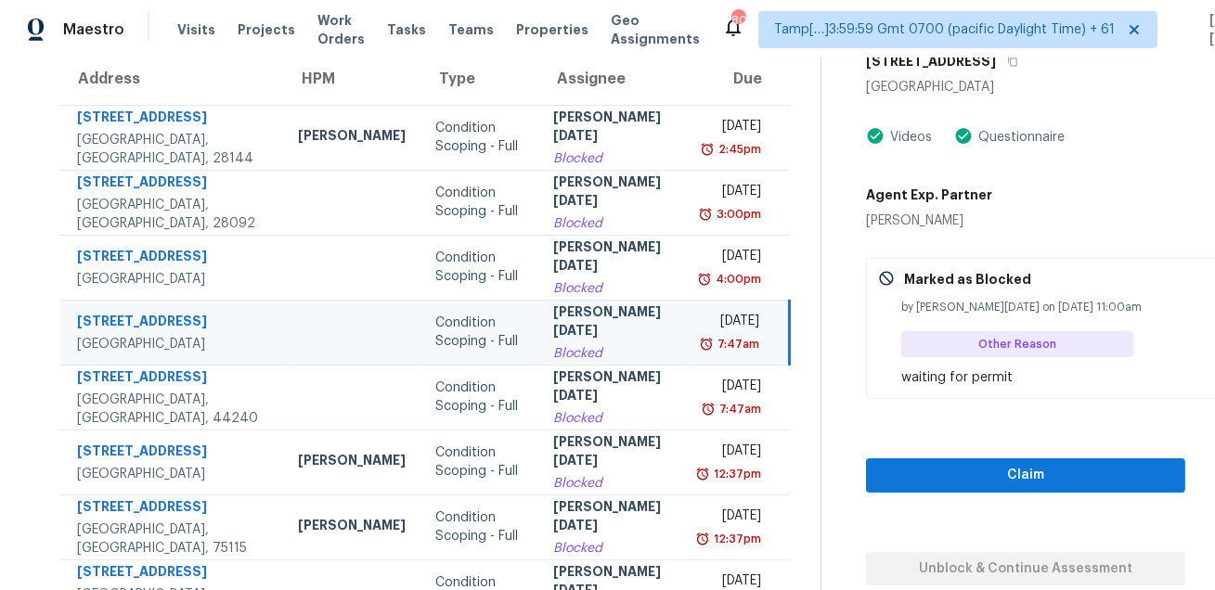
scroll to position [133, 0]
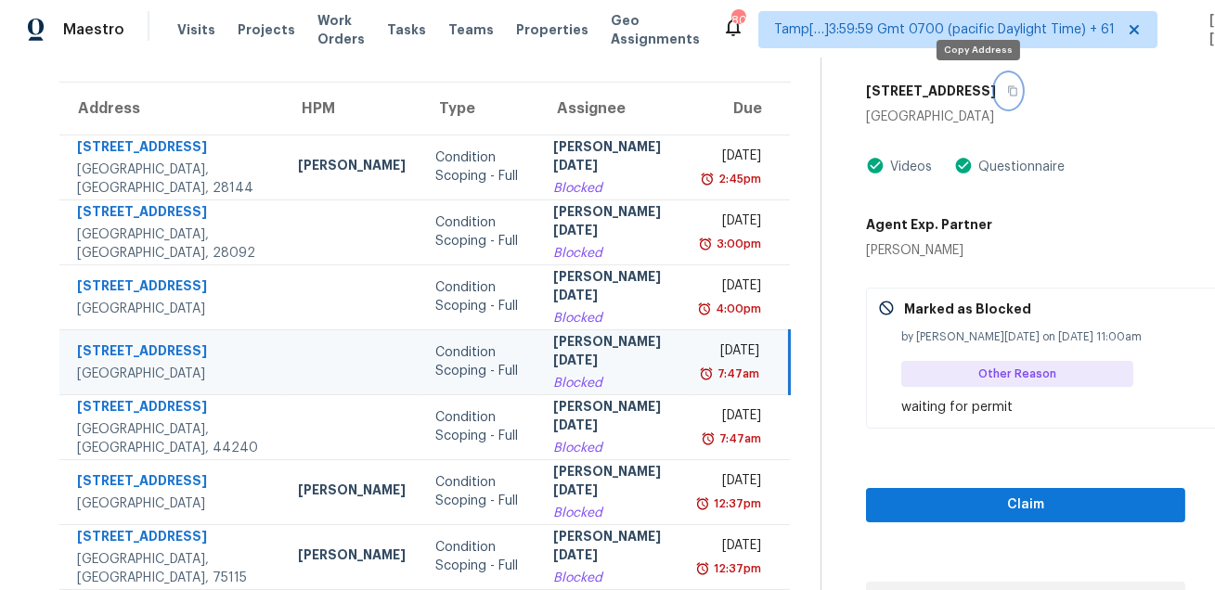
click at [1007, 85] on icon "button" at bounding box center [1012, 90] width 11 height 11
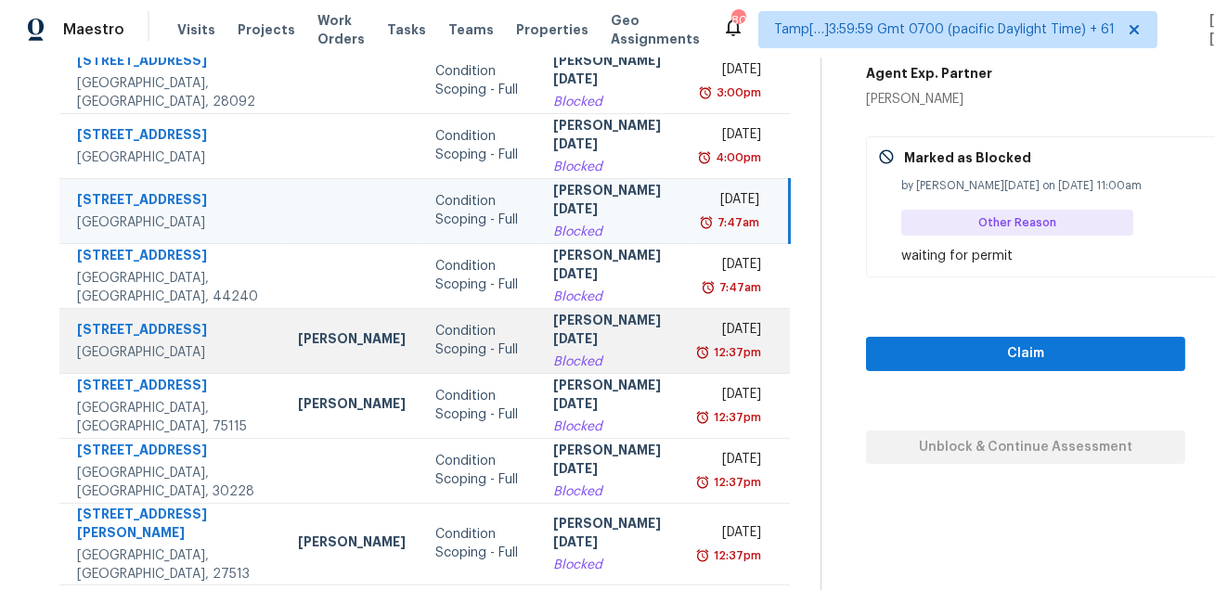
scroll to position [334, 0]
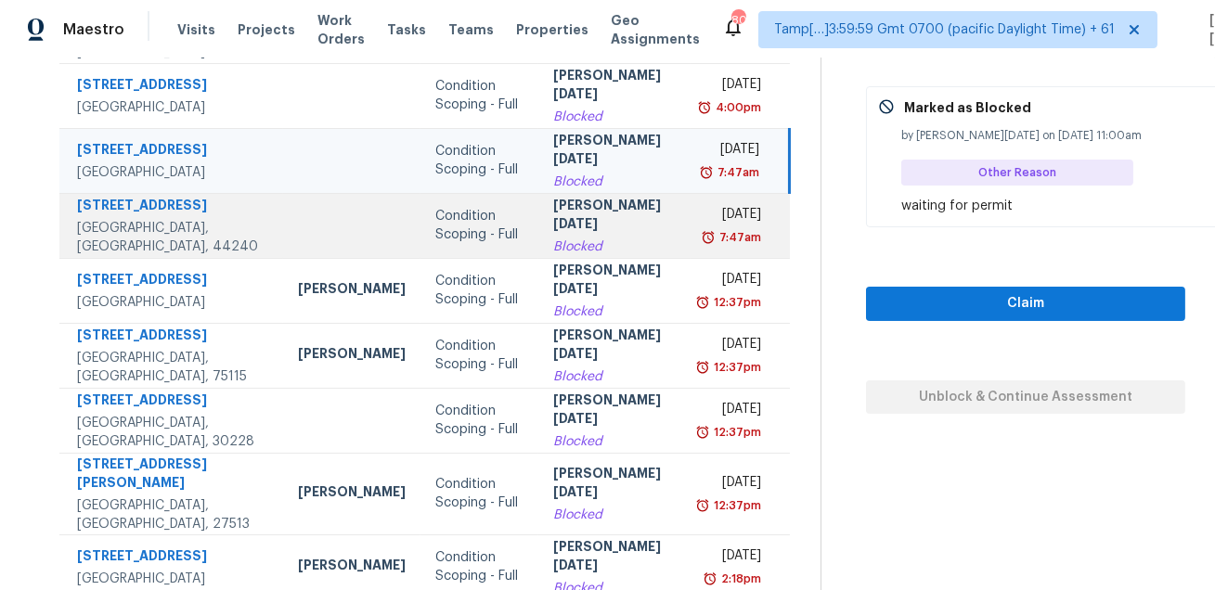
click at [691, 245] on td "Mon, Aug 18th 2025 7:47am" at bounding box center [740, 225] width 99 height 65
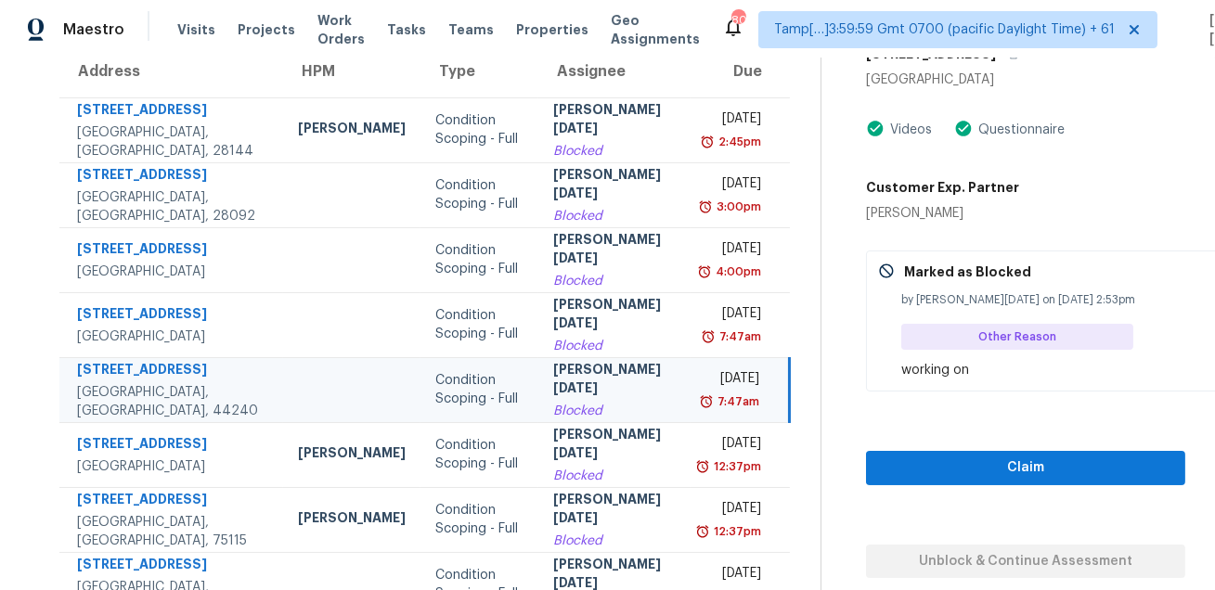
scroll to position [74, 0]
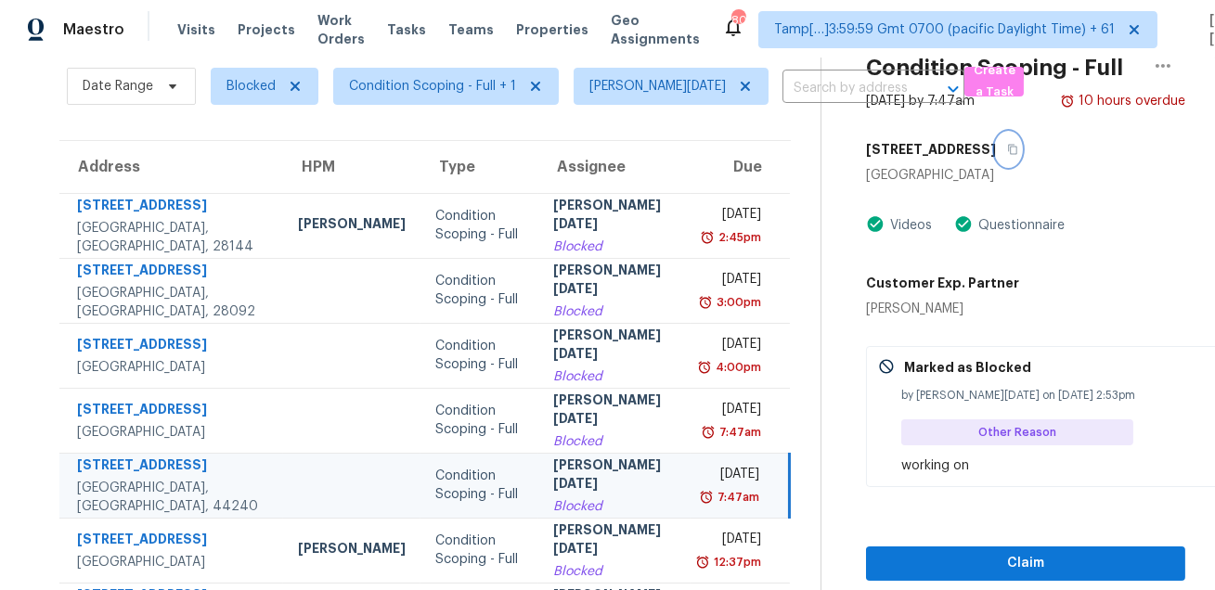
click at [1007, 150] on icon "button" at bounding box center [1012, 149] width 11 height 11
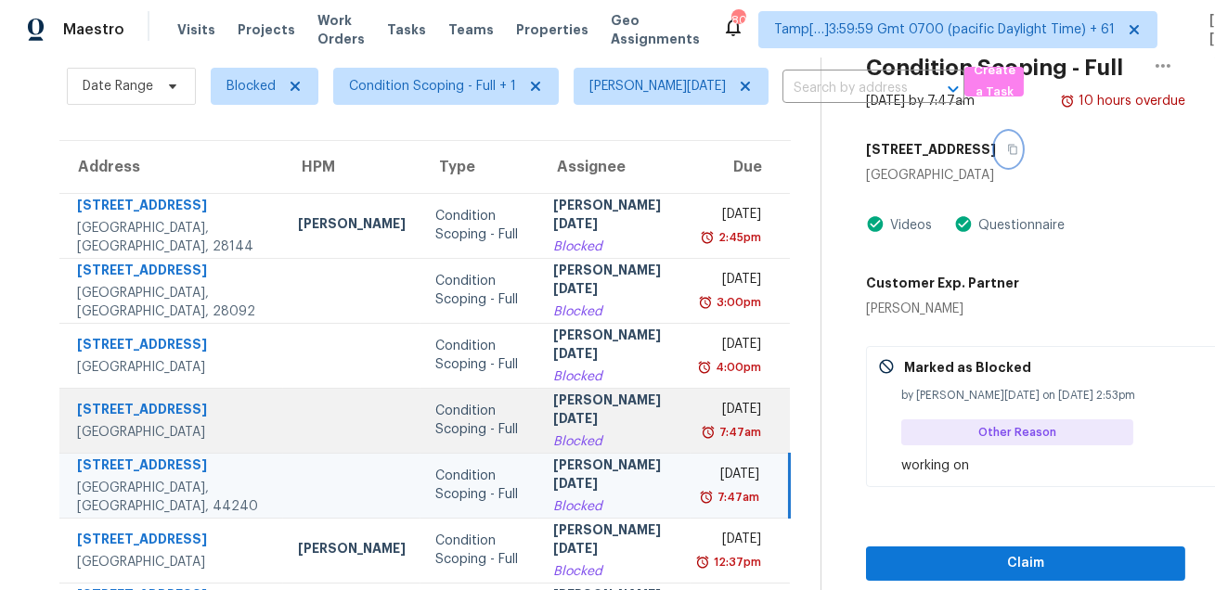
scroll to position [376, 0]
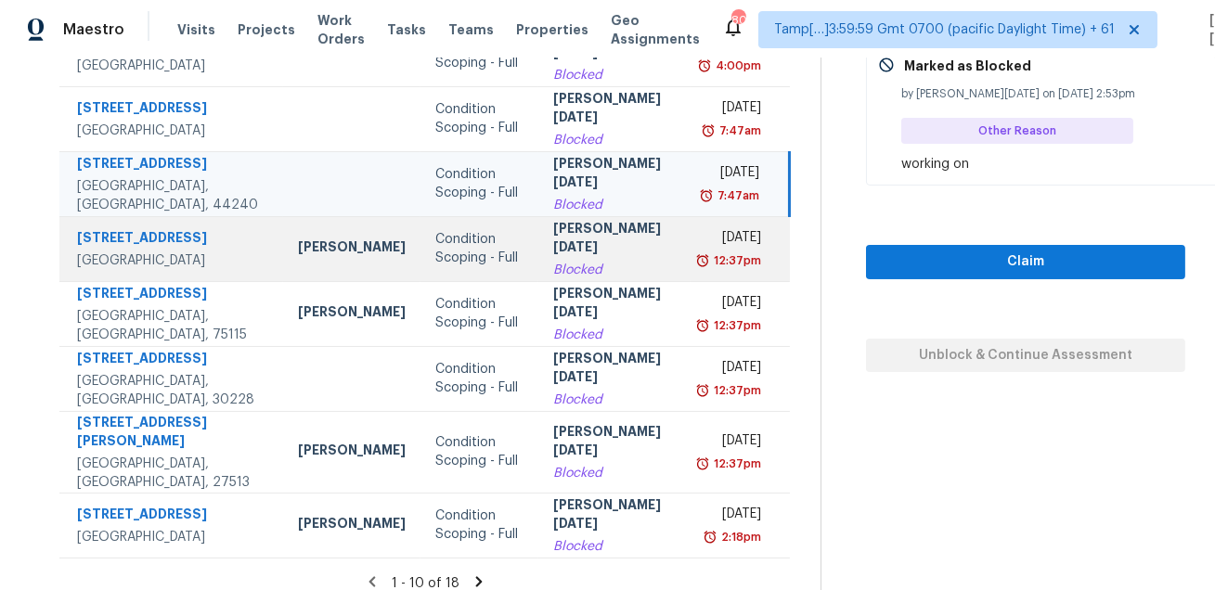
click at [492, 268] on td "Condition Scoping - Full" at bounding box center [480, 248] width 118 height 65
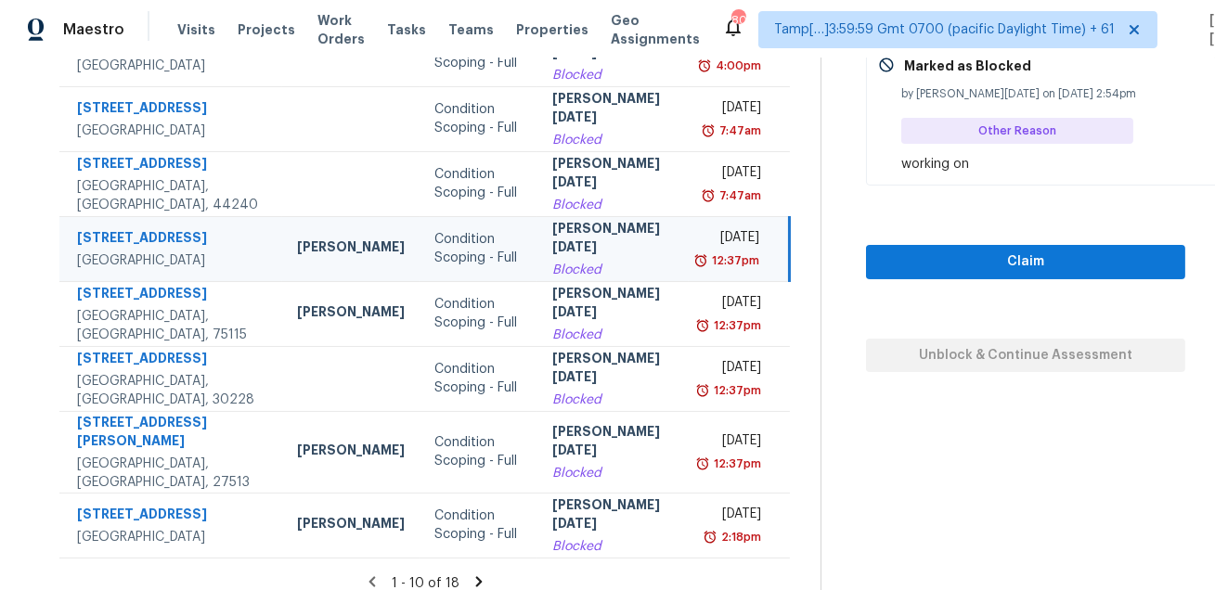
scroll to position [0, 0]
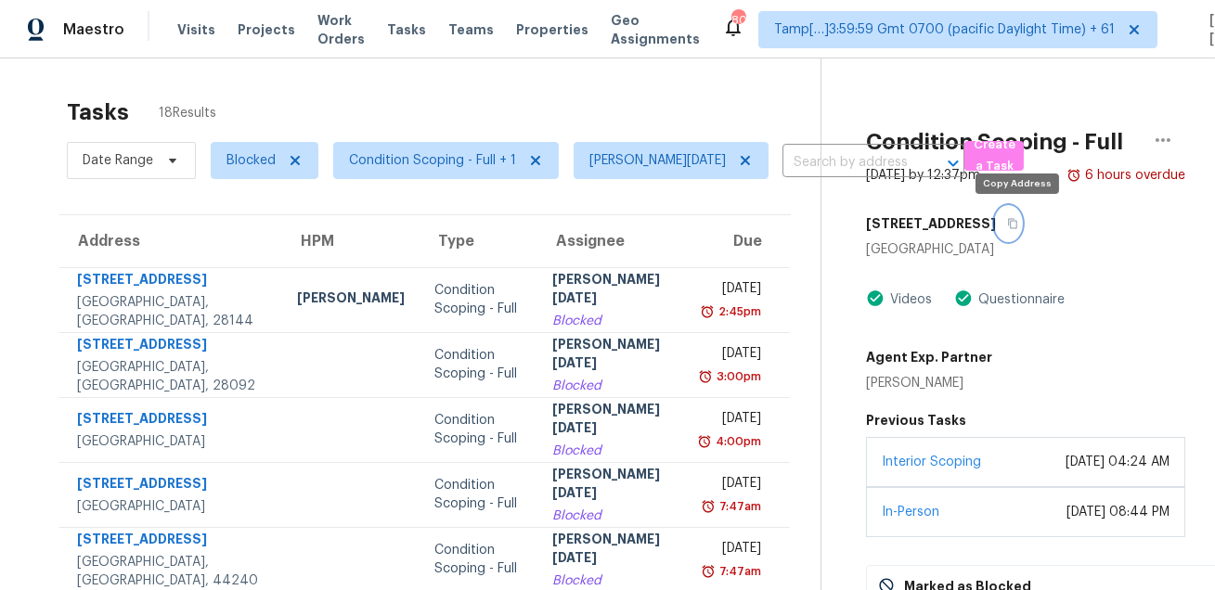
click at [1017, 237] on button "button" at bounding box center [1008, 223] width 25 height 33
click at [1014, 226] on icon "button" at bounding box center [1012, 223] width 11 height 11
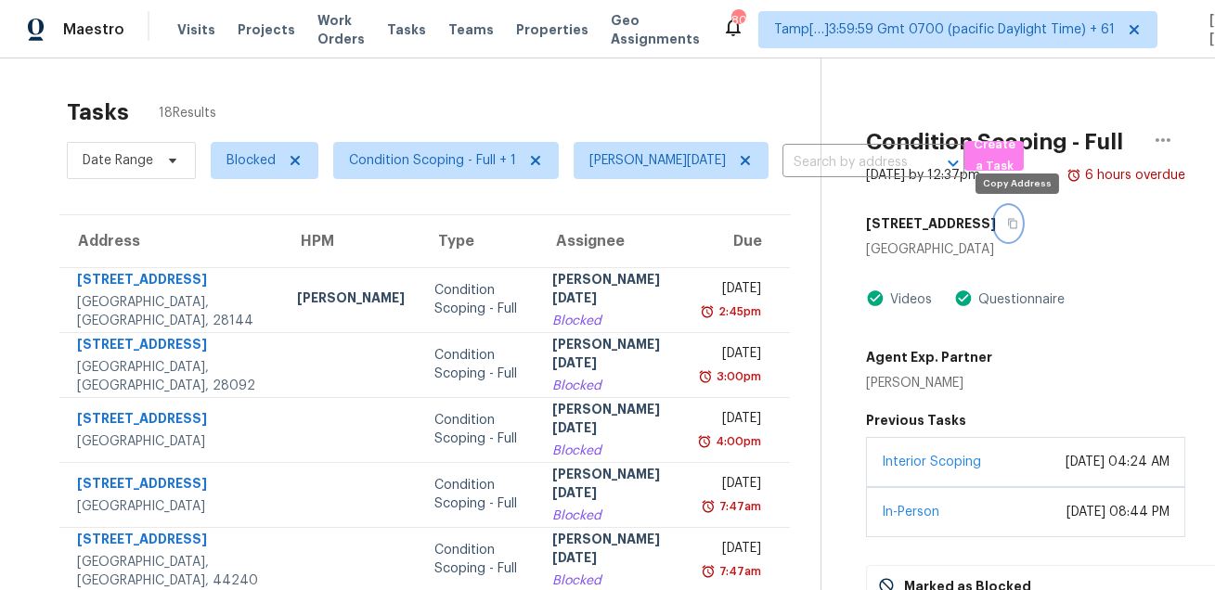
click at [1017, 223] on icon "button" at bounding box center [1013, 224] width 9 height 10
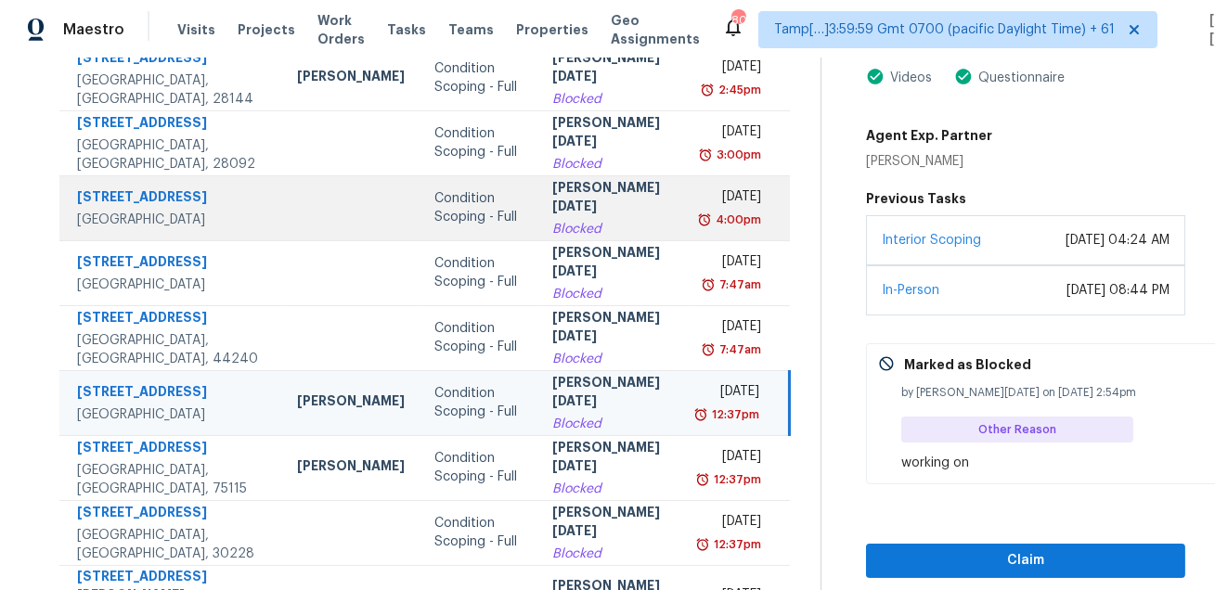
scroll to position [318, 0]
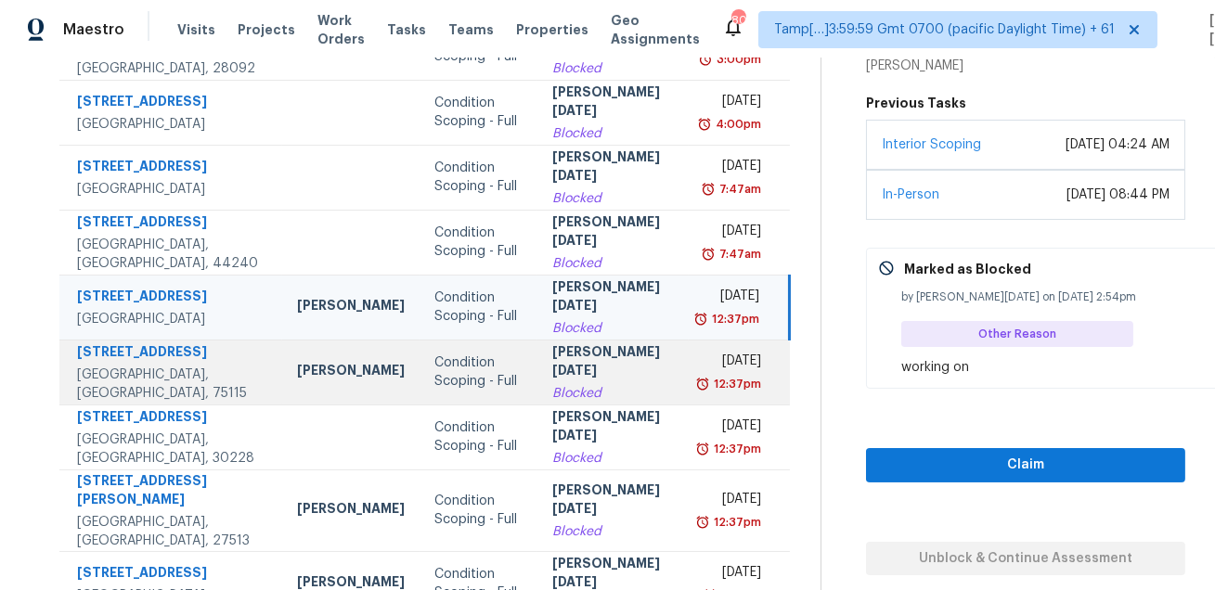
click at [704, 394] on div "12:37pm" at bounding box center [733, 384] width 58 height 19
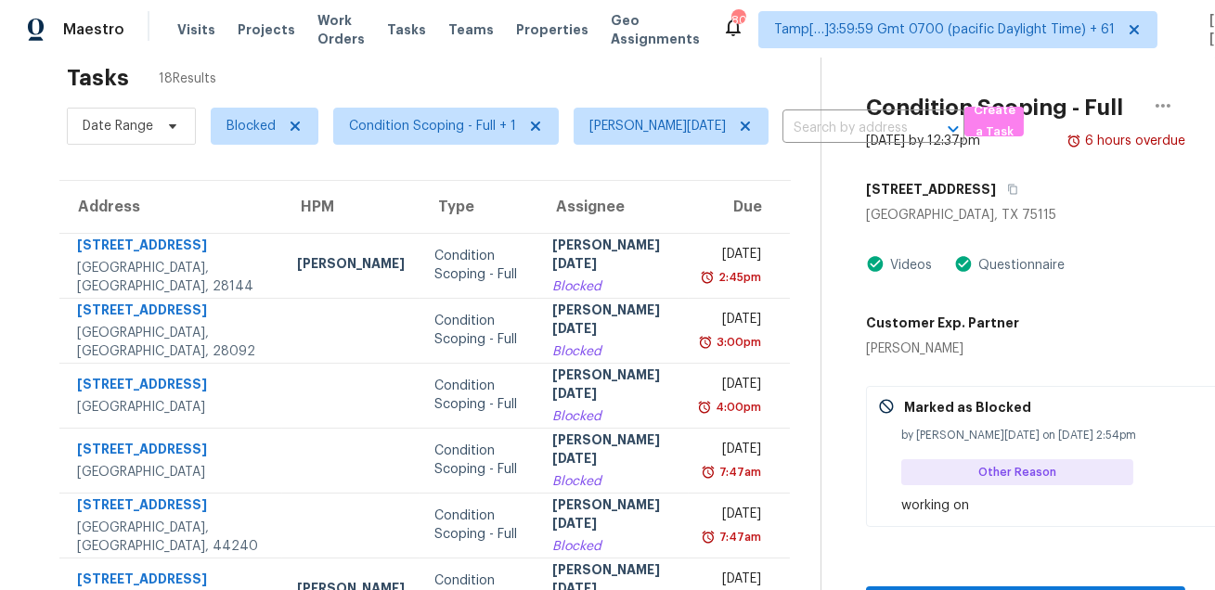
scroll to position [0, 0]
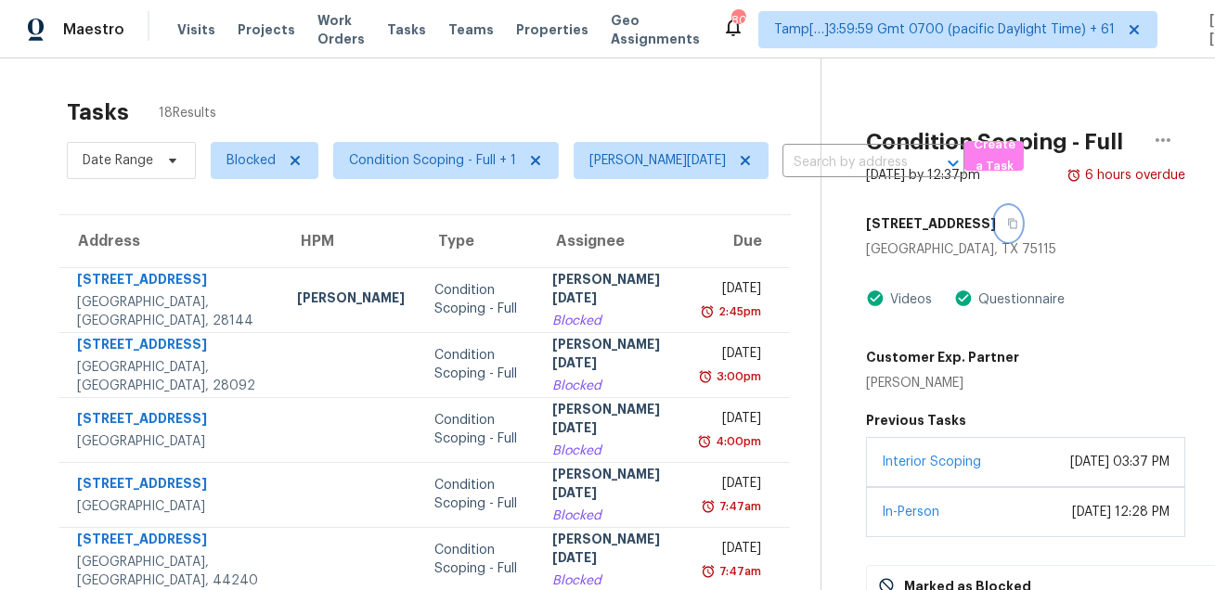
click at [996, 217] on button "button" at bounding box center [1008, 223] width 25 height 33
click at [1007, 223] on icon "button" at bounding box center [1012, 223] width 11 height 11
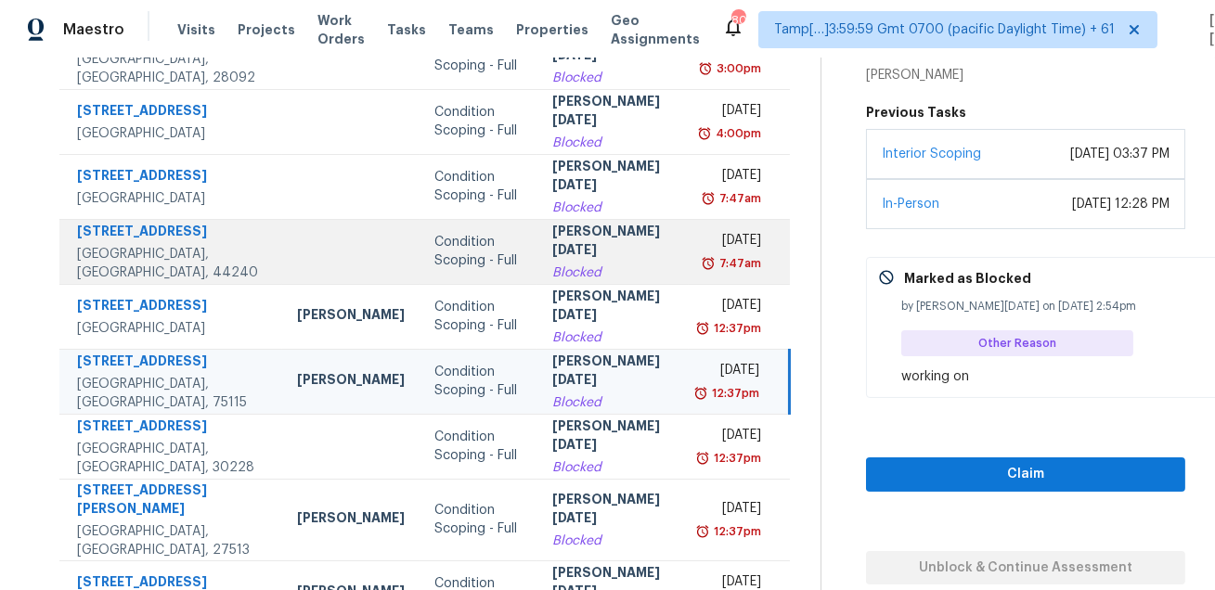
scroll to position [376, 0]
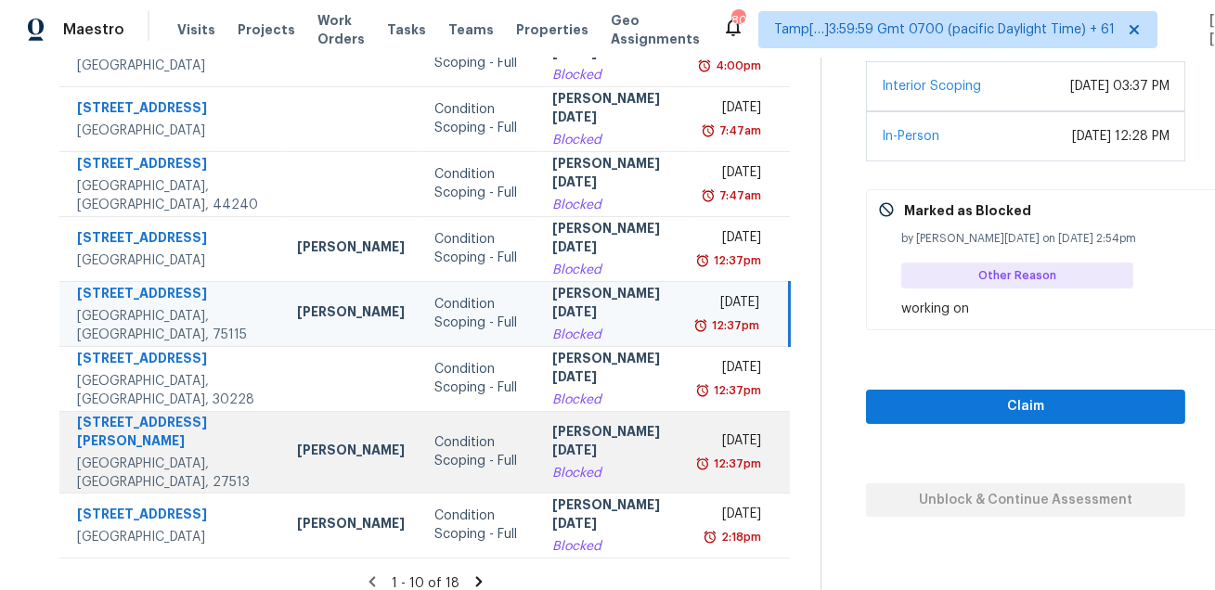
click at [639, 420] on td "Prabhu Raja Blocked" at bounding box center [613, 452] width 151 height 82
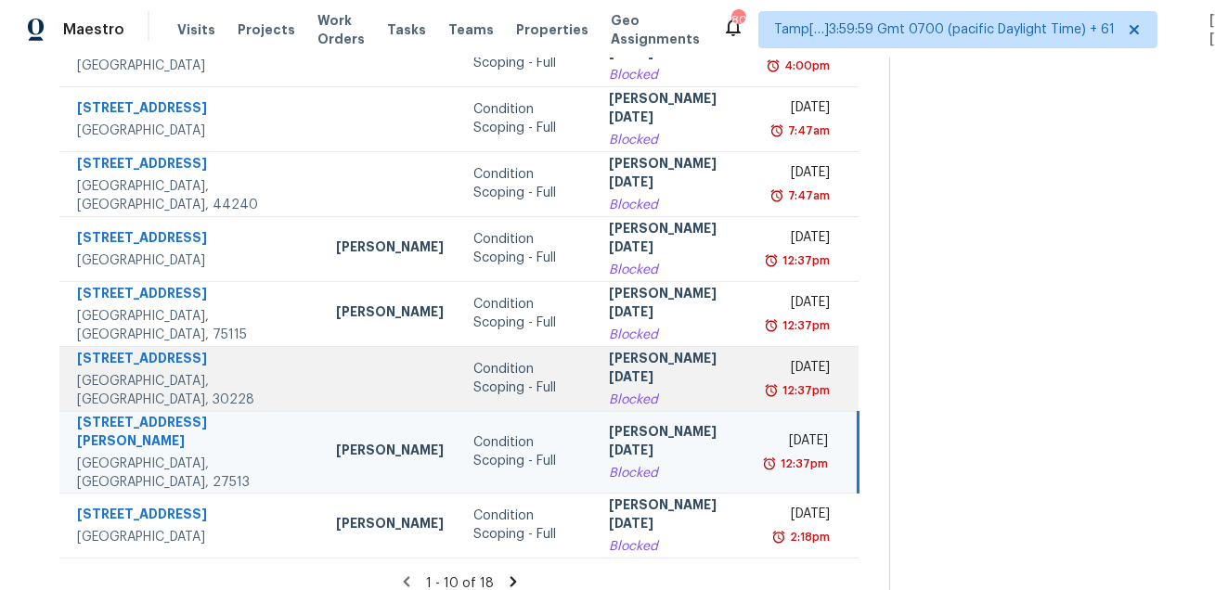
click at [655, 387] on div "Prabhu Raja" at bounding box center [674, 370] width 131 height 42
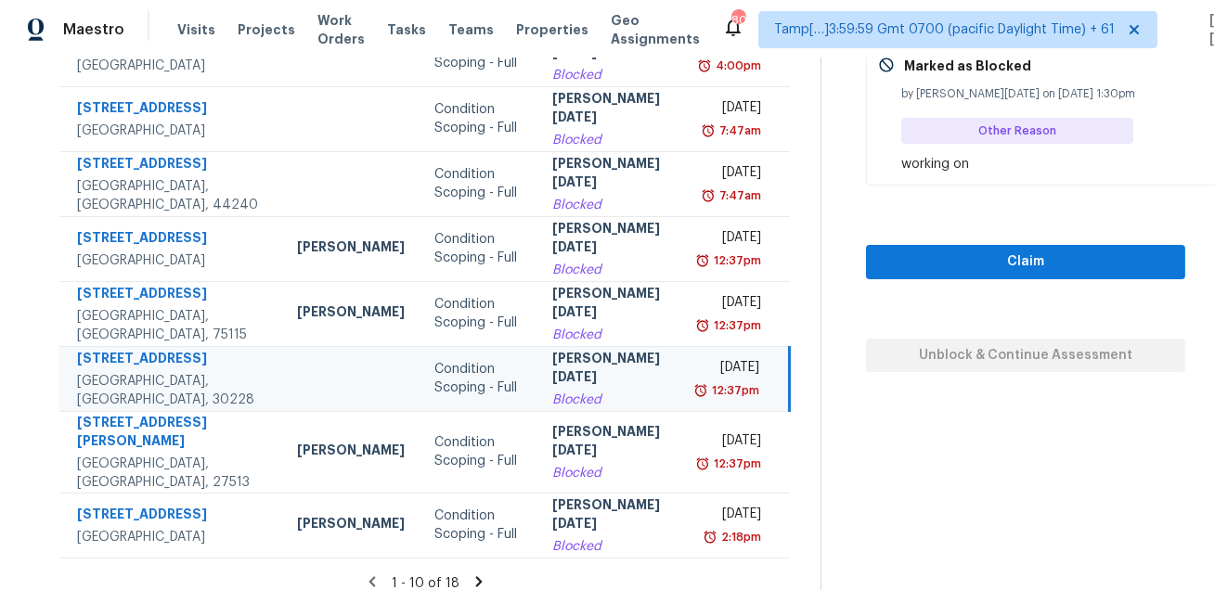
scroll to position [47, 0]
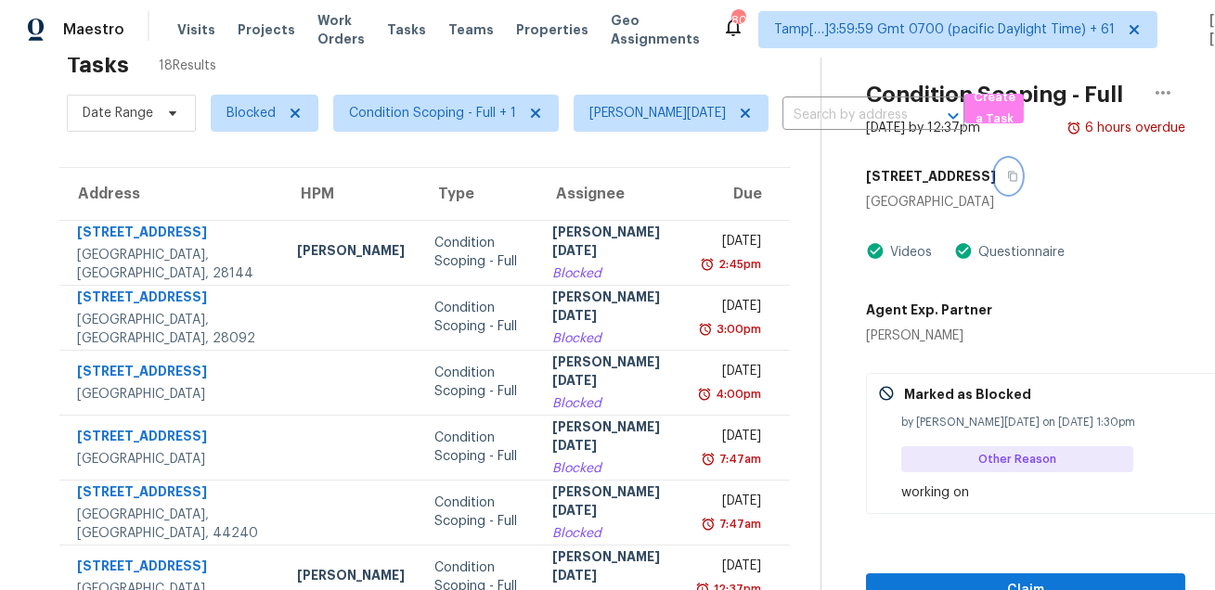
click at [1009, 173] on icon "button" at bounding box center [1013, 177] width 9 height 10
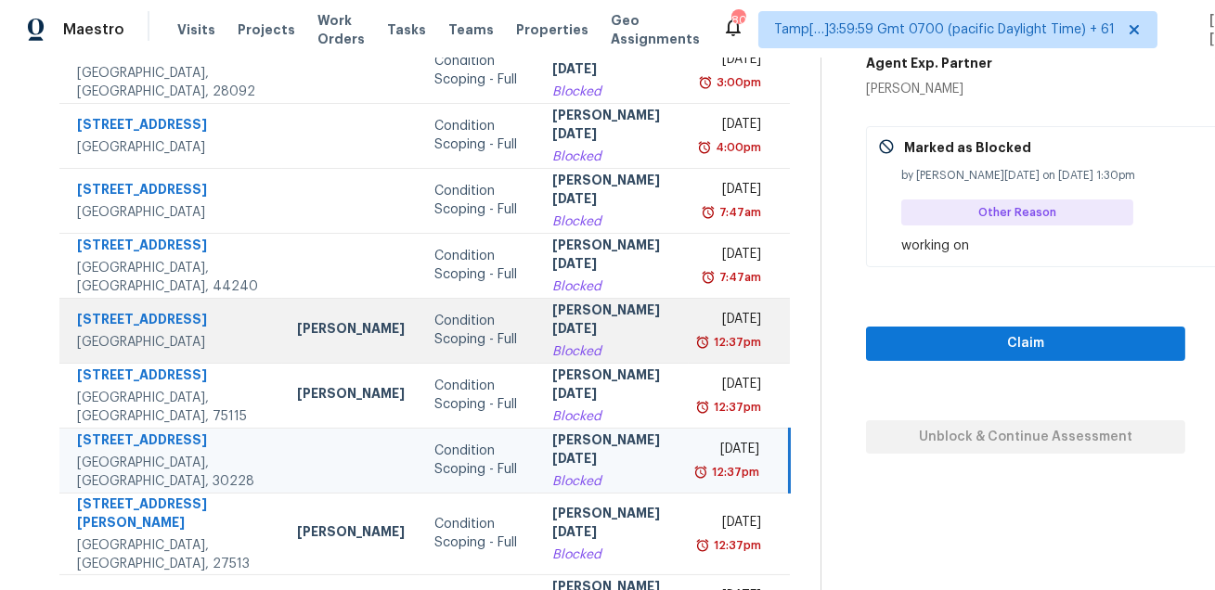
scroll to position [376, 0]
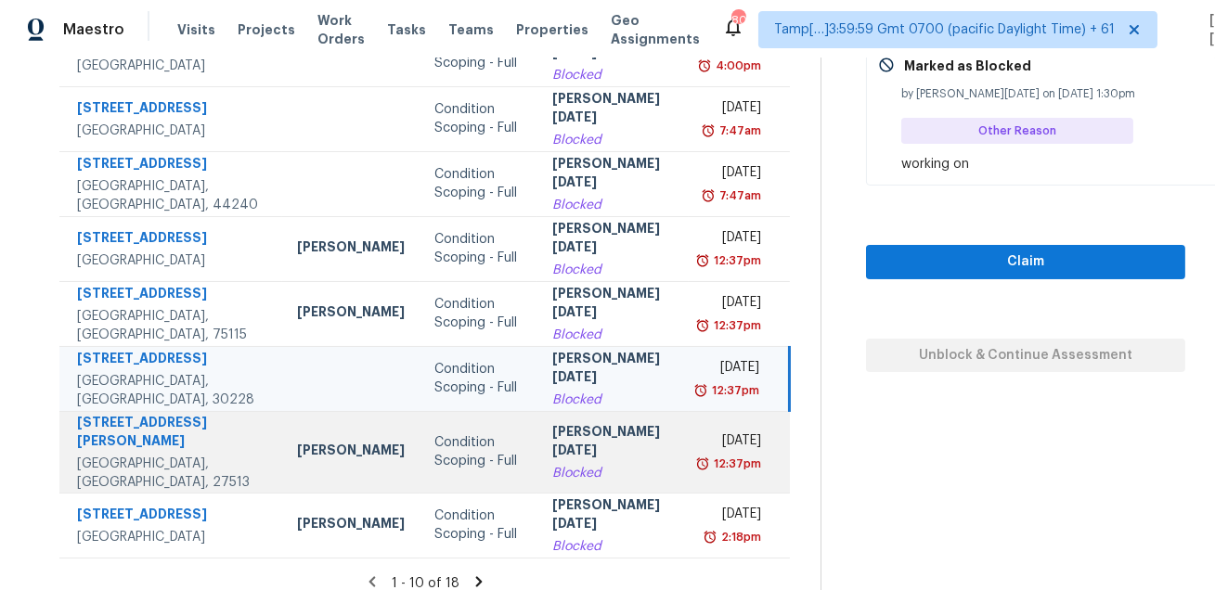
click at [593, 411] on td "Prabhu Raja Blocked" at bounding box center [613, 452] width 151 height 82
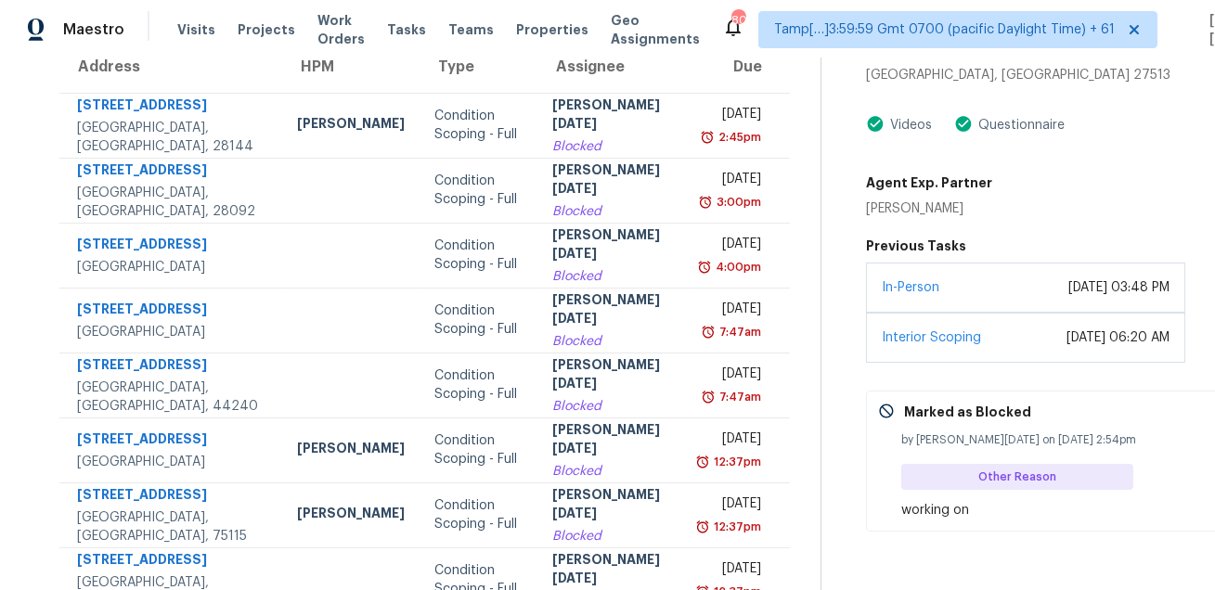
scroll to position [0, 0]
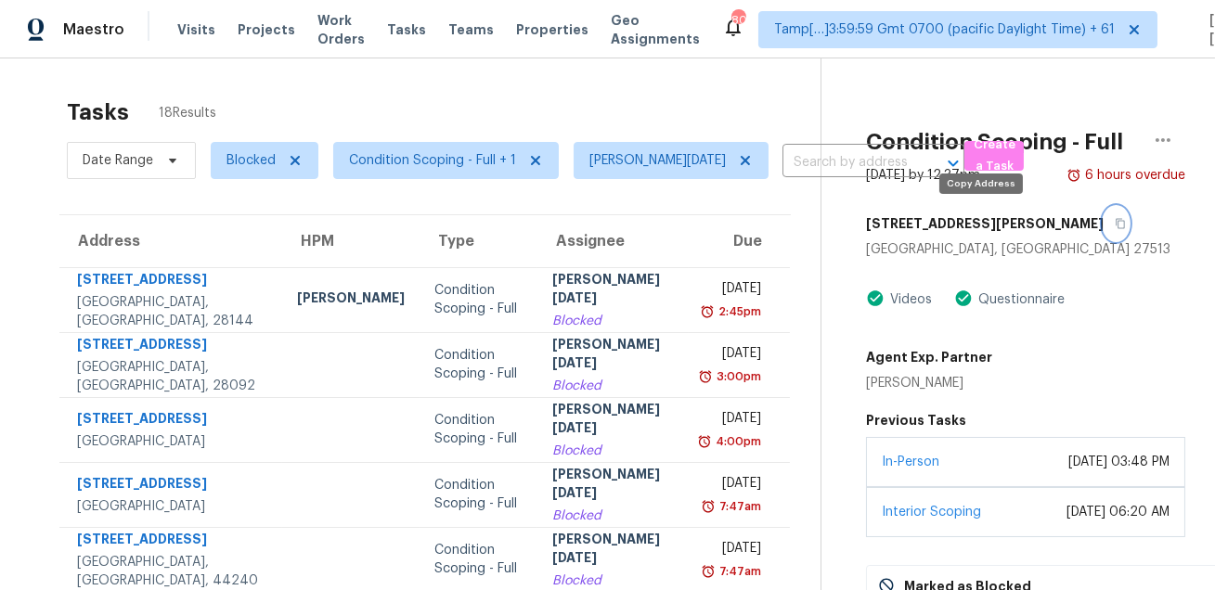
click at [1104, 232] on button "button" at bounding box center [1116, 223] width 25 height 33
click at [1115, 221] on icon "button" at bounding box center [1120, 223] width 11 height 11
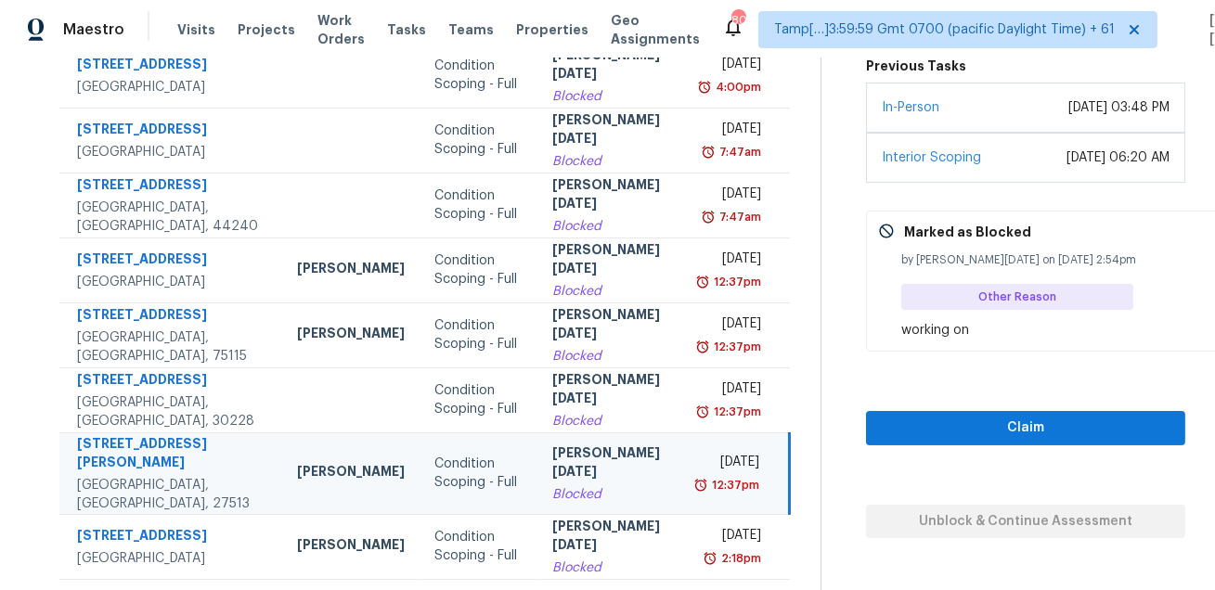
scroll to position [376, 0]
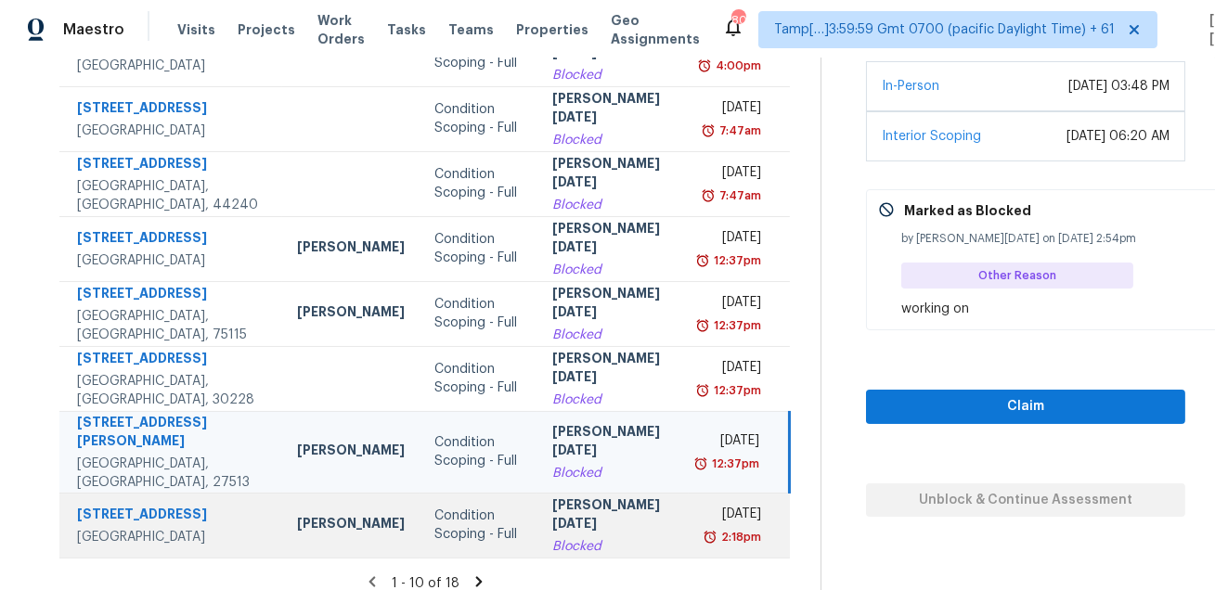
click at [621, 538] on div "Blocked" at bounding box center [613, 547] width 122 height 19
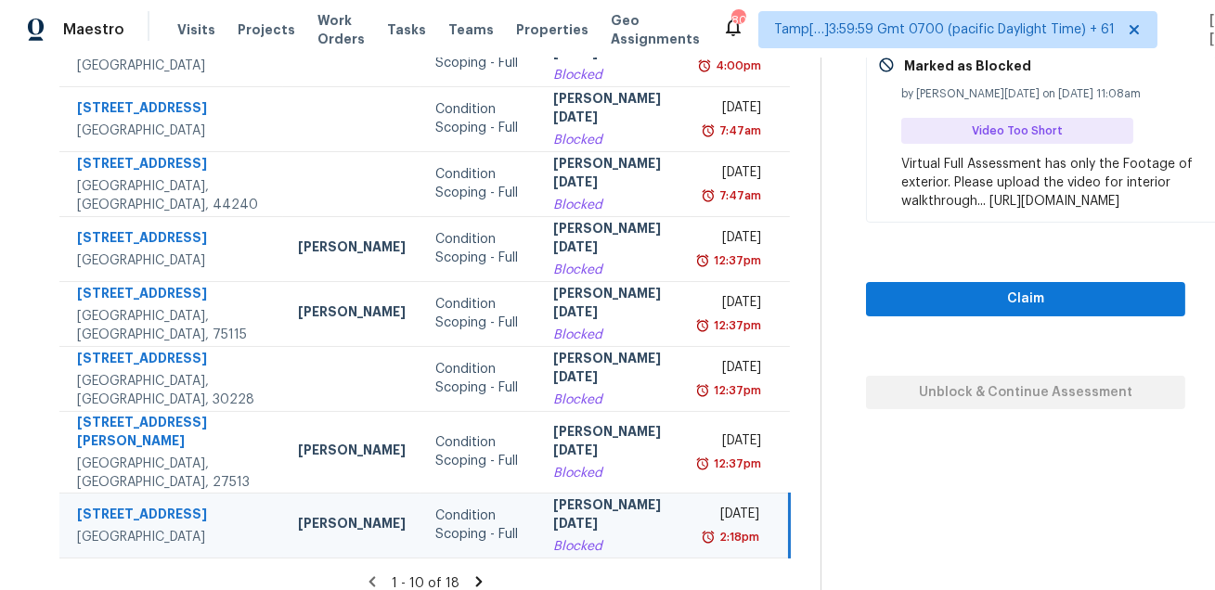
scroll to position [84, 0]
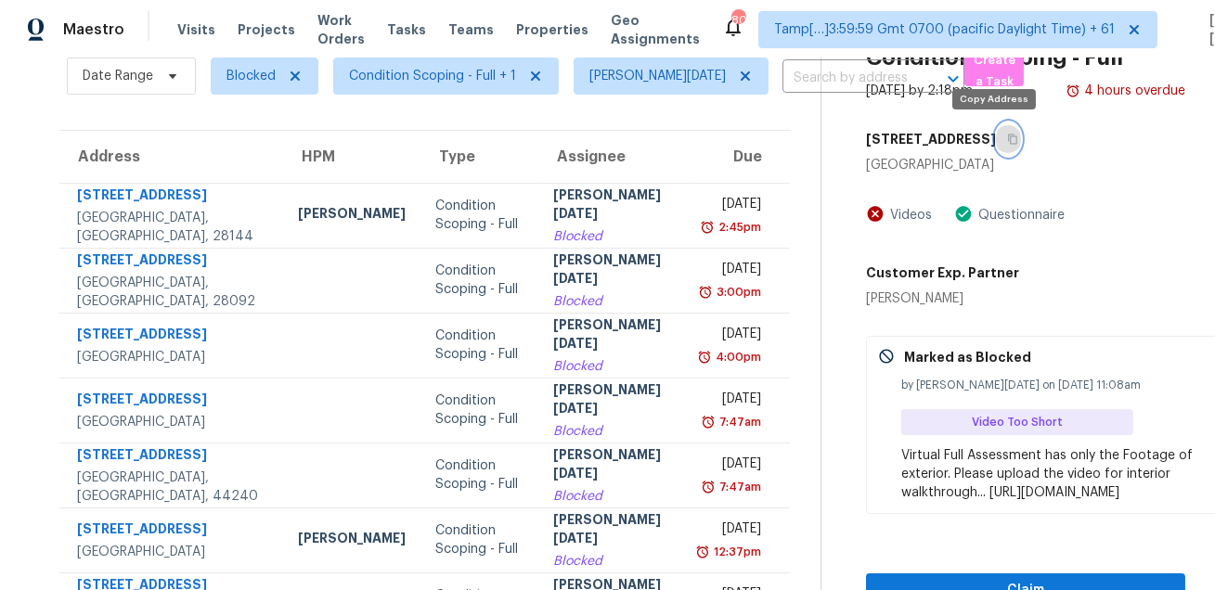
click at [1007, 140] on icon "button" at bounding box center [1012, 139] width 11 height 11
click at [1009, 137] on icon "button" at bounding box center [1013, 140] width 9 height 10
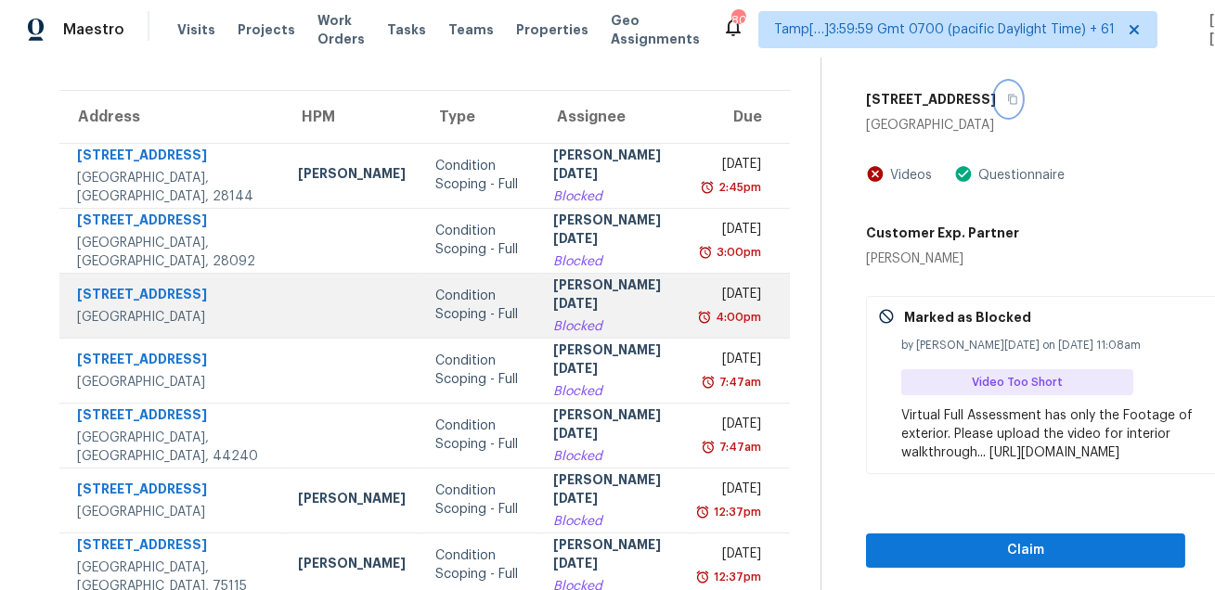
scroll to position [376, 0]
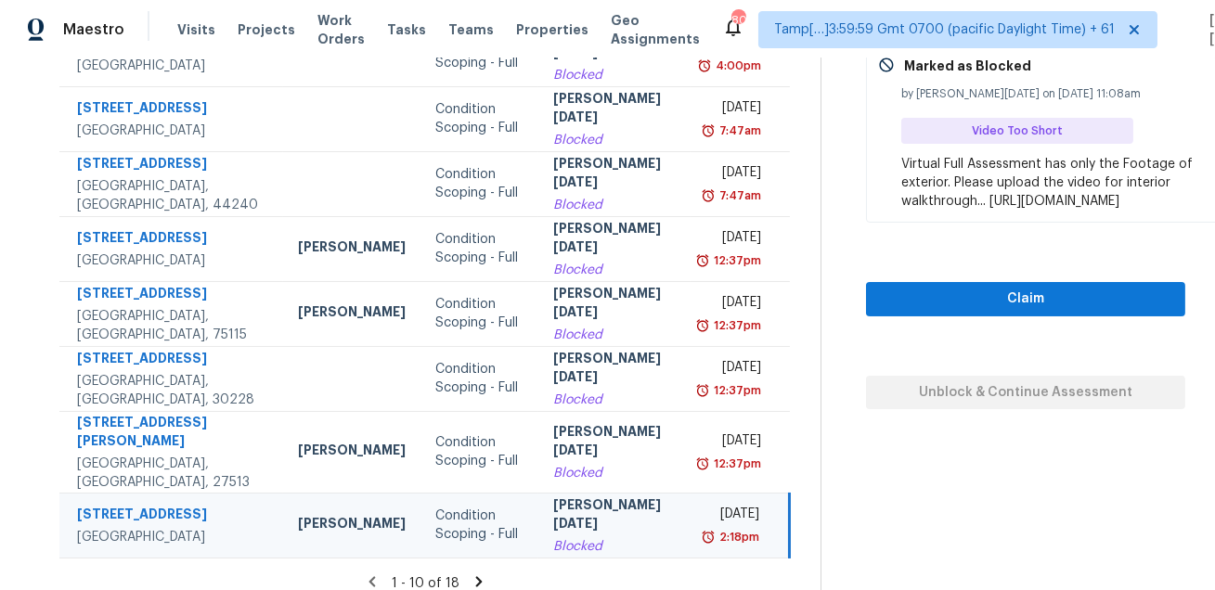
click at [473, 574] on icon at bounding box center [479, 582] width 17 height 17
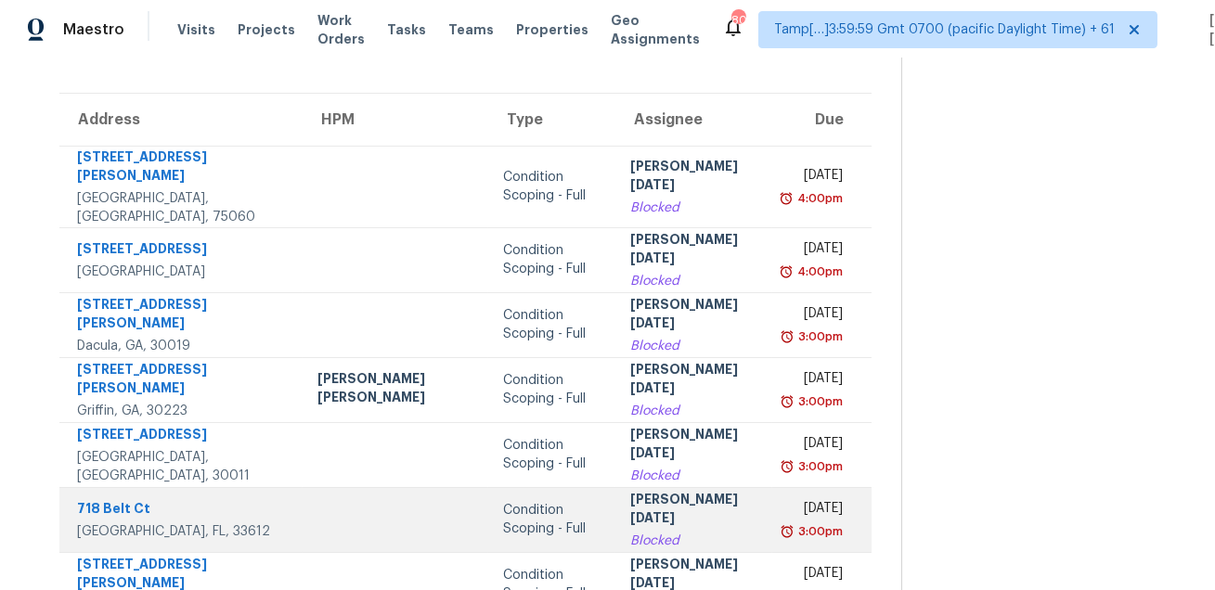
scroll to position [0, 0]
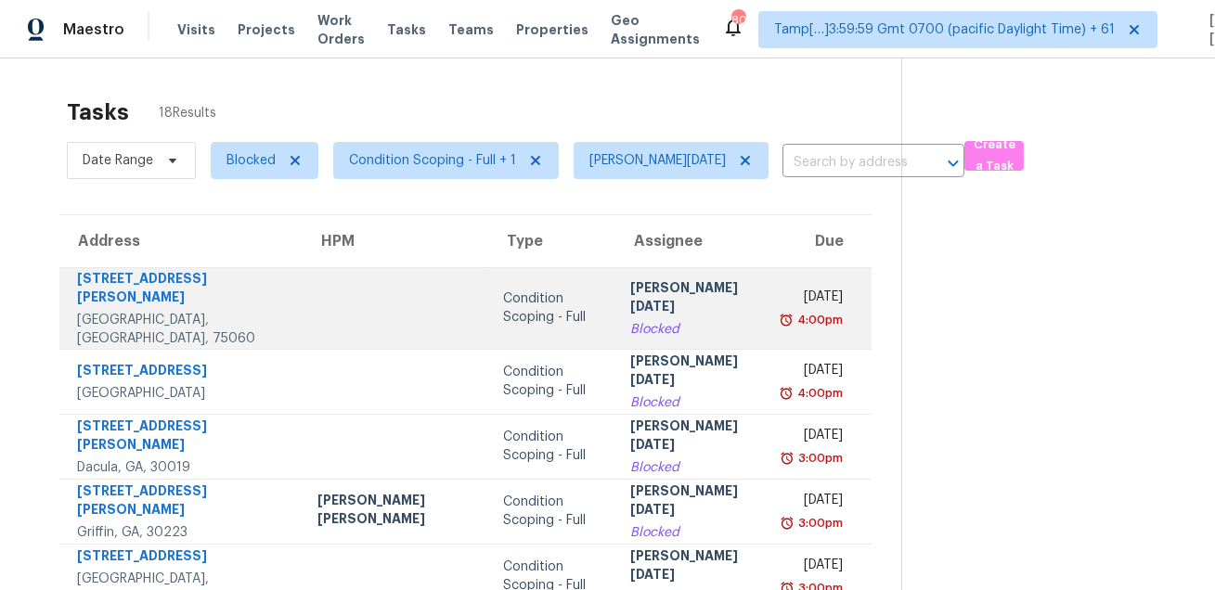
click at [488, 300] on td "Condition Scoping - Full" at bounding box center [551, 308] width 127 height 82
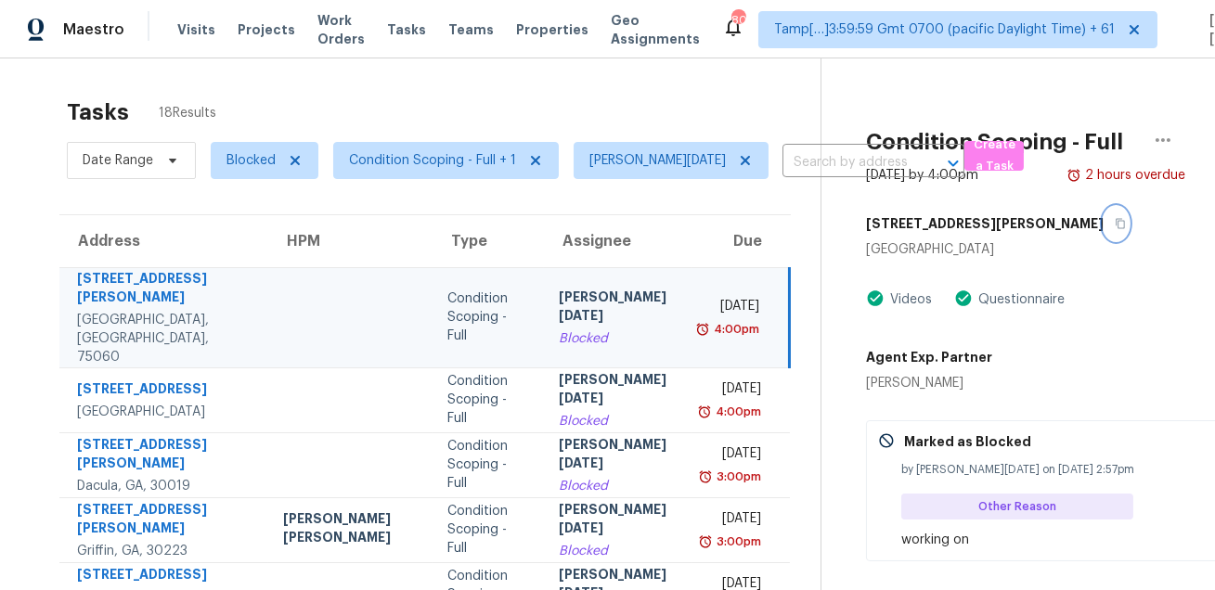
click at [1115, 227] on icon "button" at bounding box center [1120, 223] width 11 height 11
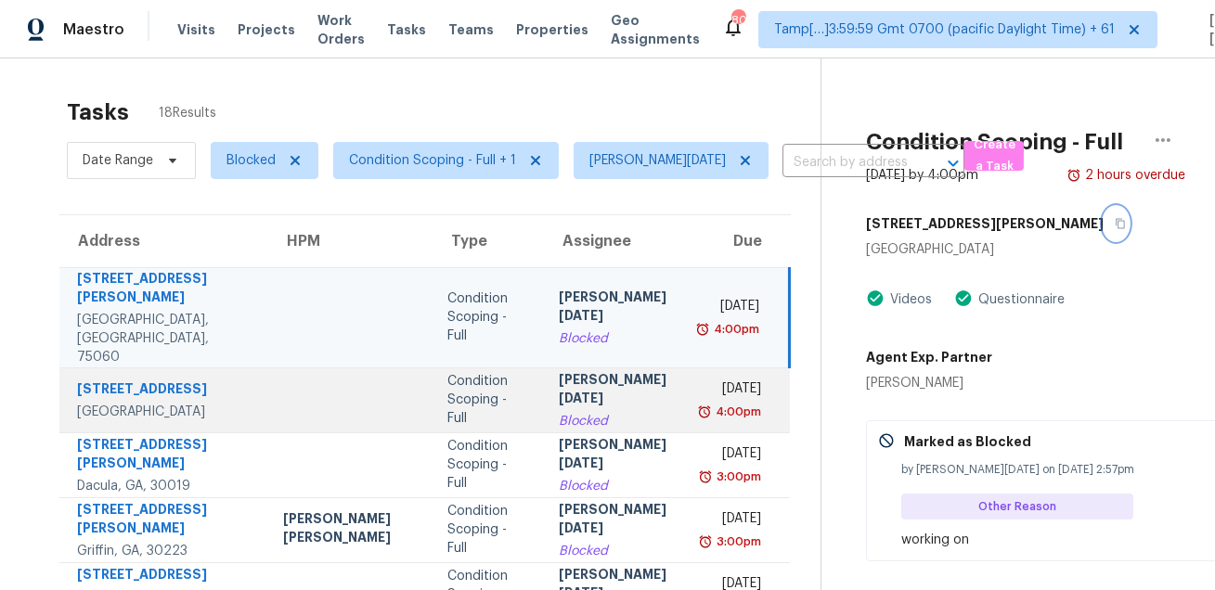
scroll to position [114, 0]
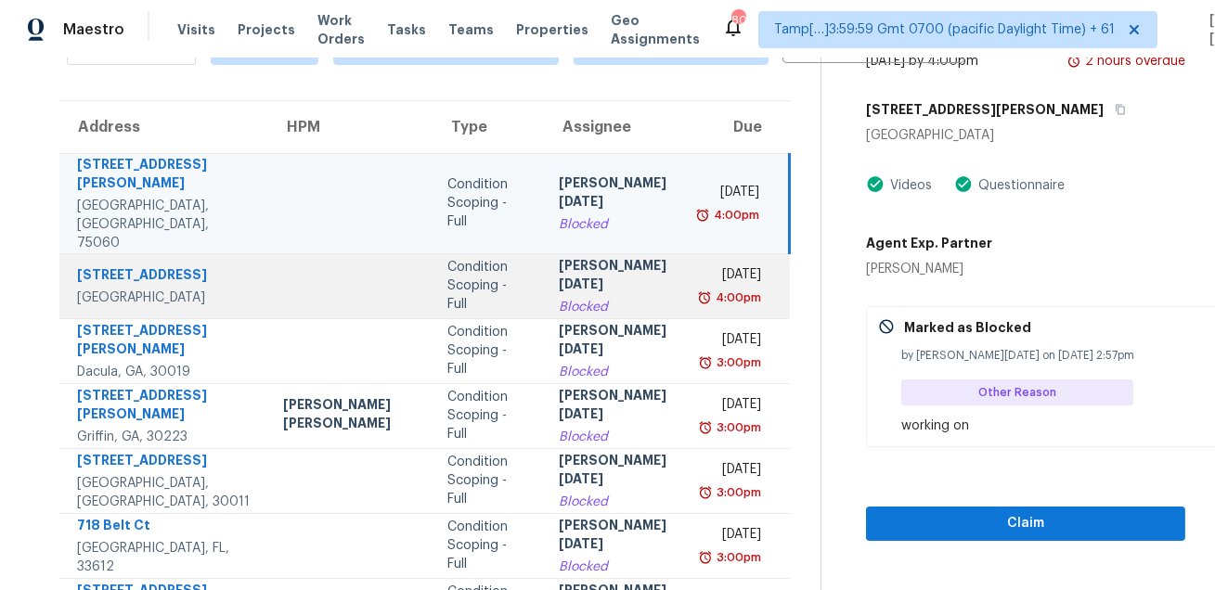
click at [516, 253] on td "Condition Scoping - Full" at bounding box center [488, 285] width 111 height 65
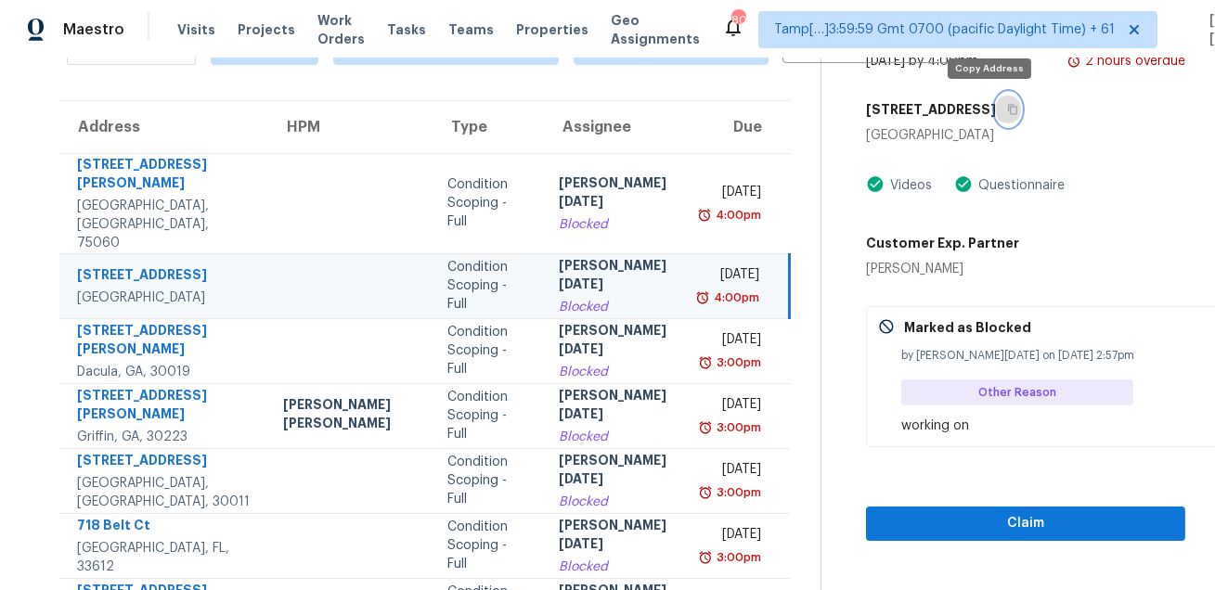
click at [1007, 112] on icon "button" at bounding box center [1012, 109] width 11 height 11
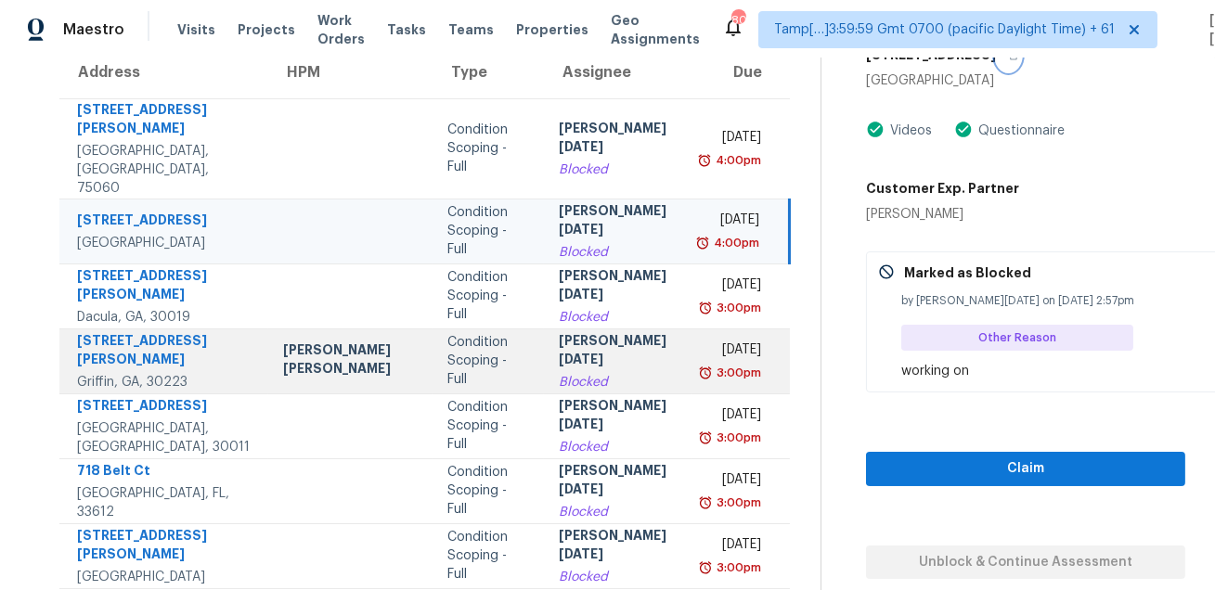
scroll to position [244, 0]
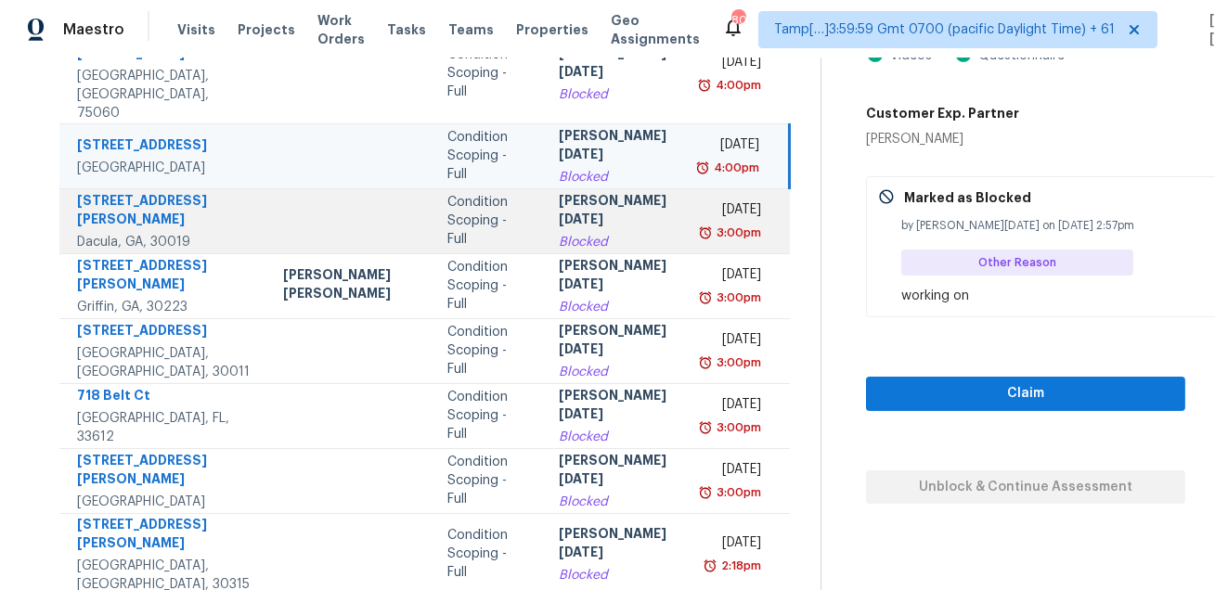
click at [692, 188] on td "Mon, Aug 18th 2025 3:00pm" at bounding box center [740, 220] width 97 height 65
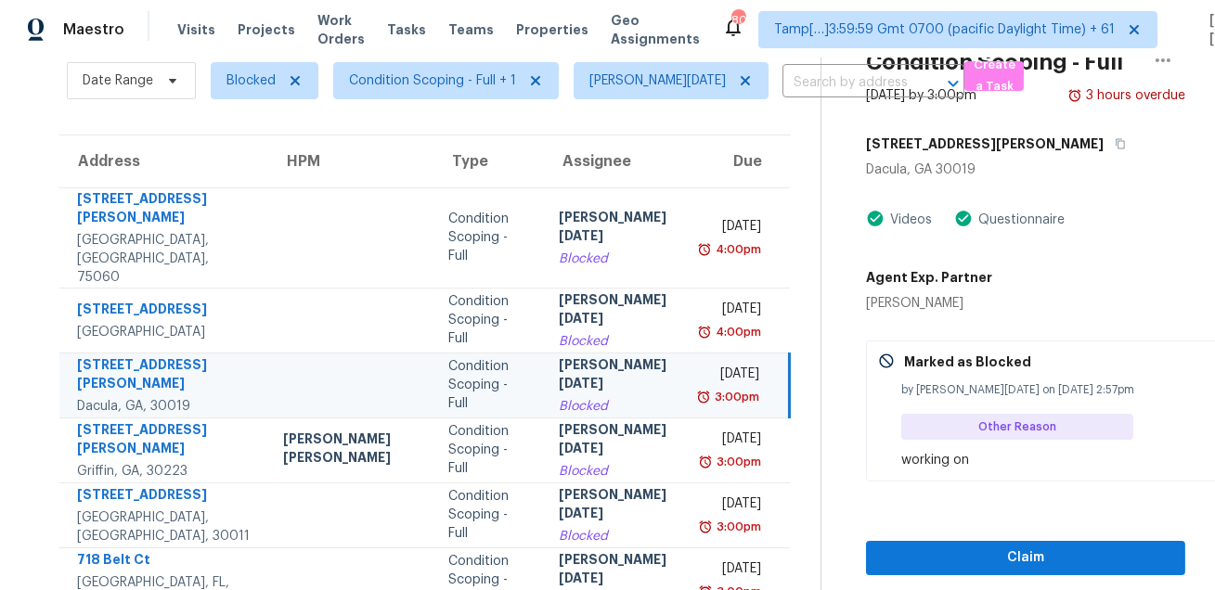
scroll to position [17, 0]
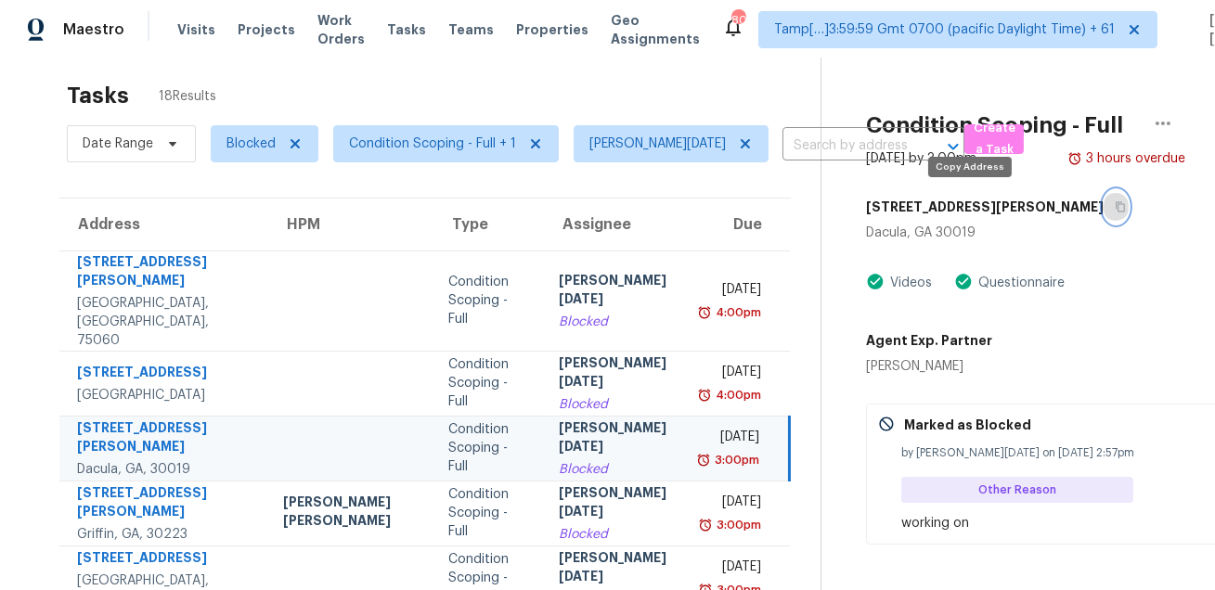
click at [1117, 206] on icon "button" at bounding box center [1121, 207] width 9 height 10
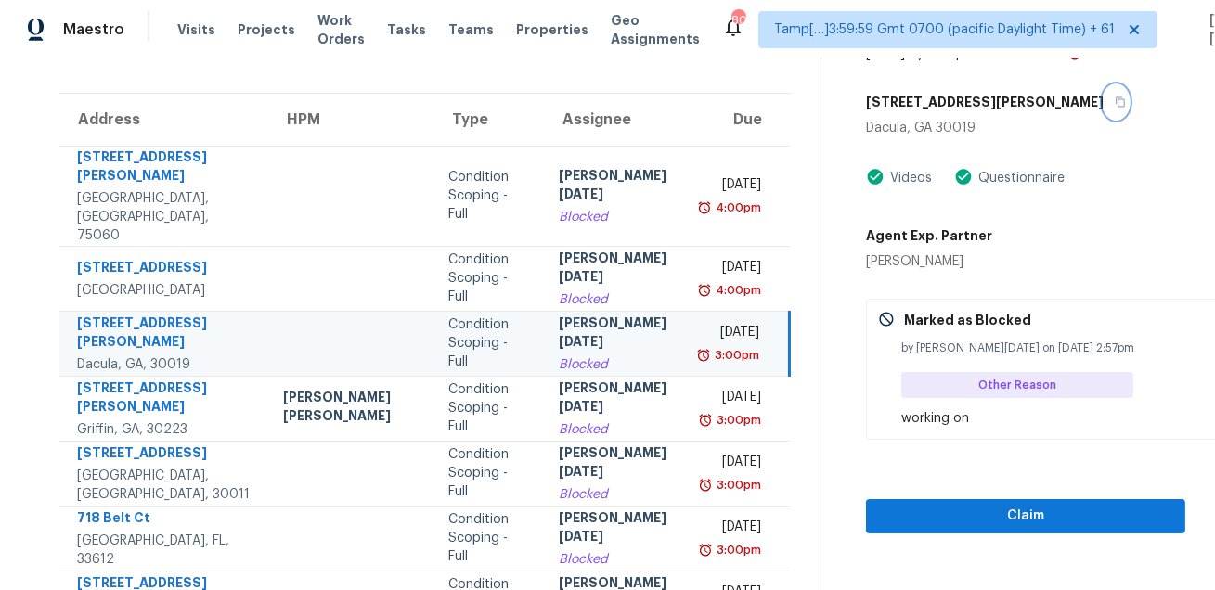
scroll to position [262, 0]
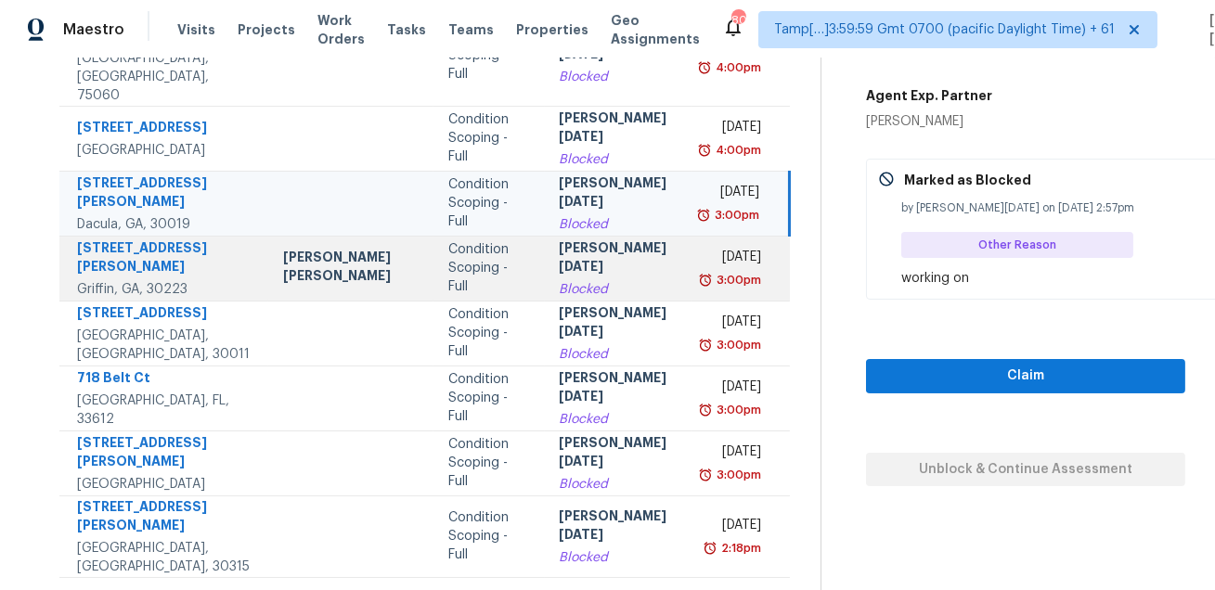
click at [604, 280] on div "Blocked" at bounding box center [619, 289] width 119 height 19
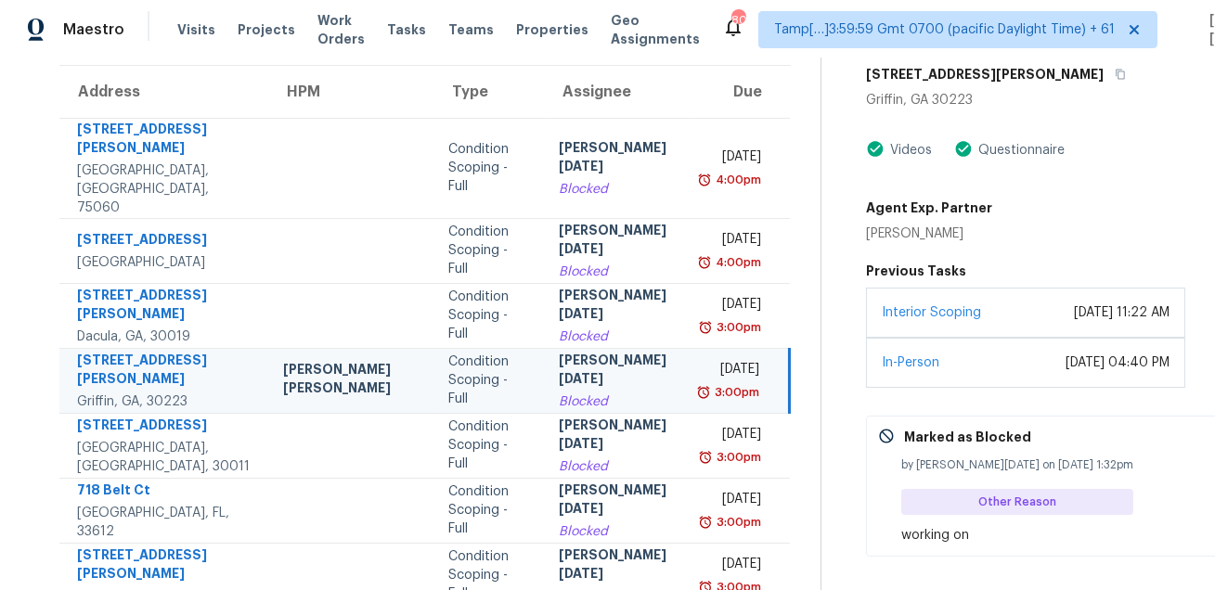
scroll to position [140, 0]
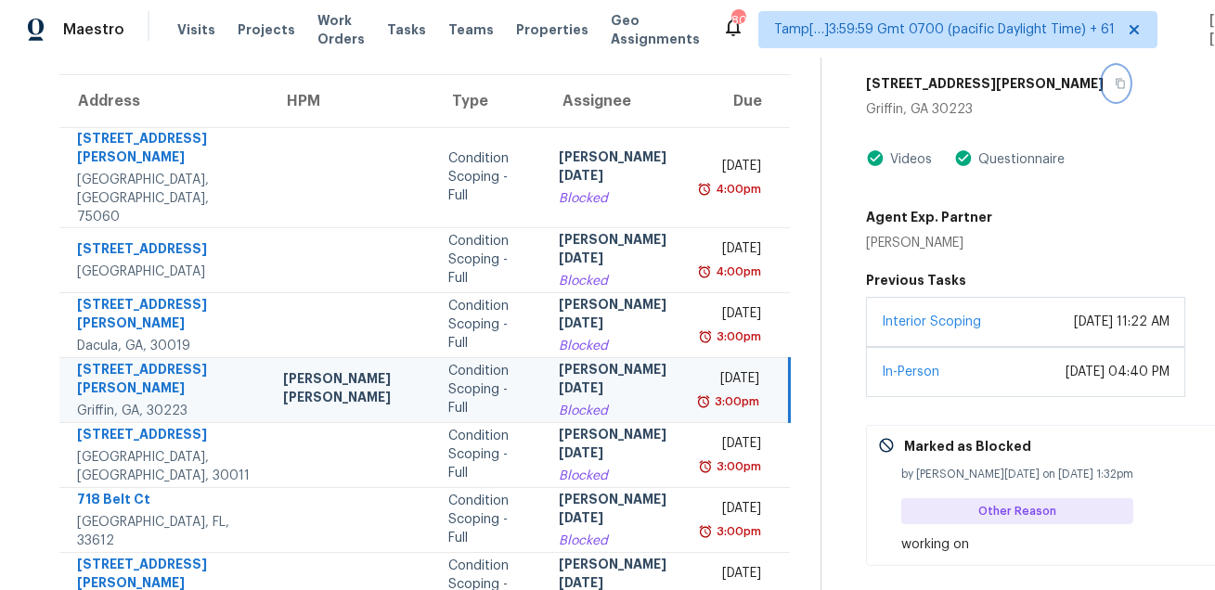
click at [1104, 73] on button "button" at bounding box center [1116, 83] width 25 height 33
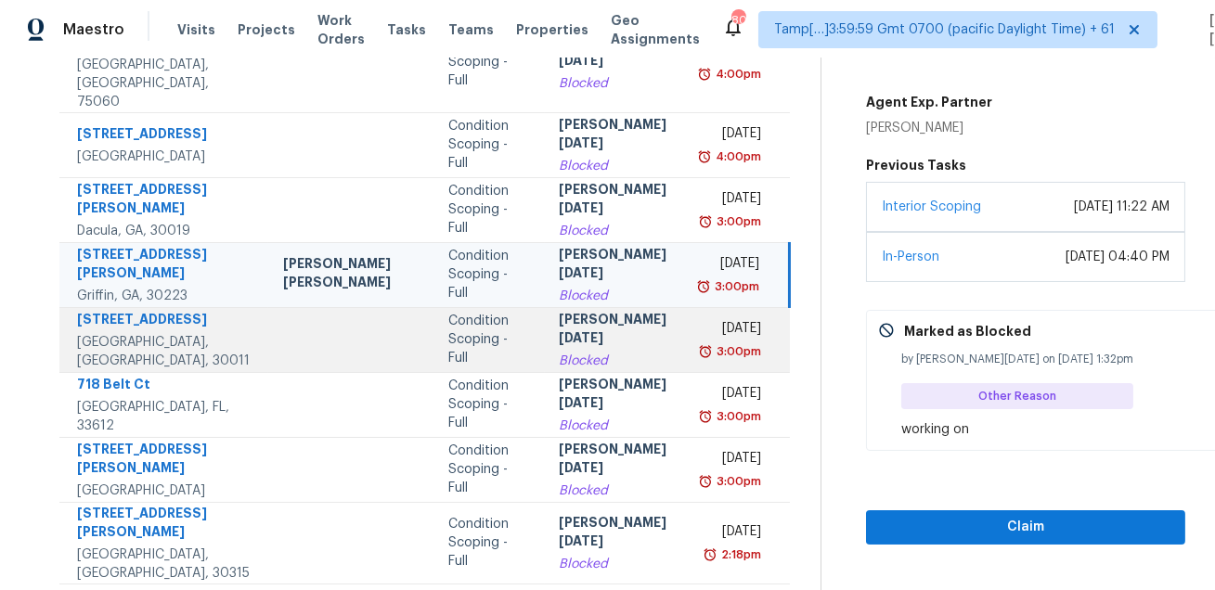
click at [531, 321] on td "Condition Scoping - Full" at bounding box center [489, 339] width 111 height 65
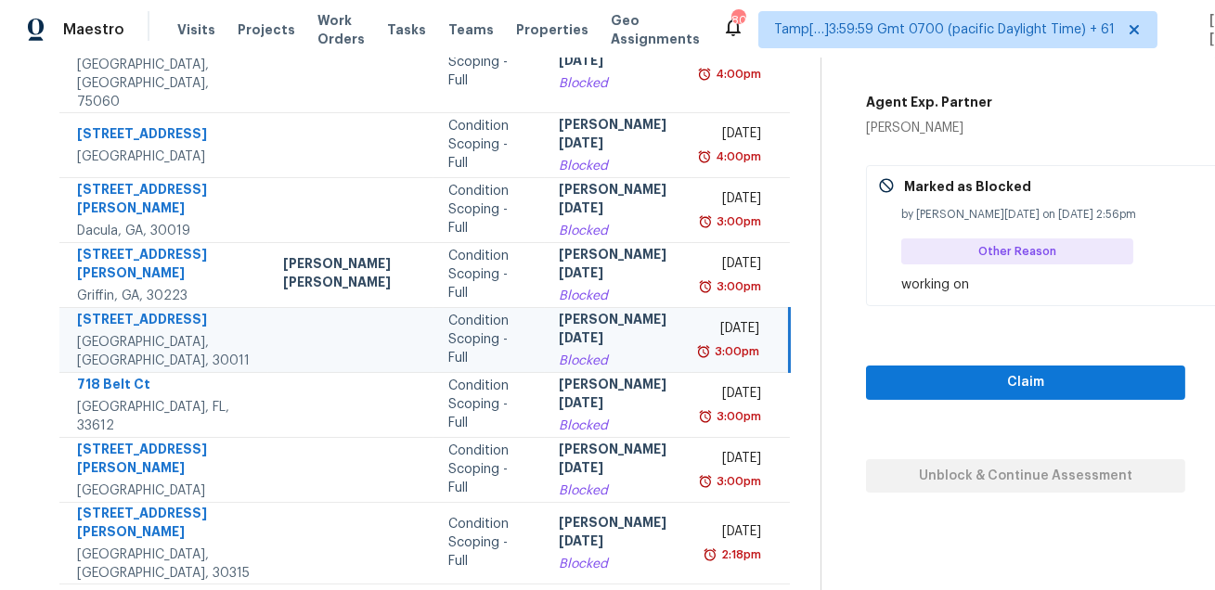
scroll to position [97, 0]
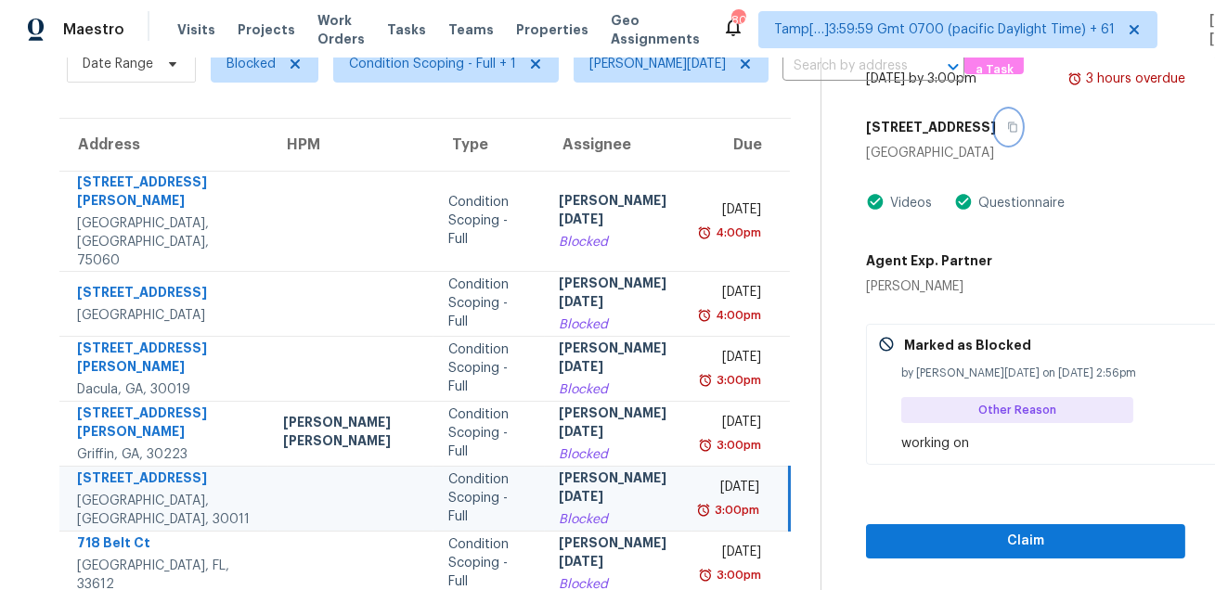
click at [1009, 127] on icon "button" at bounding box center [1013, 128] width 9 height 10
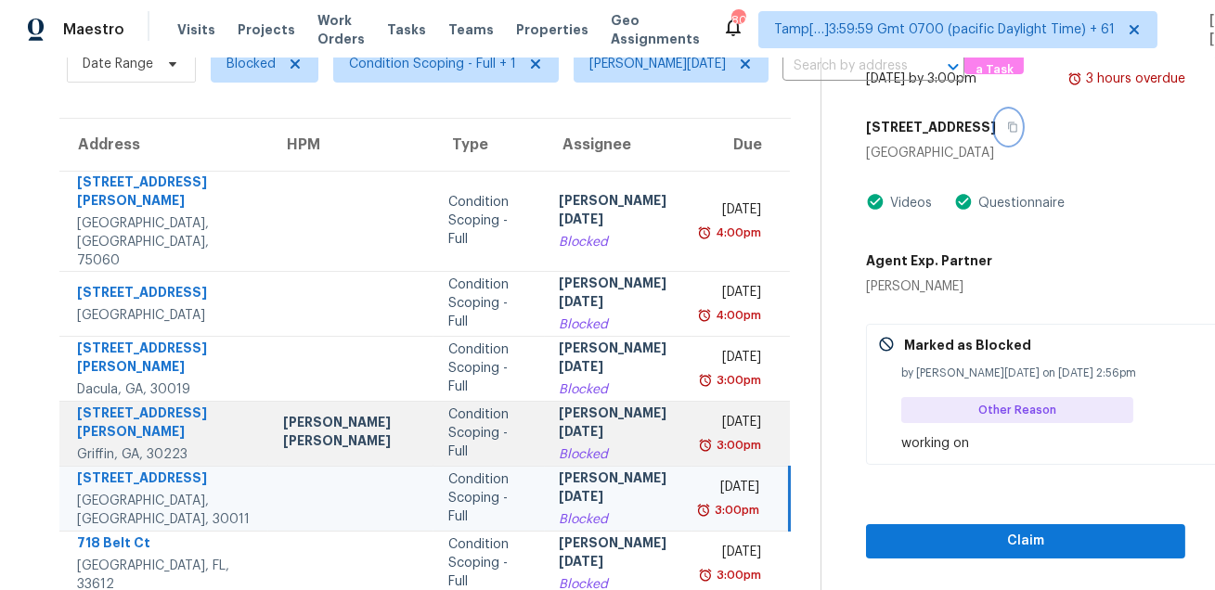
scroll to position [262, 0]
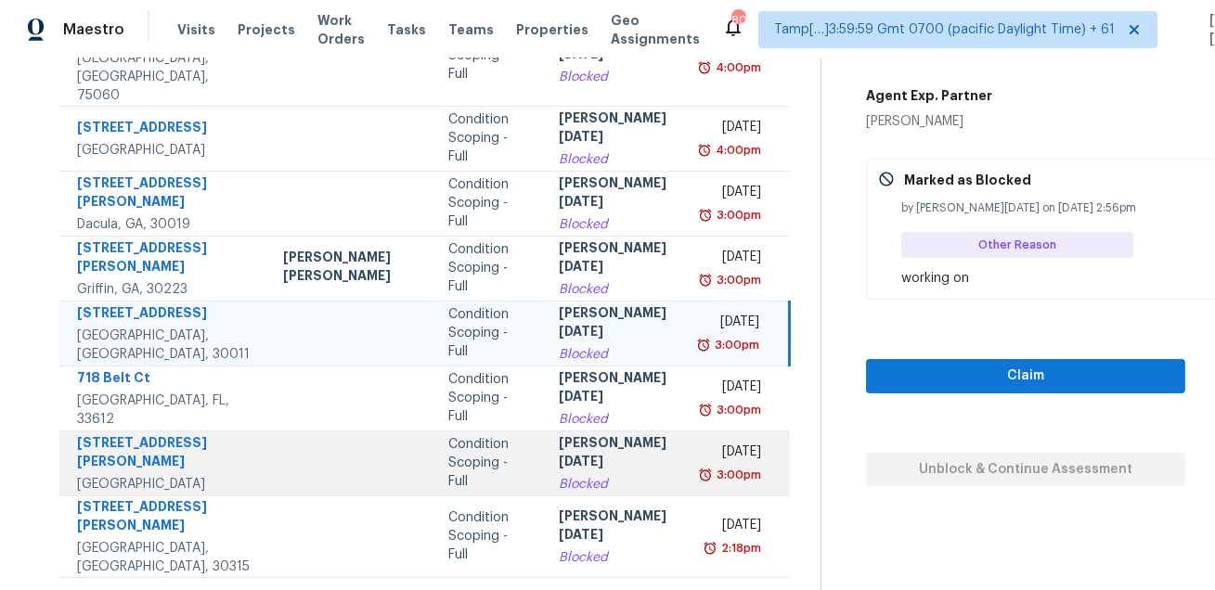
click at [721, 443] on div "[DATE]" at bounding box center [733, 454] width 53 height 23
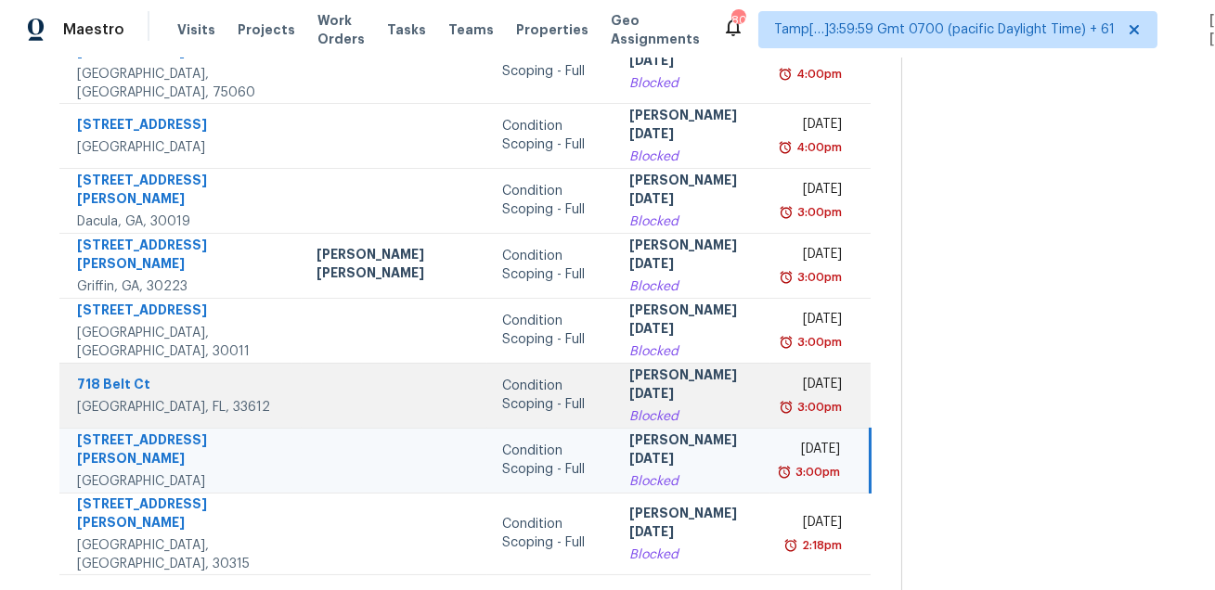
click at [794, 398] on div "3:00pm" at bounding box center [818, 407] width 48 height 19
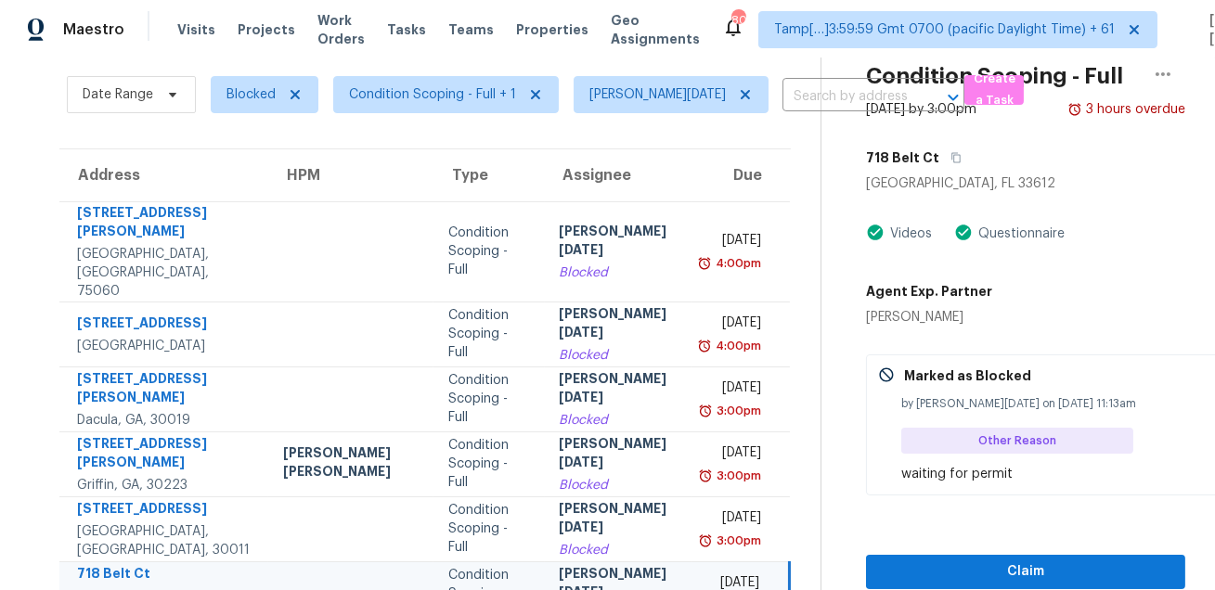
scroll to position [32, 0]
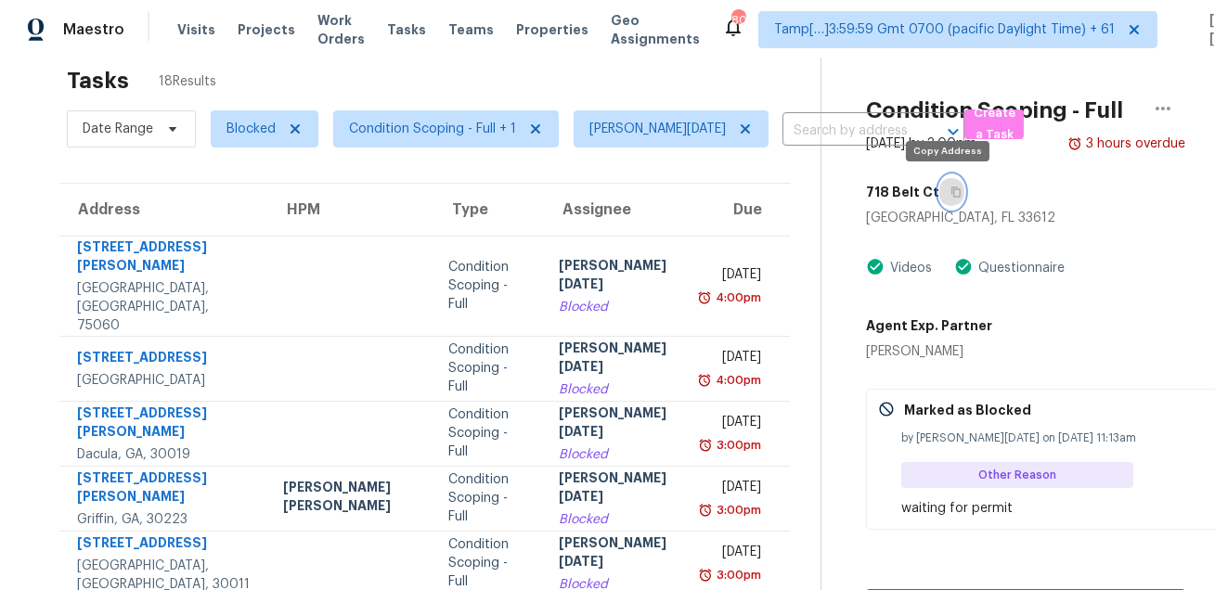
click at [951, 194] on icon "button" at bounding box center [956, 192] width 11 height 11
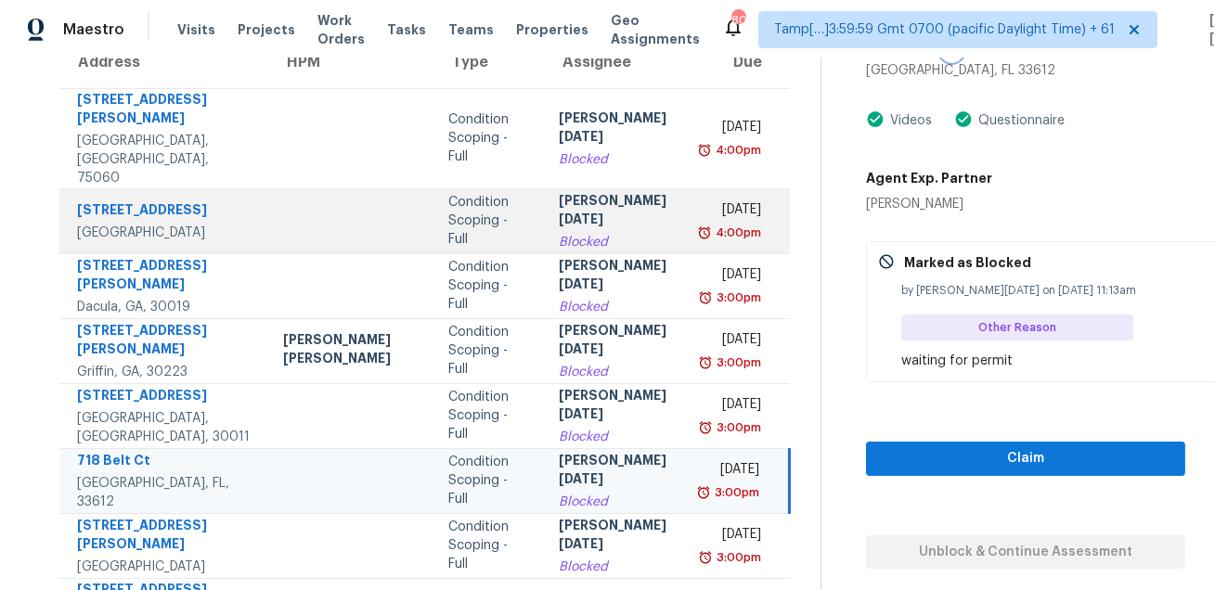
scroll to position [262, 0]
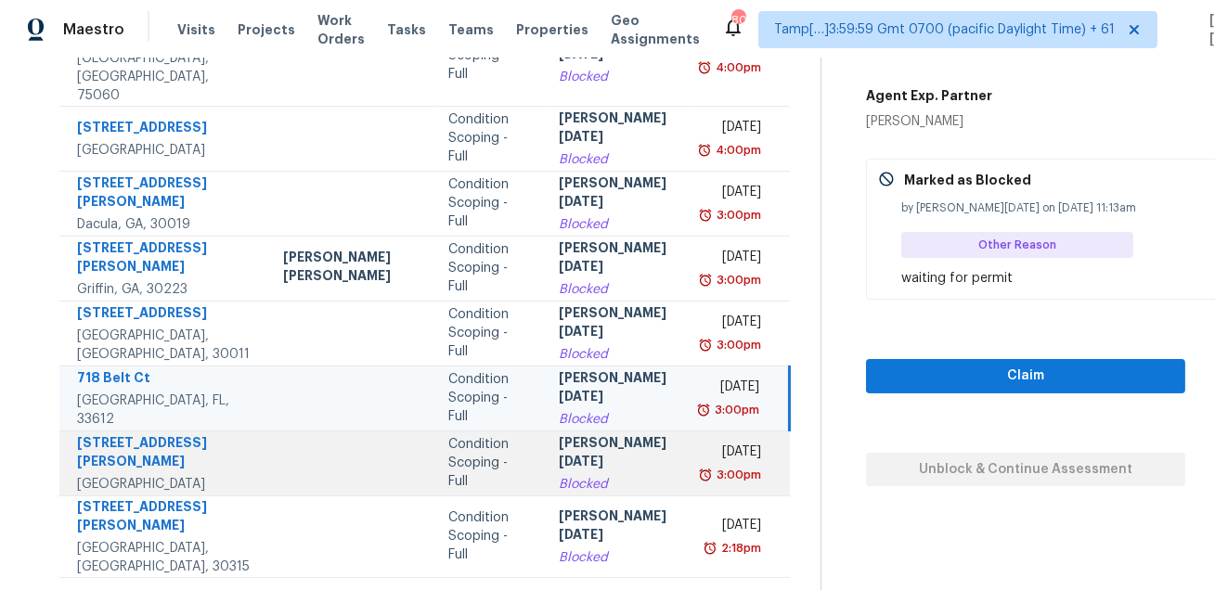
click at [604, 434] on div "Prabhu Raja" at bounding box center [619, 455] width 119 height 42
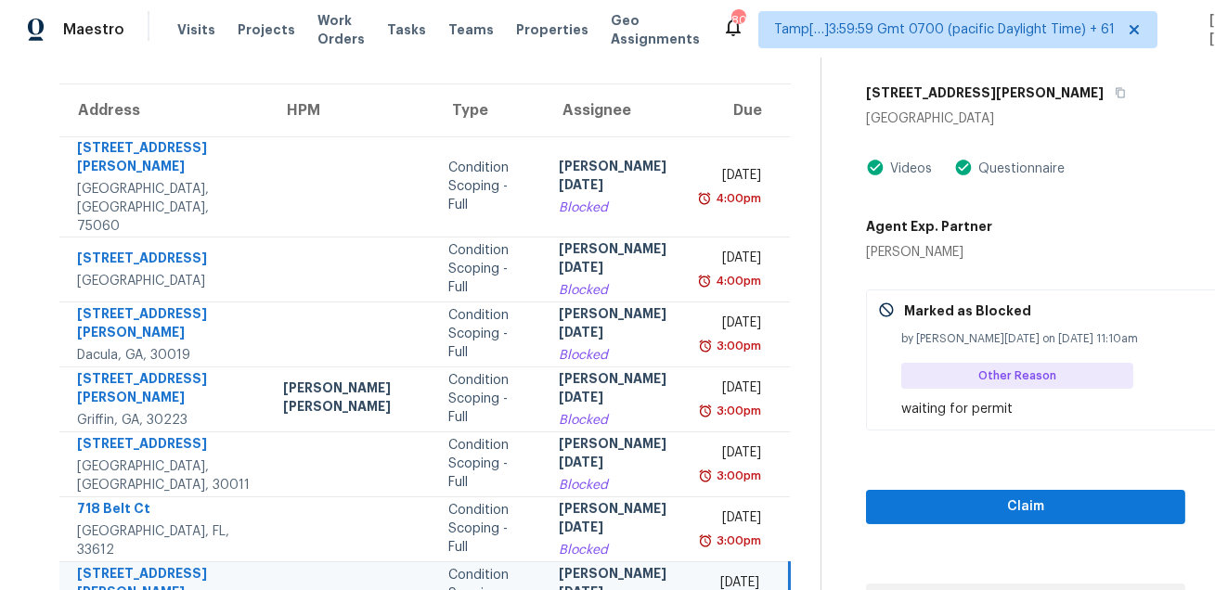
scroll to position [120, 0]
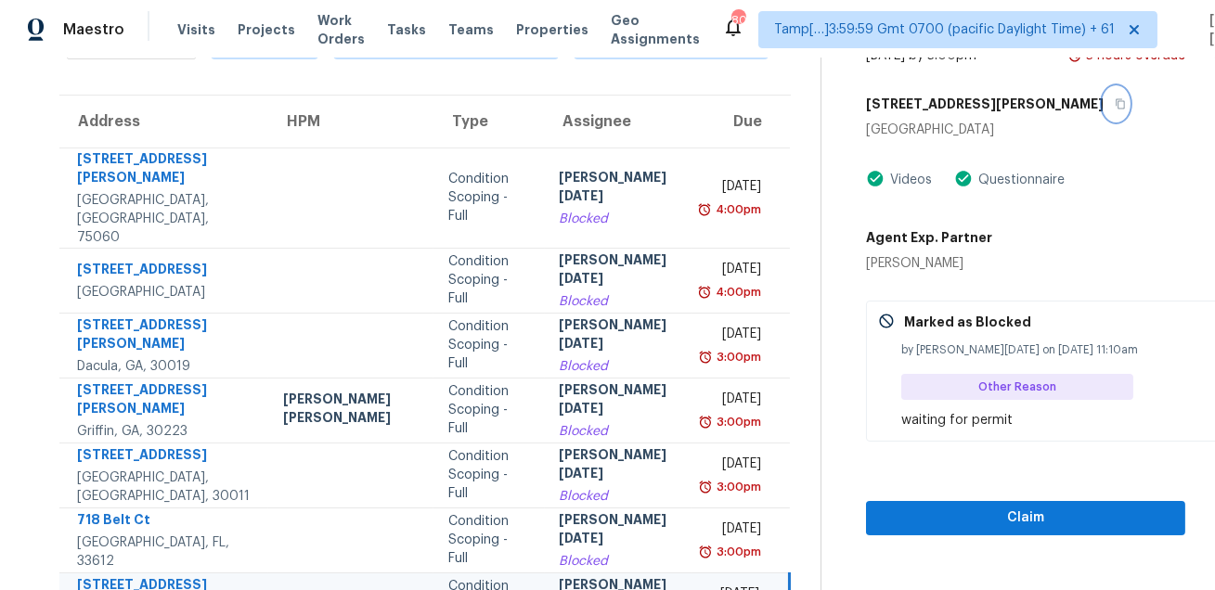
click at [1104, 116] on button "button" at bounding box center [1116, 103] width 25 height 33
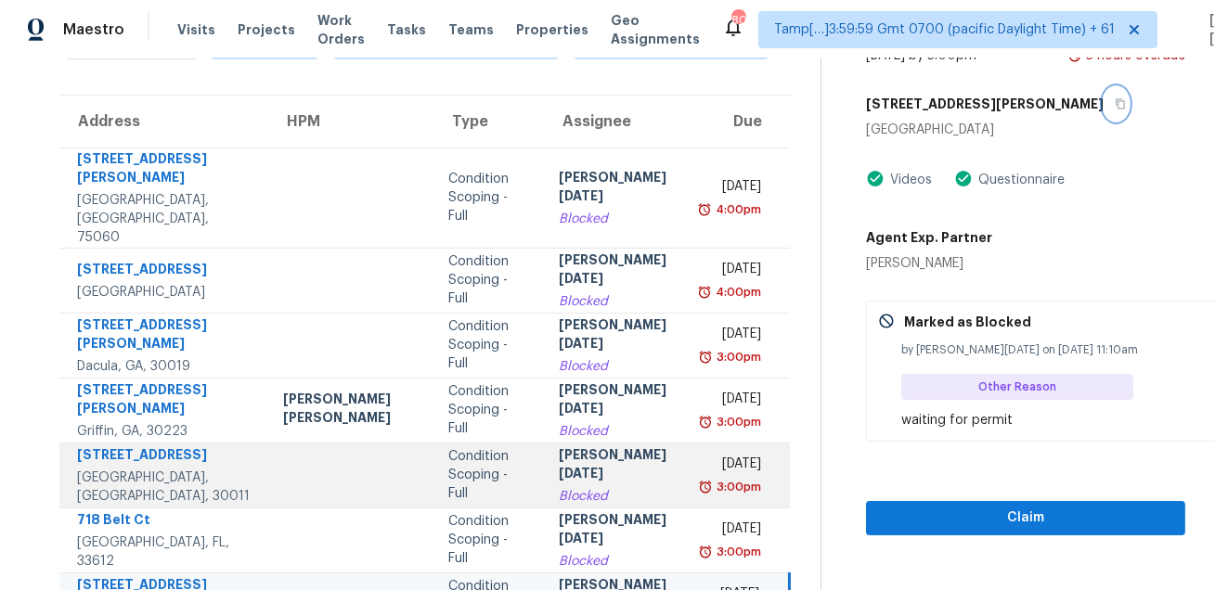
scroll to position [262, 0]
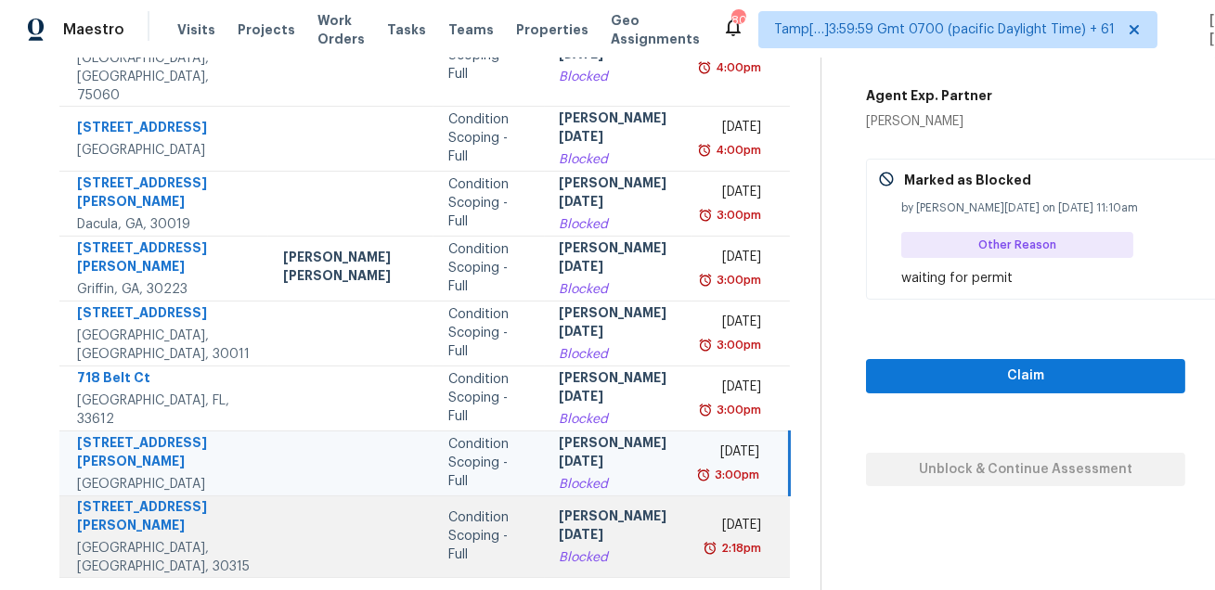
click at [636, 501] on td "Prabhu Raja Blocked" at bounding box center [619, 537] width 149 height 82
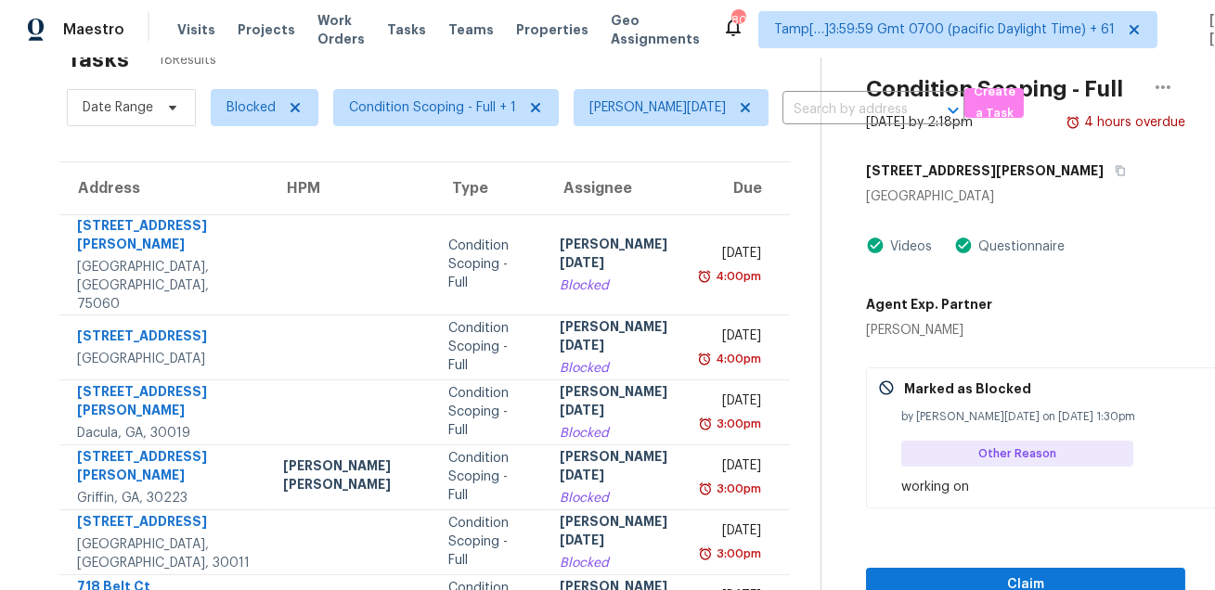
scroll to position [0, 0]
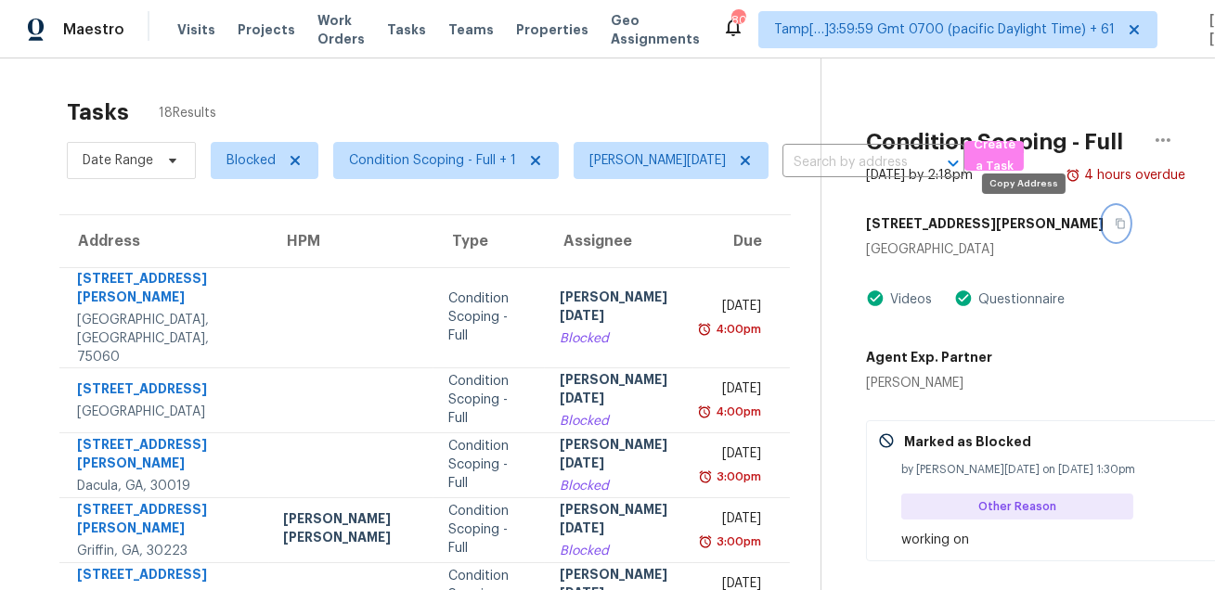
click at [1104, 239] on button "button" at bounding box center [1116, 223] width 25 height 33
click at [1117, 225] on icon "button" at bounding box center [1121, 224] width 9 height 10
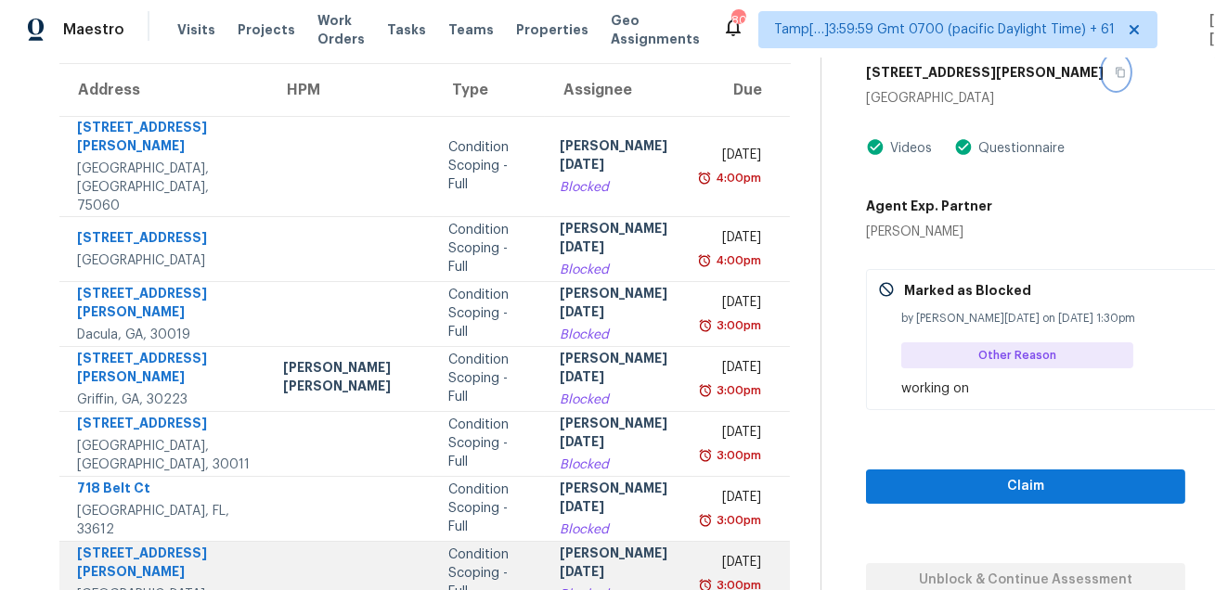
scroll to position [262, 0]
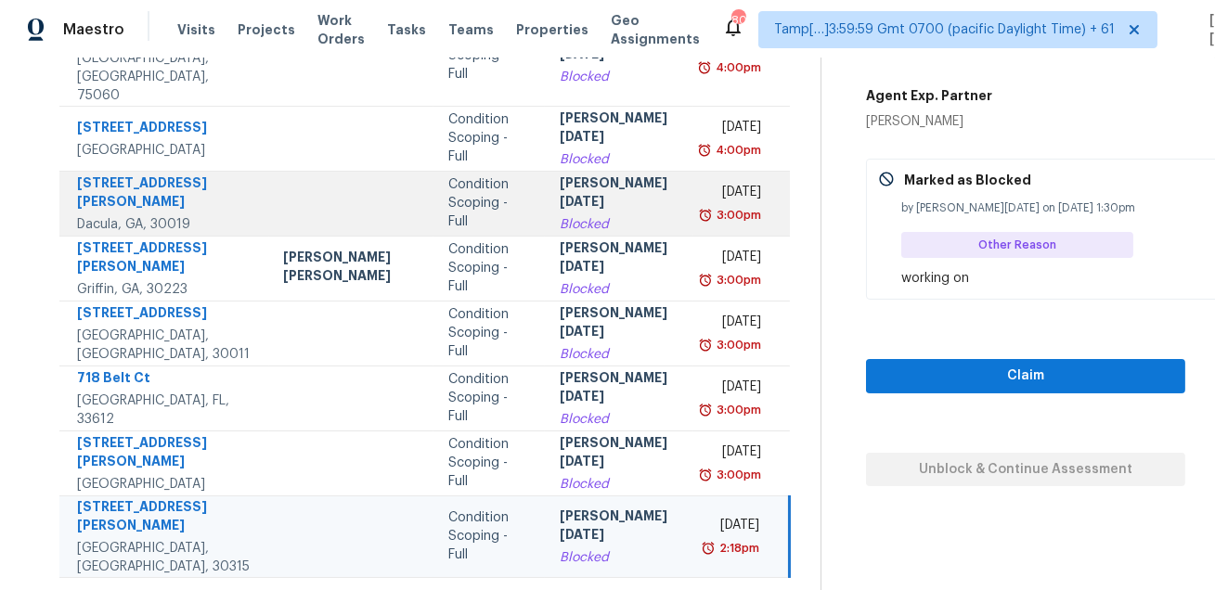
scroll to position [0, 0]
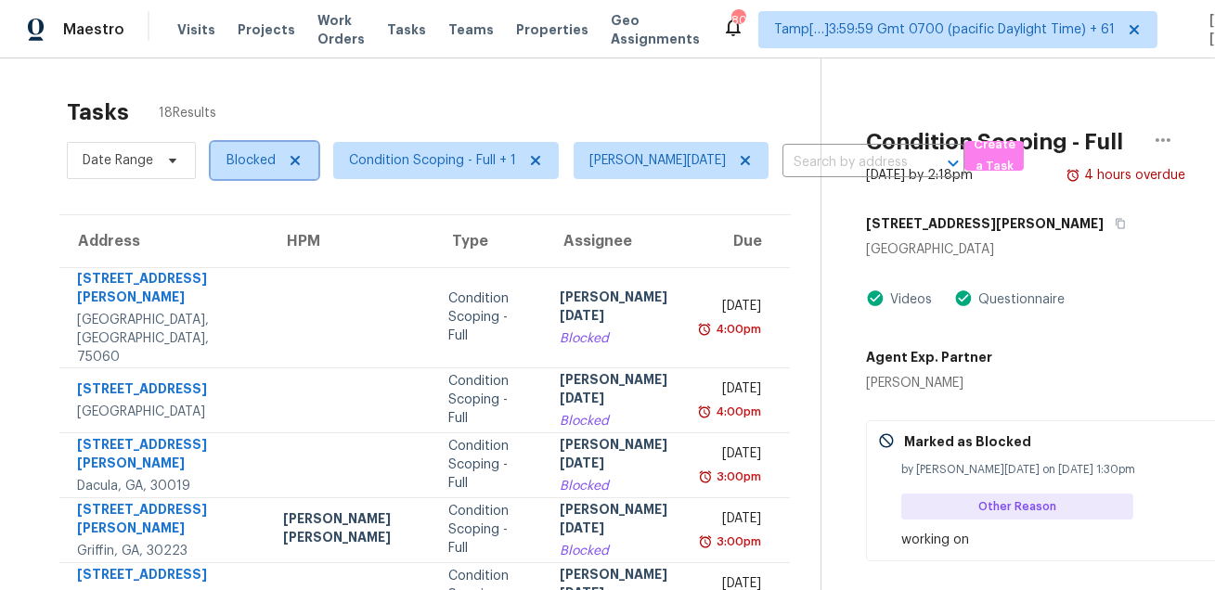
click at [241, 149] on span "Blocked" at bounding box center [265, 160] width 108 height 37
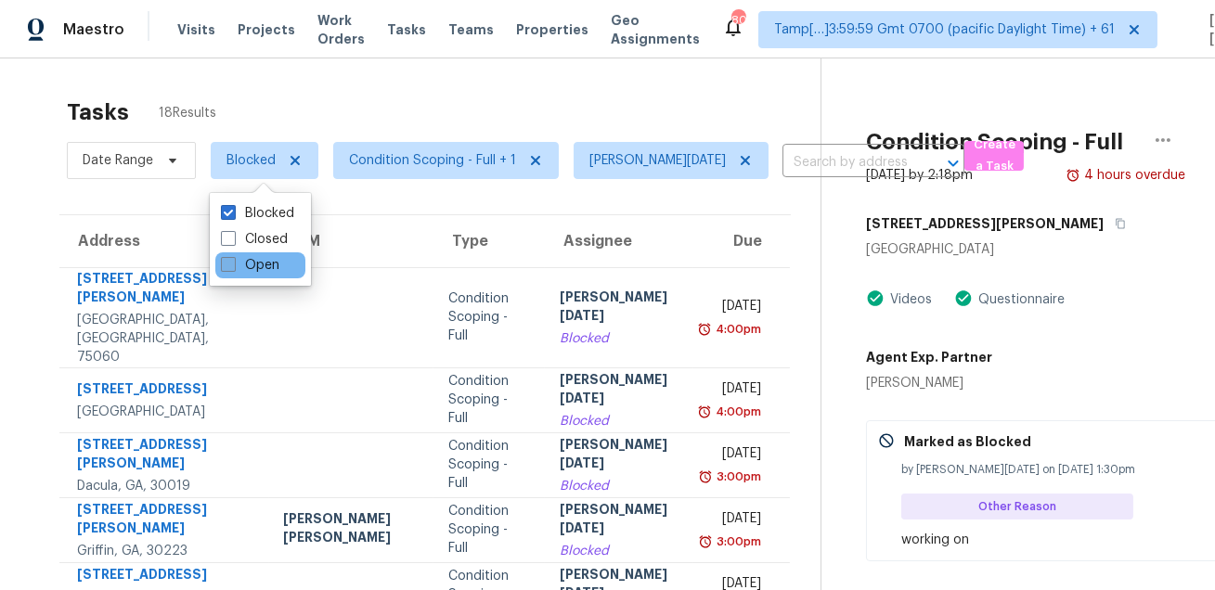
click at [241, 262] on label "Open" at bounding box center [250, 265] width 58 height 19
click at [233, 262] on input "Open" at bounding box center [227, 262] width 12 height 12
checkbox input "true"
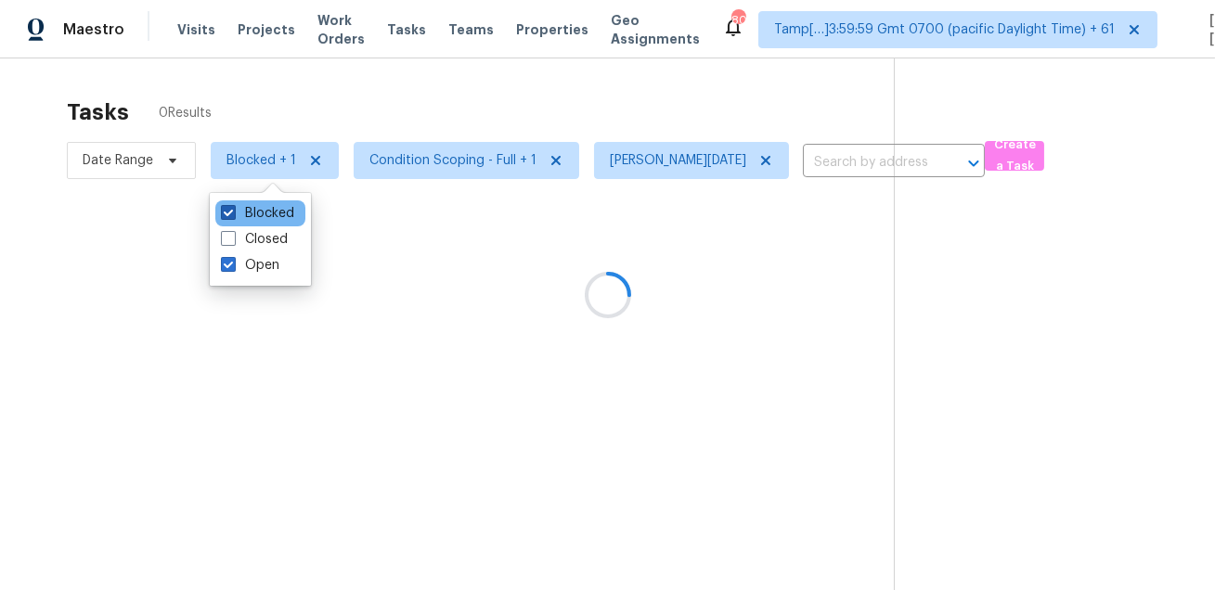
click at [249, 212] on label "Blocked" at bounding box center [257, 213] width 73 height 19
click at [233, 212] on input "Blocked" at bounding box center [227, 210] width 12 height 12
checkbox input "false"
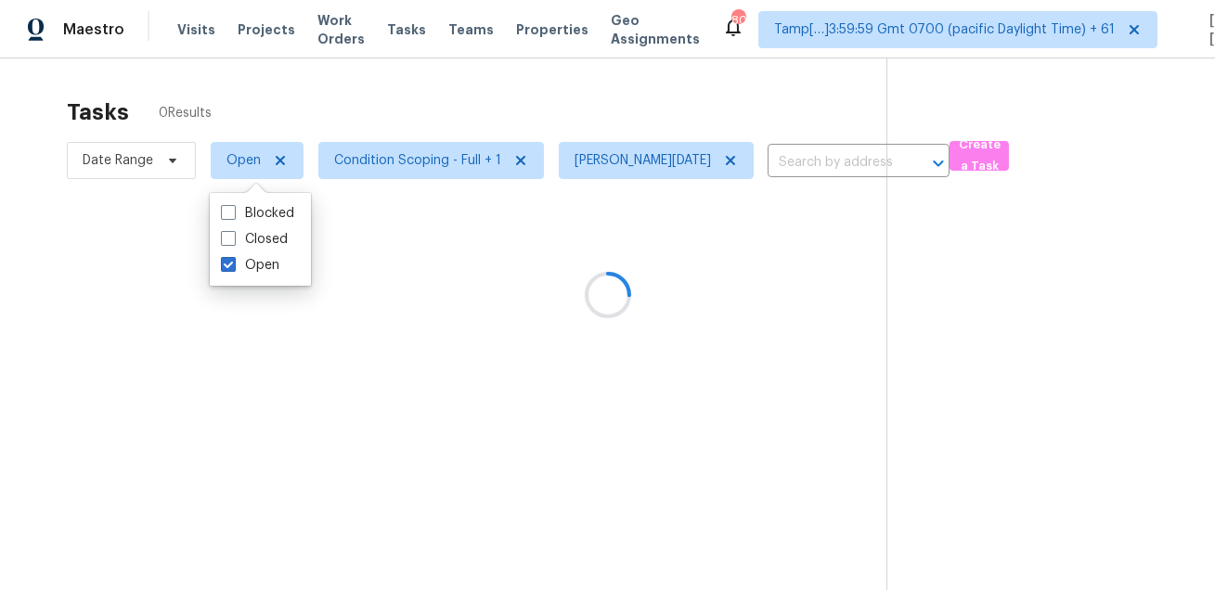
click at [389, 103] on div at bounding box center [607, 295] width 1215 height 590
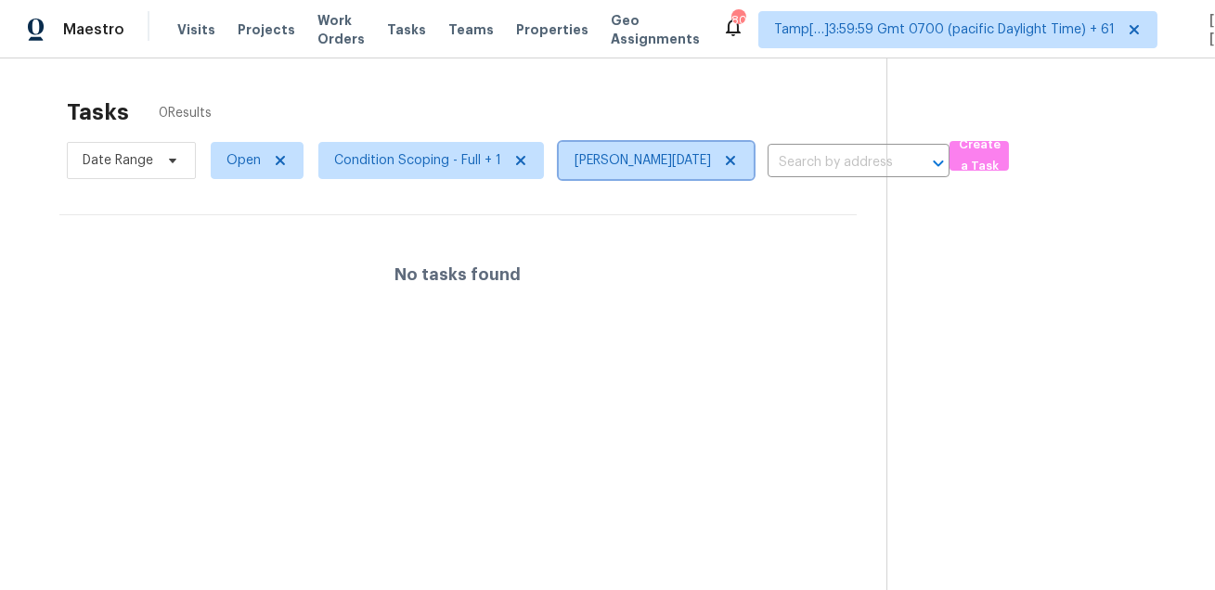
click at [723, 156] on icon at bounding box center [730, 160] width 15 height 15
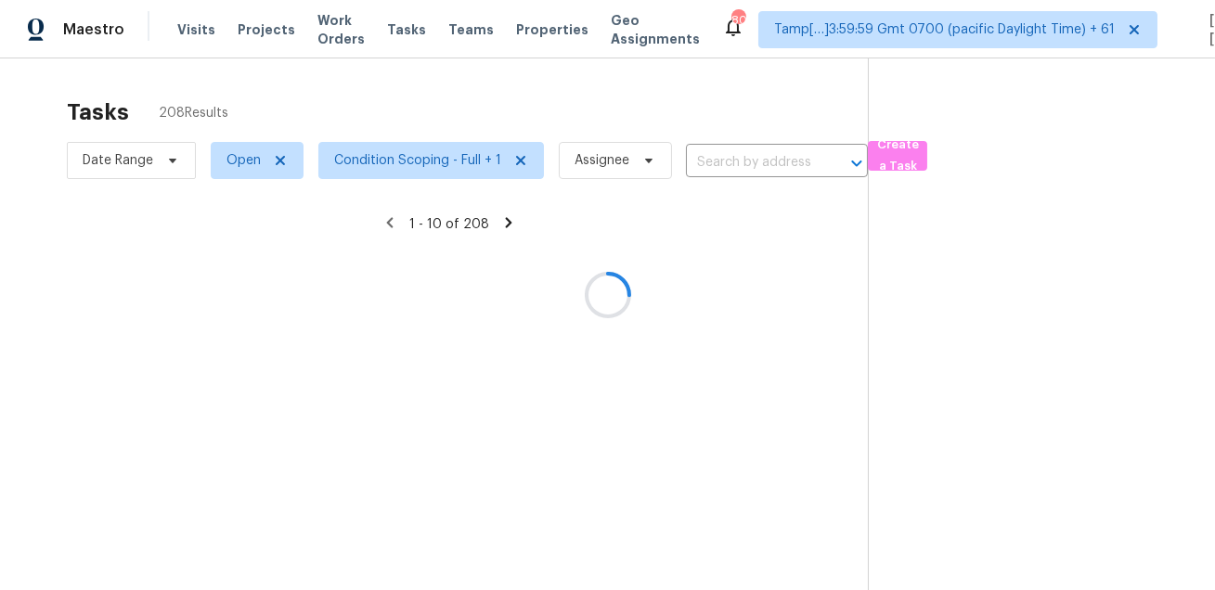
click at [571, 111] on div at bounding box center [607, 295] width 1215 height 590
click at [147, 161] on div at bounding box center [607, 295] width 1215 height 590
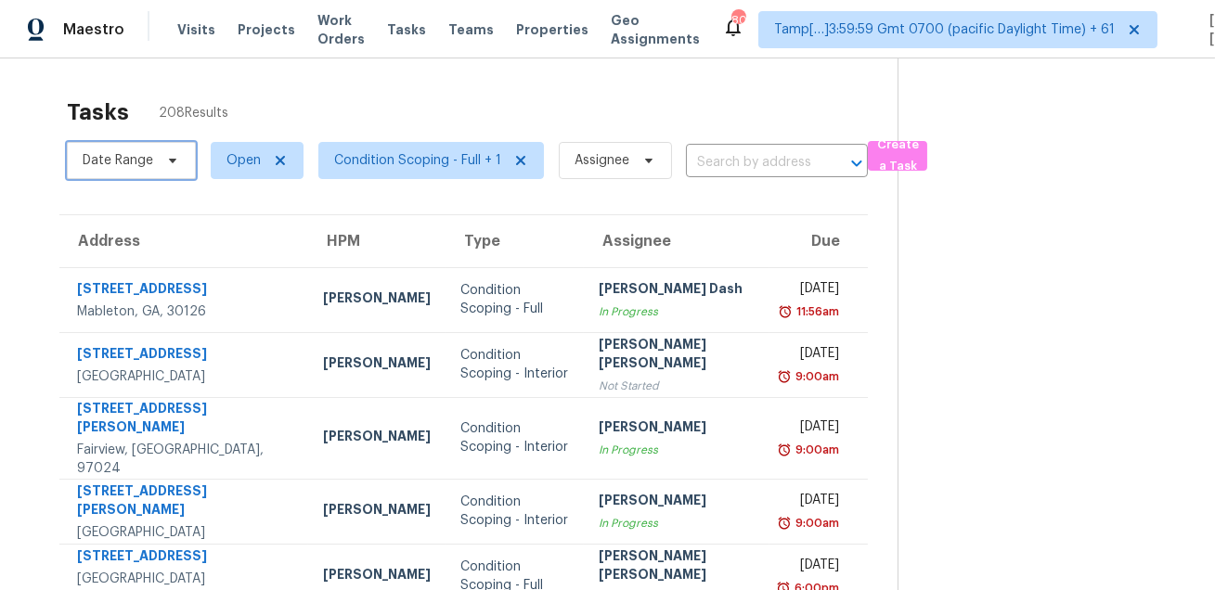
click at [165, 166] on icon at bounding box center [172, 160] width 15 height 15
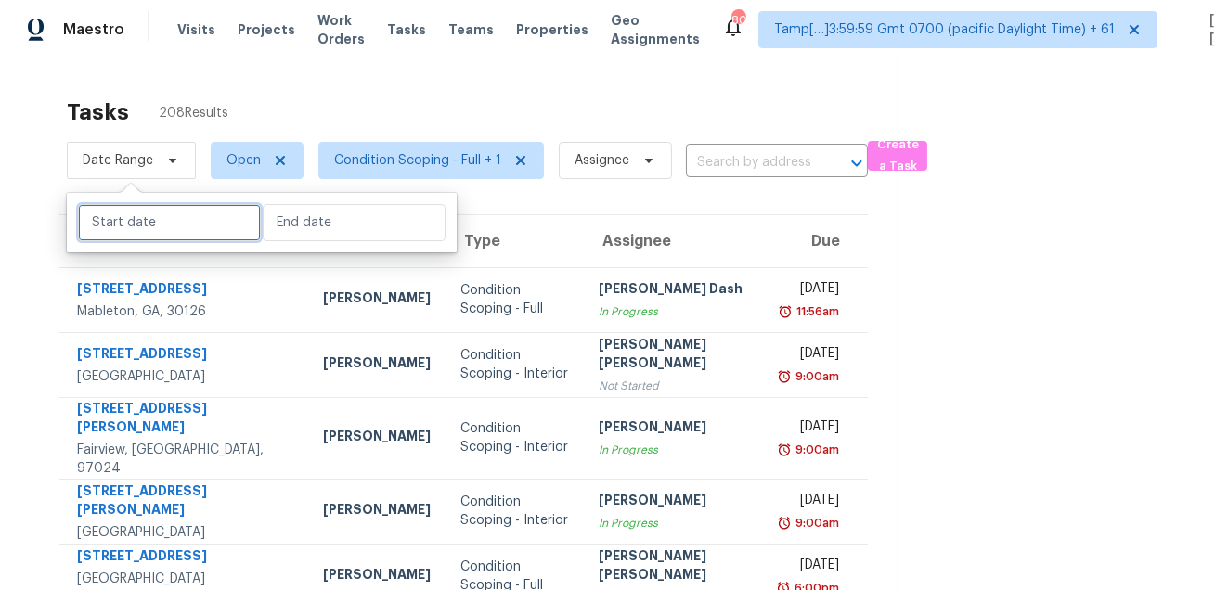
select select "7"
select select "2025"
select select "8"
select select "2025"
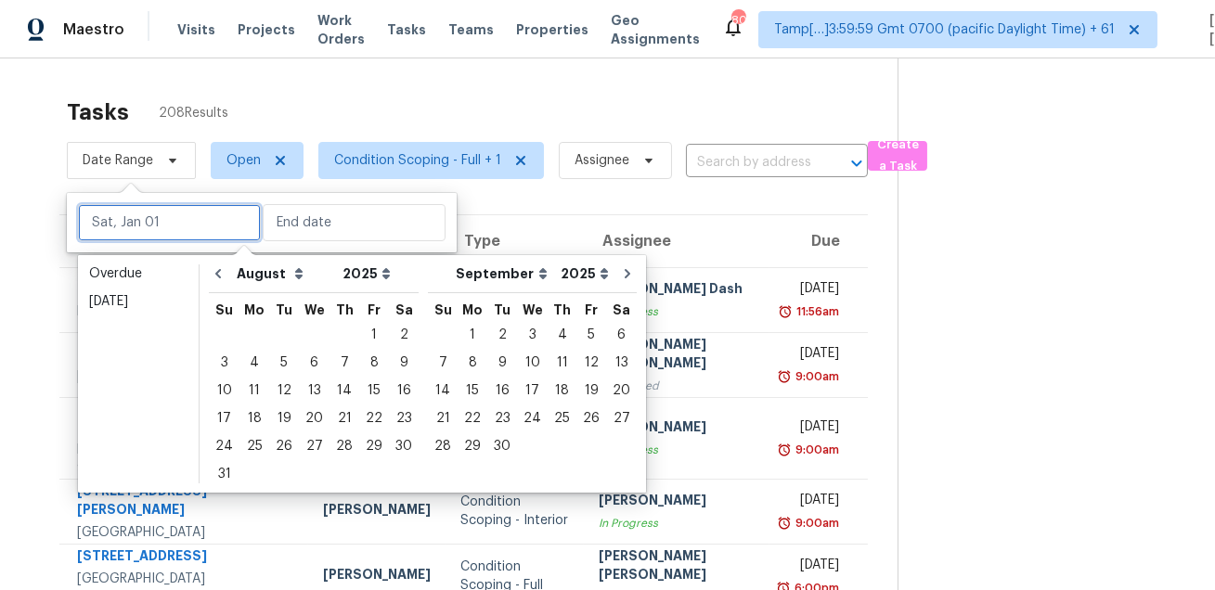
click at [175, 206] on input "text" at bounding box center [169, 222] width 183 height 37
click at [254, 419] on div "18" at bounding box center [255, 419] width 30 height 26
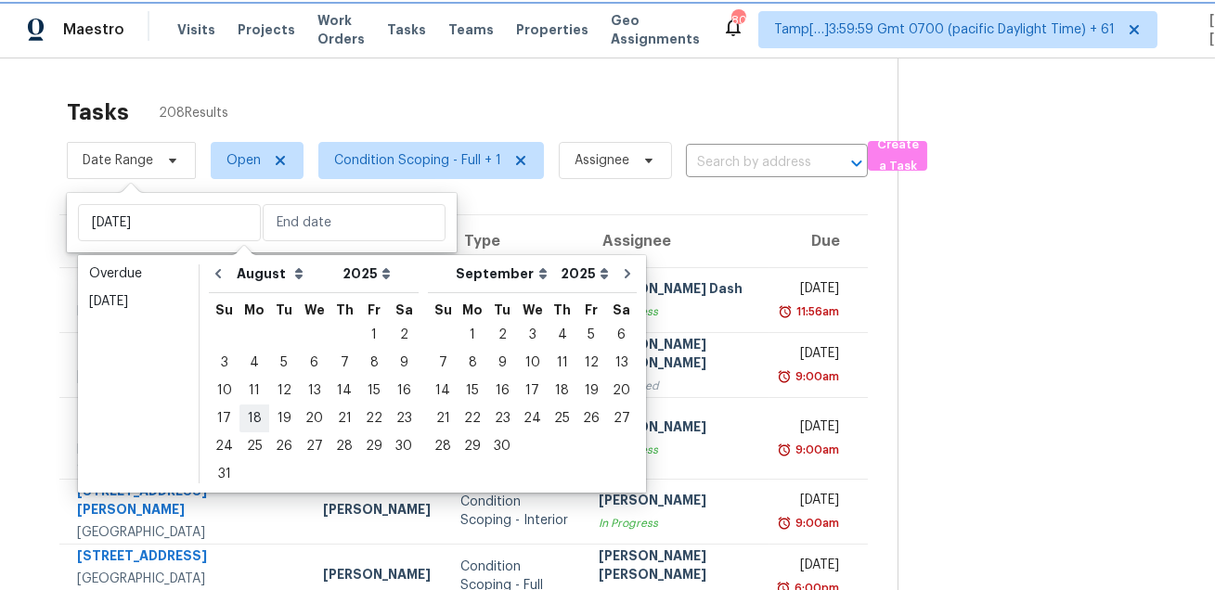
type input "Mon, Aug 18"
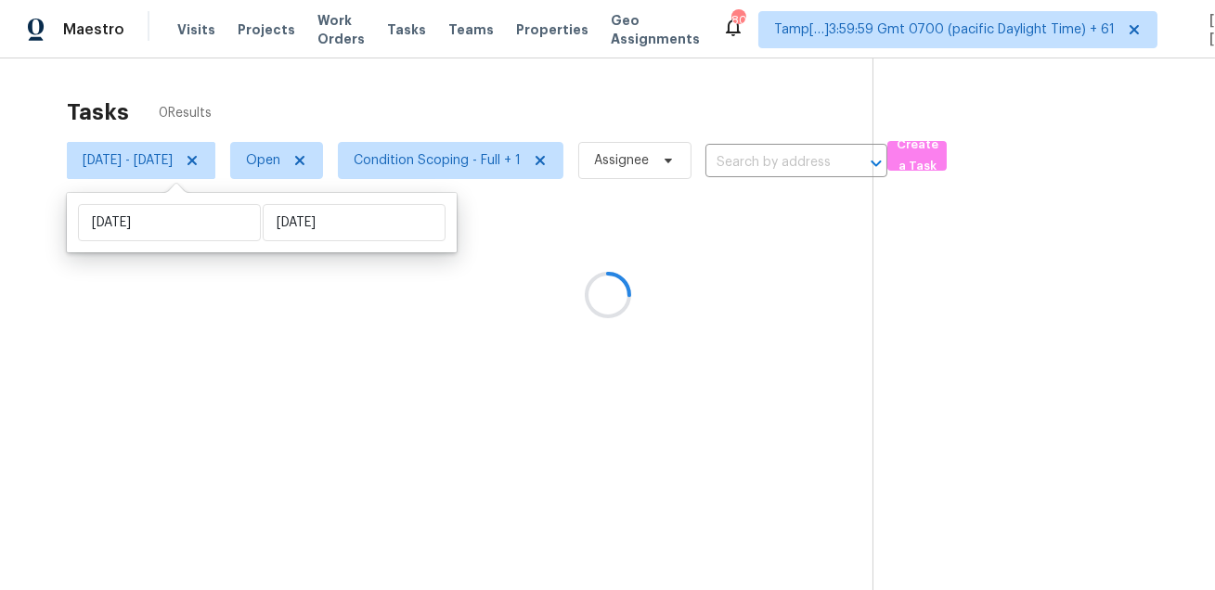
click at [380, 79] on div at bounding box center [607, 295] width 1215 height 590
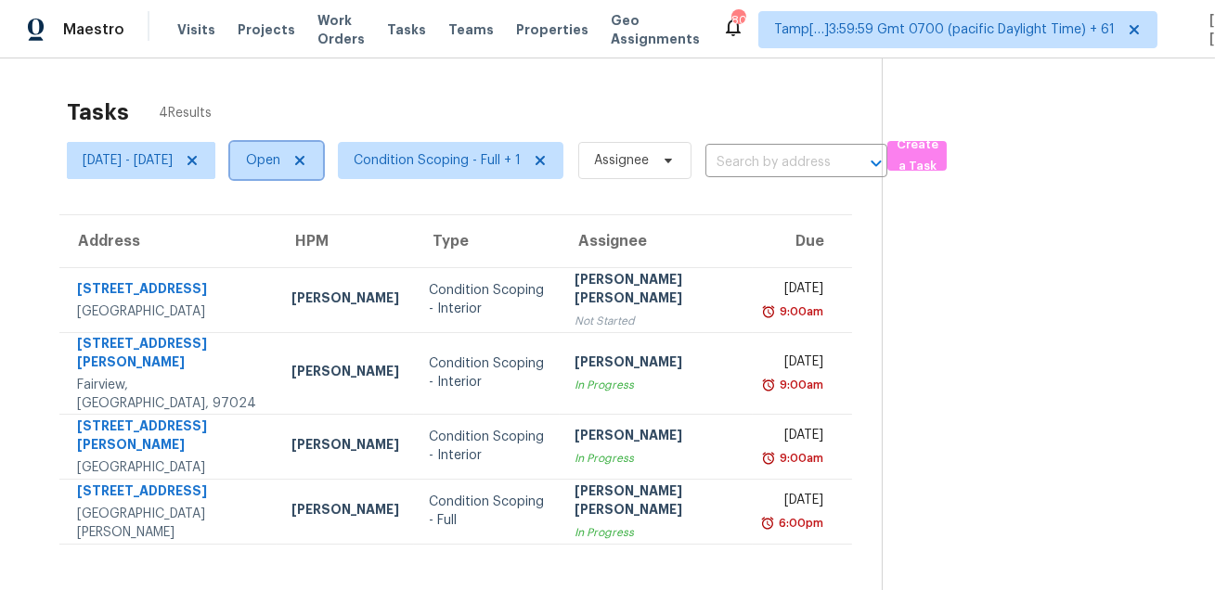
click at [280, 161] on span "Open" at bounding box center [263, 160] width 34 height 19
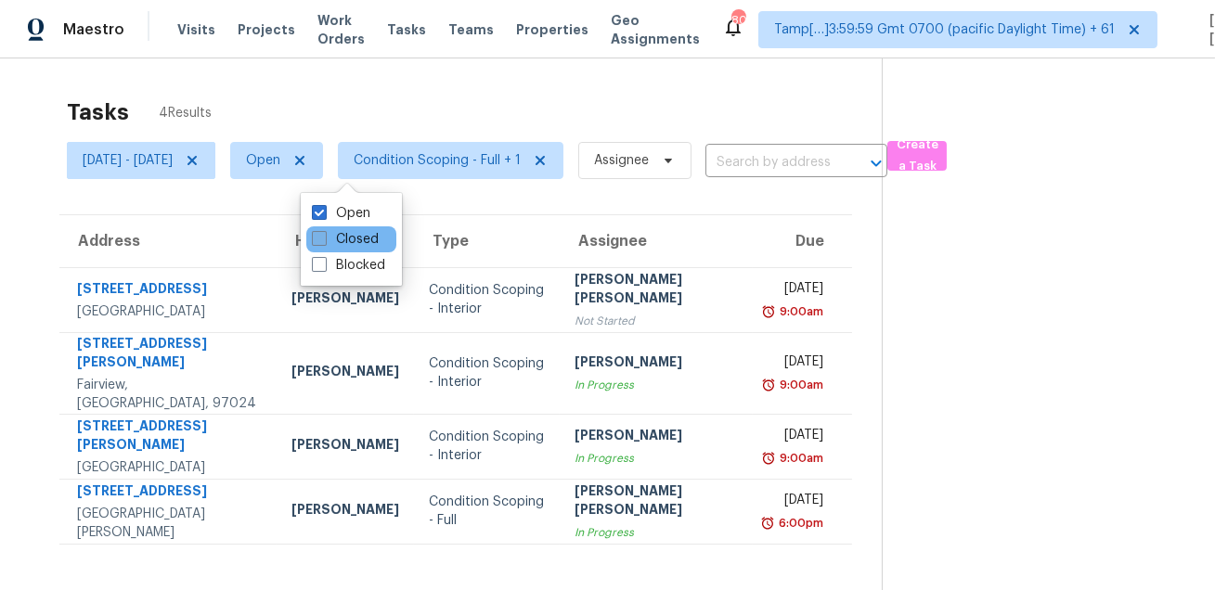
click at [318, 235] on span at bounding box center [319, 238] width 15 height 15
click at [318, 235] on input "Closed" at bounding box center [318, 236] width 12 height 12
checkbox input "true"
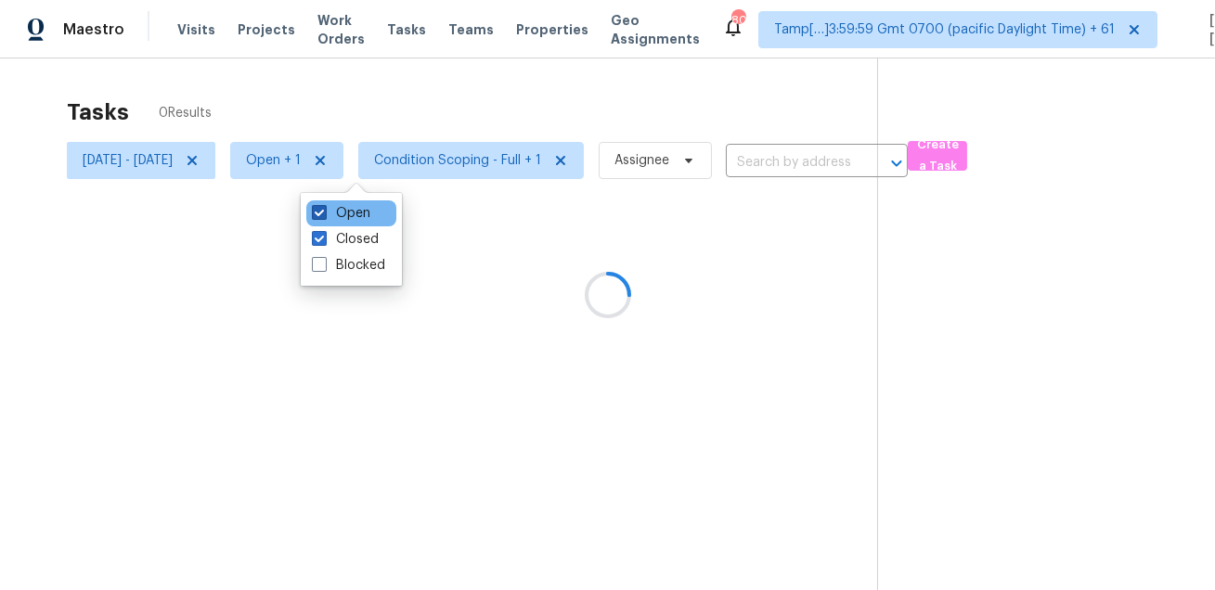
click at [323, 213] on span at bounding box center [319, 212] width 15 height 15
click at [323, 213] on input "Open" at bounding box center [318, 210] width 12 height 12
checkbox input "false"
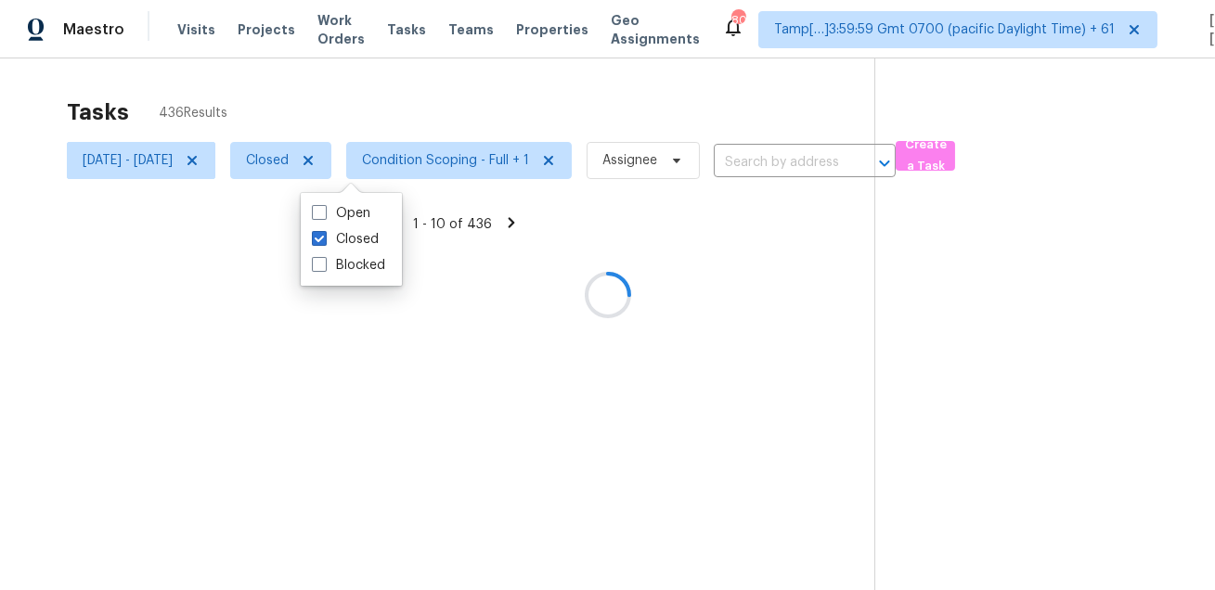
click at [429, 97] on div at bounding box center [607, 295] width 1215 height 590
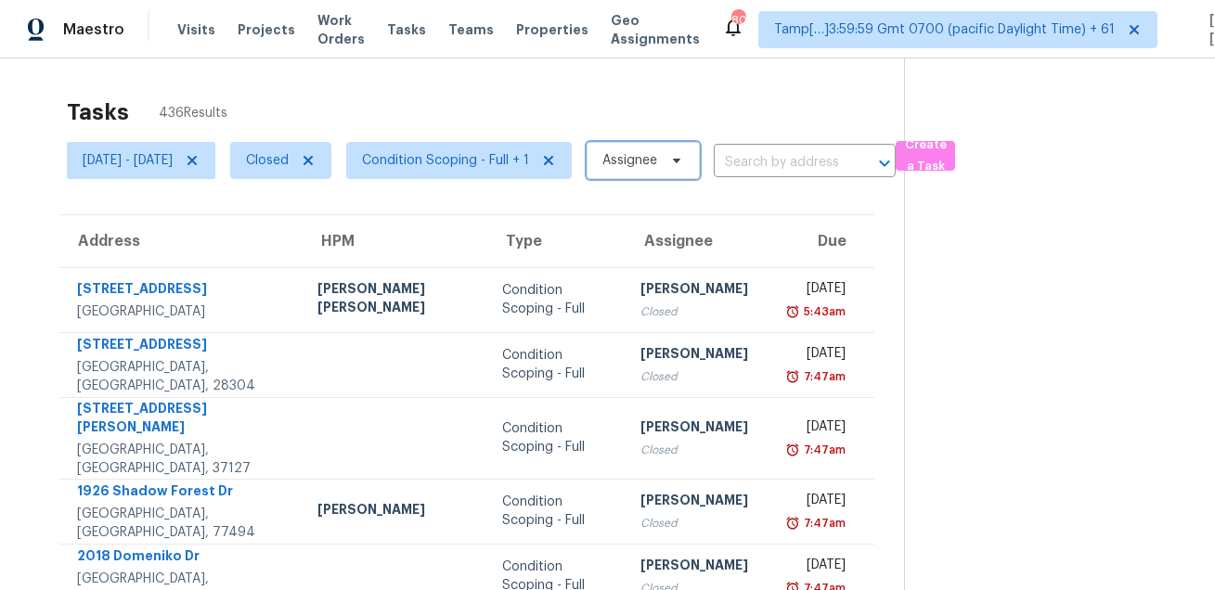
click at [657, 162] on span "Assignee" at bounding box center [630, 160] width 55 height 19
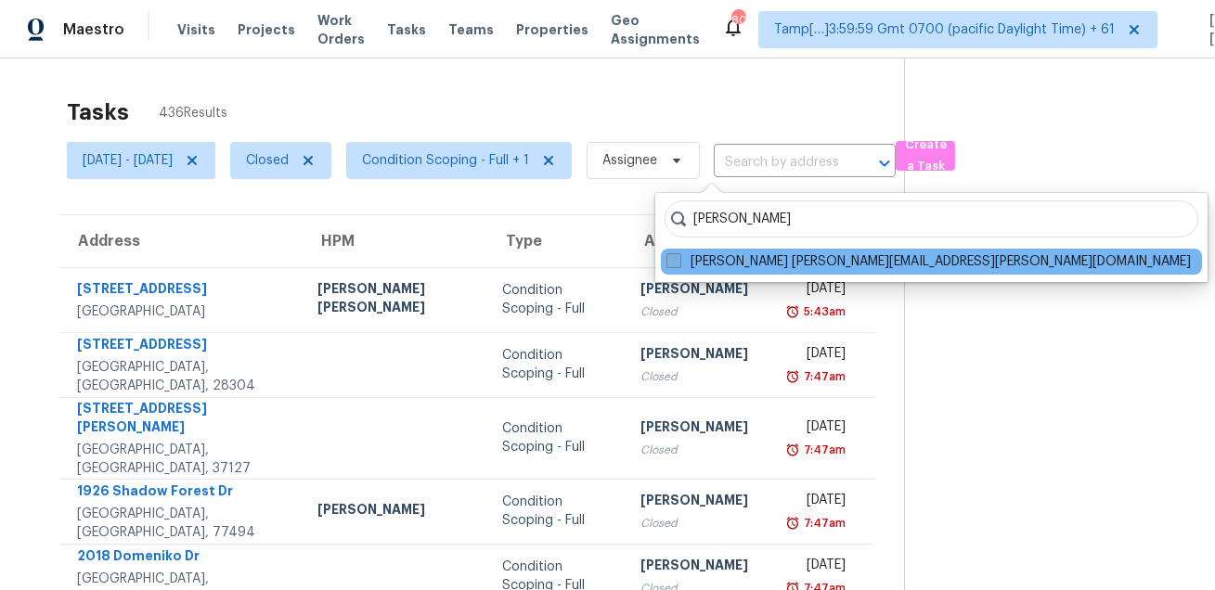
type input "sanjai"
click at [699, 258] on label "Sanjai Gunaraj sanjai.gunaraj@opendoor.com" at bounding box center [929, 262] width 525 height 19
click at [679, 258] on input "Sanjai Gunaraj sanjai.gunaraj@opendoor.com" at bounding box center [673, 259] width 12 height 12
checkbox input "true"
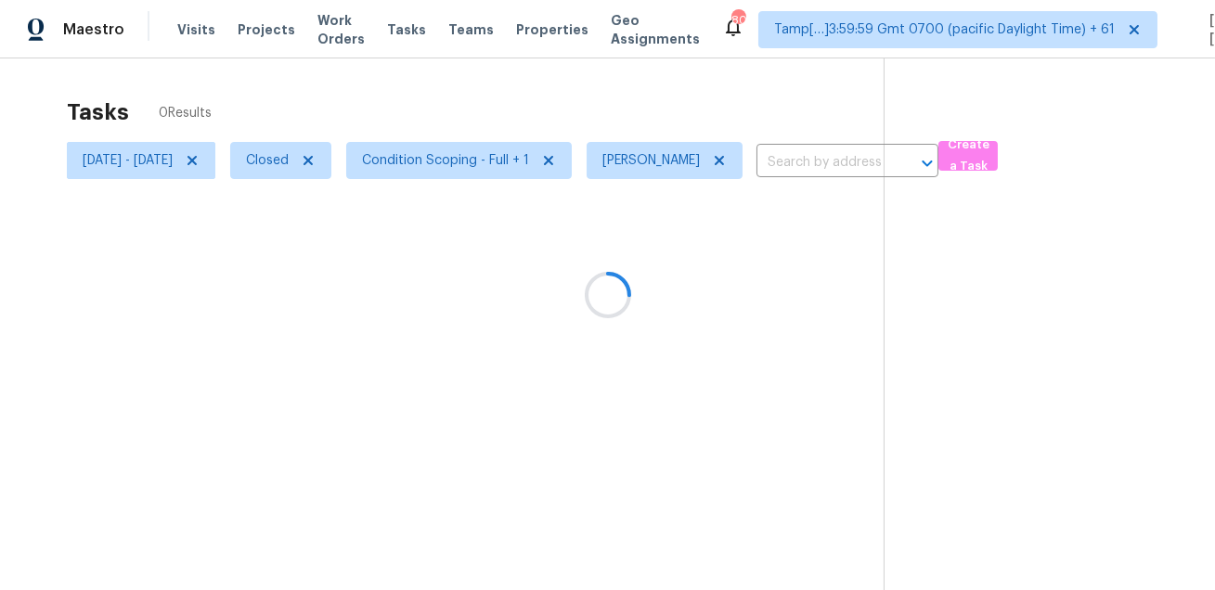
click at [752, 85] on div at bounding box center [607, 295] width 1215 height 590
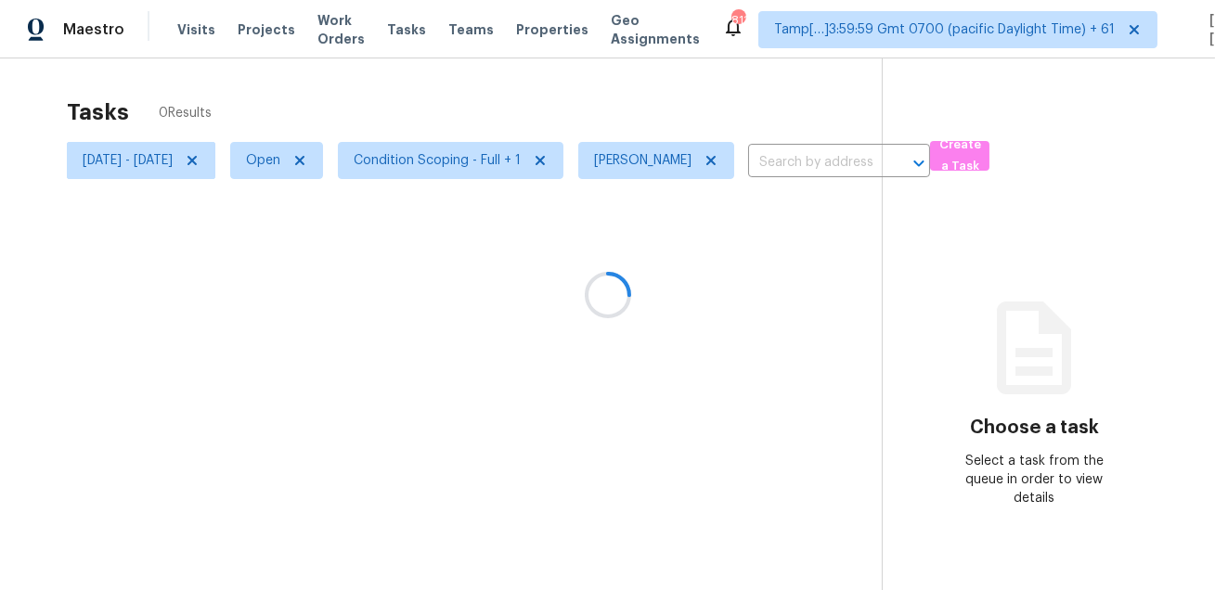
click at [765, 156] on div at bounding box center [607, 295] width 1215 height 590
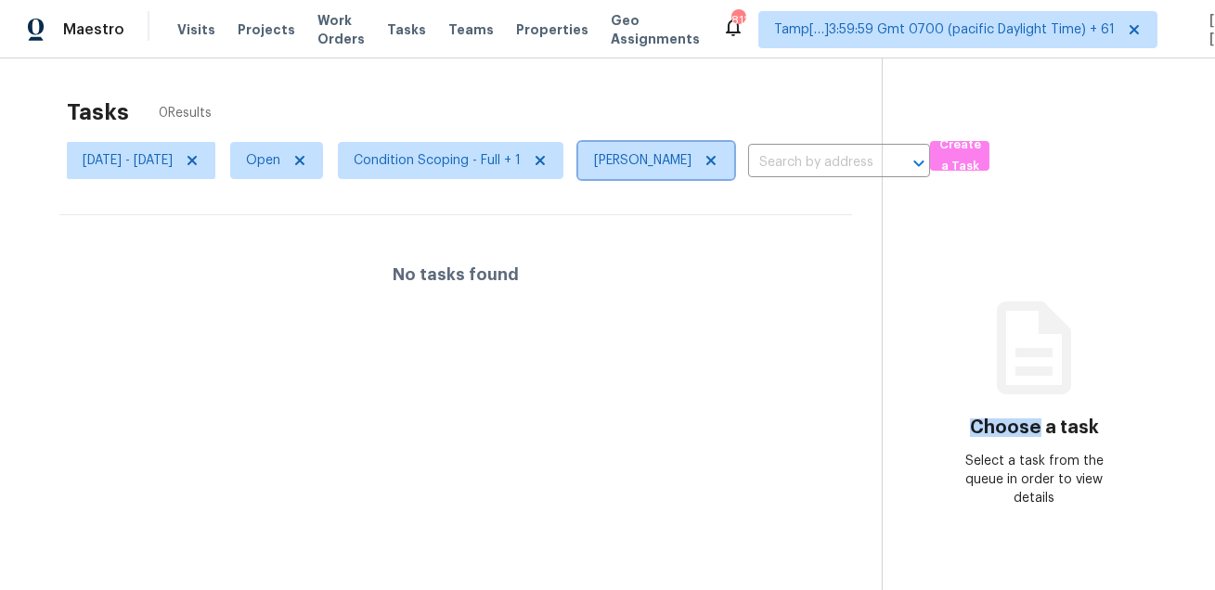
click at [716, 156] on icon at bounding box center [710, 160] width 9 height 9
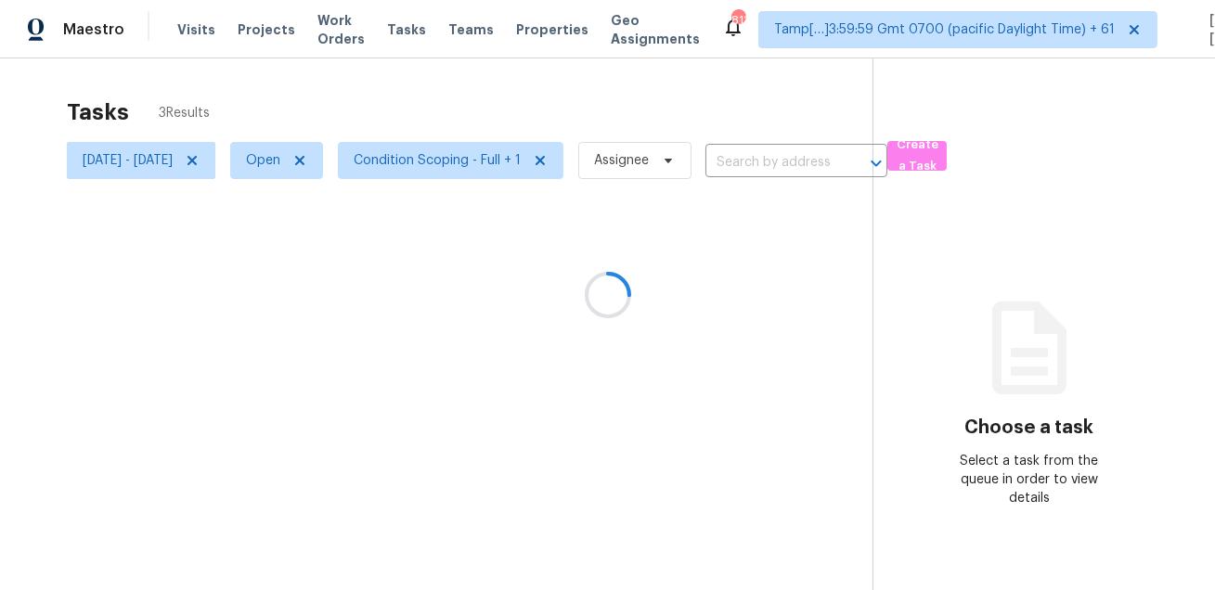
click at [740, 111] on div "Tasks 3 Results" at bounding box center [470, 112] width 806 height 48
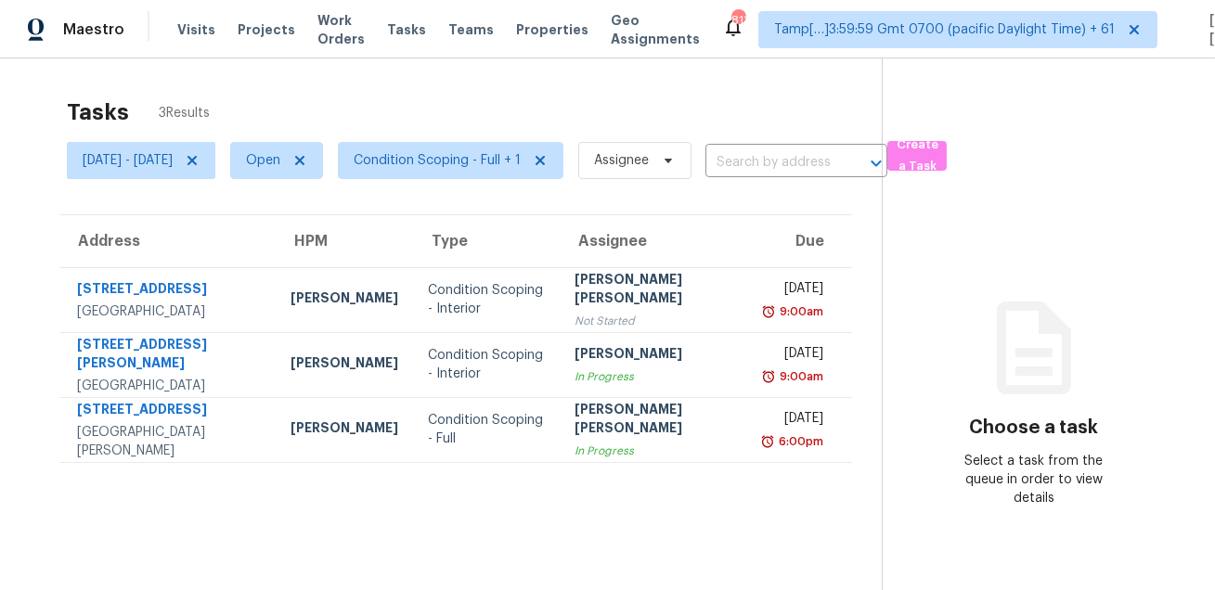
click at [545, 527] on section "Tasks 3 Results [DATE] - [DATE] Open Condition Scoping - Full + 1 Assignee ​ Cr…" at bounding box center [456, 368] width 852 height 561
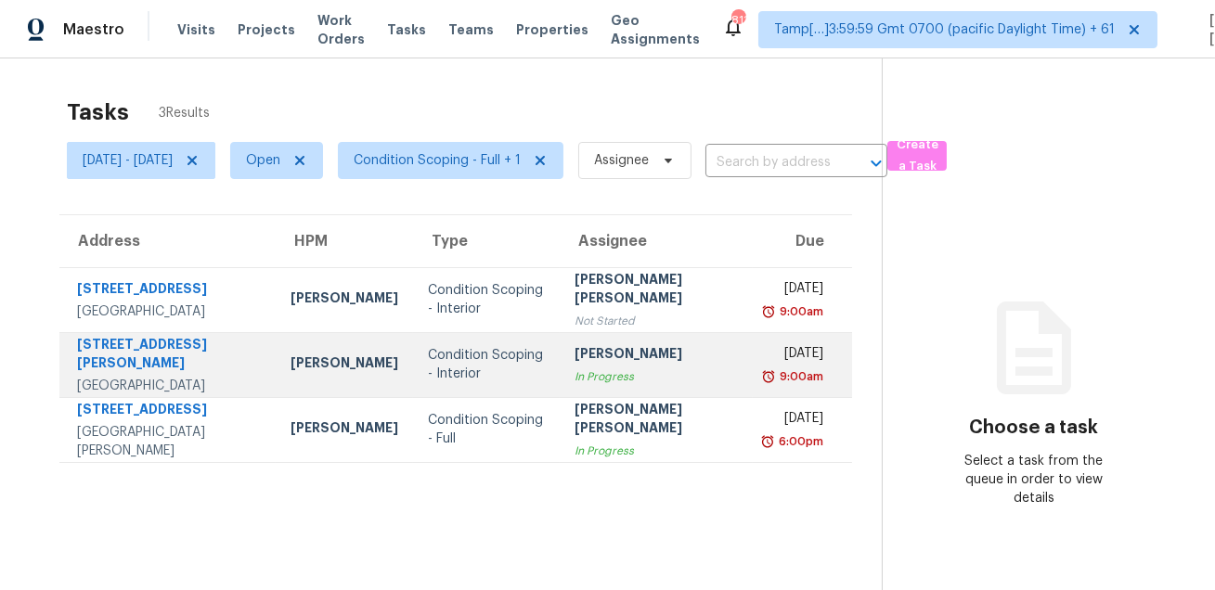
click at [588, 368] on div "[PERSON_NAME]" at bounding box center [656, 355] width 163 height 23
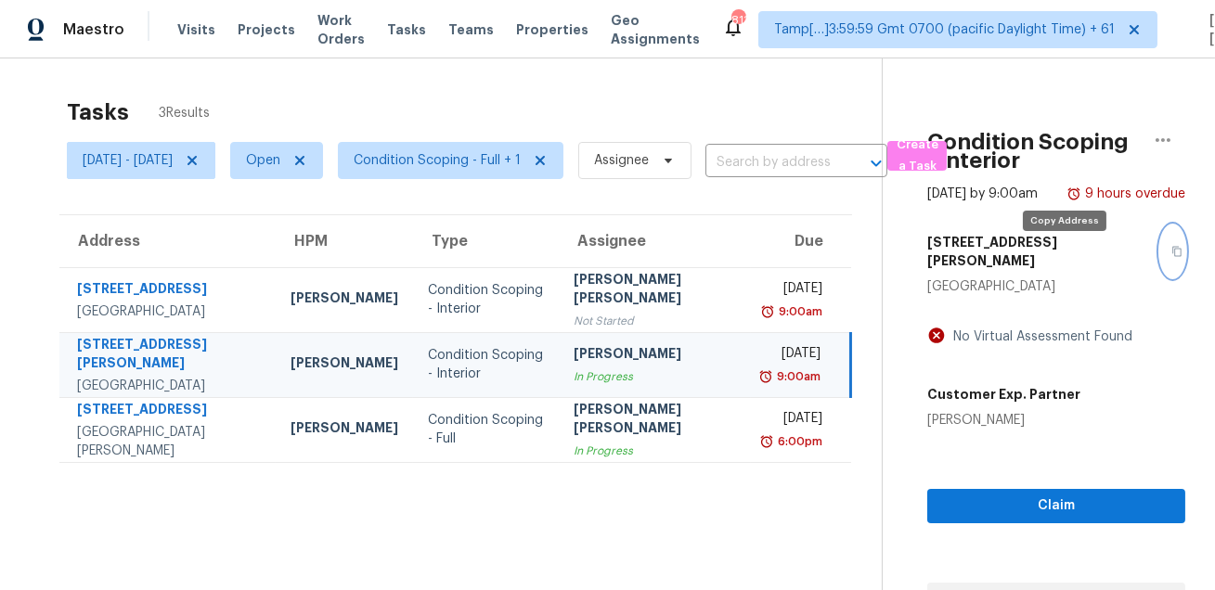
click at [1160, 266] on button "button" at bounding box center [1172, 252] width 25 height 52
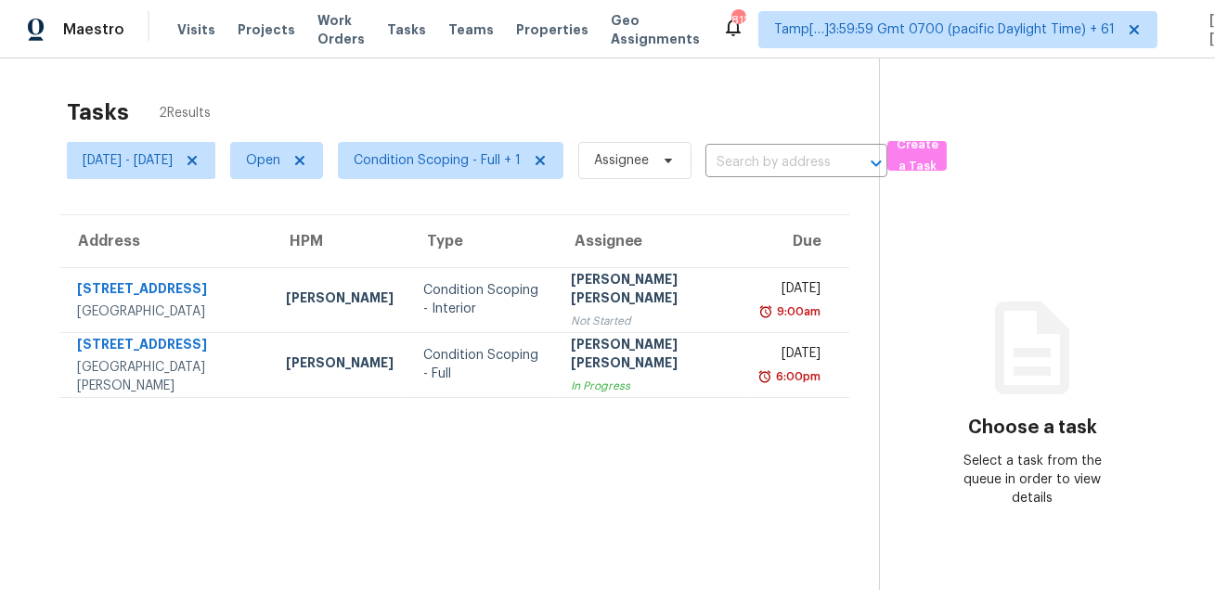
click at [758, 86] on div "Tasks 2 Results [DATE] - [DATE] Open Condition Scoping - Full + 1 Assignee ​ Cr…" at bounding box center [607, 353] width 1215 height 590
click at [493, 156] on span "Condition Scoping - Full + 1" at bounding box center [437, 160] width 167 height 19
click at [525, 88] on div "Tasks 2 Results" at bounding box center [473, 112] width 812 height 48
